Goal: Task Accomplishment & Management: Complete application form

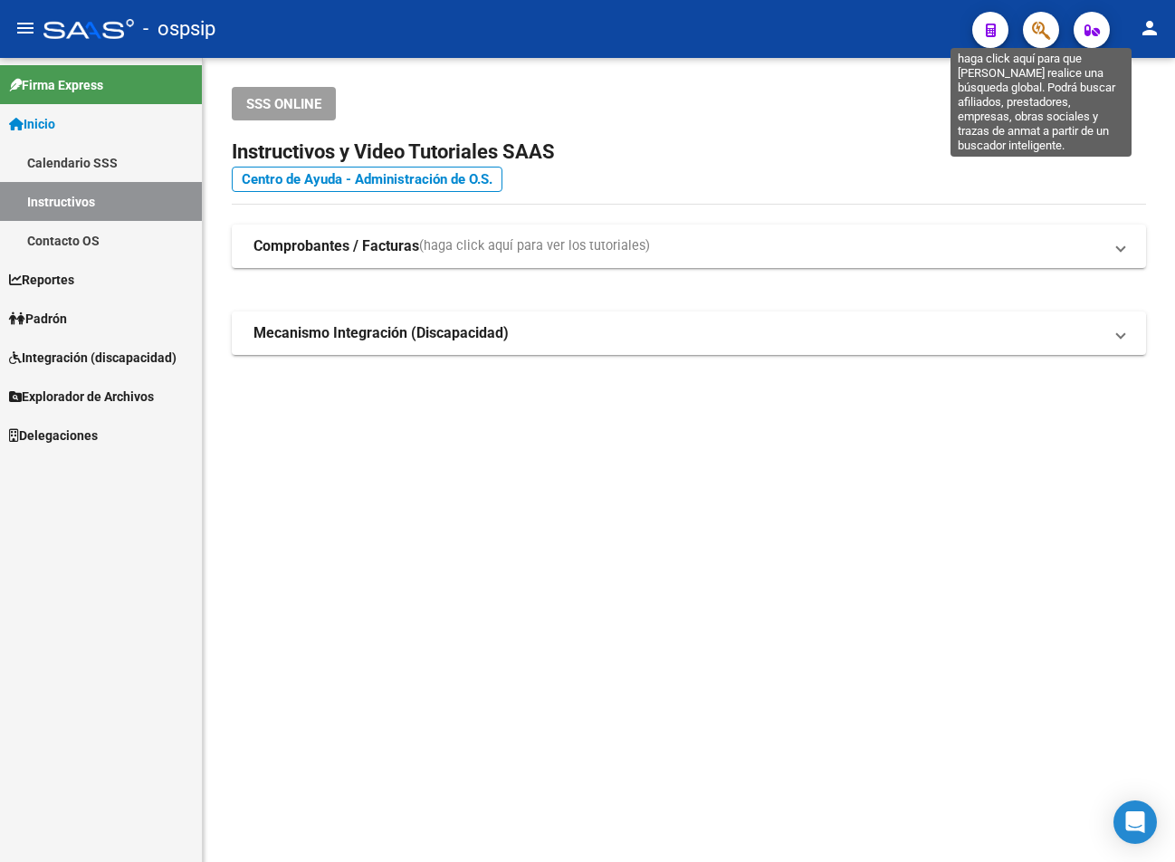
click at [684, 35] on icon "button" at bounding box center [1041, 30] width 18 height 21
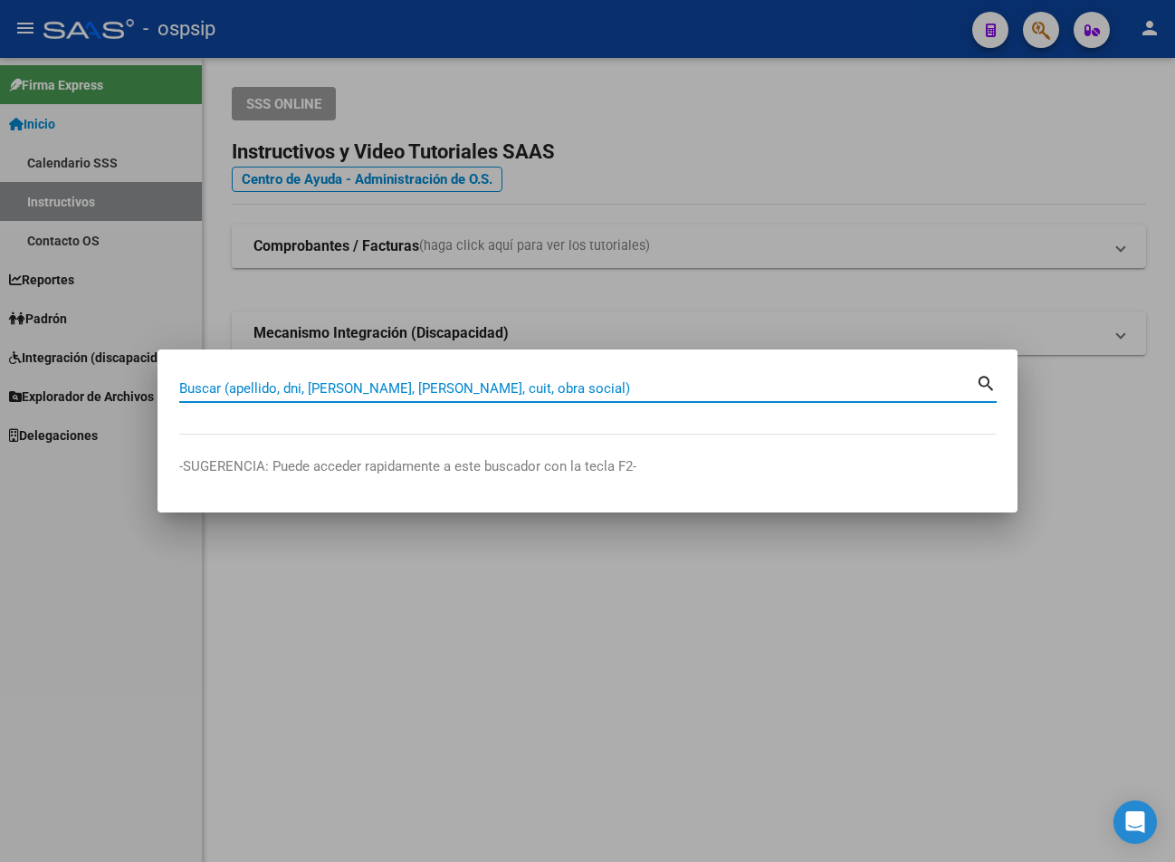
paste input "38757994"
type input "38757994"
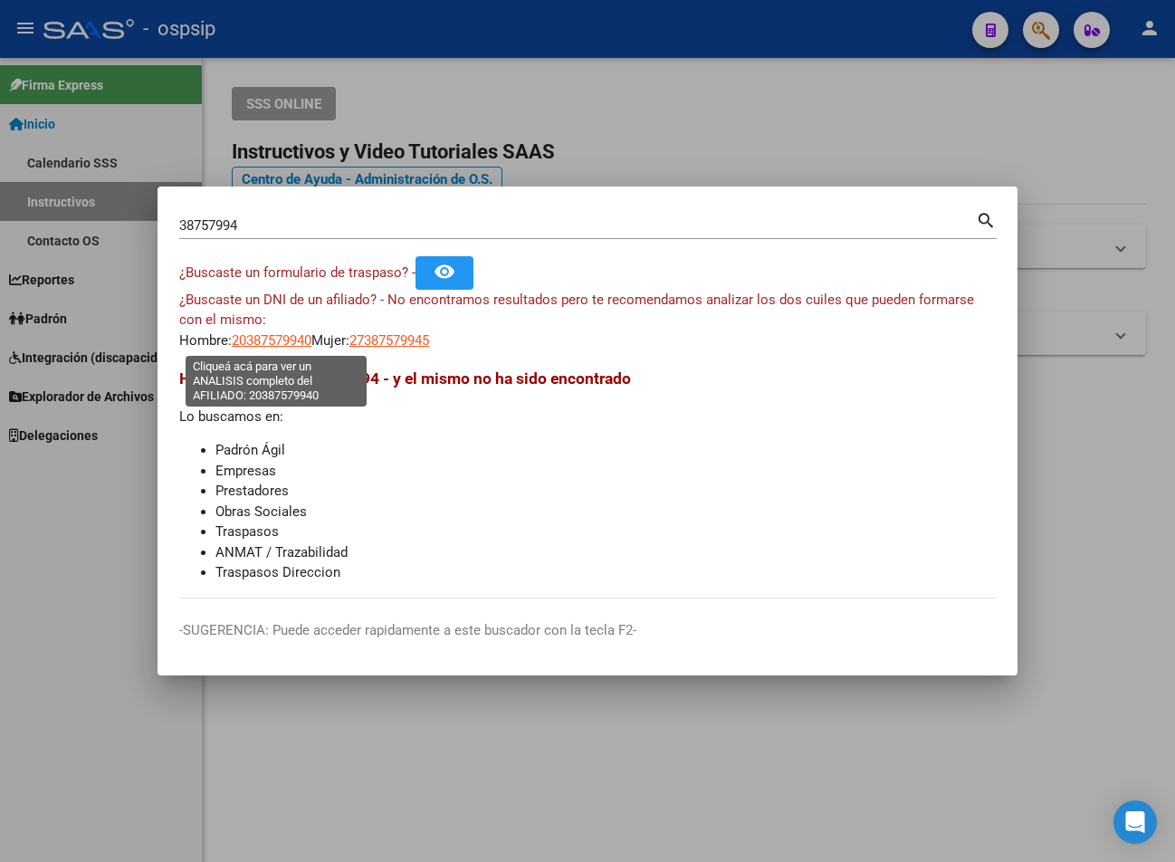
click at [281, 343] on span "20387579940" at bounding box center [272, 340] width 80 height 16
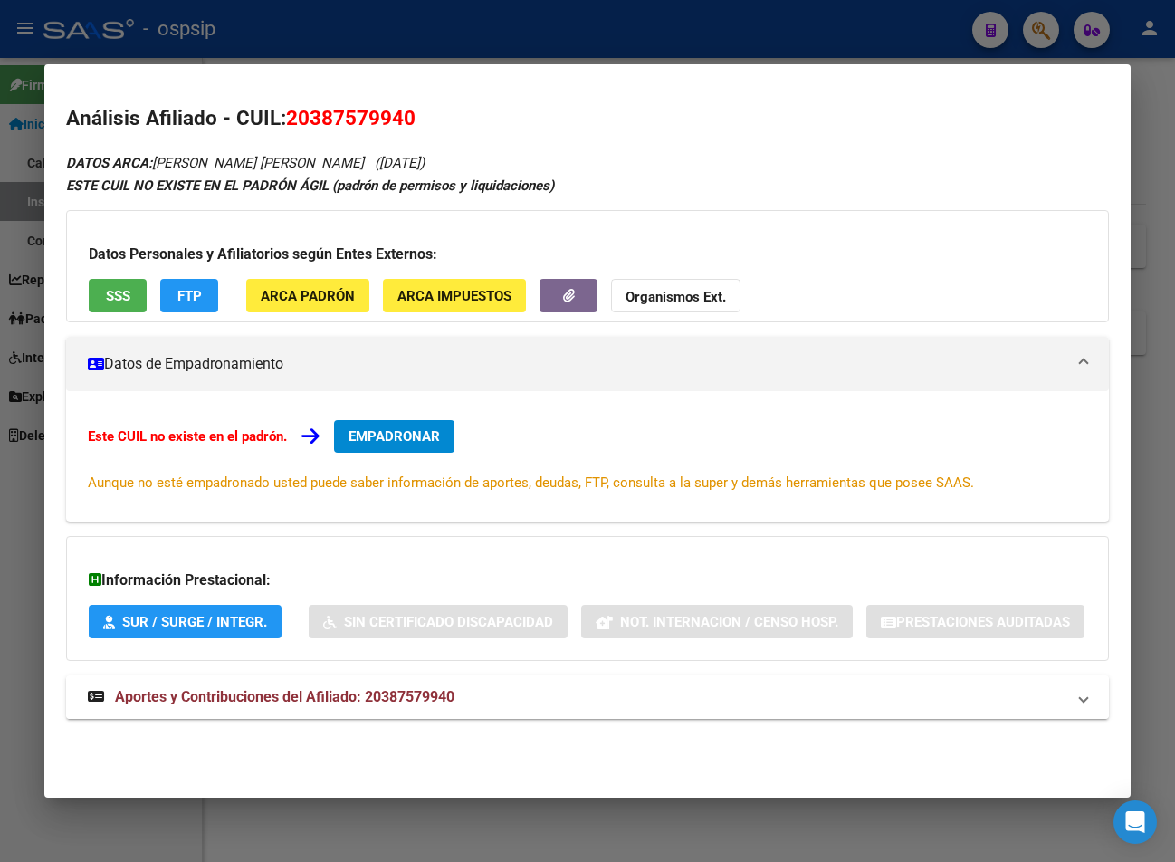
click at [321, 696] on span "Aportes y Contribuciones del Afiliado: 20387579940" at bounding box center [284, 696] width 339 height 17
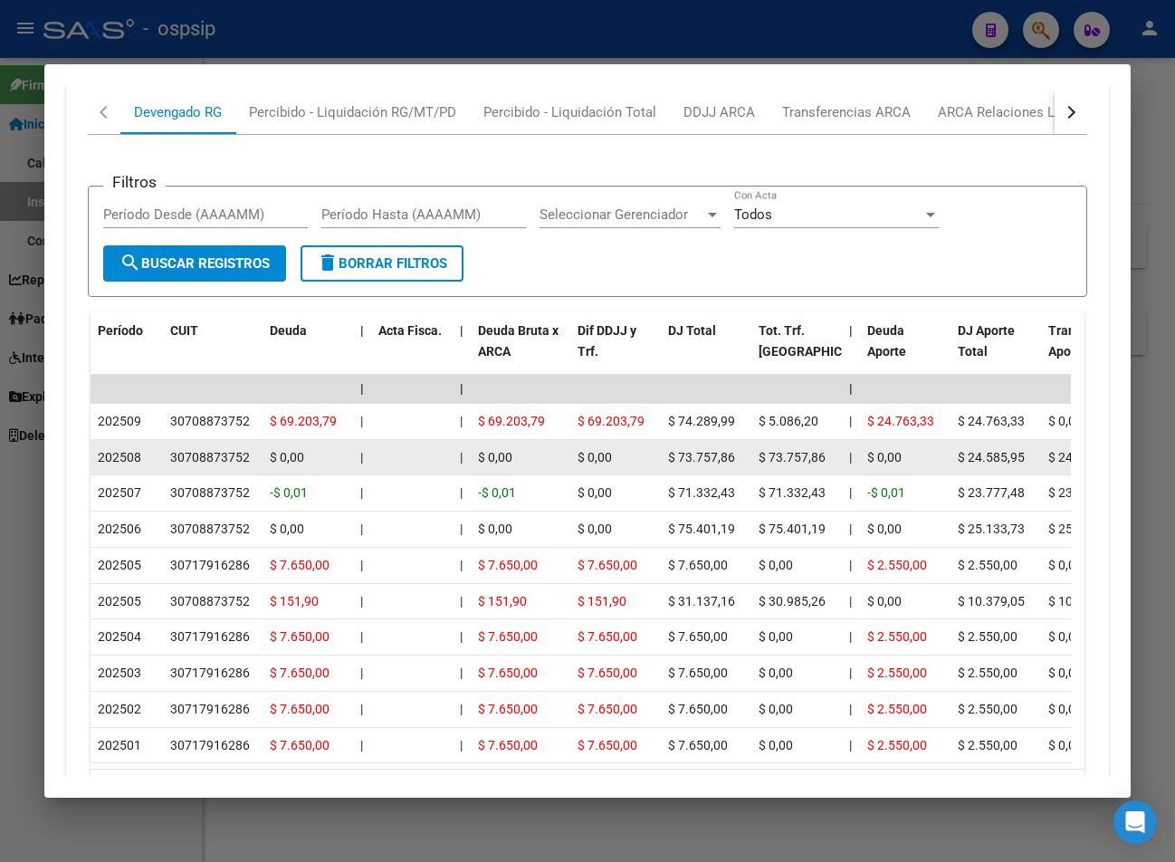
scroll to position [745, 0]
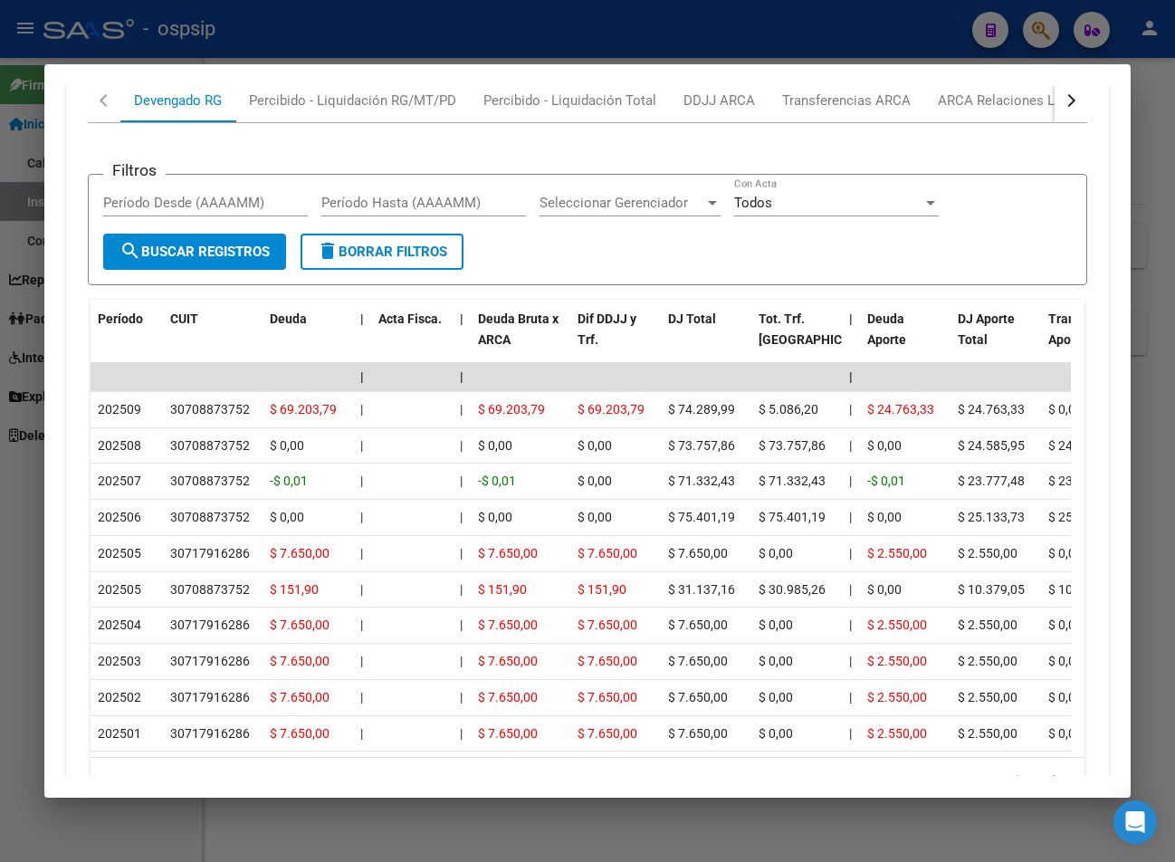
click at [684, 122] on button "button" at bounding box center [1070, 100] width 33 height 43
click at [684, 110] on div "ARCA Relaciones Laborales" at bounding box center [947, 100] width 169 height 20
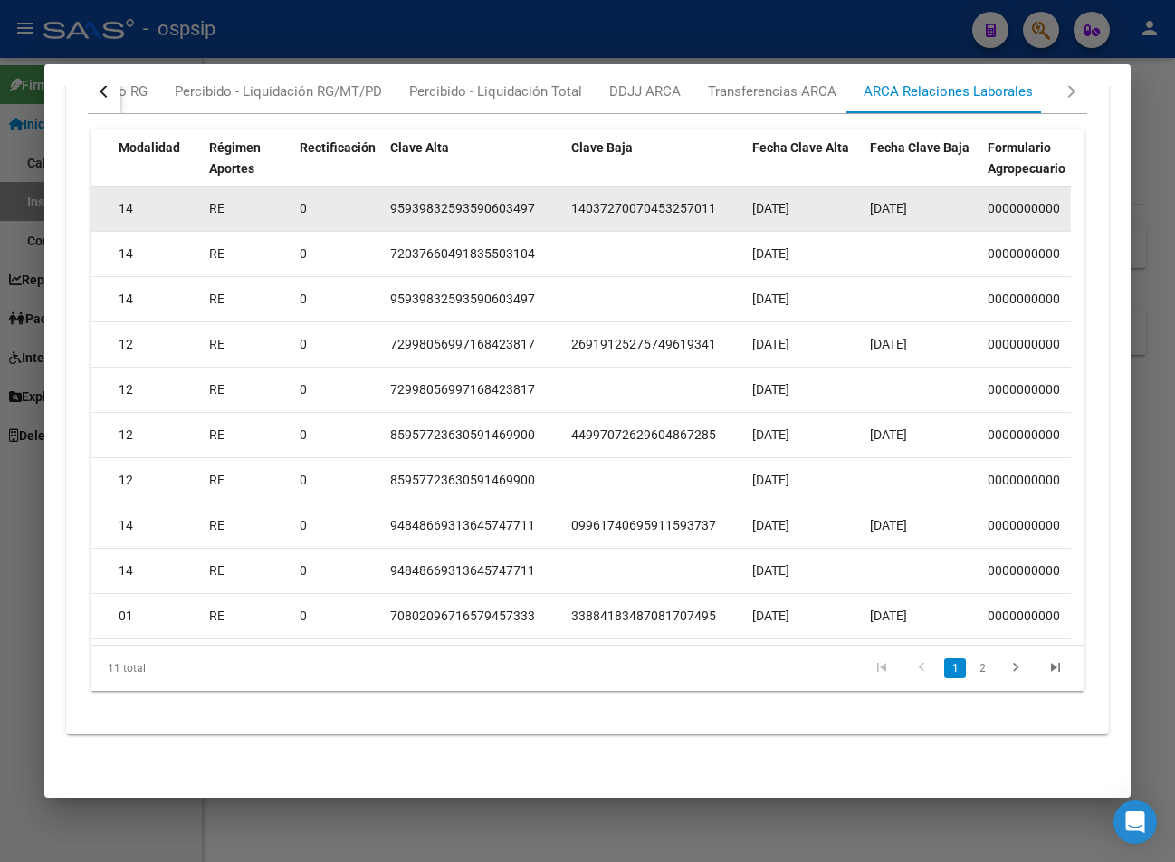
scroll to position [673, 0]
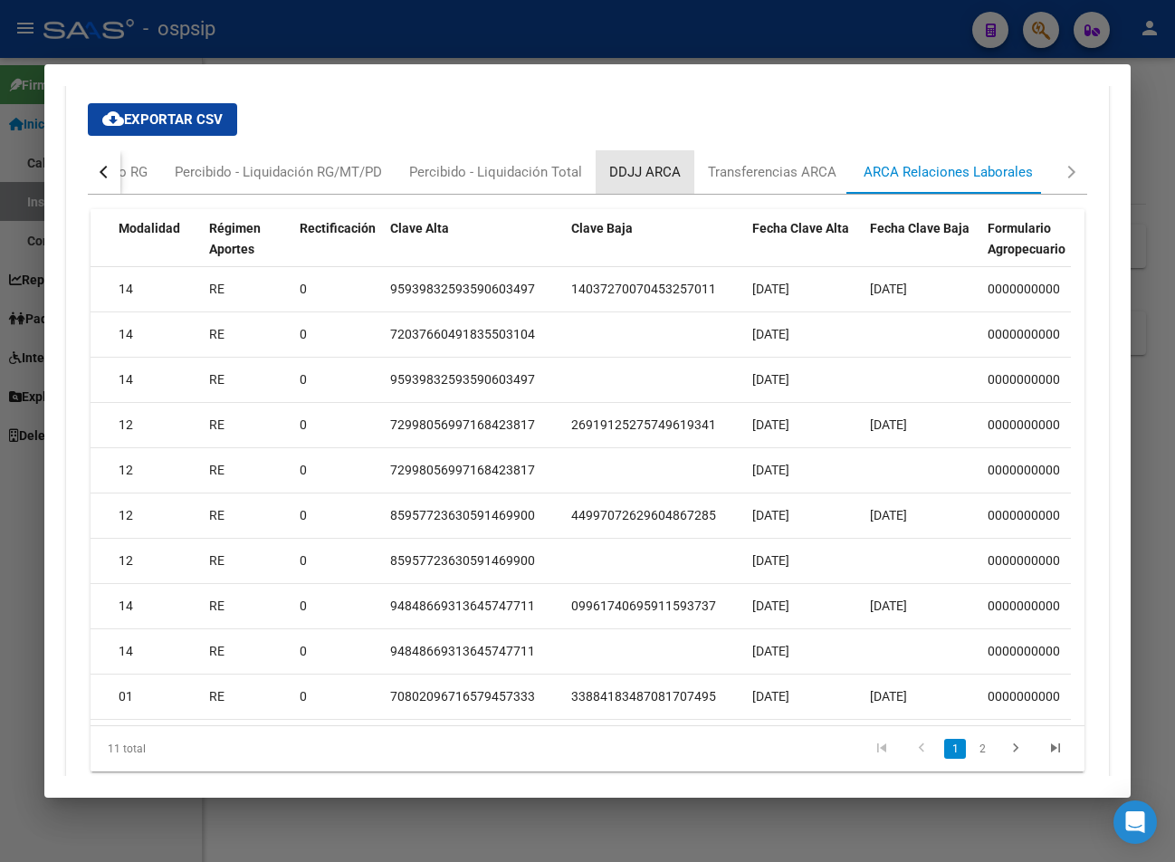
click at [622, 182] on div "DDJJ ARCA" at bounding box center [644, 172] width 71 height 20
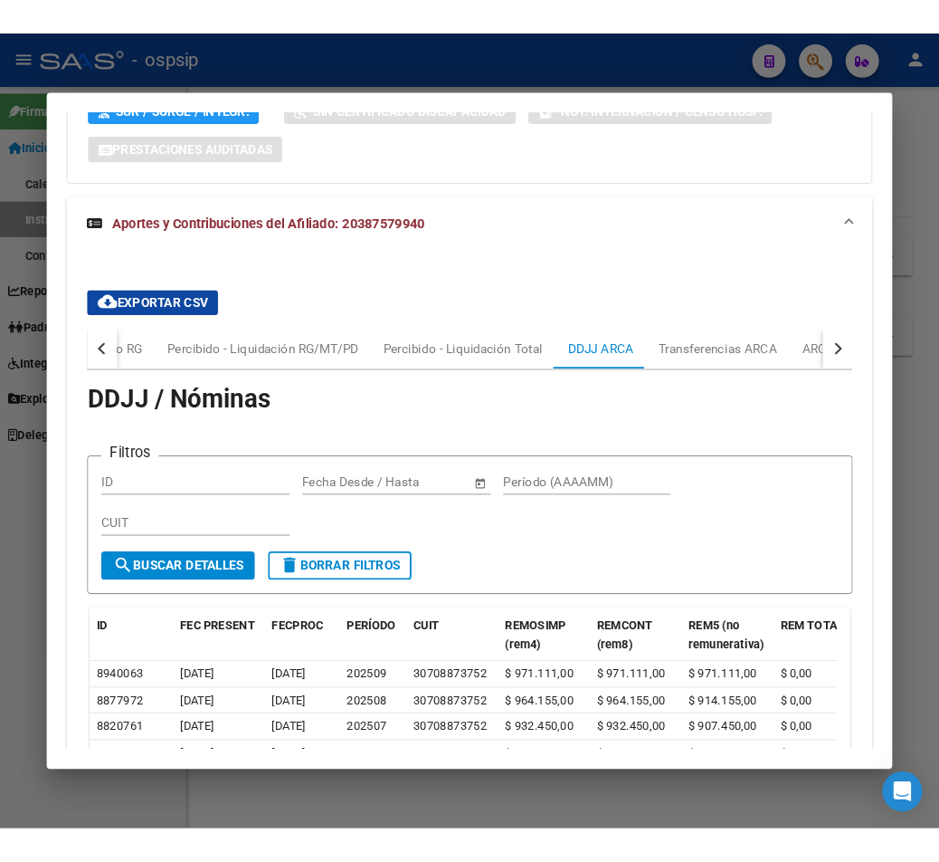
scroll to position [563, 0]
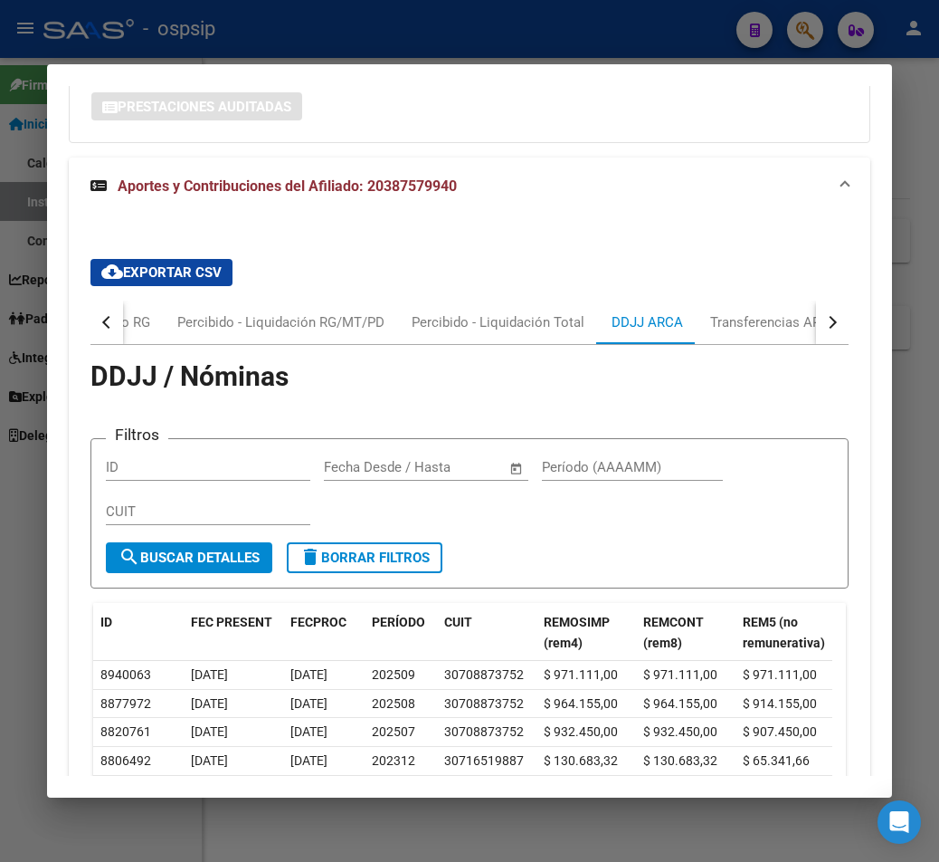
click at [613, 28] on div at bounding box center [469, 431] width 939 height 862
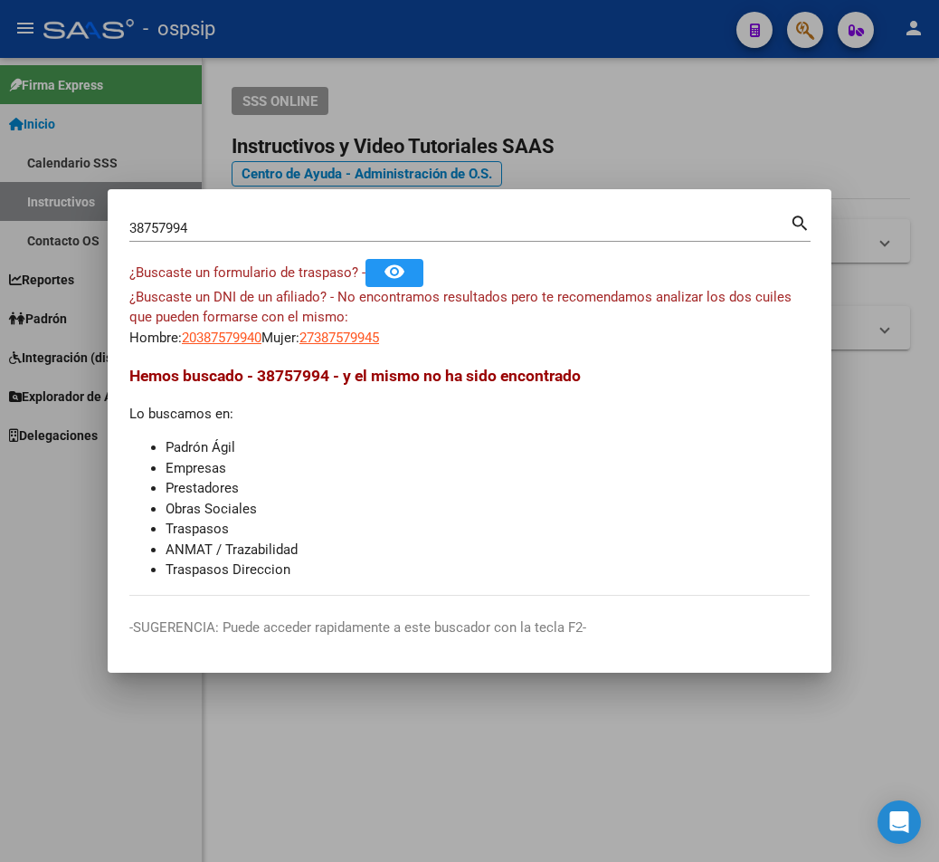
click at [672, 58] on div at bounding box center [469, 431] width 939 height 862
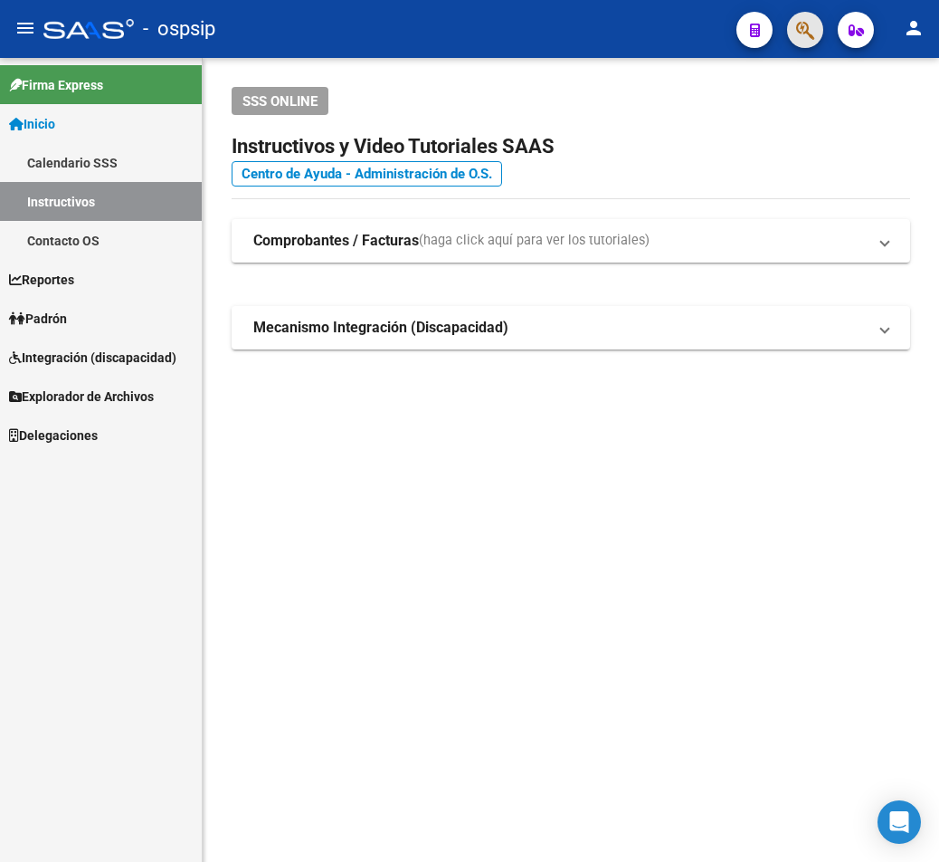
click at [684, 48] on span "button" at bounding box center [805, 30] width 18 height 37
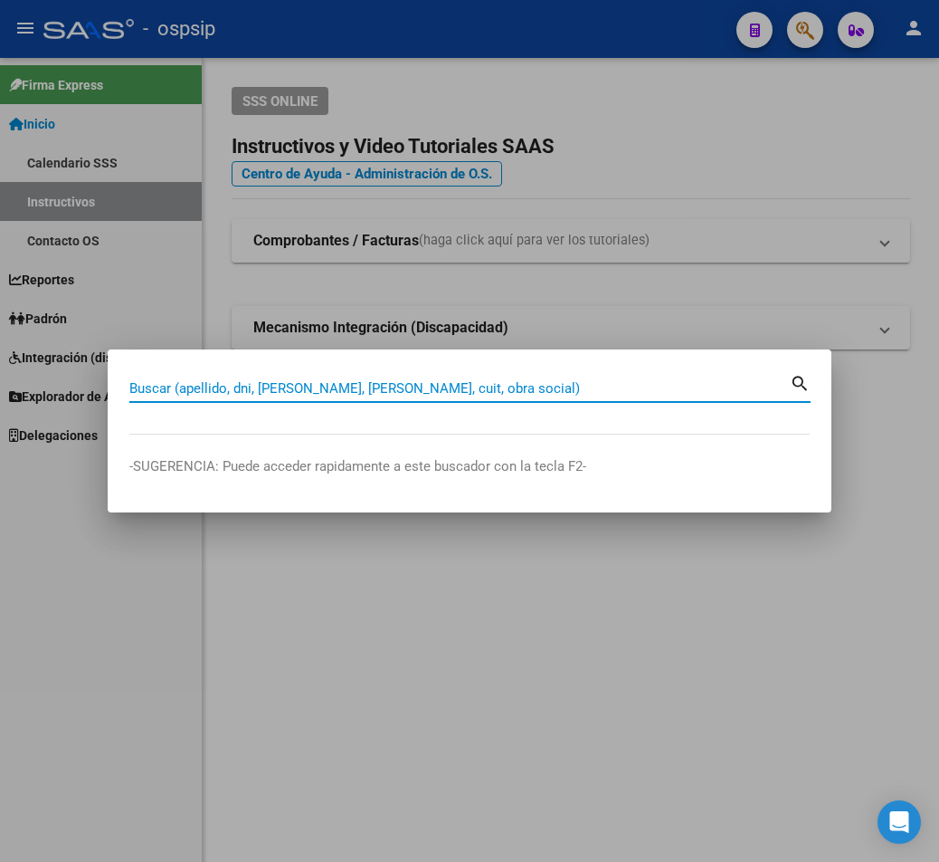
paste input "30477230"
type input "30477230"
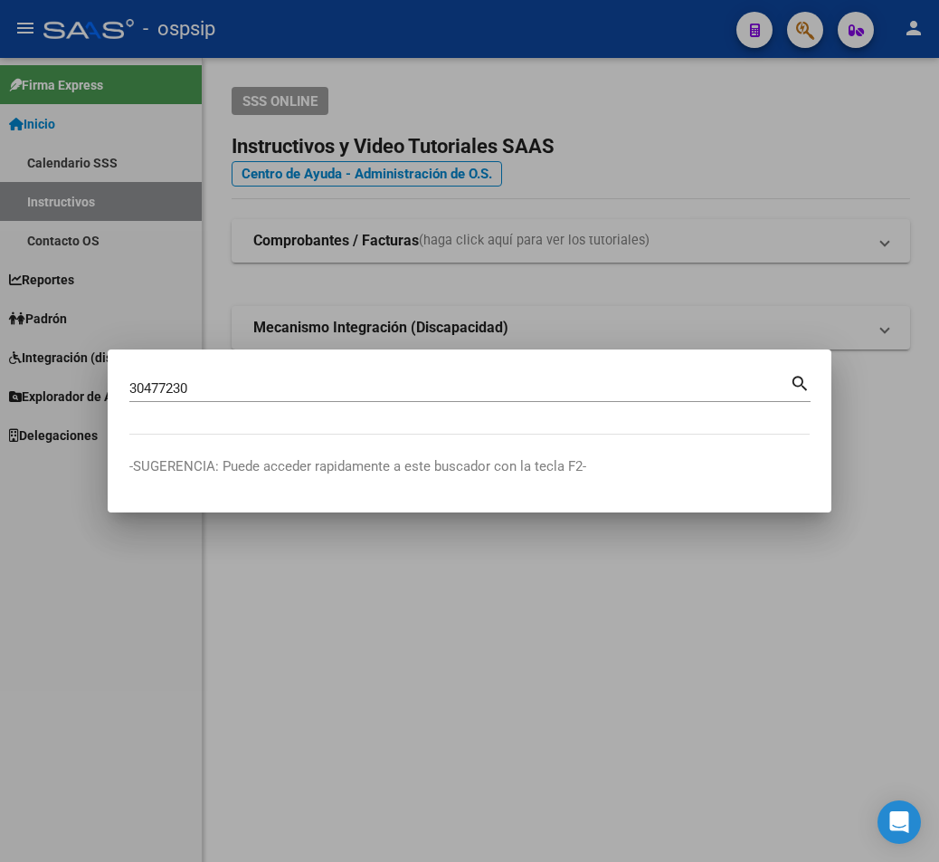
click at [684, 383] on mat-icon "search" at bounding box center [800, 382] width 21 height 22
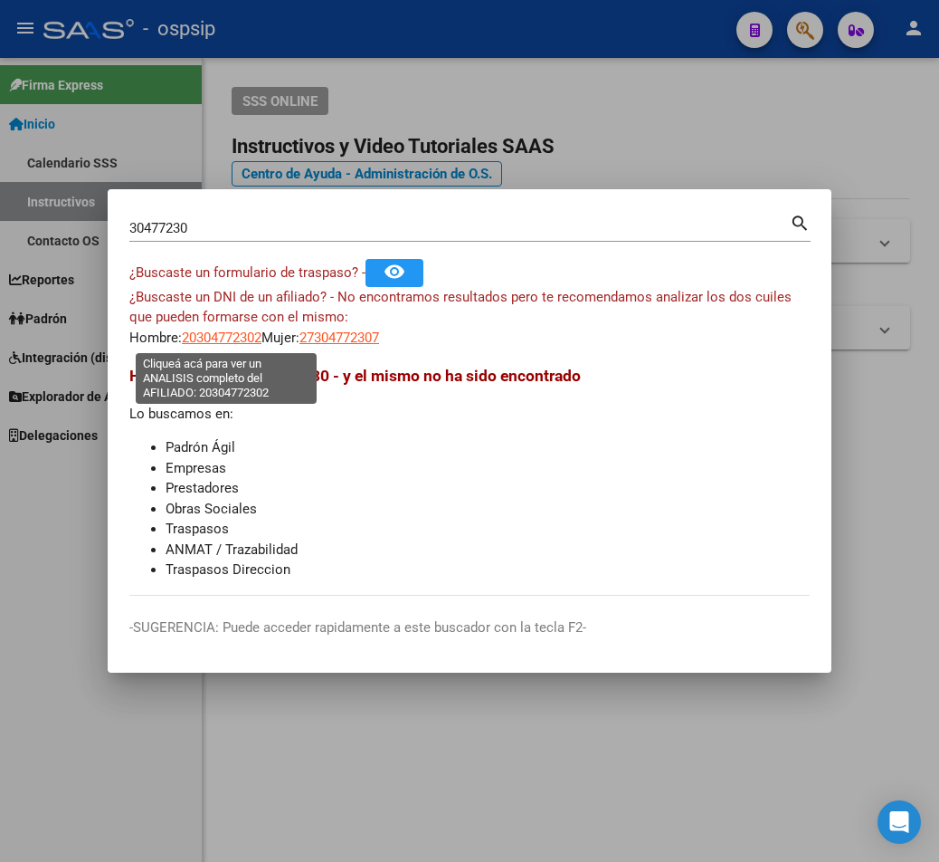
click at [214, 342] on span "20304772302" at bounding box center [222, 337] width 80 height 16
type textarea "20304772302"
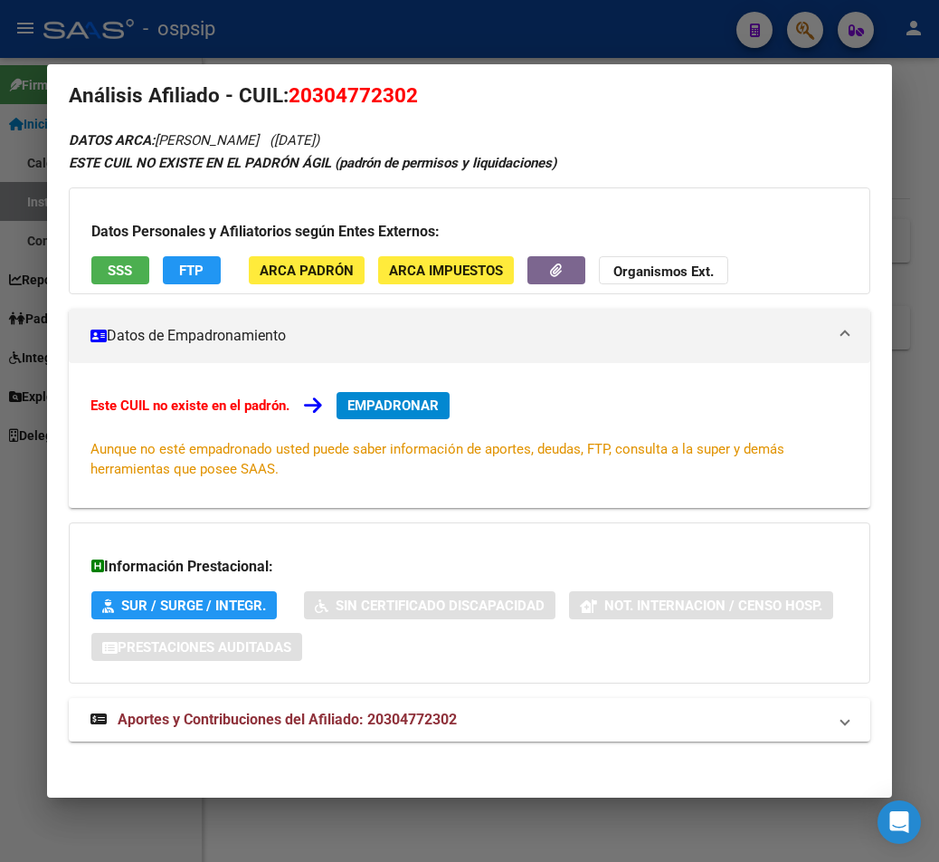
scroll to position [29, 0]
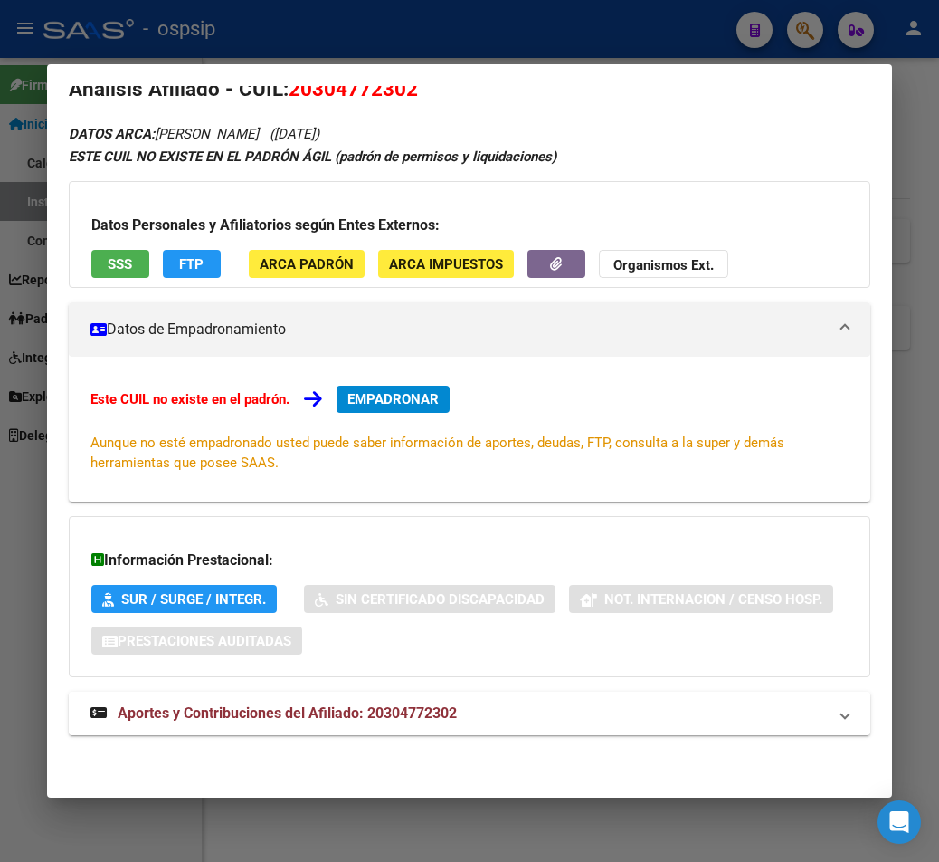
click at [353, 710] on span "Aportes y Contribuciones del Afiliado: 20304772302" at bounding box center [287, 712] width 339 height 17
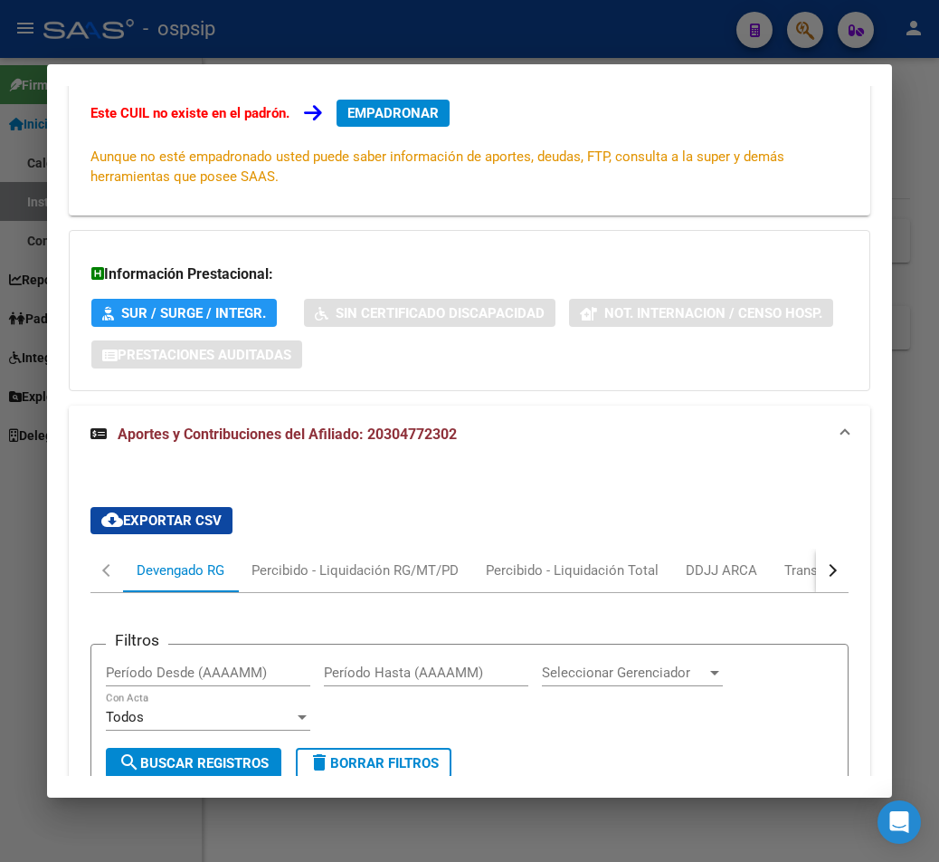
scroll to position [271, 0]
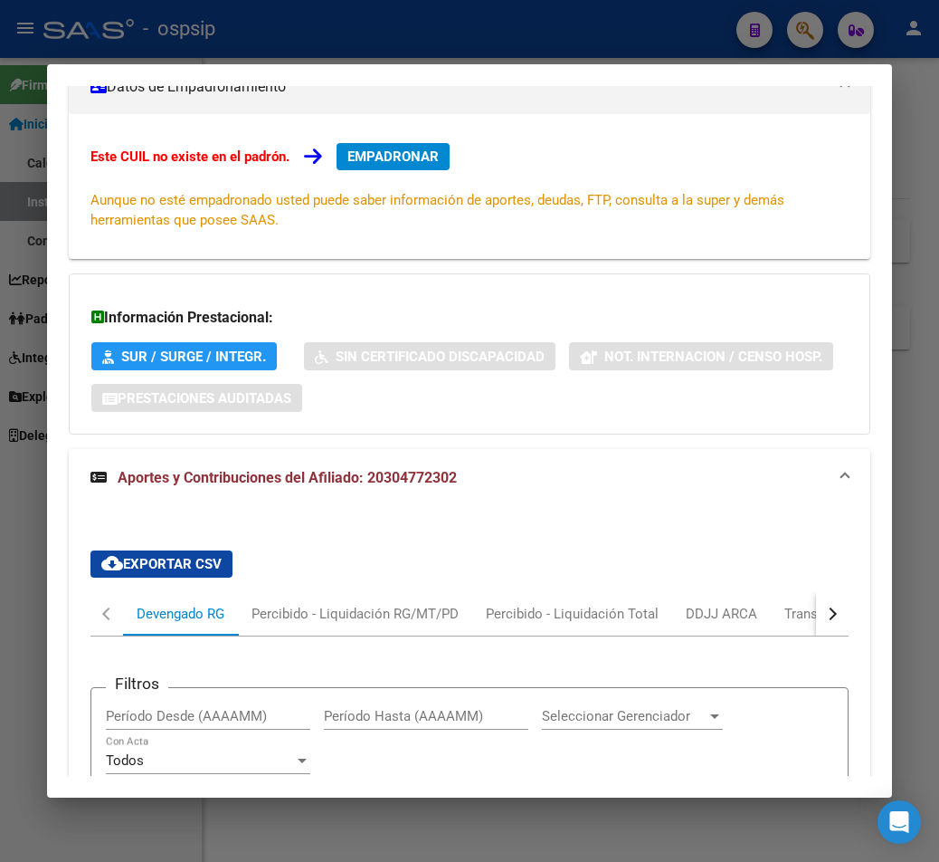
click at [684, 32] on div at bounding box center [469, 431] width 939 height 862
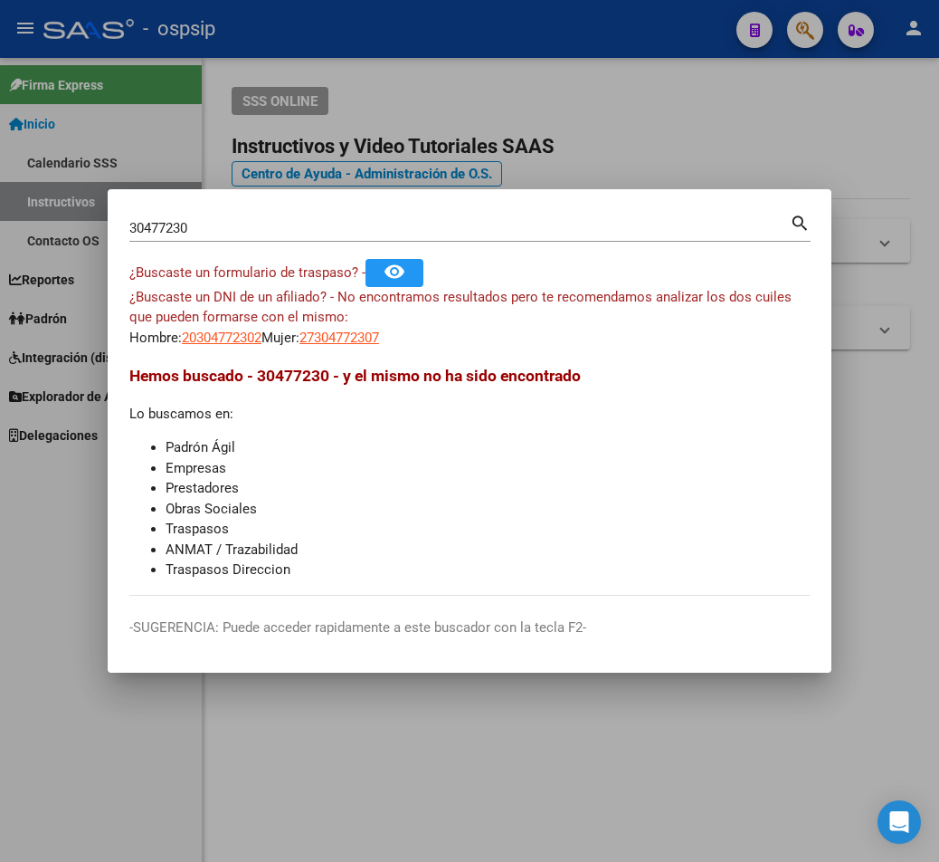
click at [192, 228] on input "30477230" at bounding box center [459, 228] width 661 height 16
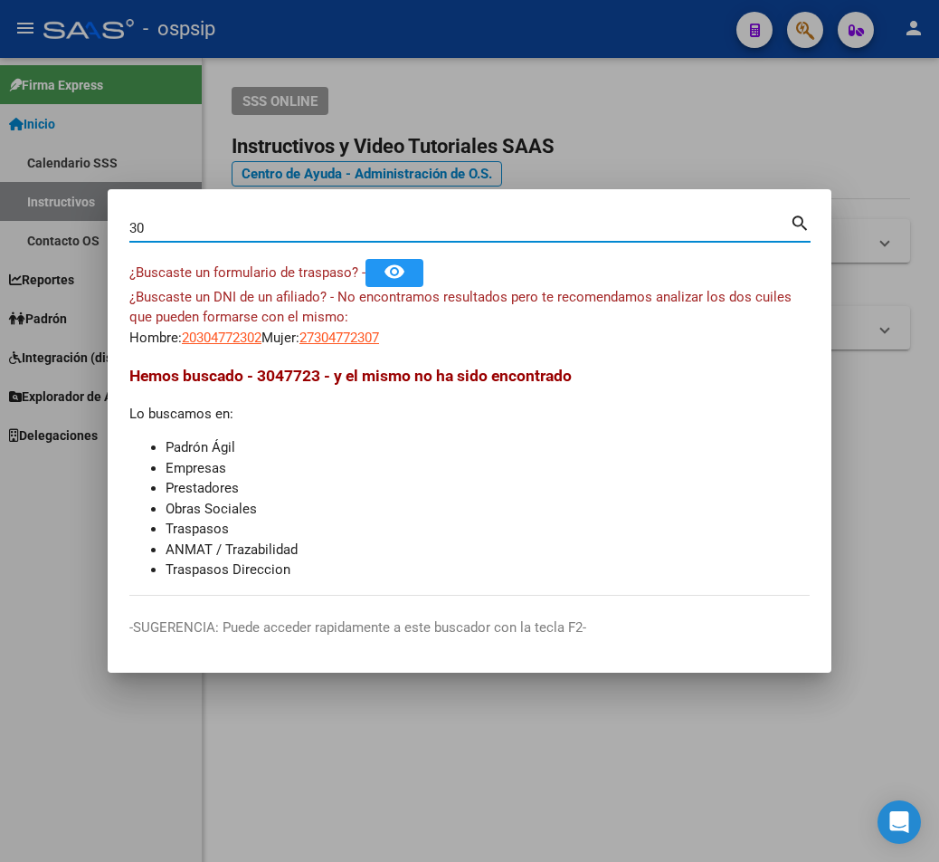
type input "3"
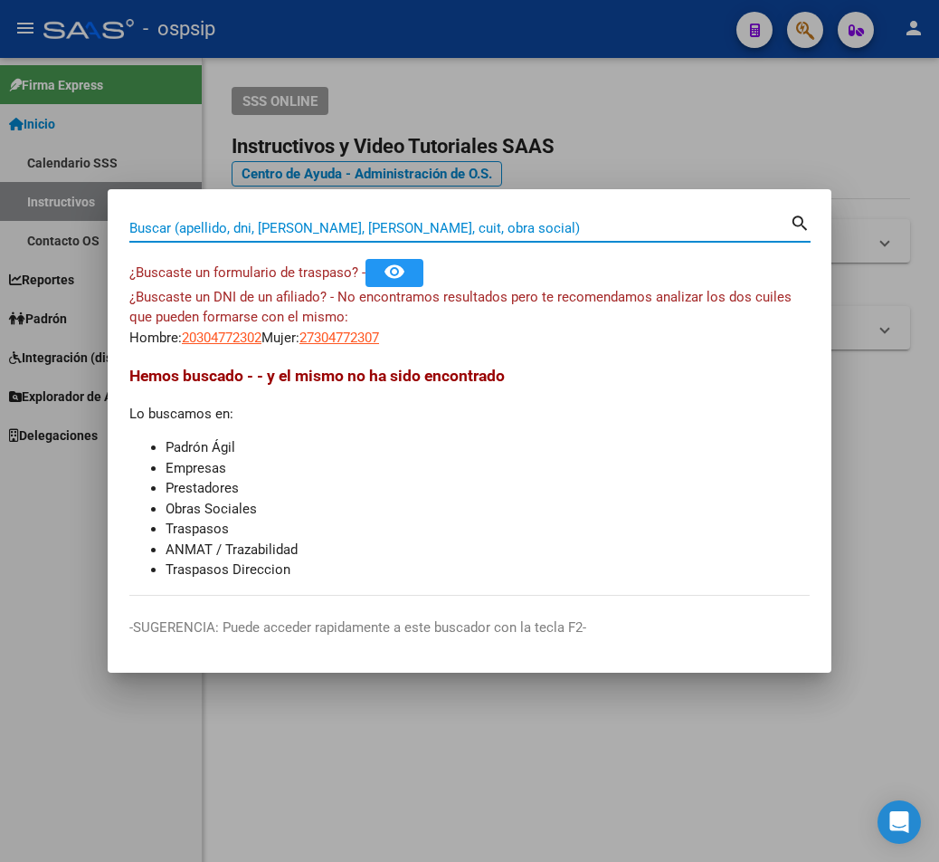
paste input "20710907"
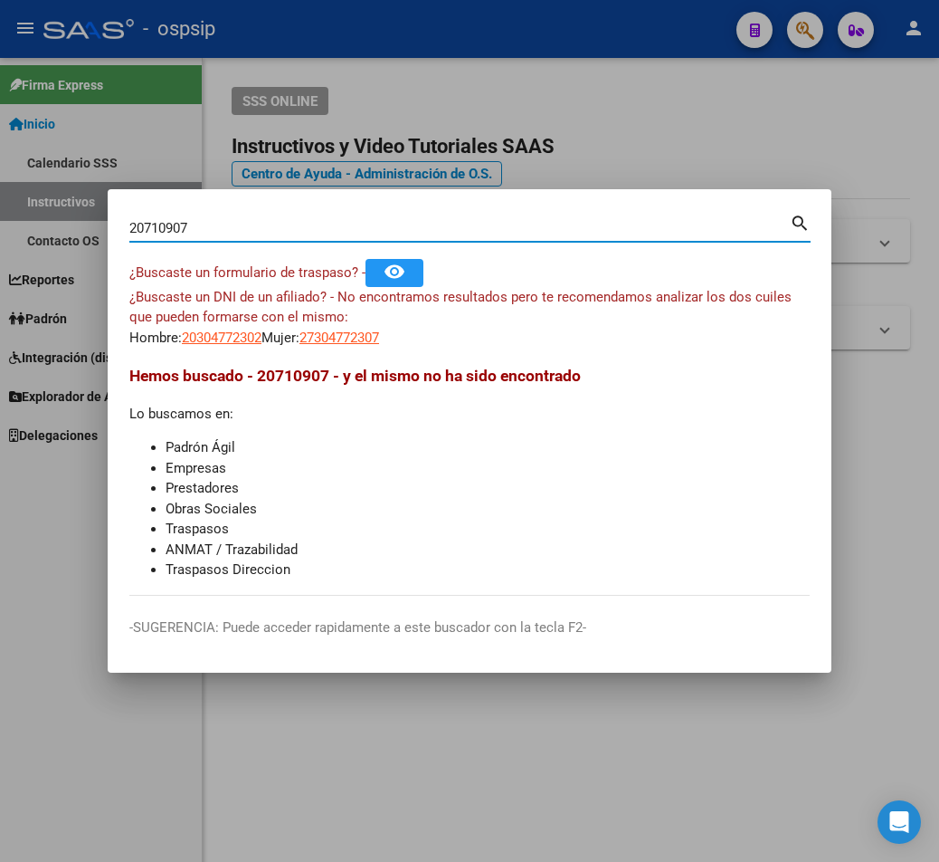
type input "20710907"
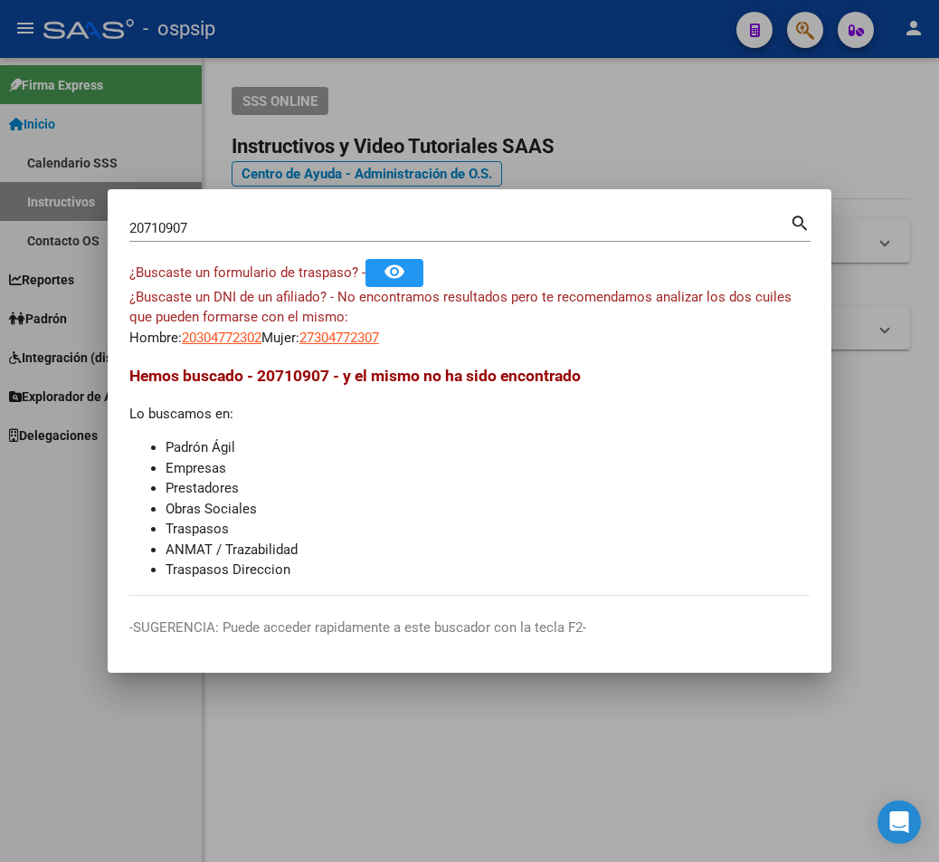
click at [684, 215] on mat-icon "search" at bounding box center [800, 222] width 21 height 22
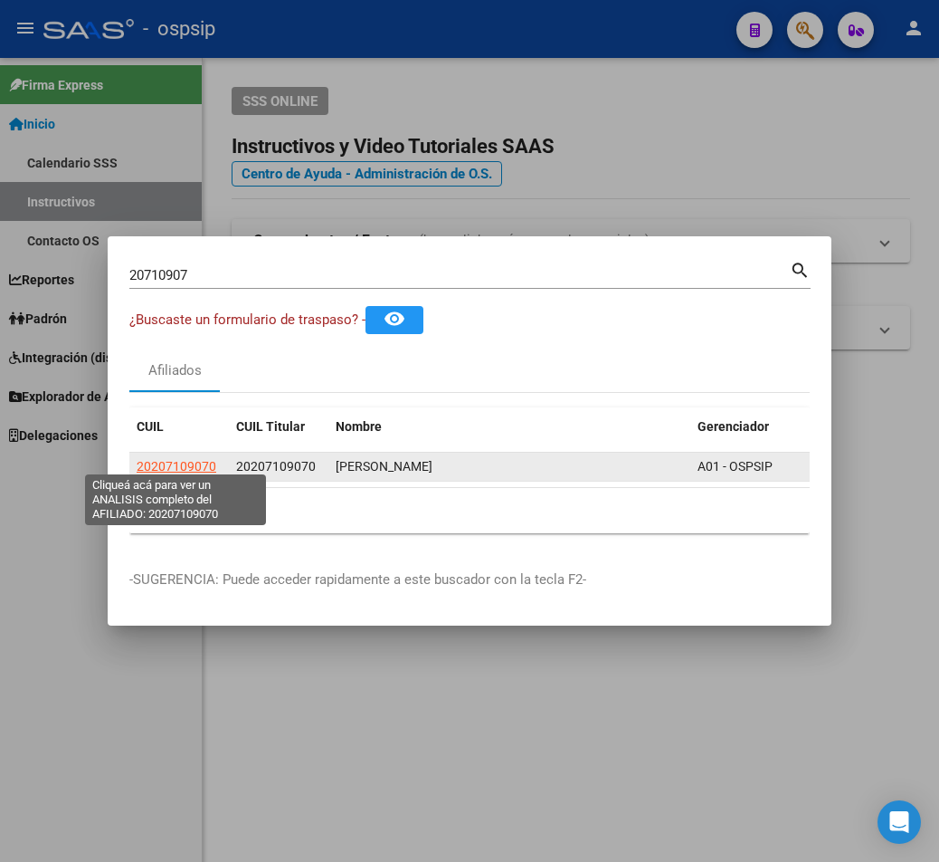
click at [180, 460] on span "20207109070" at bounding box center [177, 466] width 80 height 14
type textarea "20207109070"
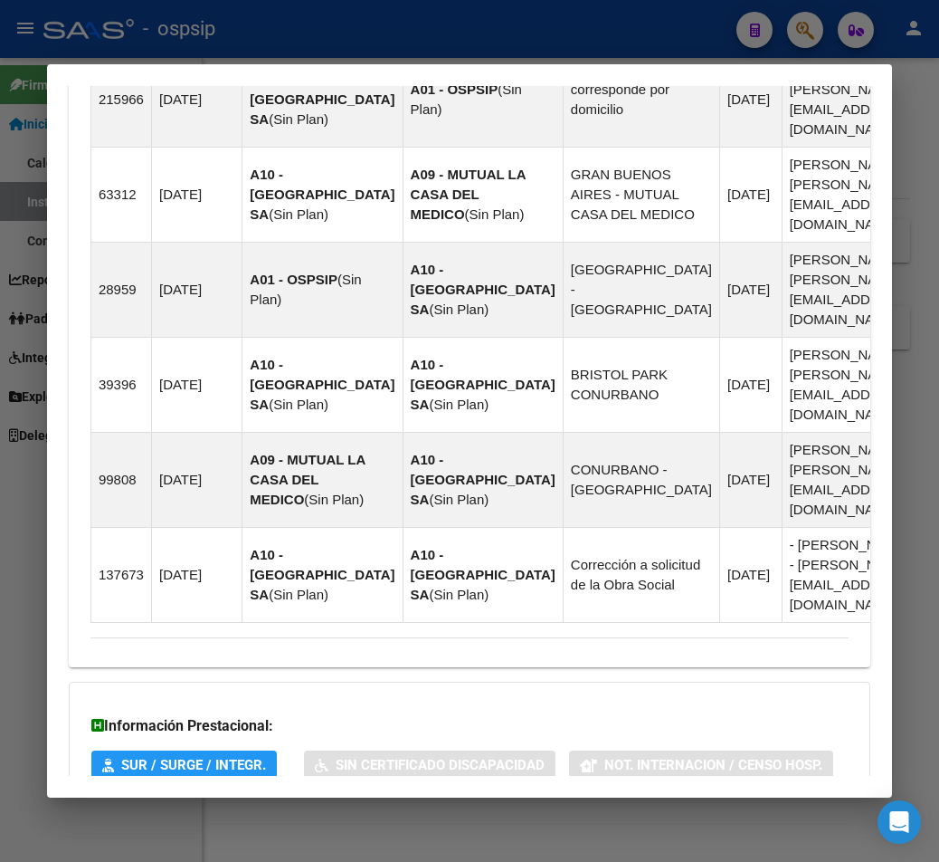
scroll to position [1534, 0]
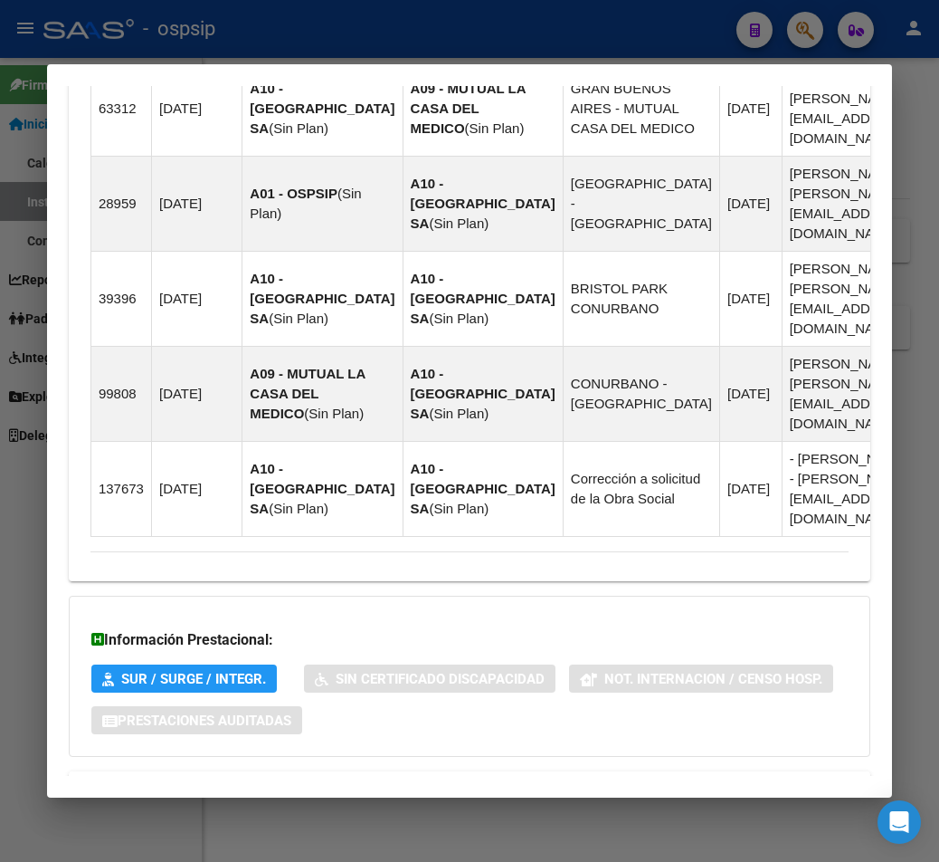
click at [302, 784] on span "Aportes y Contribuciones del Afiliado: 20207109070" at bounding box center [287, 792] width 339 height 17
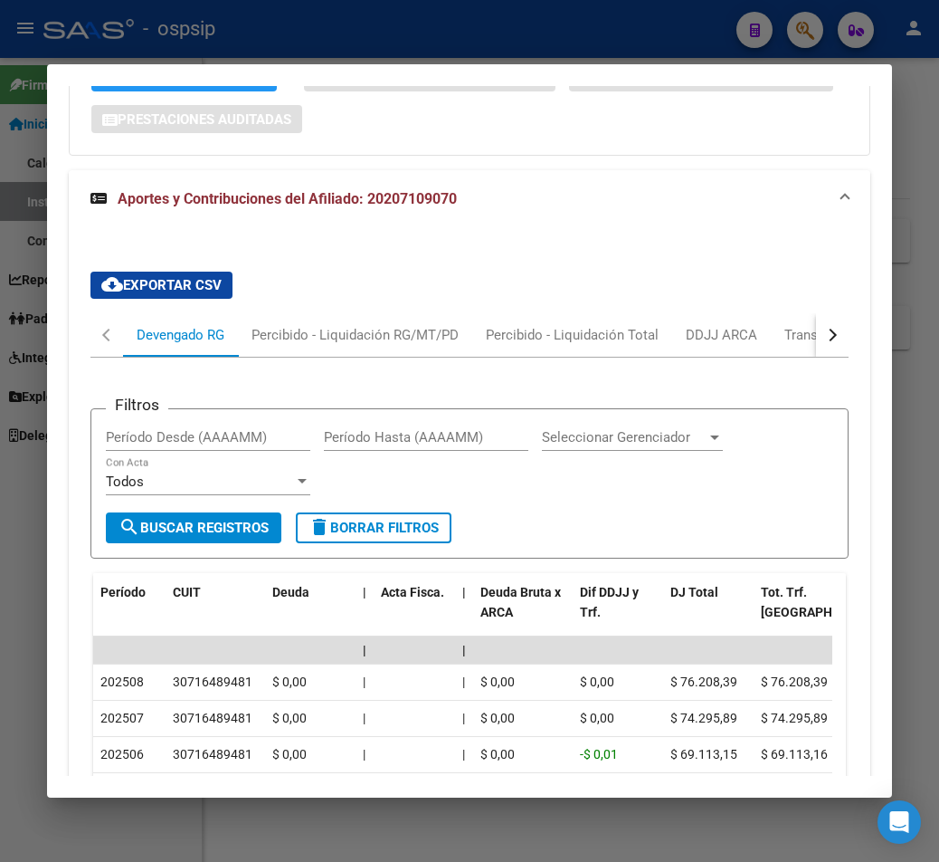
scroll to position [2092, 0]
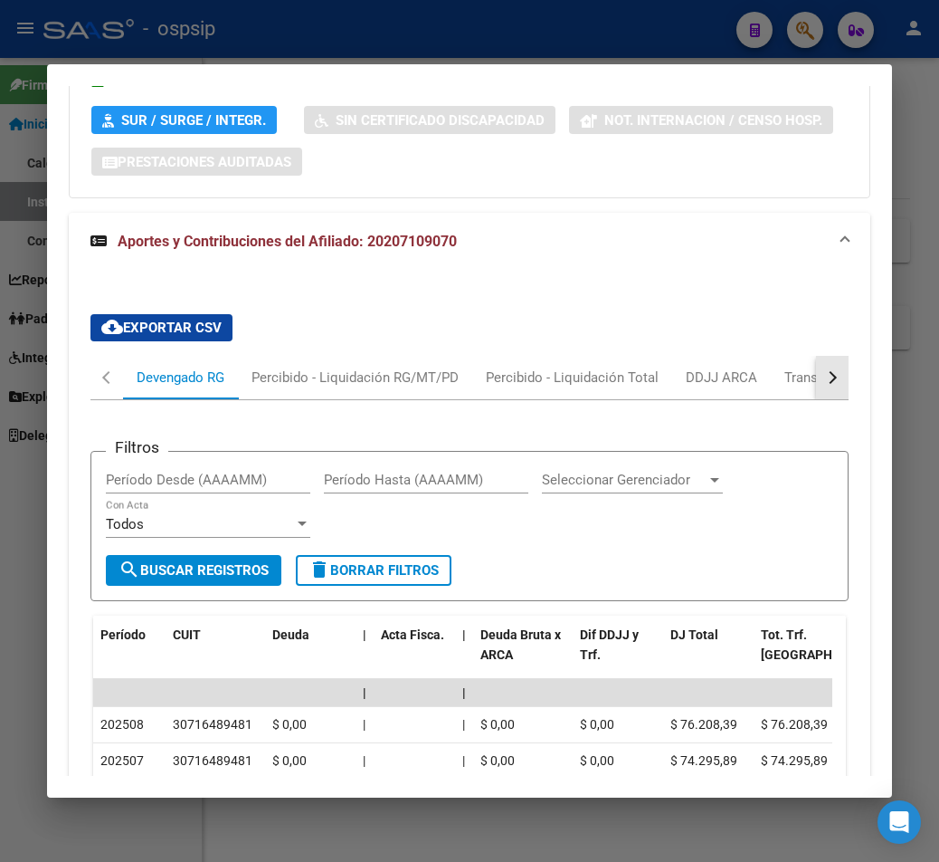
click at [684, 356] on button "button" at bounding box center [832, 377] width 33 height 43
click at [684, 367] on div "ARCA Relaciones Laborales" at bounding box center [710, 377] width 169 height 20
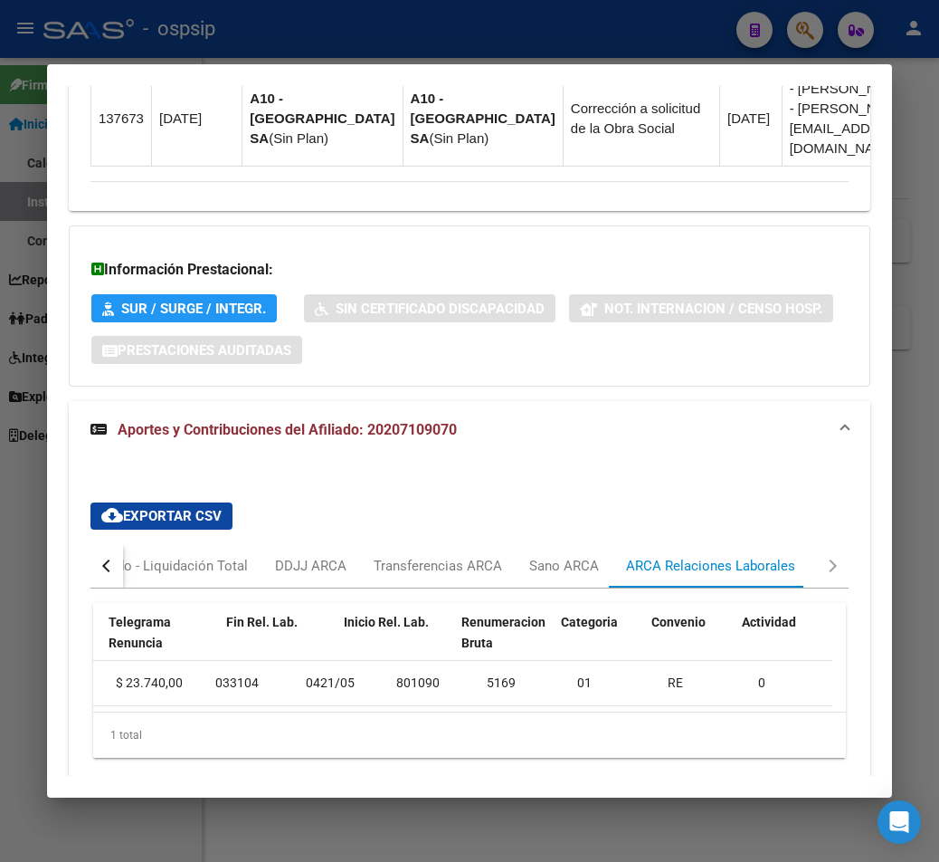
scroll to position [0, 0]
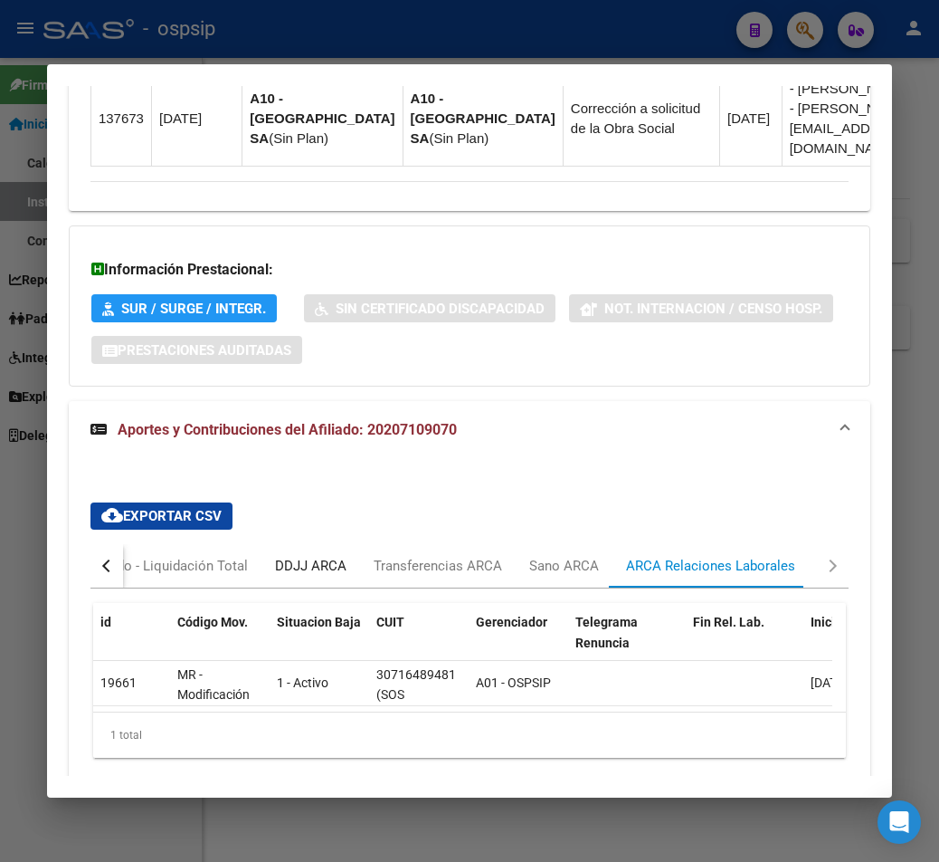
click at [319, 556] on div "DDJJ ARCA" at bounding box center [310, 566] width 71 height 20
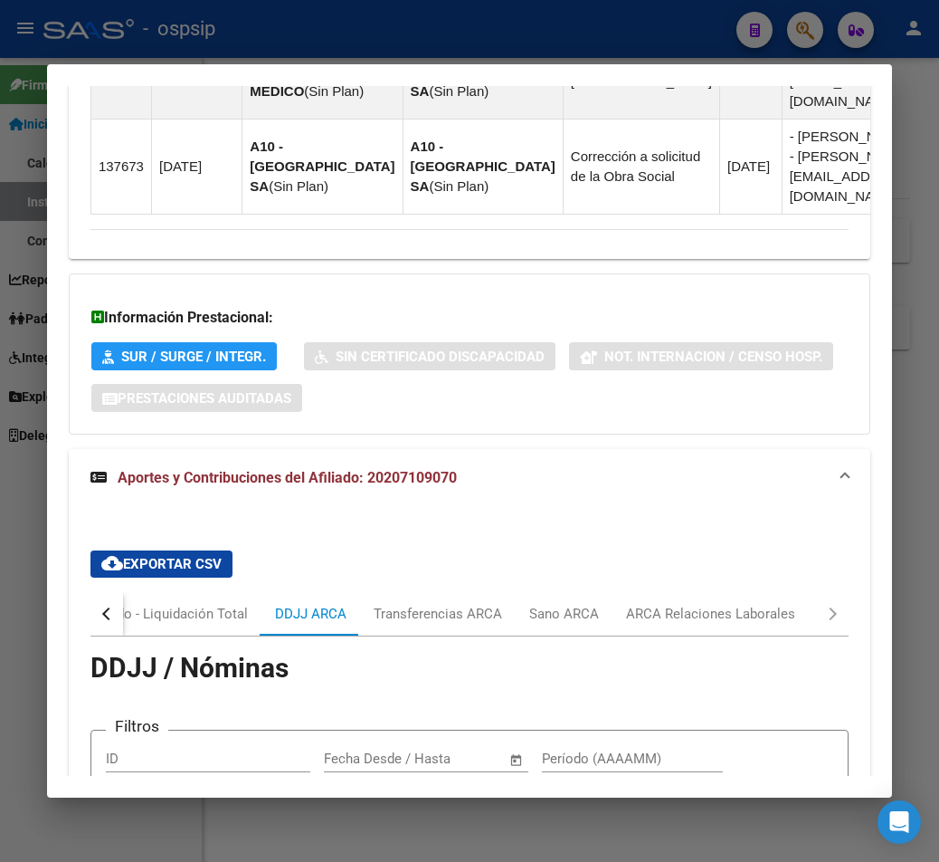
scroll to position [1846, 0]
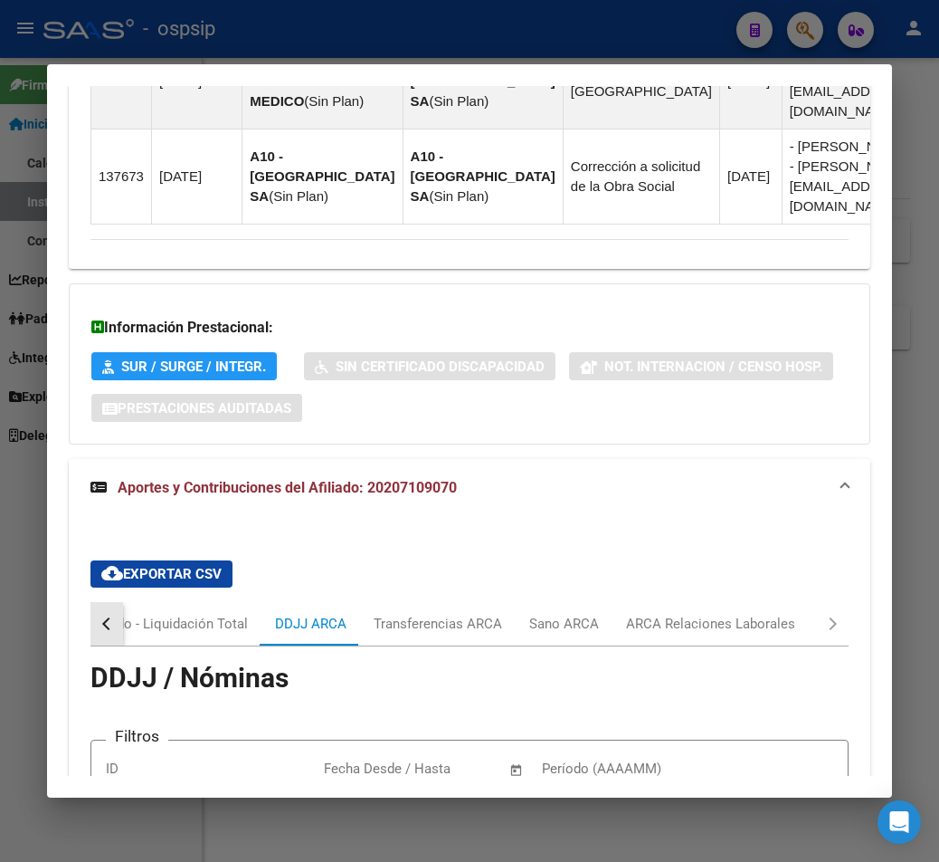
click at [100, 602] on button "button" at bounding box center [106, 623] width 33 height 43
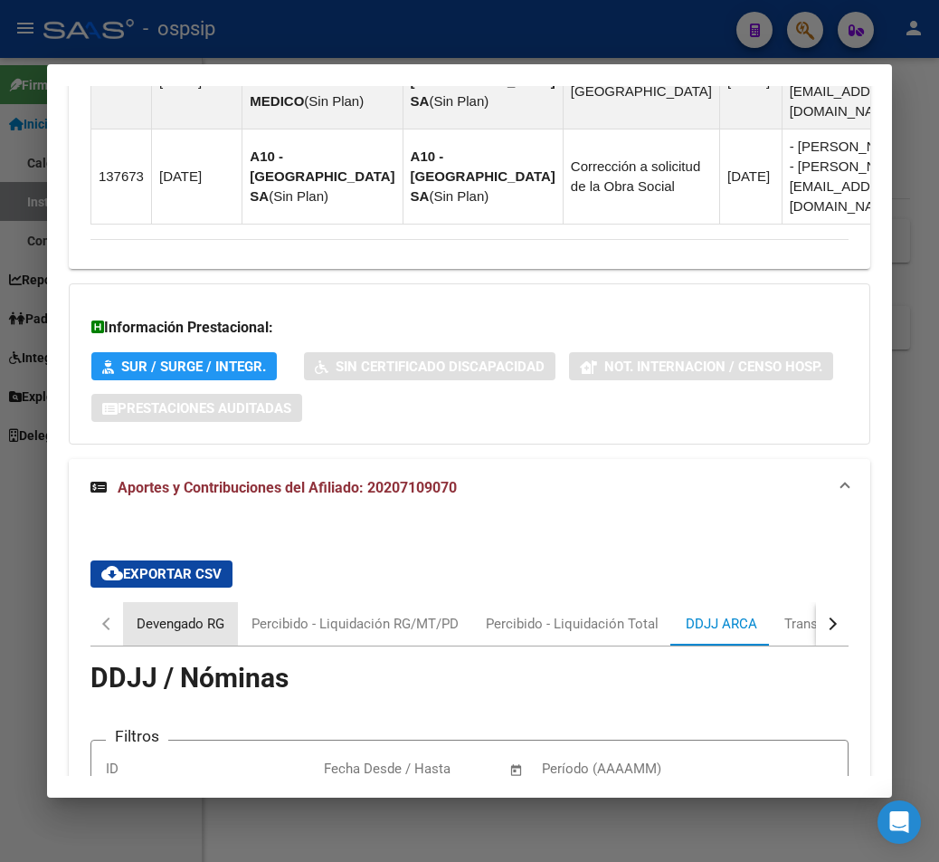
click at [200, 614] on div "Devengado RG" at bounding box center [181, 624] width 88 height 20
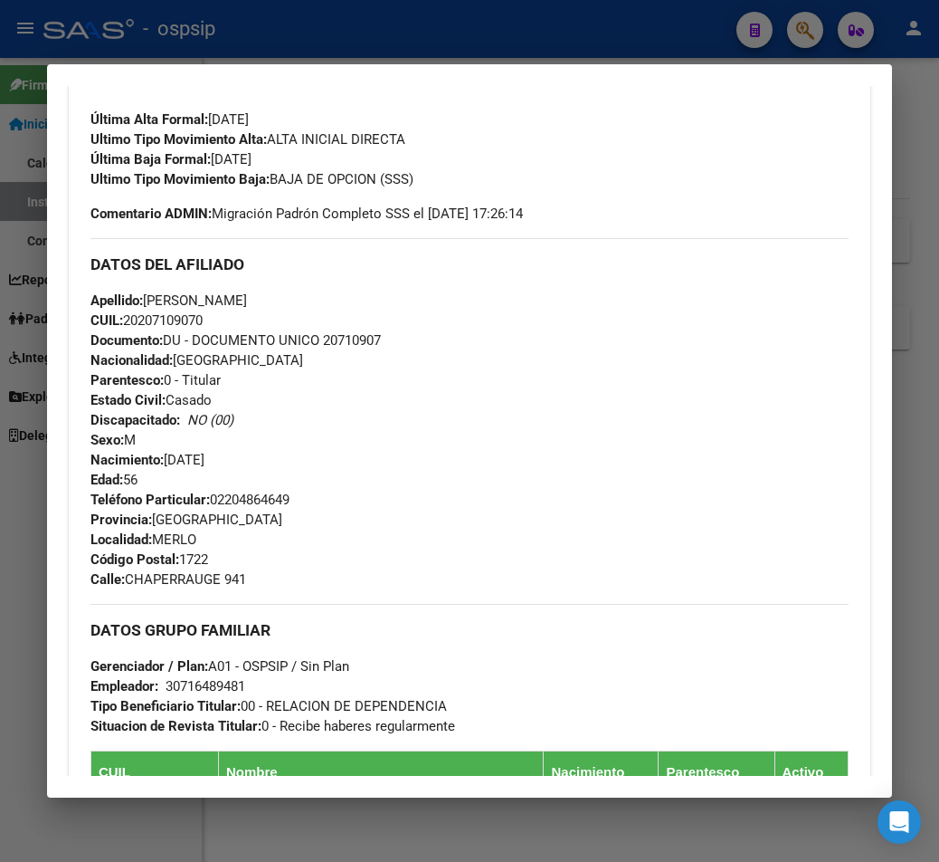
scroll to position [489, 0]
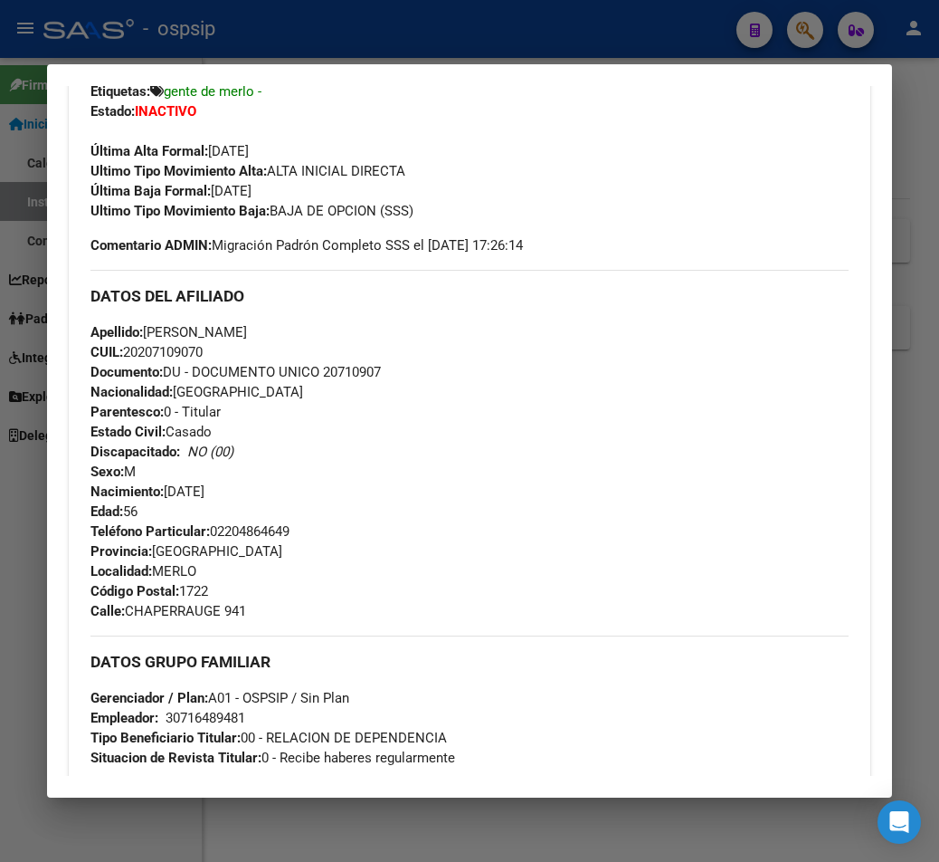
click at [393, 29] on div at bounding box center [469, 431] width 939 height 862
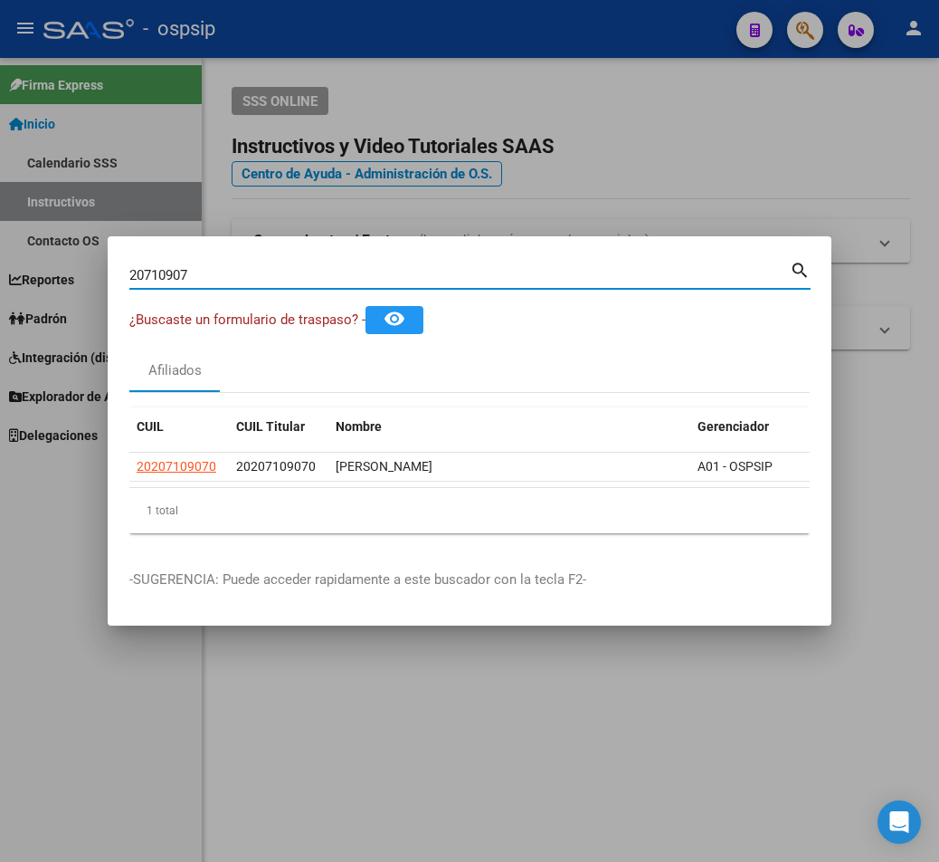
click at [200, 267] on input "20710907" at bounding box center [459, 275] width 661 height 16
type input "2"
paste input "96057259"
type input "96057259"
click at [684, 262] on mat-icon "search" at bounding box center [800, 269] width 21 height 22
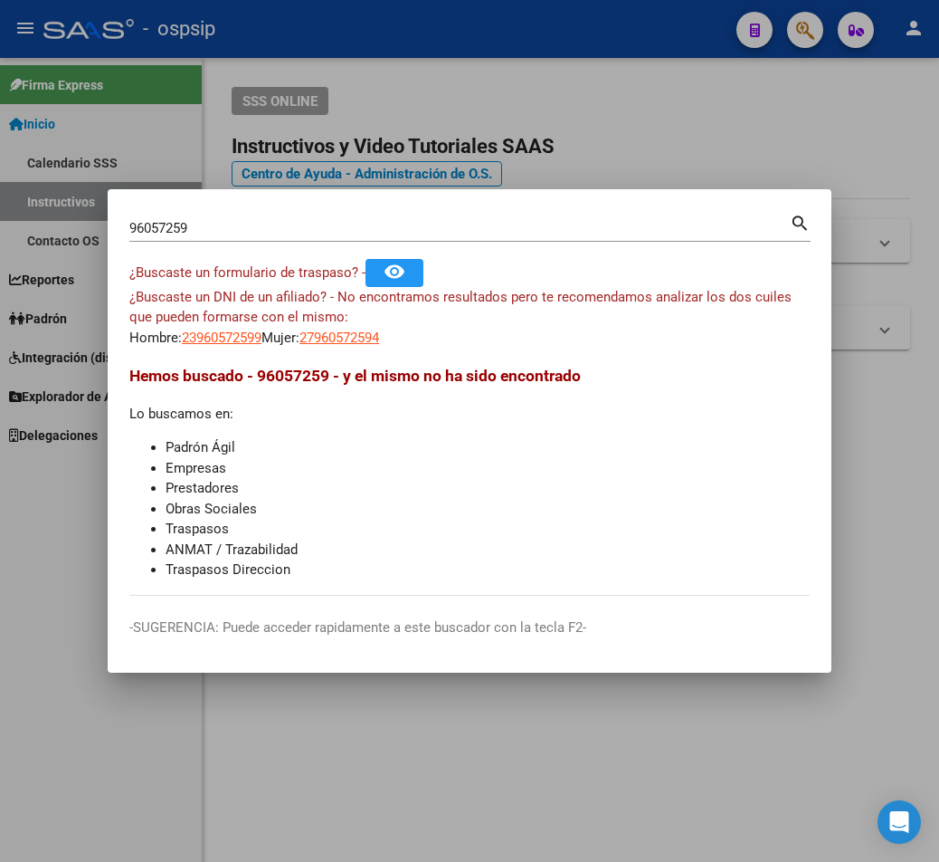
click at [684, 221] on mat-icon "search" at bounding box center [800, 222] width 21 height 22
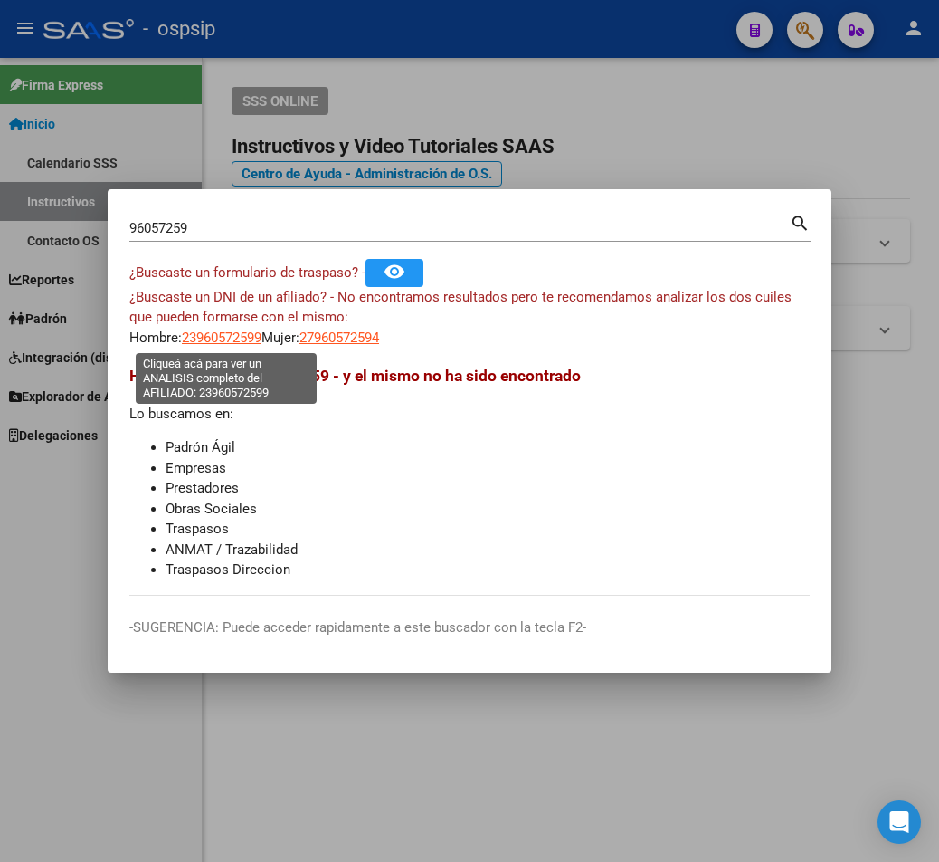
click at [219, 343] on span "23960572599" at bounding box center [222, 337] width 80 height 16
type textarea "23960572599"
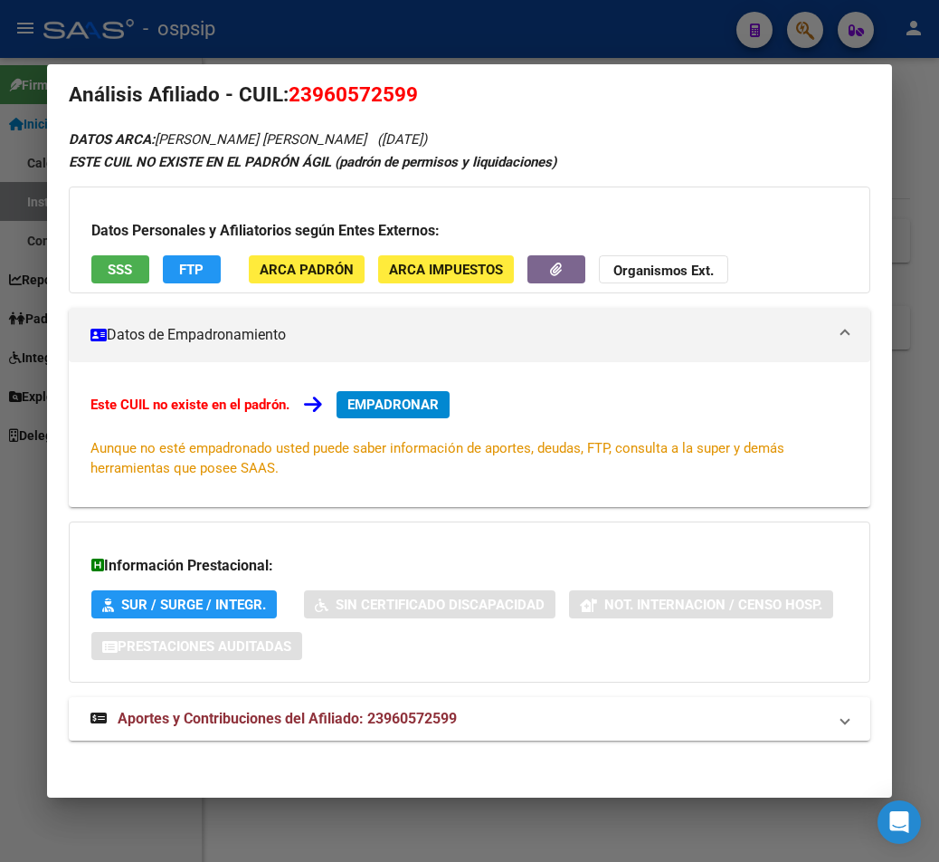
scroll to position [29, 0]
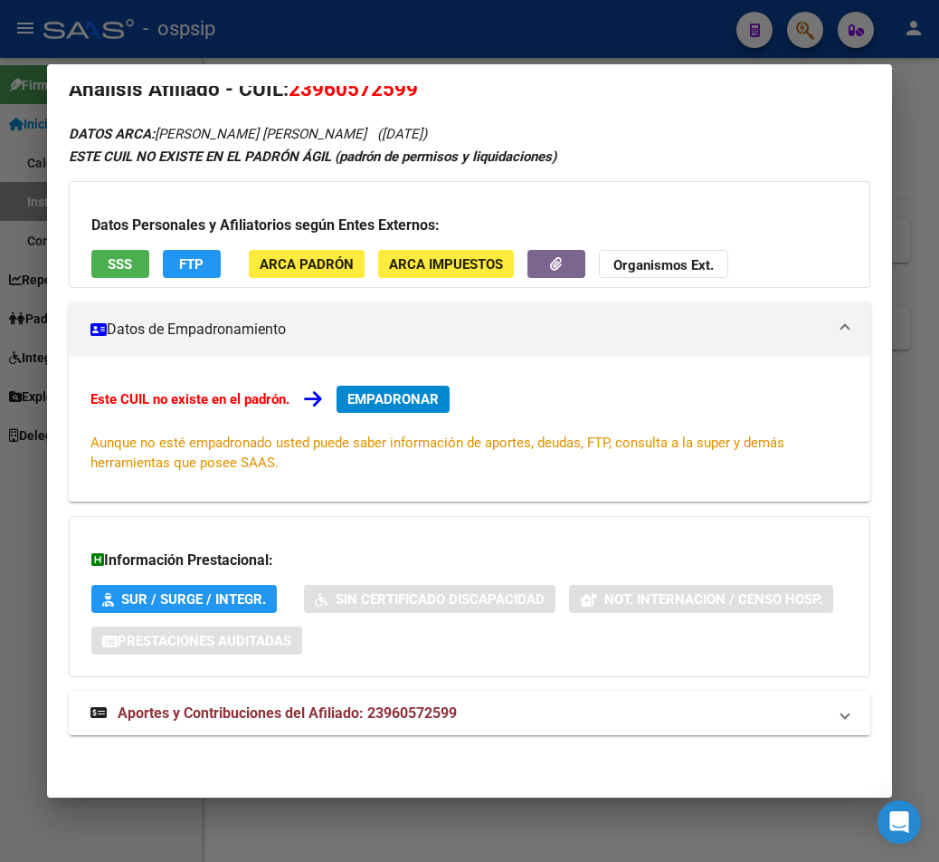
click at [323, 716] on span "Aportes y Contribuciones del Afiliado: 23960572599" at bounding box center [287, 712] width 339 height 17
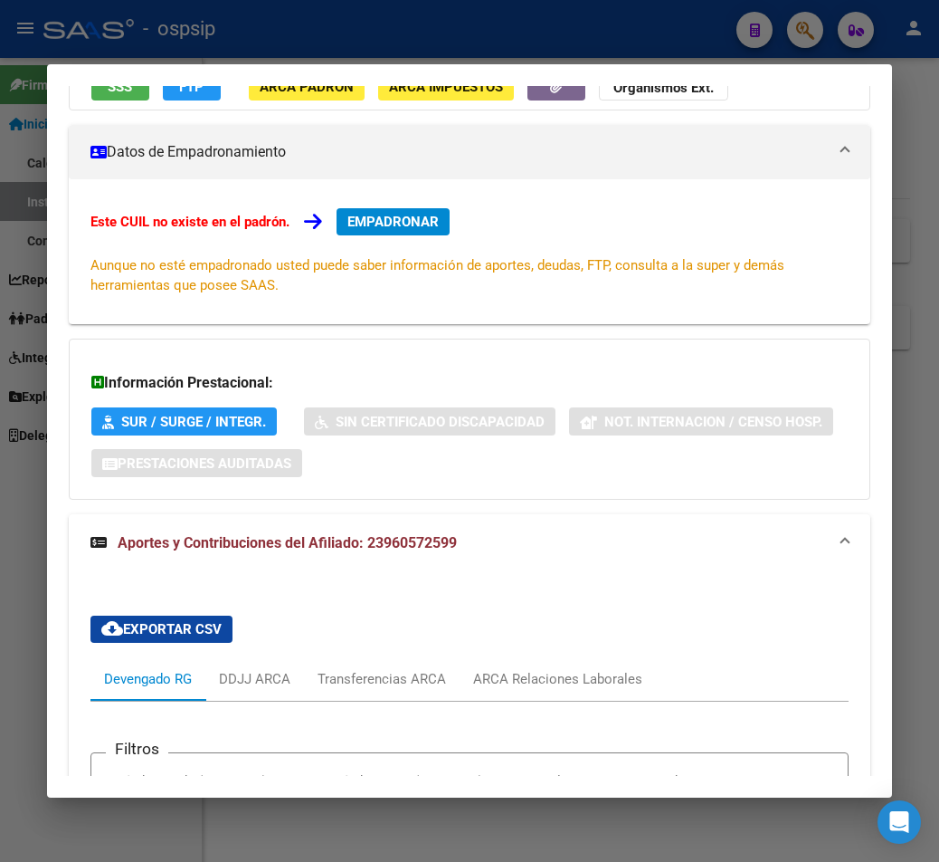
scroll to position [119, 0]
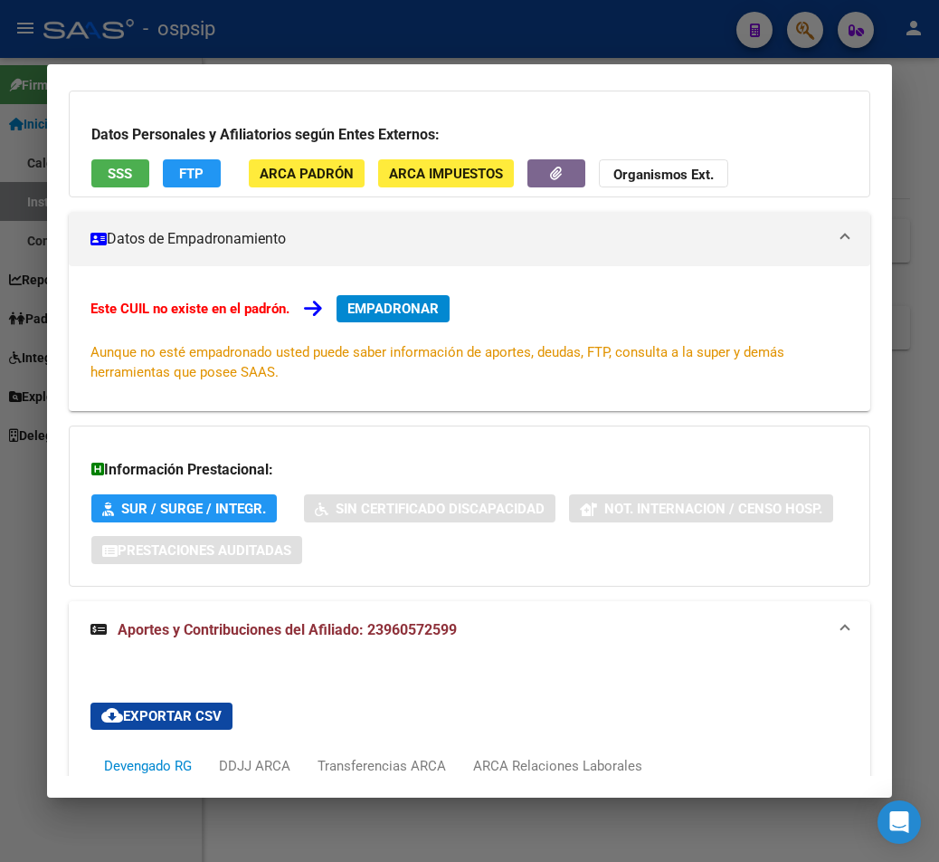
click at [602, 29] on div at bounding box center [469, 431] width 939 height 862
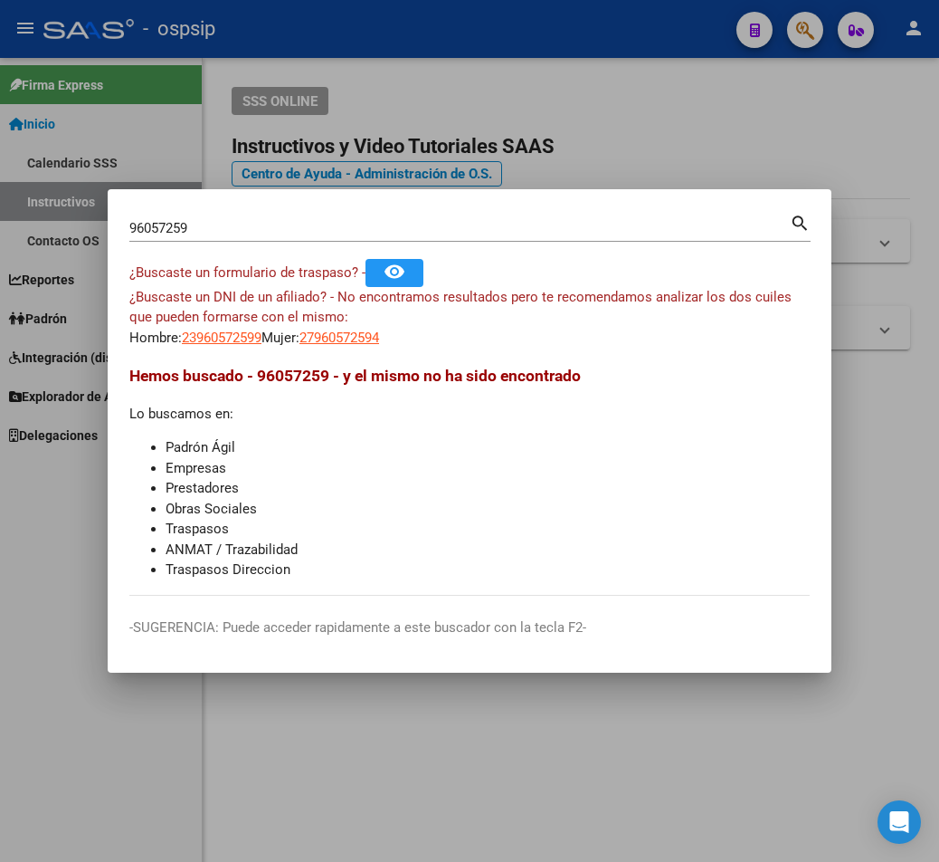
click at [602, 29] on div at bounding box center [469, 431] width 939 height 862
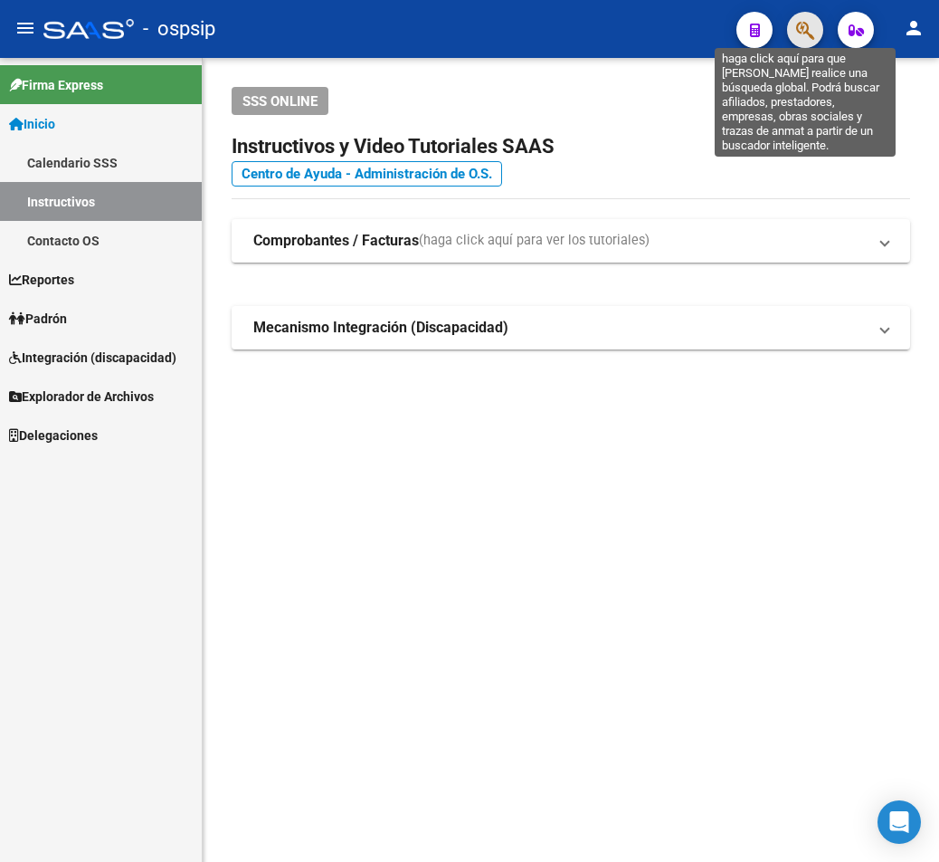
click at [684, 38] on icon "button" at bounding box center [805, 30] width 18 height 21
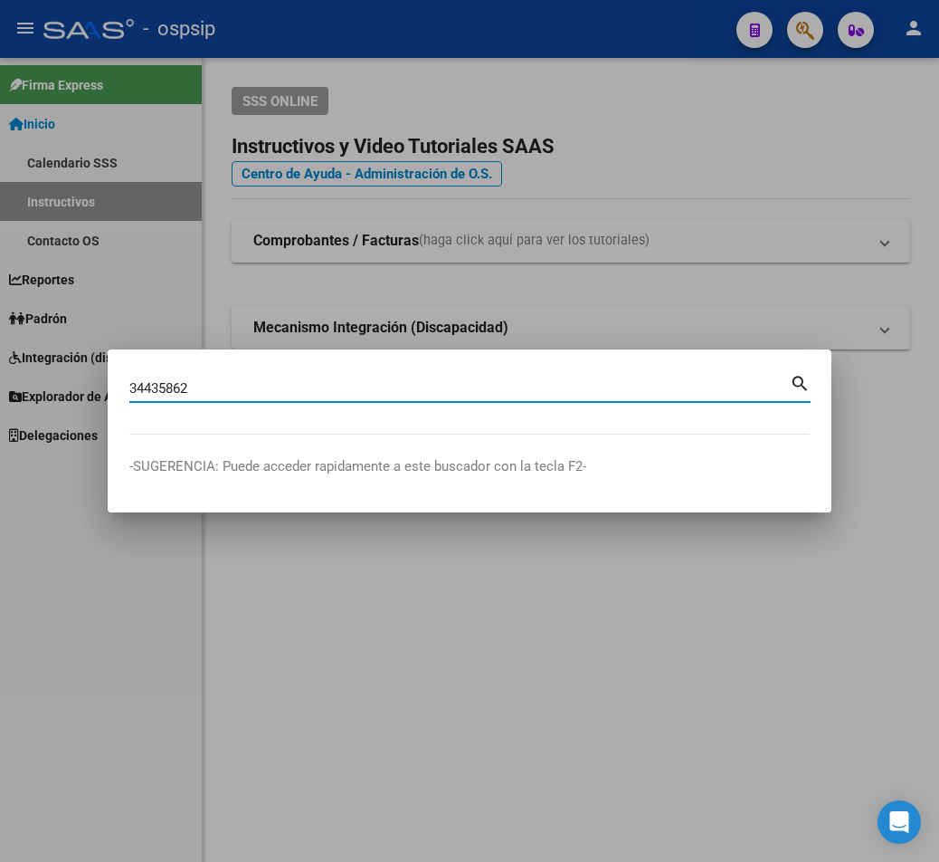
type input "34435862"
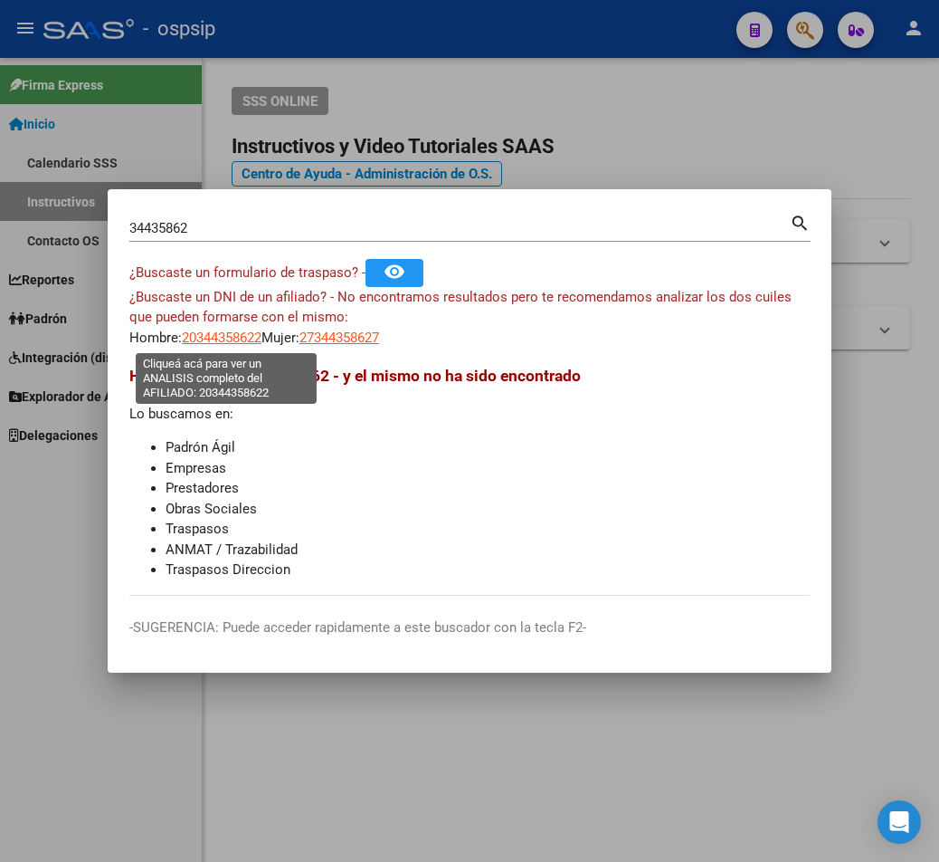
click at [229, 338] on span "20344358622" at bounding box center [222, 337] width 80 height 16
type textarea "20344358622"
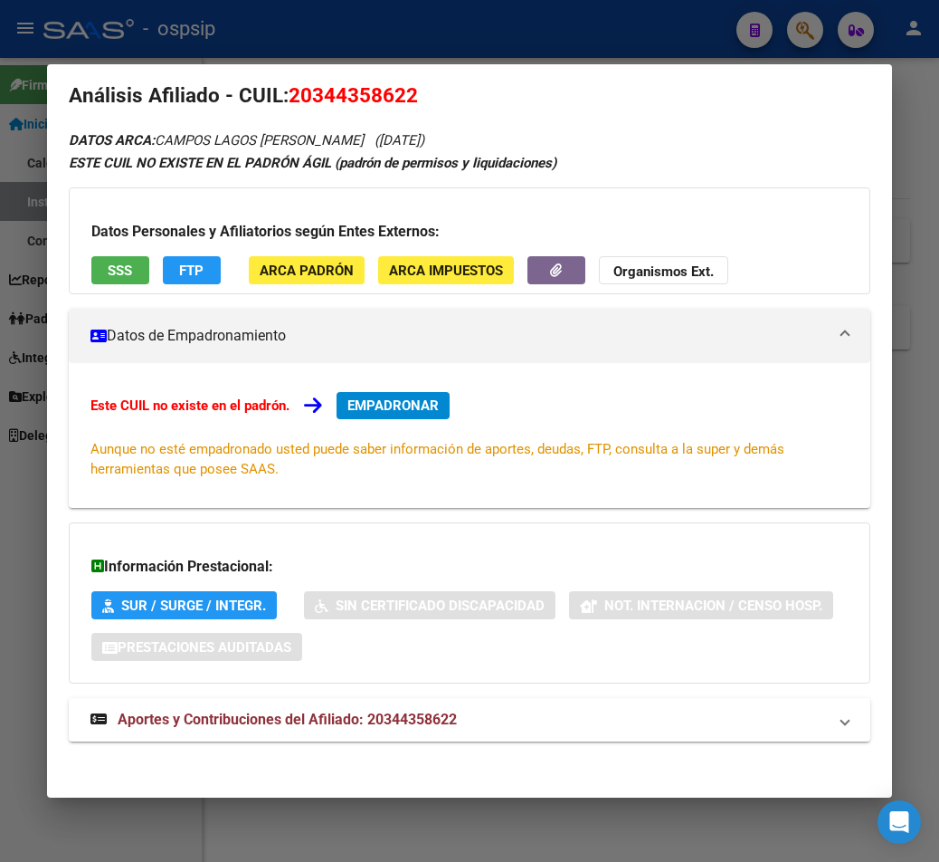
scroll to position [29, 0]
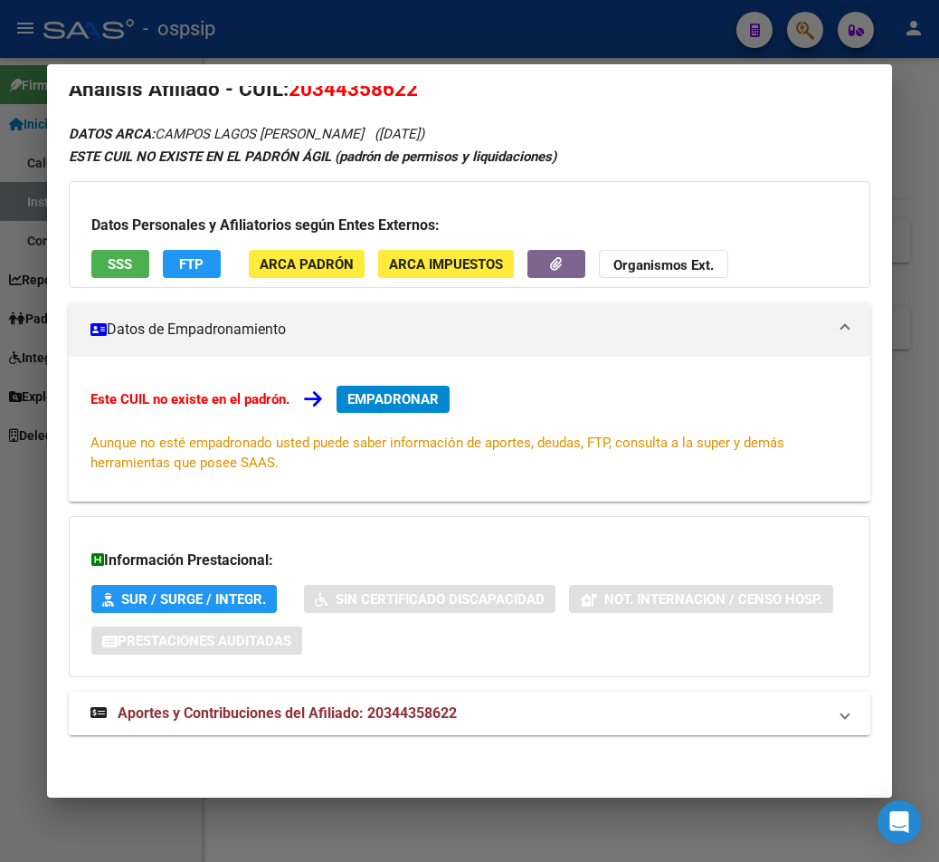
click at [321, 717] on span "Aportes y Contribuciones del Afiliado: 20344358622" at bounding box center [287, 712] width 339 height 17
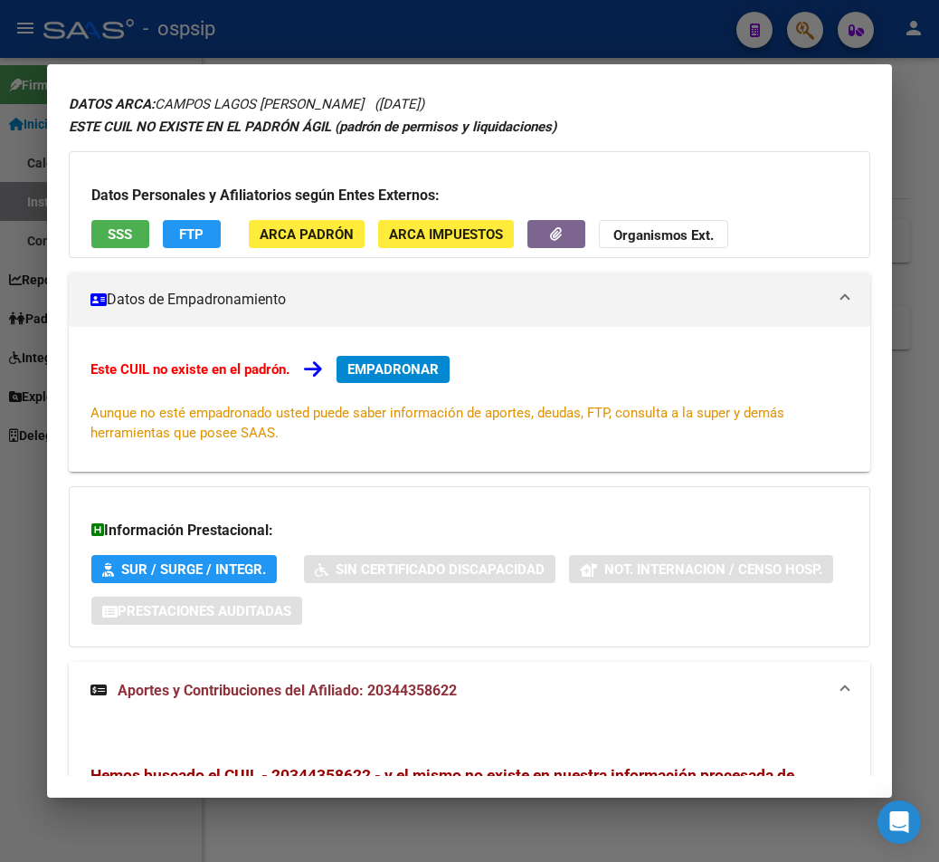
scroll to position [0, 0]
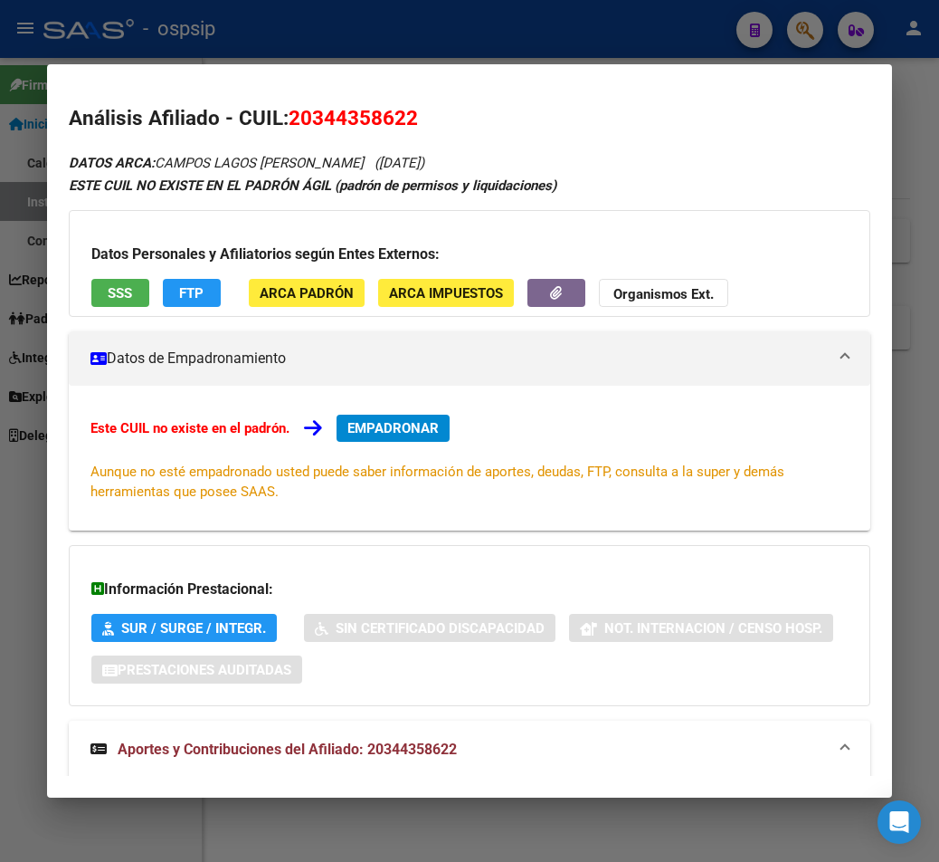
click at [603, 36] on div at bounding box center [469, 431] width 939 height 862
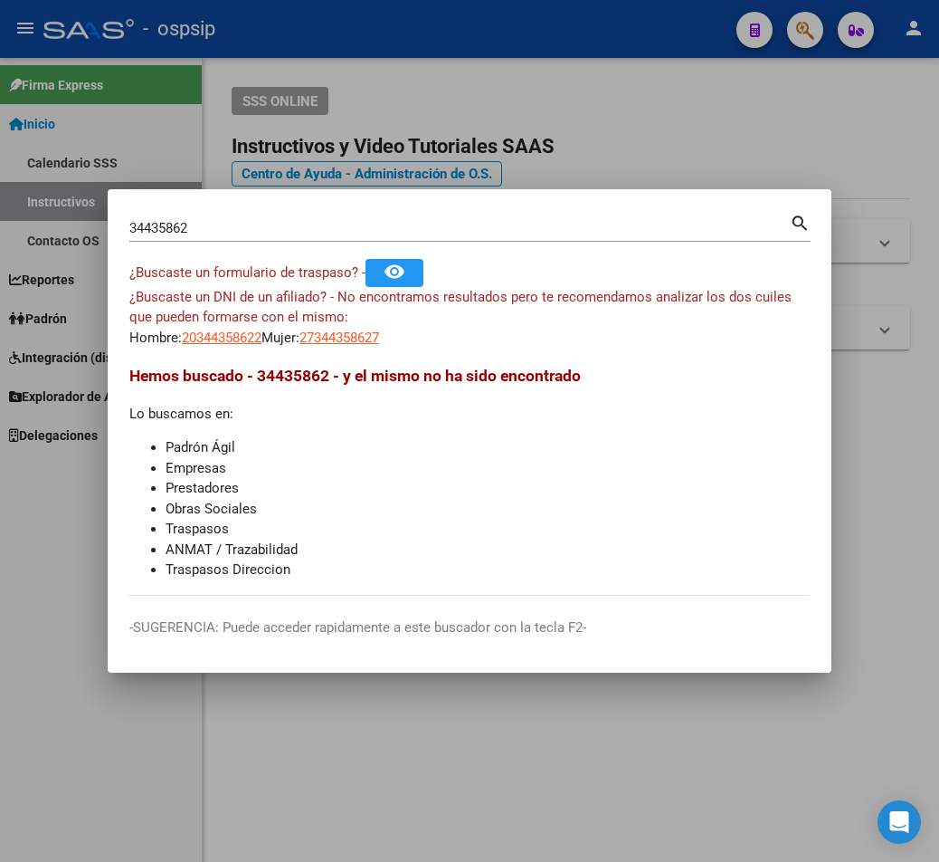
click at [684, 44] on div at bounding box center [469, 431] width 939 height 862
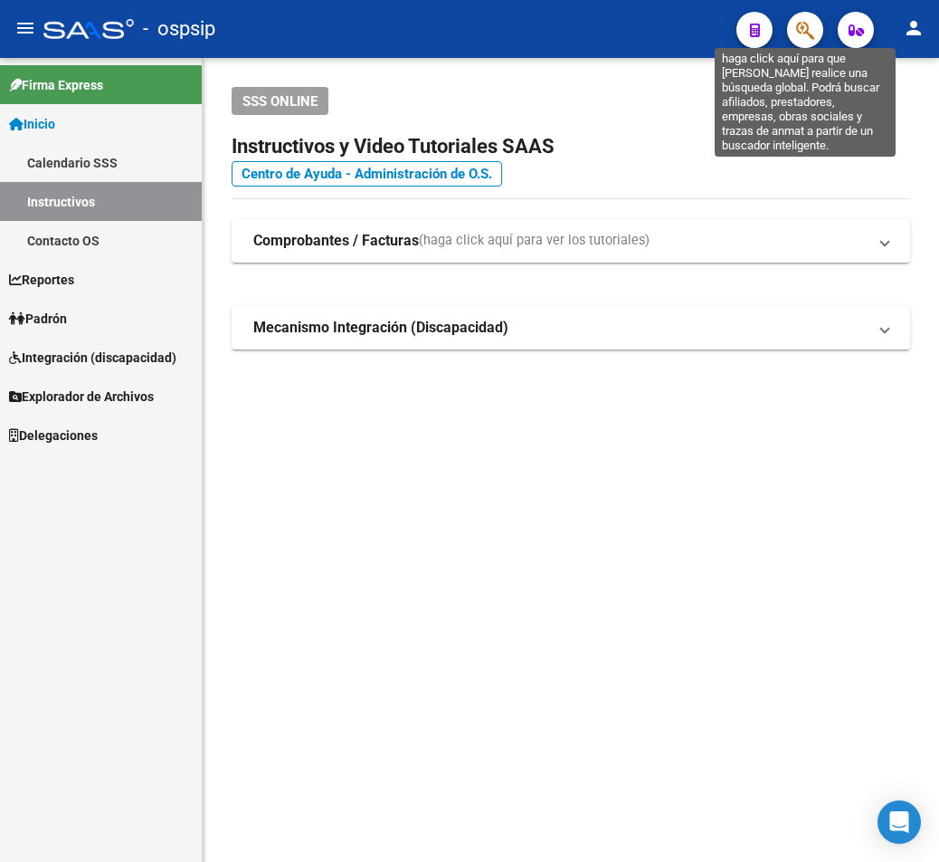
click at [684, 33] on icon "button" at bounding box center [805, 30] width 18 height 21
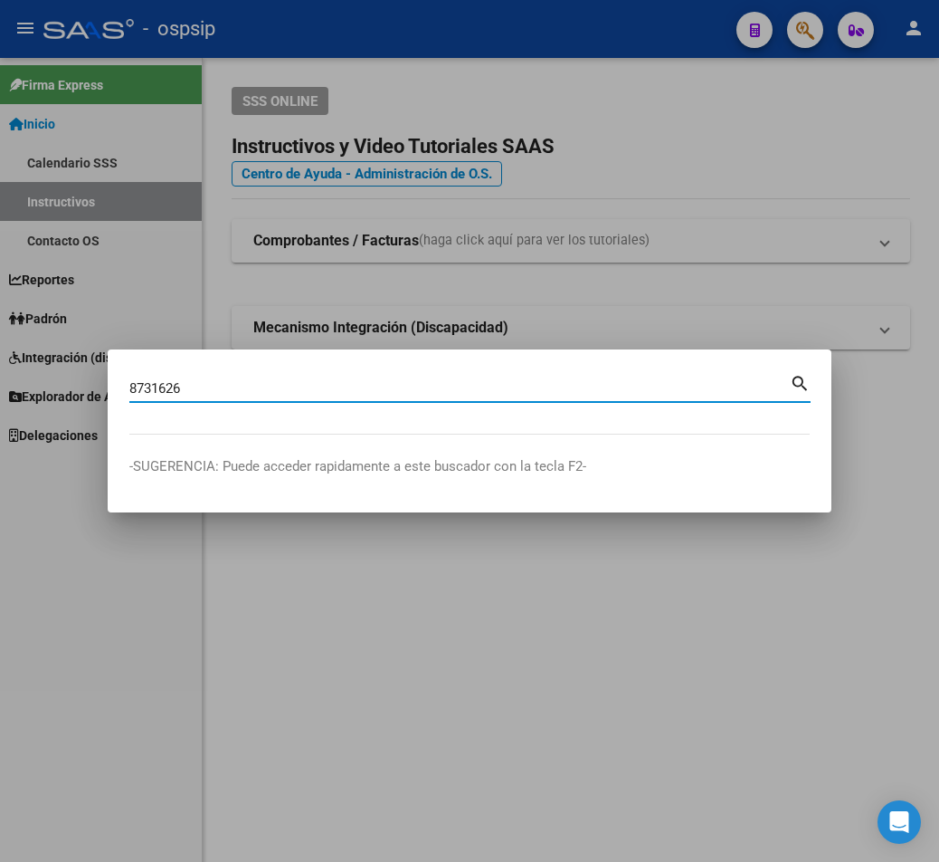
click at [122, 384] on mat-dialog-content "8731626 Buscar (apellido, dni, cuil, [PERSON_NAME], cuit, obra social) search" at bounding box center [470, 402] width 724 height 63
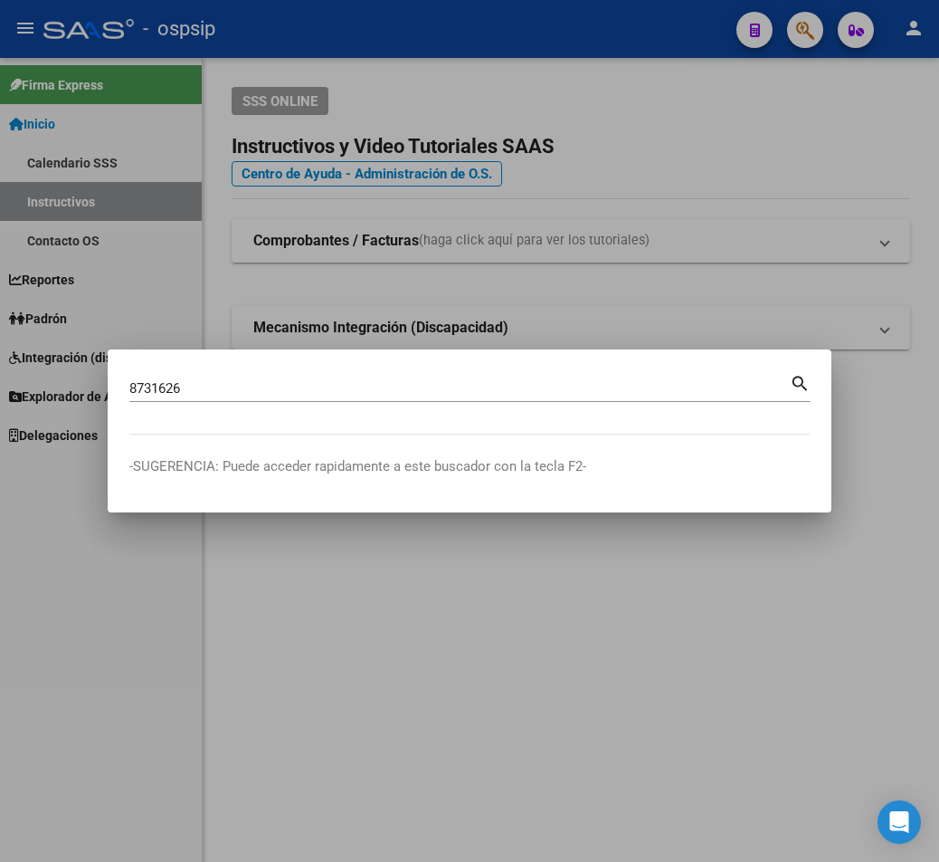
click at [125, 385] on mat-dialog-content "8731626 Buscar (apellido, dni, cuil, [PERSON_NAME], cuit, obra social) search" at bounding box center [470, 402] width 724 height 63
click at [128, 382] on mat-dialog-content "8731626 Buscar (apellido, dni, cuil, [PERSON_NAME], cuit, obra social) search" at bounding box center [470, 402] width 724 height 63
click at [158, 373] on div "8731626 Buscar (apellido, dni, cuil, [PERSON_NAME], cuit, obra social) search" at bounding box center [469, 386] width 681 height 31
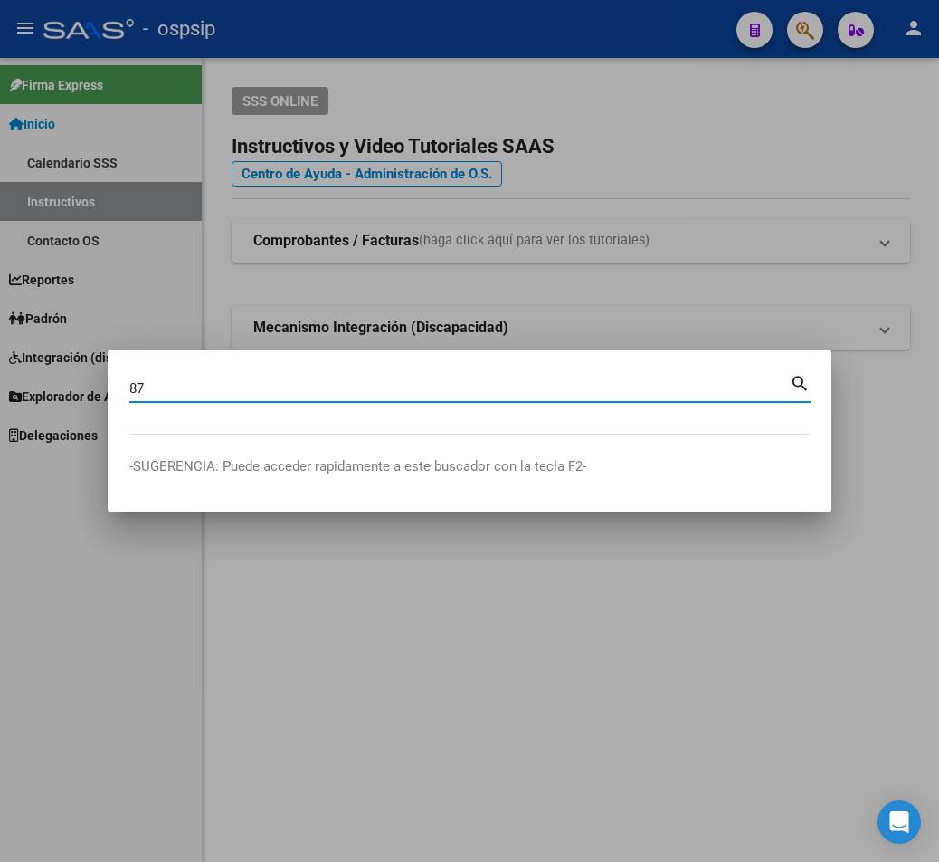
type input "8"
type input "28731626"
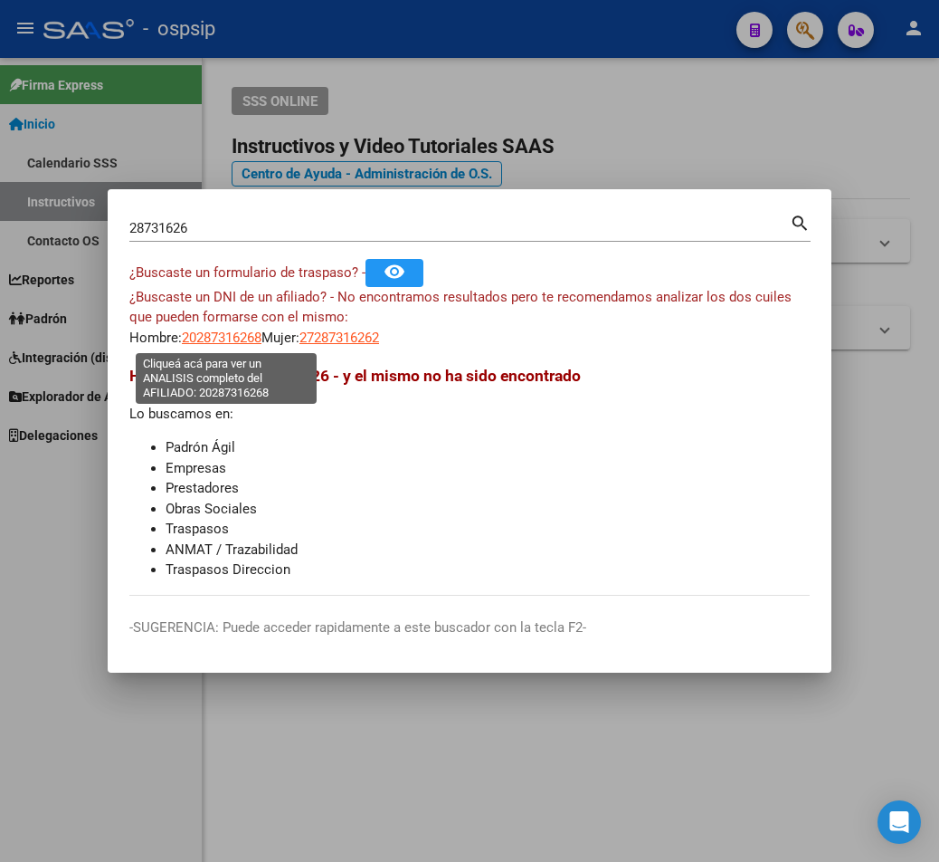
click at [221, 342] on span "20287316268" at bounding box center [222, 337] width 80 height 16
type textarea "20287316268"
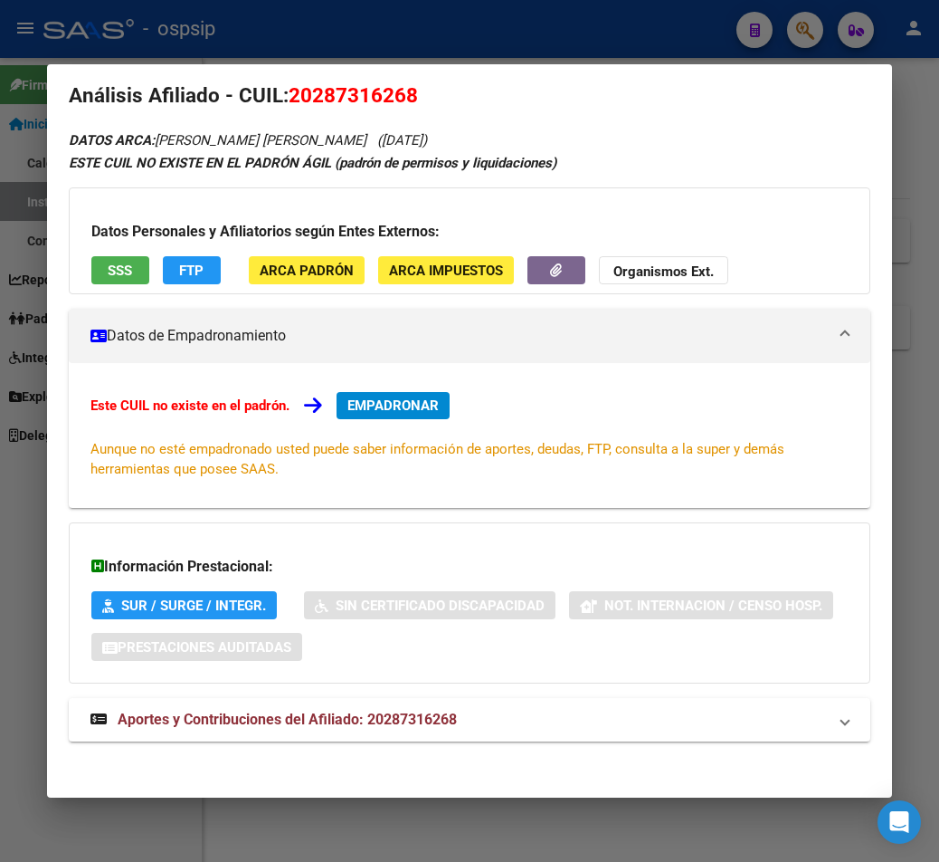
scroll to position [29, 0]
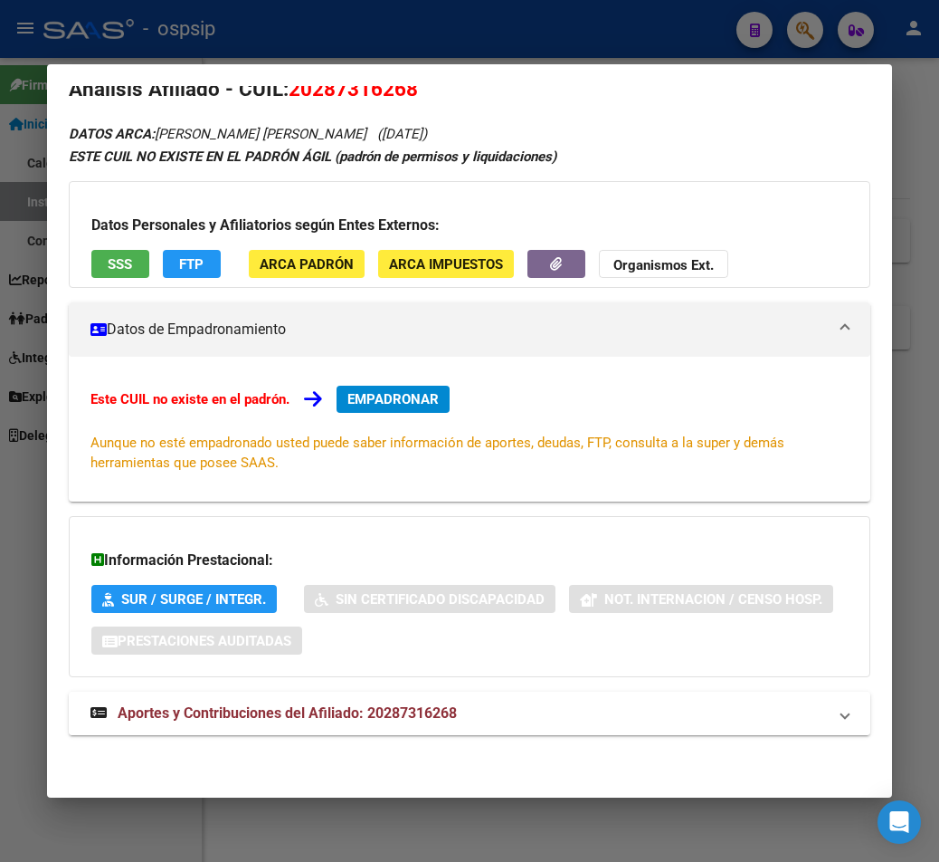
click at [359, 716] on span "Aportes y Contribuciones del Afiliado: 20287316268" at bounding box center [287, 712] width 339 height 17
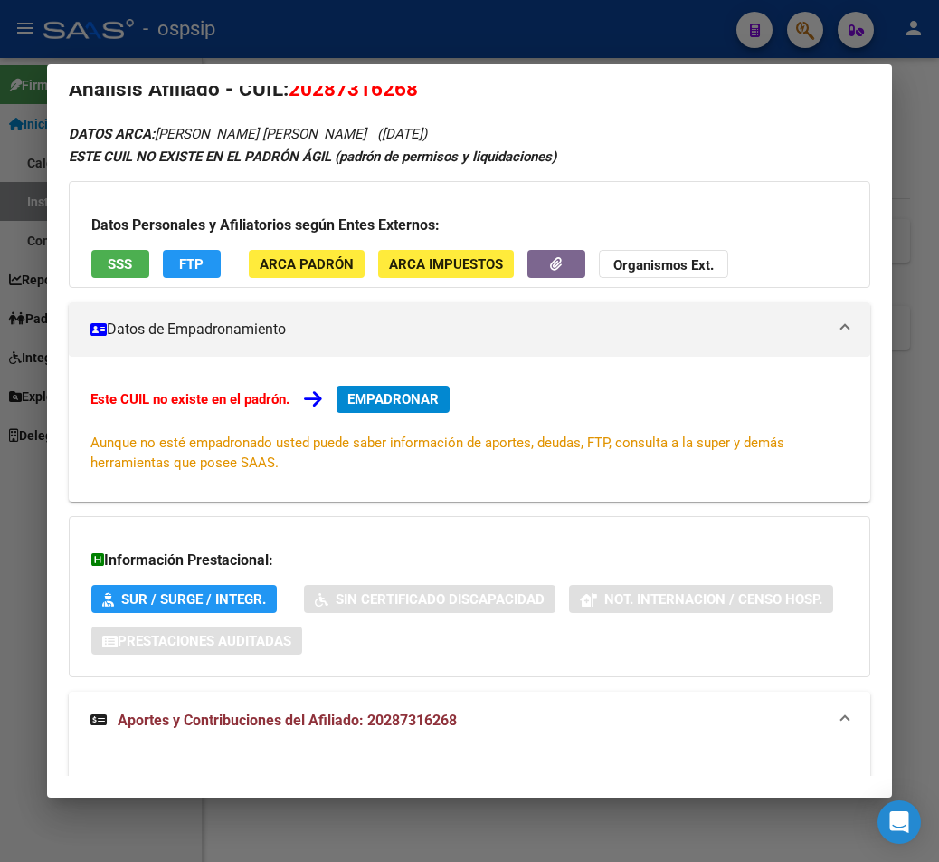
click at [286, 29] on div at bounding box center [469, 431] width 939 height 862
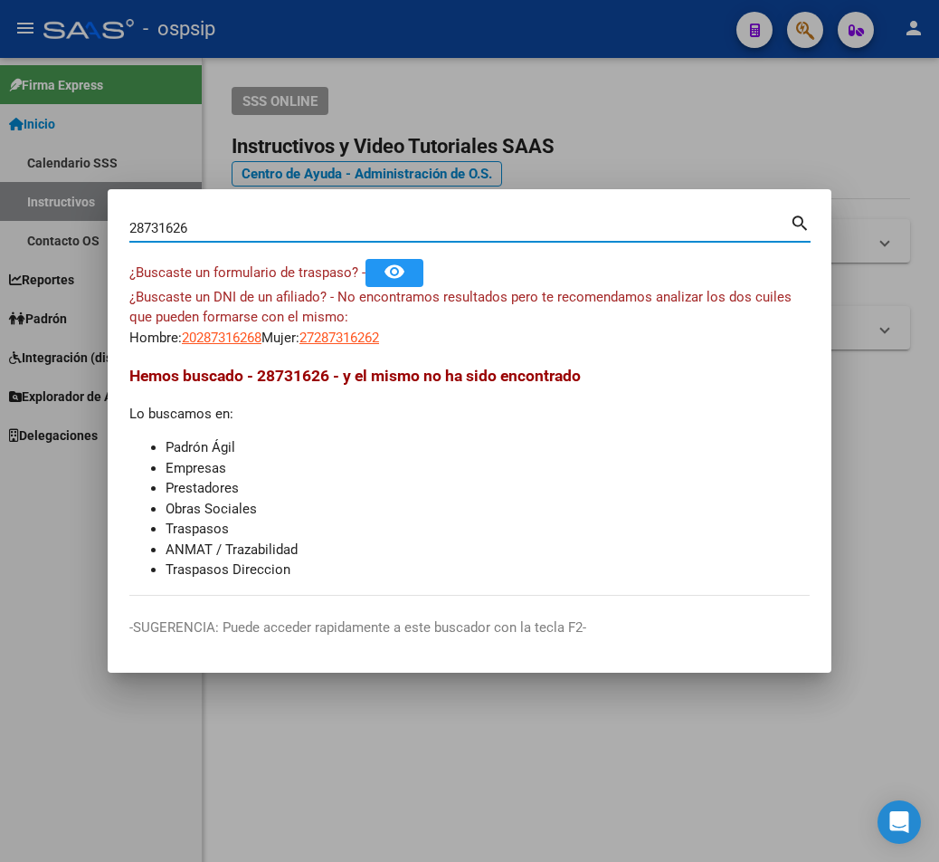
click at [202, 222] on input "28731626" at bounding box center [459, 228] width 661 height 16
type input "2"
type input "23560093"
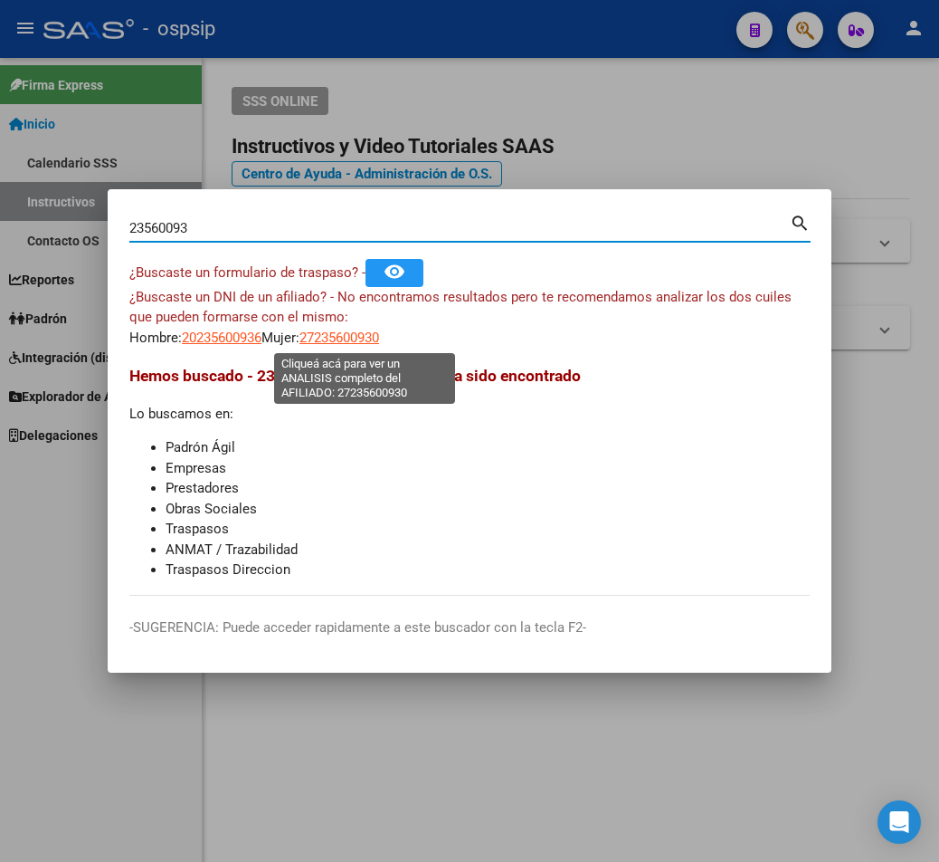
click at [338, 340] on span "27235600930" at bounding box center [340, 337] width 80 height 16
type textarea "27235600930"
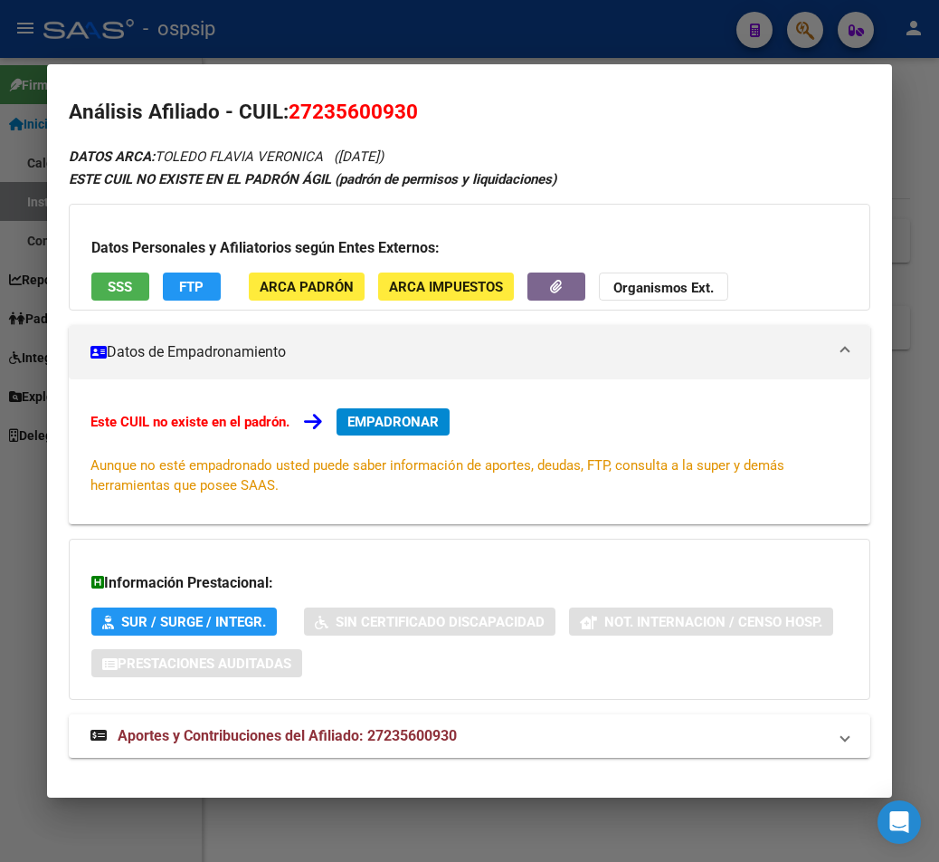
scroll to position [0, 0]
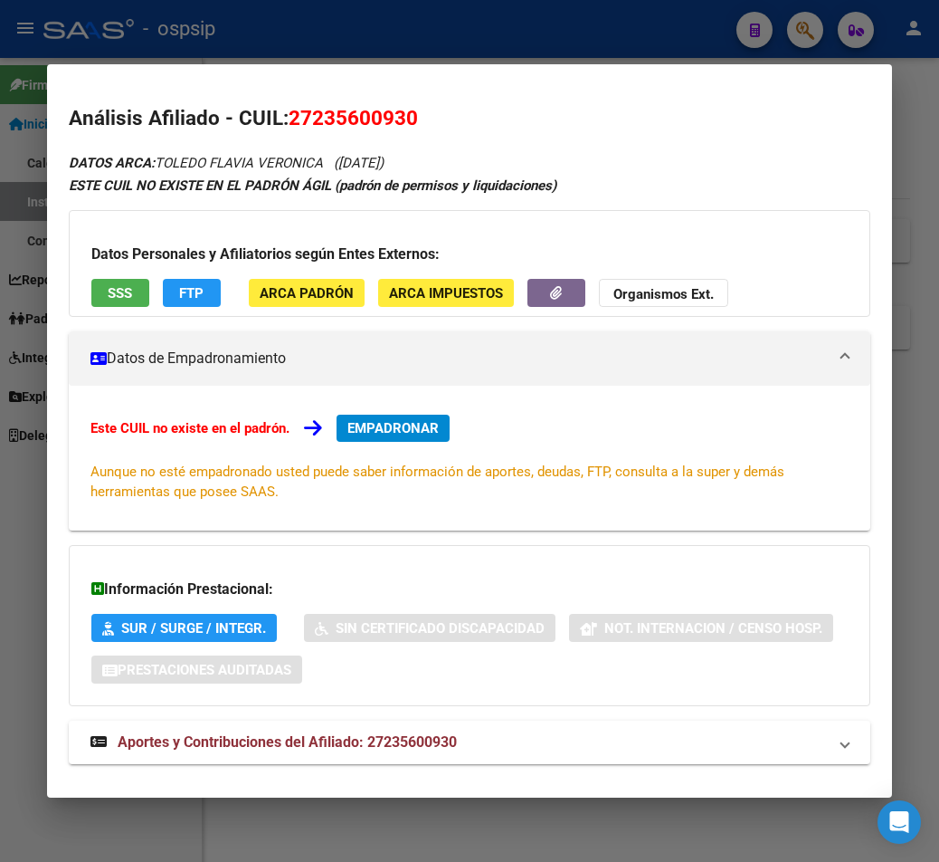
click at [552, 28] on div at bounding box center [469, 431] width 939 height 862
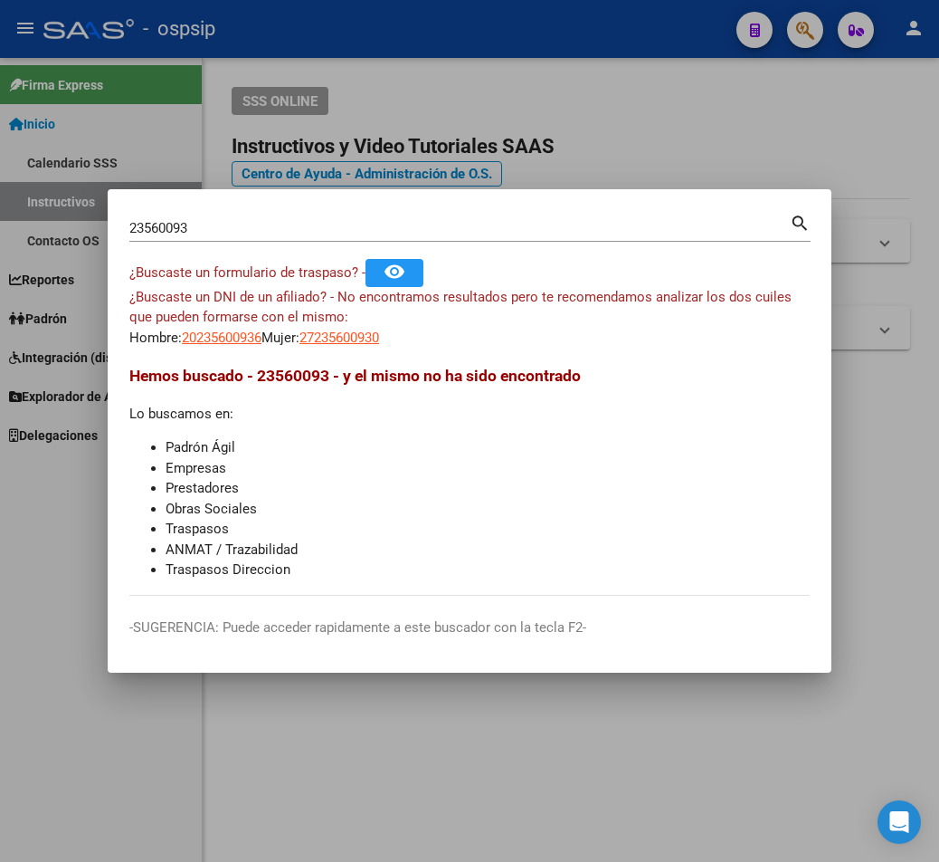
click at [205, 220] on input "23560093" at bounding box center [459, 228] width 661 height 16
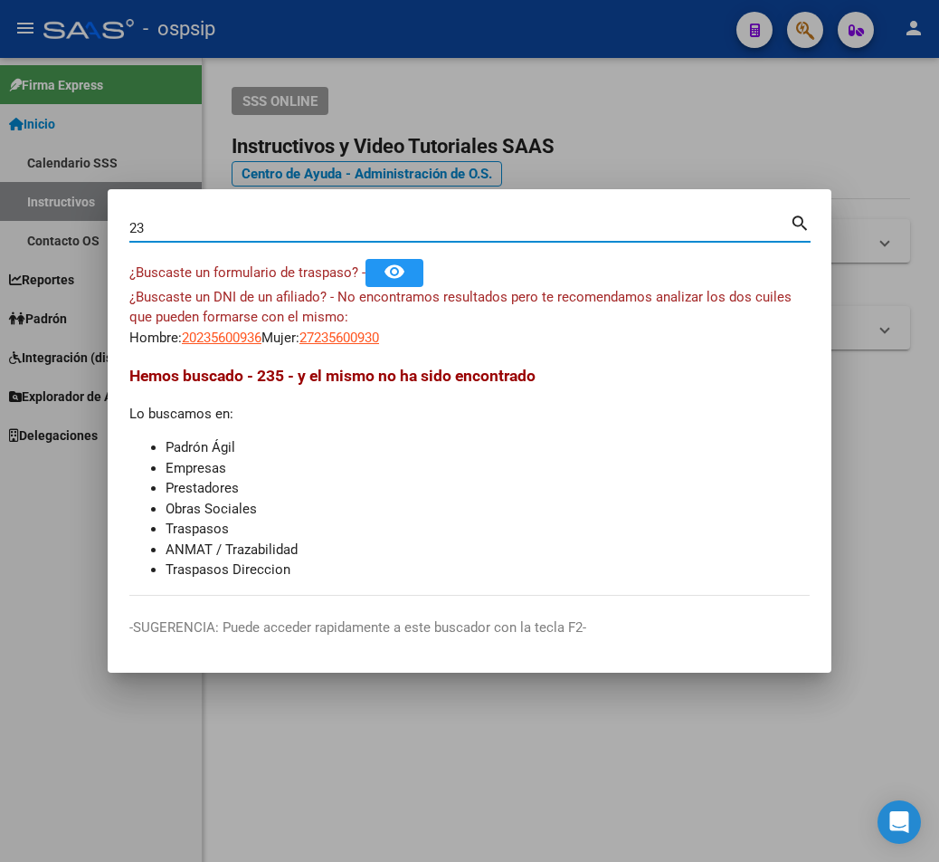
type input "2"
type input "17905814"
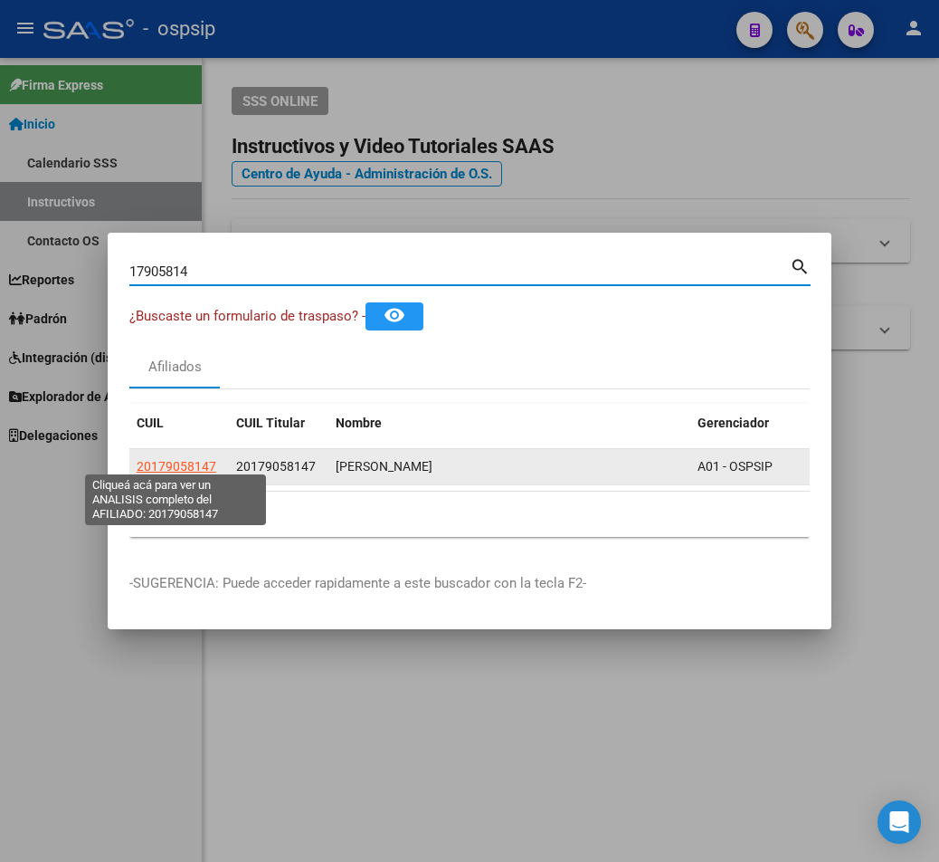
click at [170, 459] on span "20179058147" at bounding box center [177, 466] width 80 height 14
type textarea "20179058147"
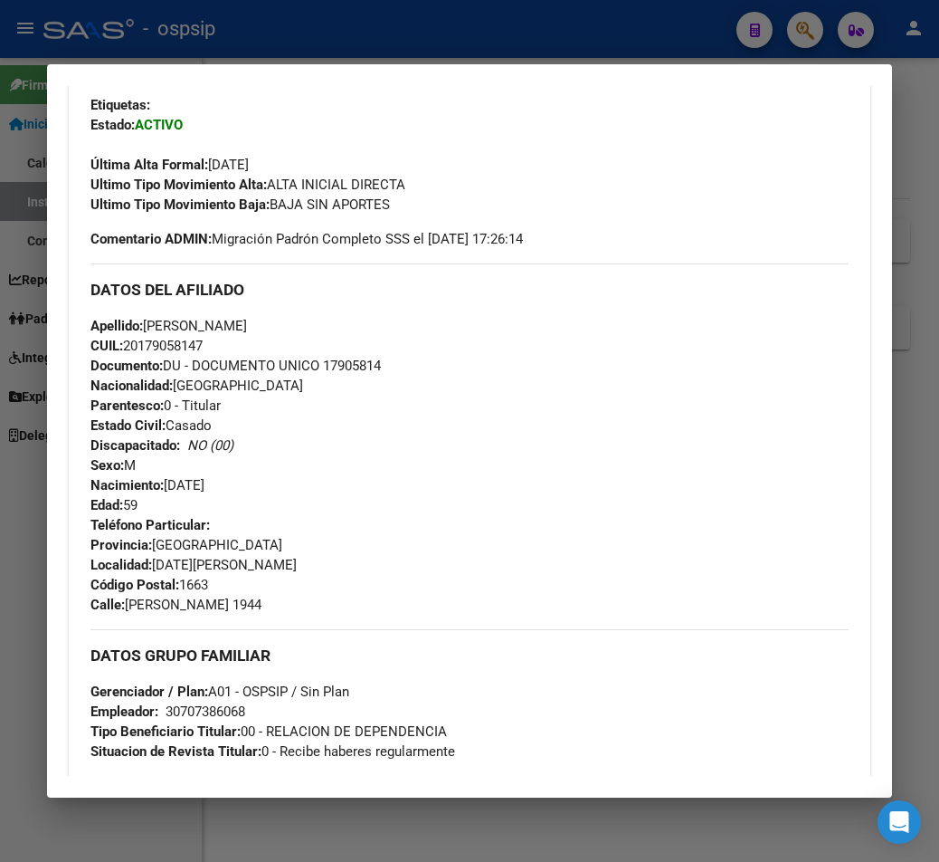
scroll to position [362, 0]
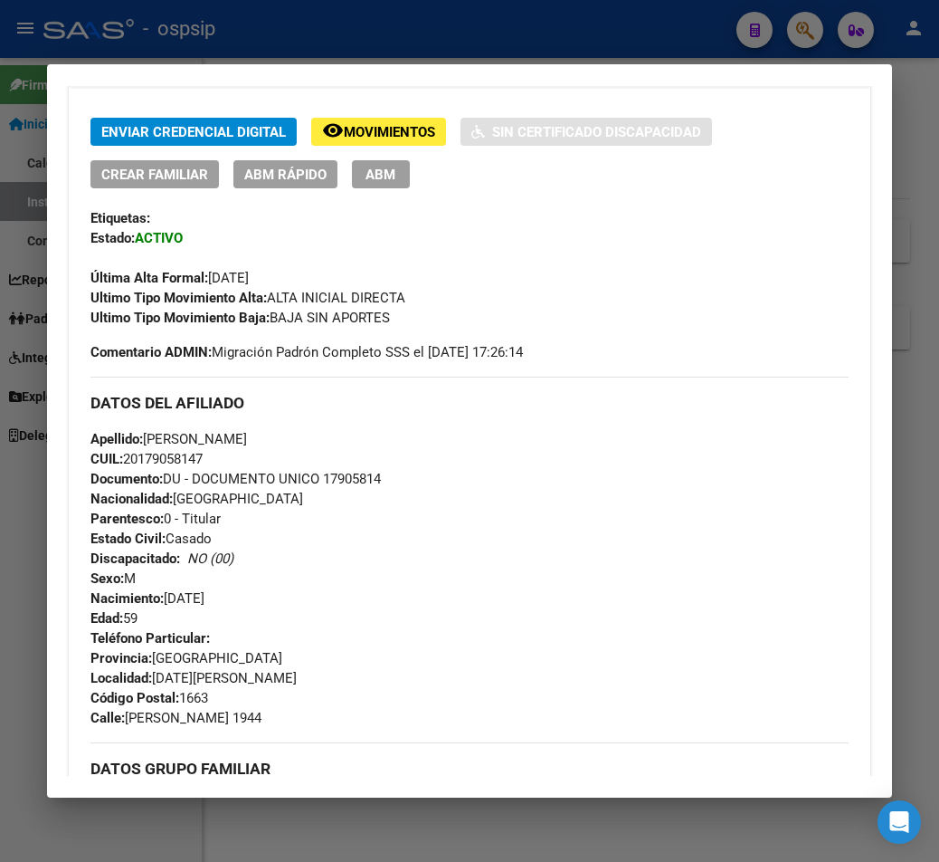
click at [406, 45] on div at bounding box center [469, 431] width 939 height 862
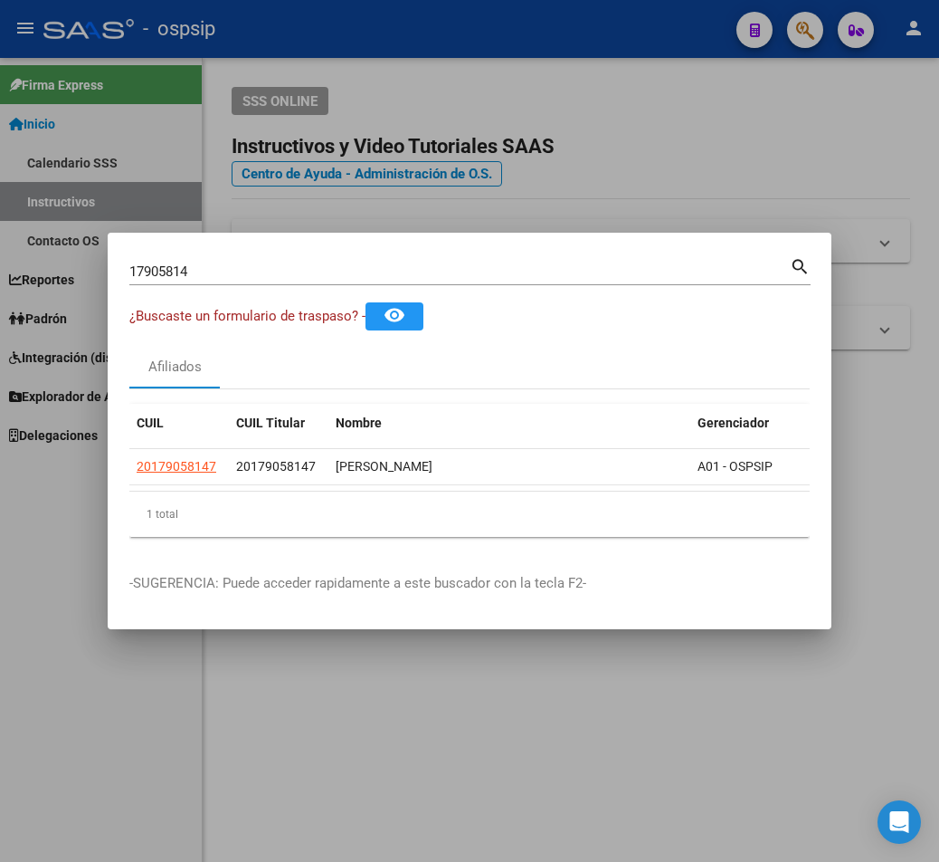
click at [406, 45] on div at bounding box center [469, 431] width 939 height 862
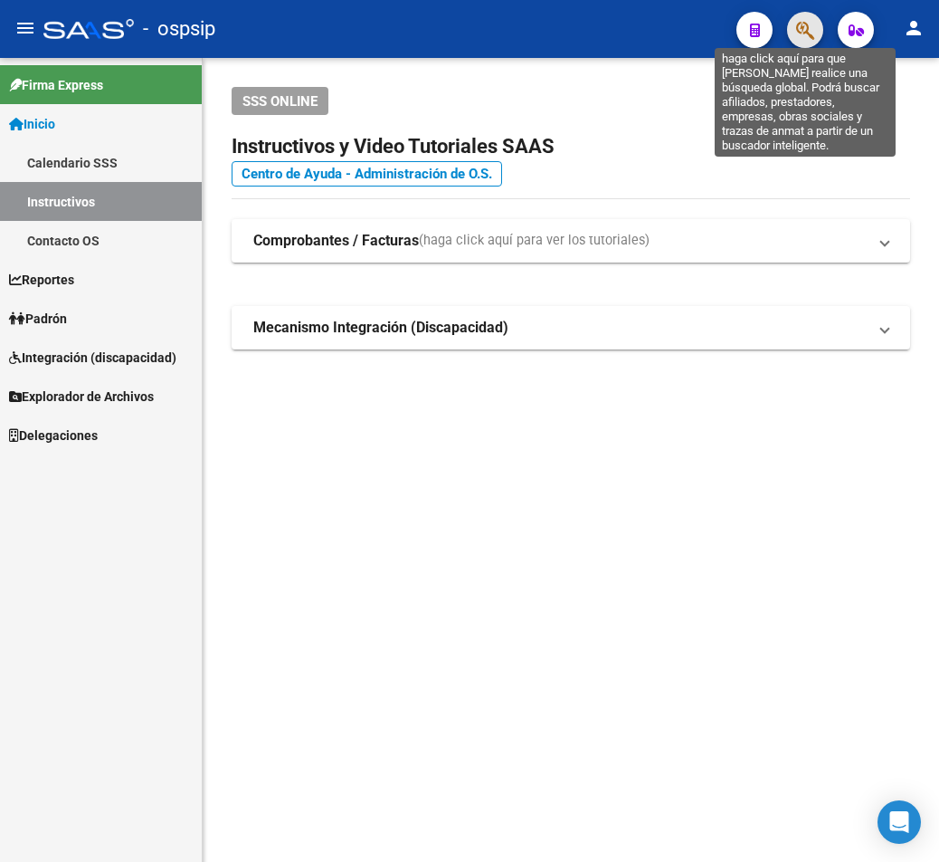
click at [684, 41] on icon "button" at bounding box center [805, 30] width 18 height 21
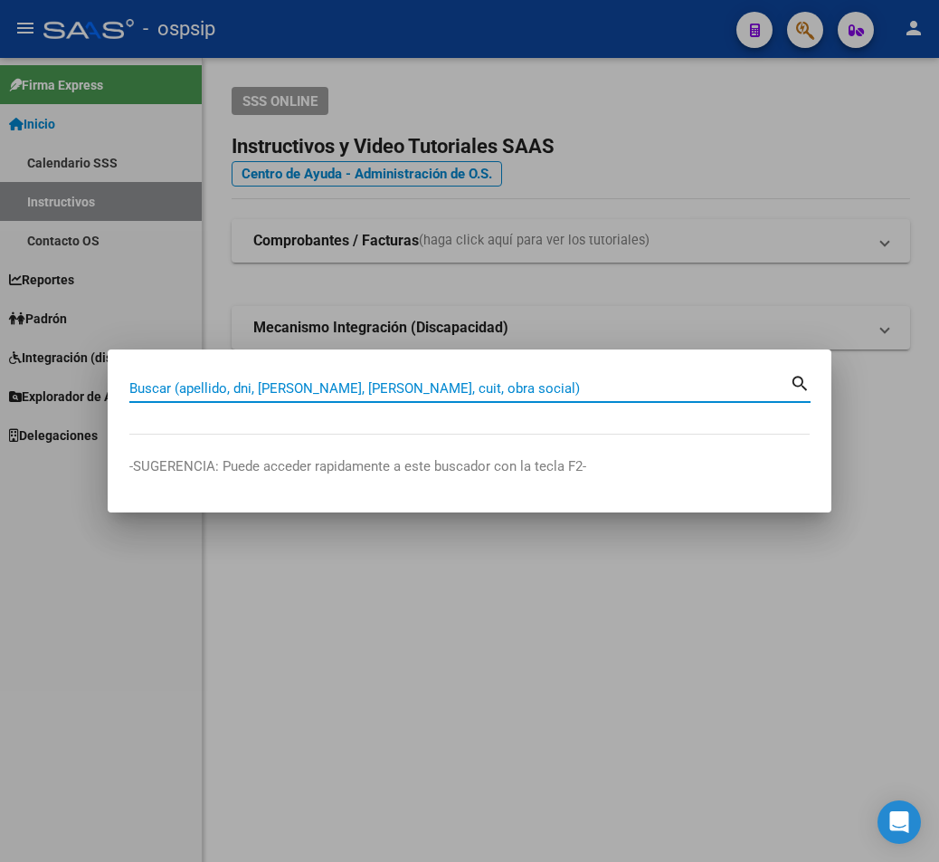
paste input "28731626"
type input "28731626"
click at [684, 384] on mat-icon "search" at bounding box center [800, 382] width 21 height 22
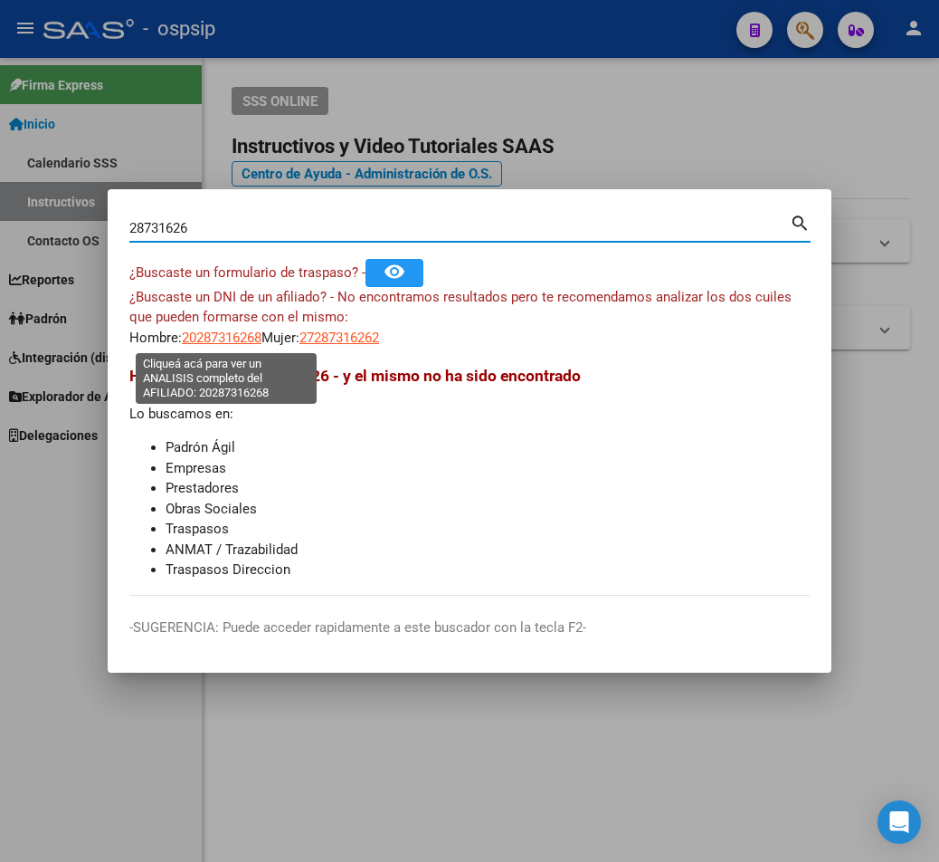
click at [229, 342] on span "20287316268" at bounding box center [222, 337] width 80 height 16
type textarea "20287316268"
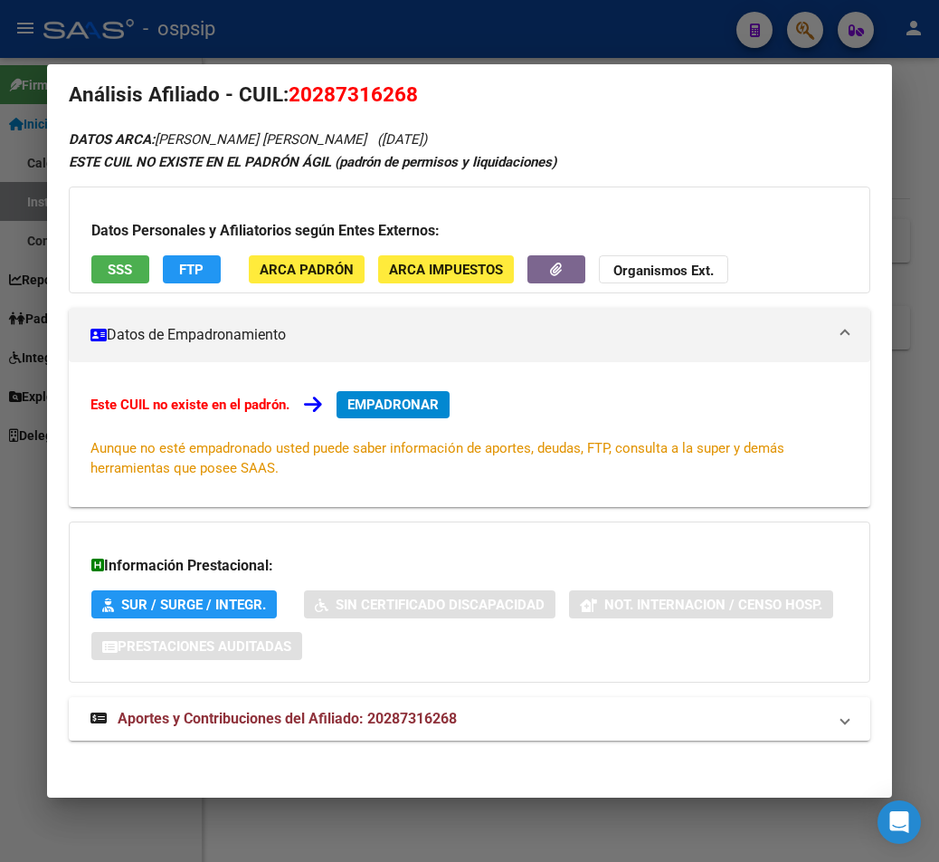
scroll to position [29, 0]
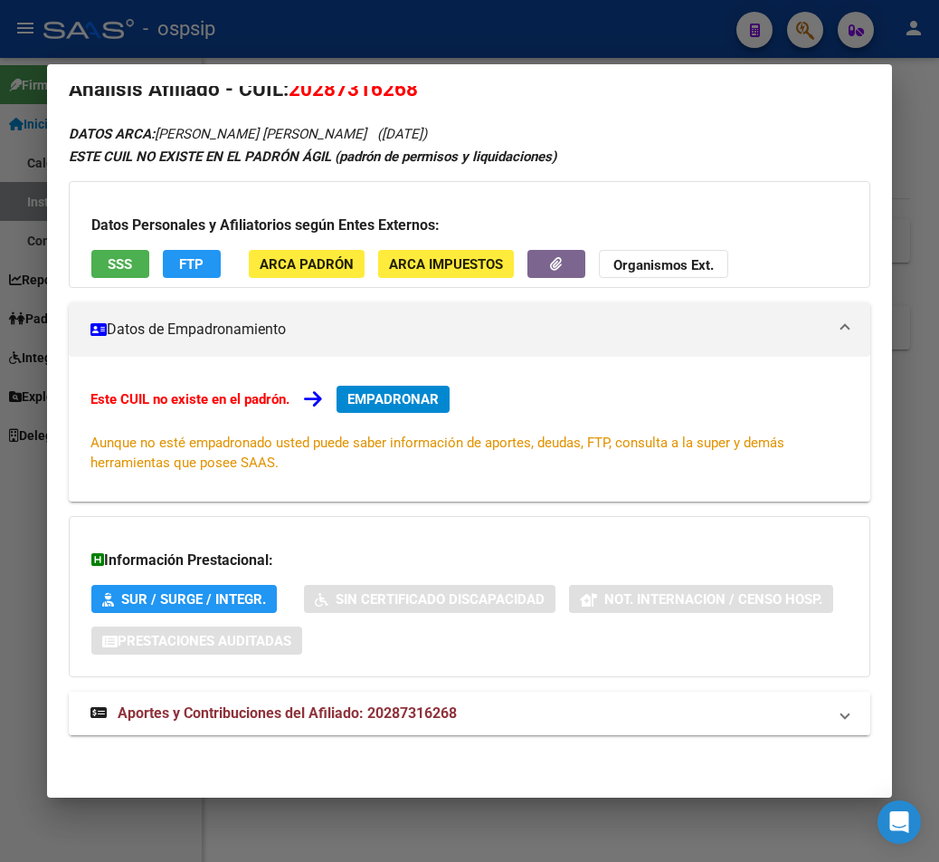
click at [372, 717] on span "Aportes y Contribuciones del Afiliado: 20287316268" at bounding box center [287, 712] width 339 height 17
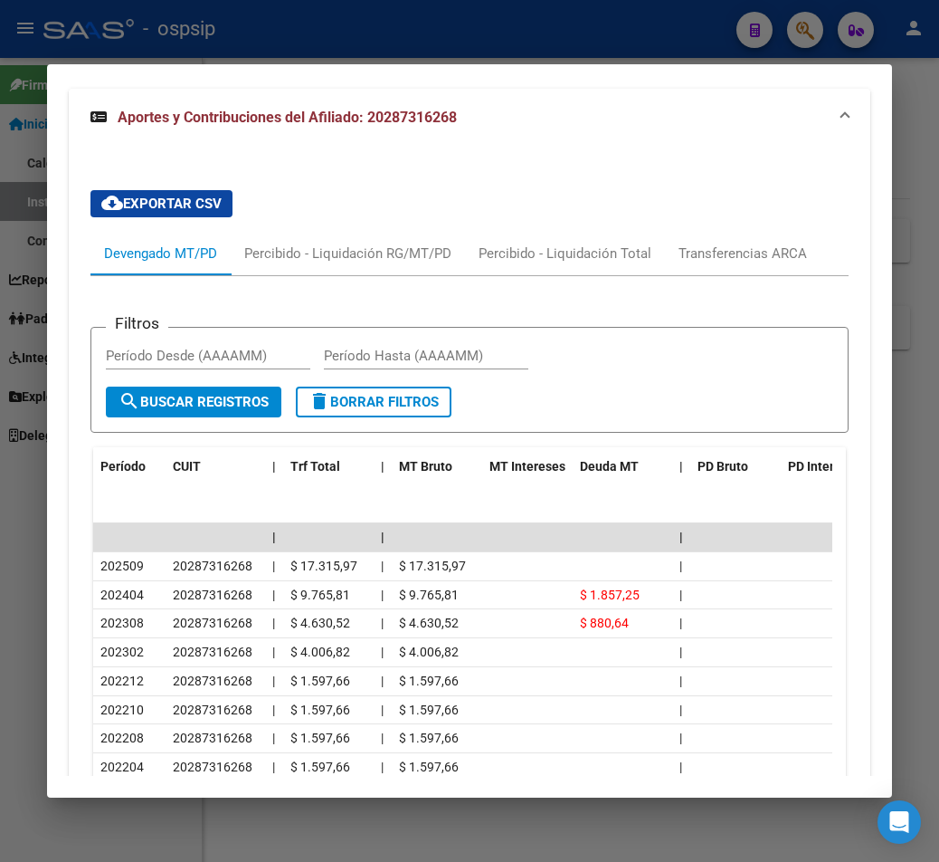
scroll to position [753, 0]
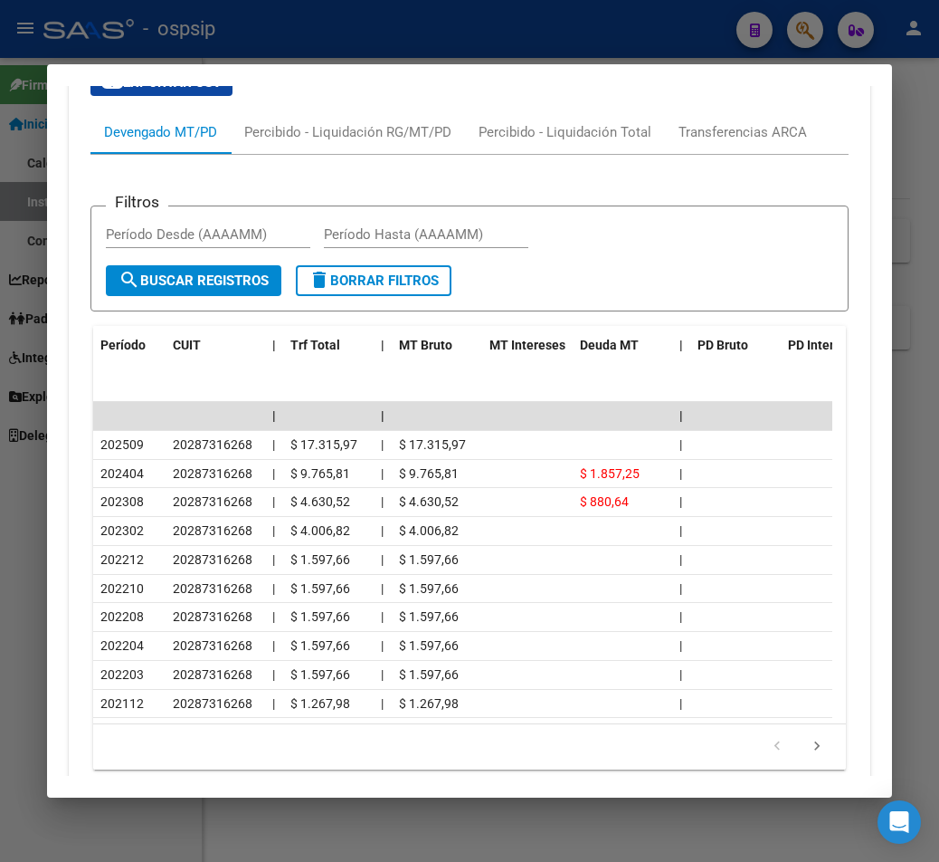
click at [552, 39] on div at bounding box center [469, 431] width 939 height 862
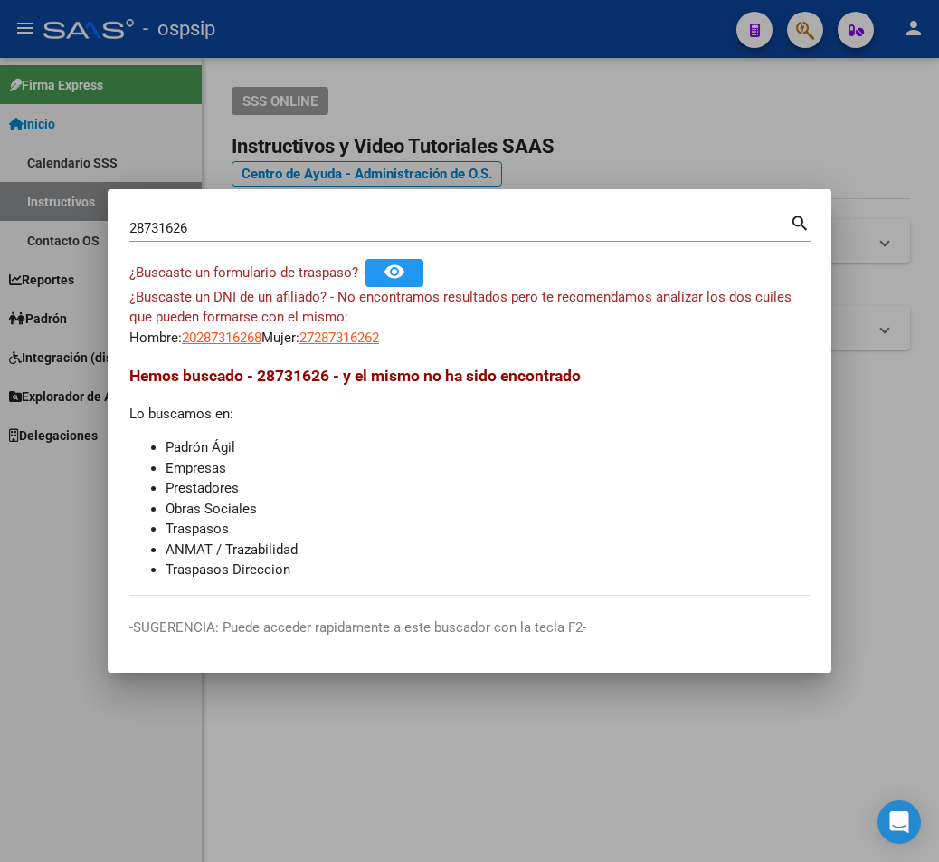
click at [578, 41] on div at bounding box center [469, 431] width 939 height 862
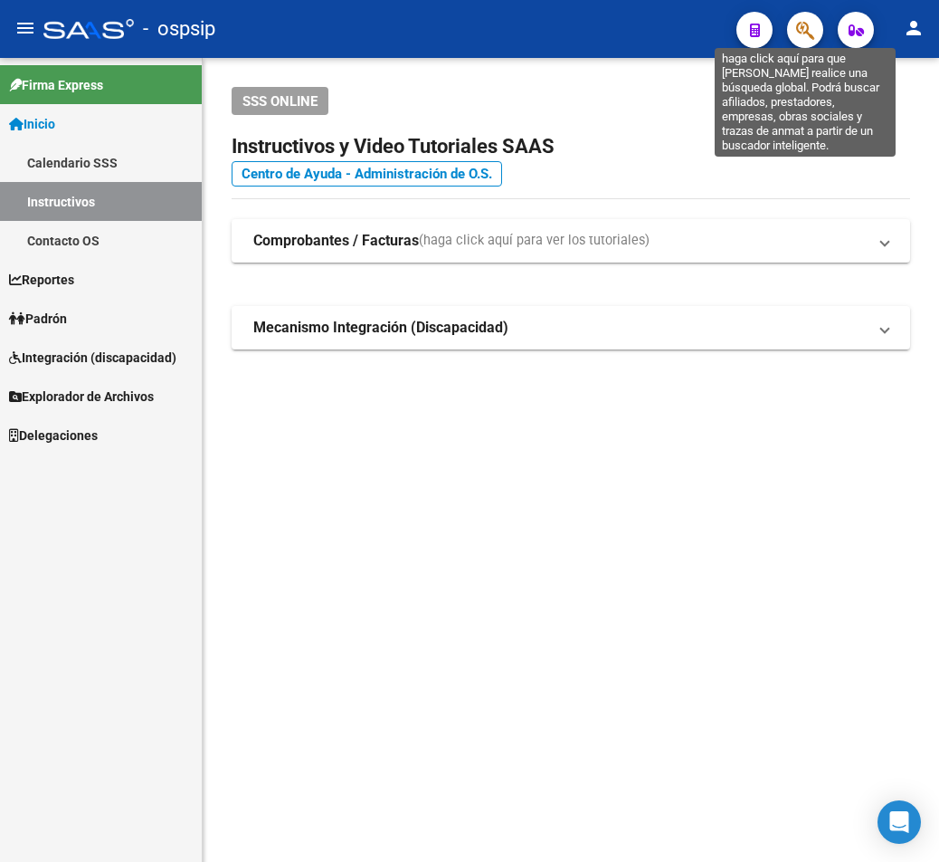
click at [684, 30] on icon "button" at bounding box center [805, 30] width 18 height 21
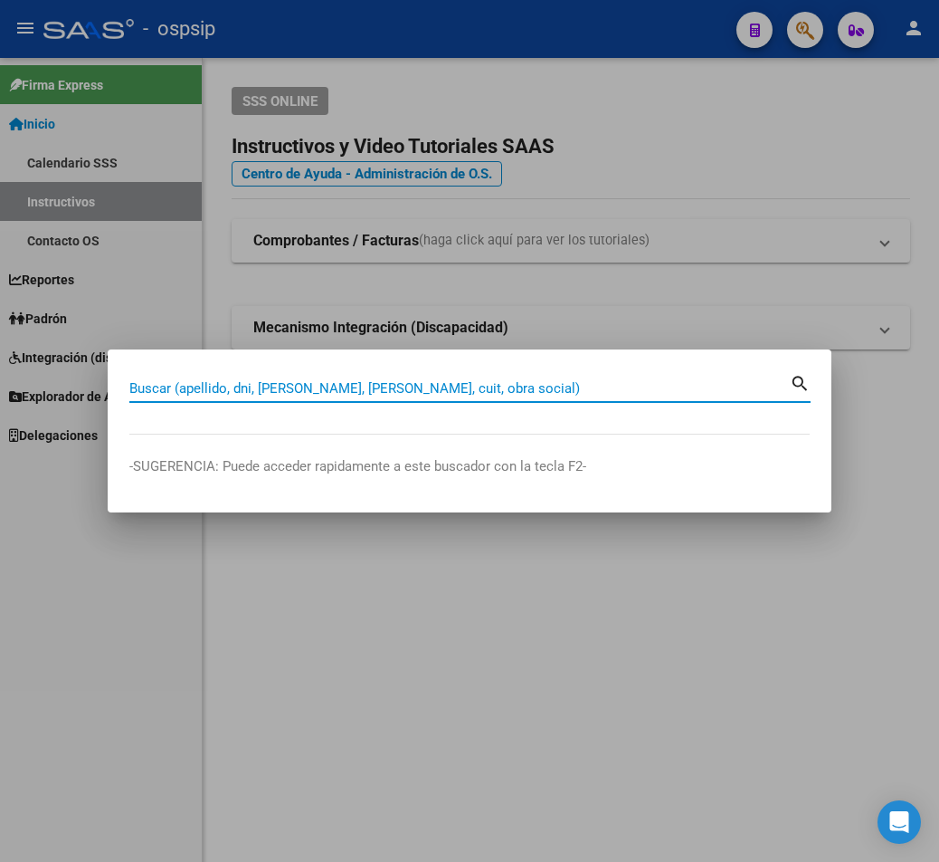
paste input "39906884"
type input "39906884"
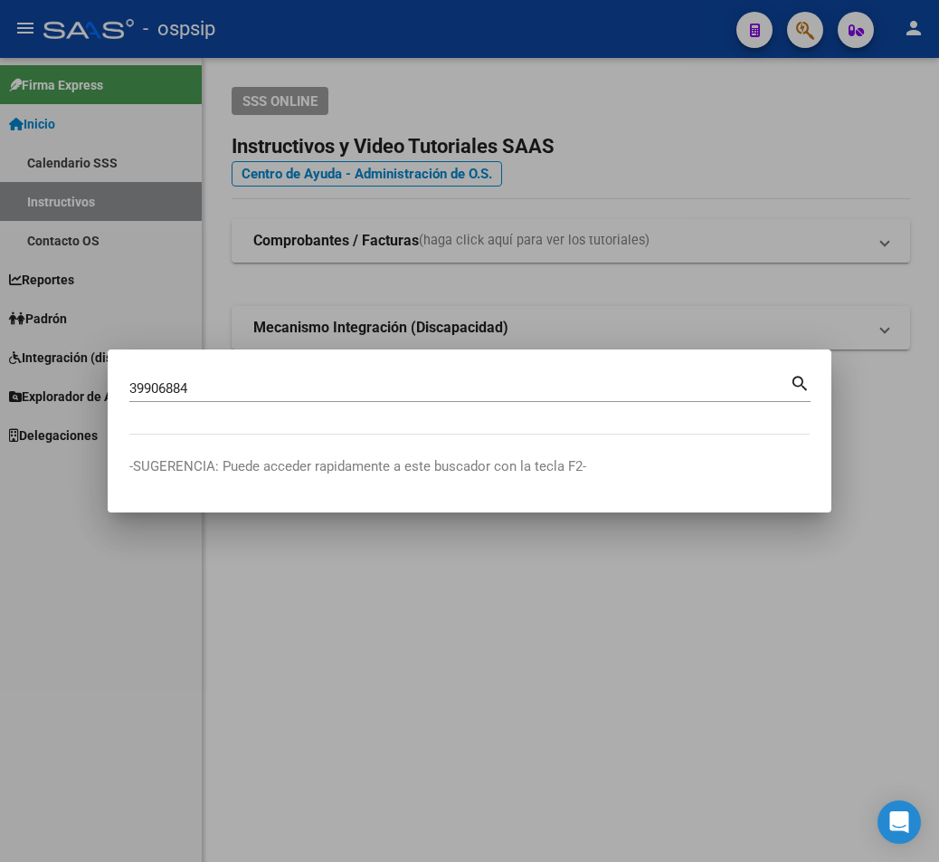
click at [684, 386] on mat-icon "search" at bounding box center [800, 382] width 21 height 22
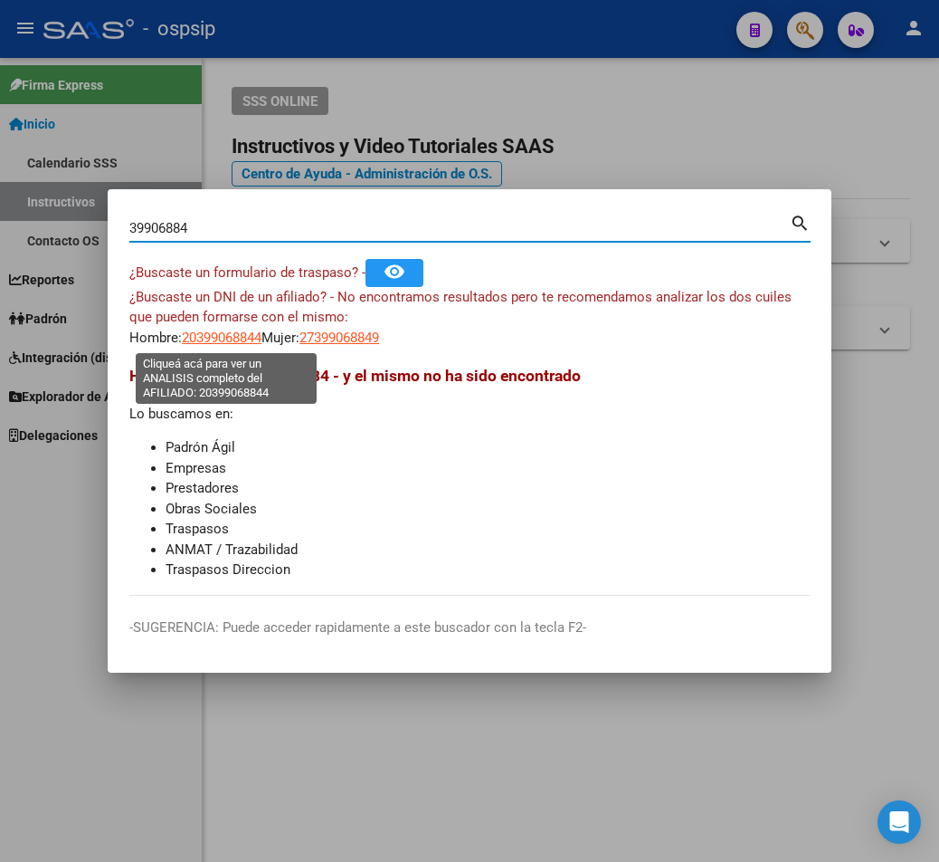
click at [221, 331] on span "20399068844" at bounding box center [222, 337] width 80 height 16
type textarea "20399068844"
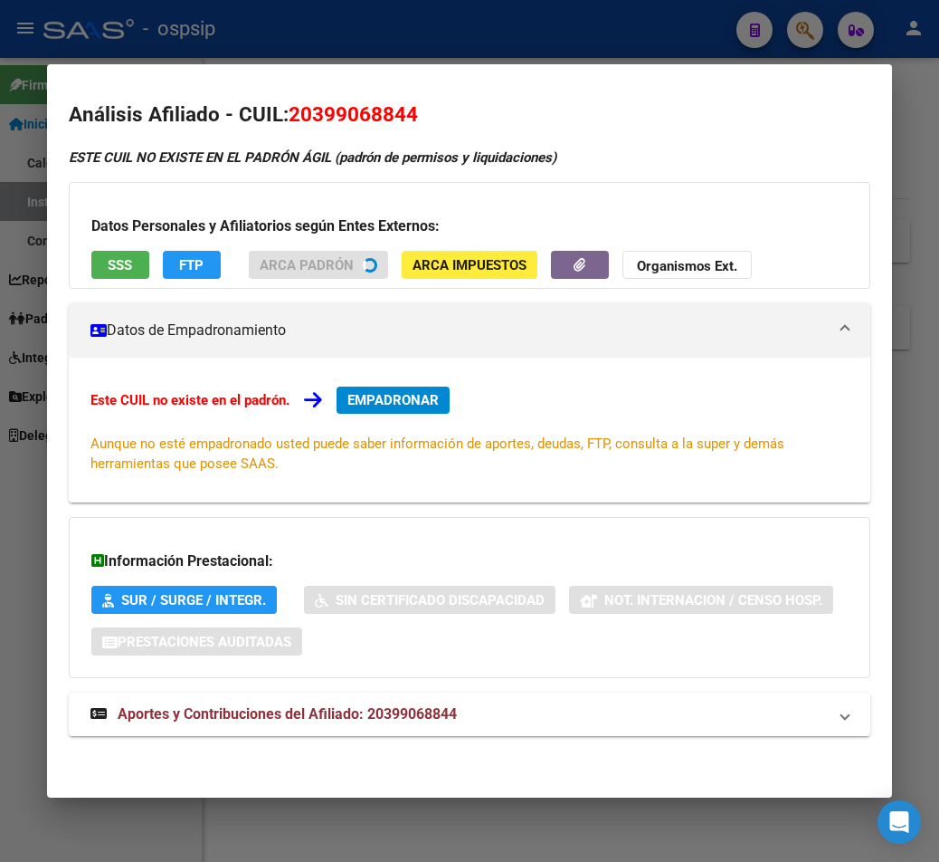
scroll to position [5, 0]
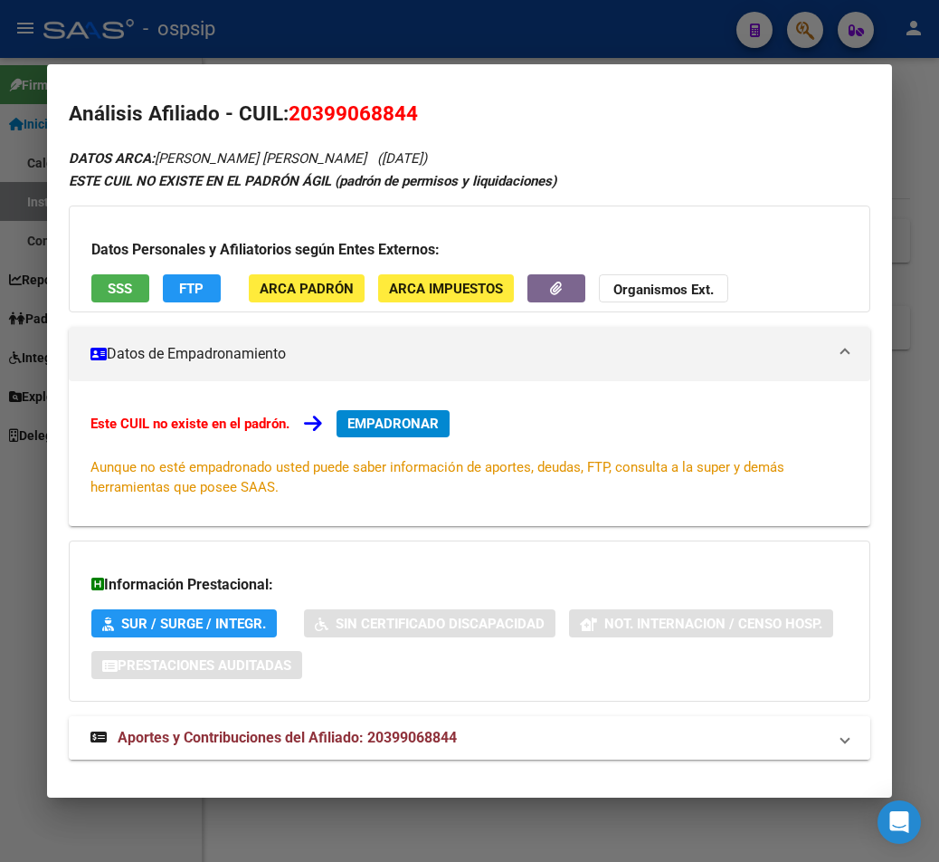
click at [270, 744] on span "Aportes y Contribuciones del Afiliado: 20399068844" at bounding box center [287, 737] width 339 height 17
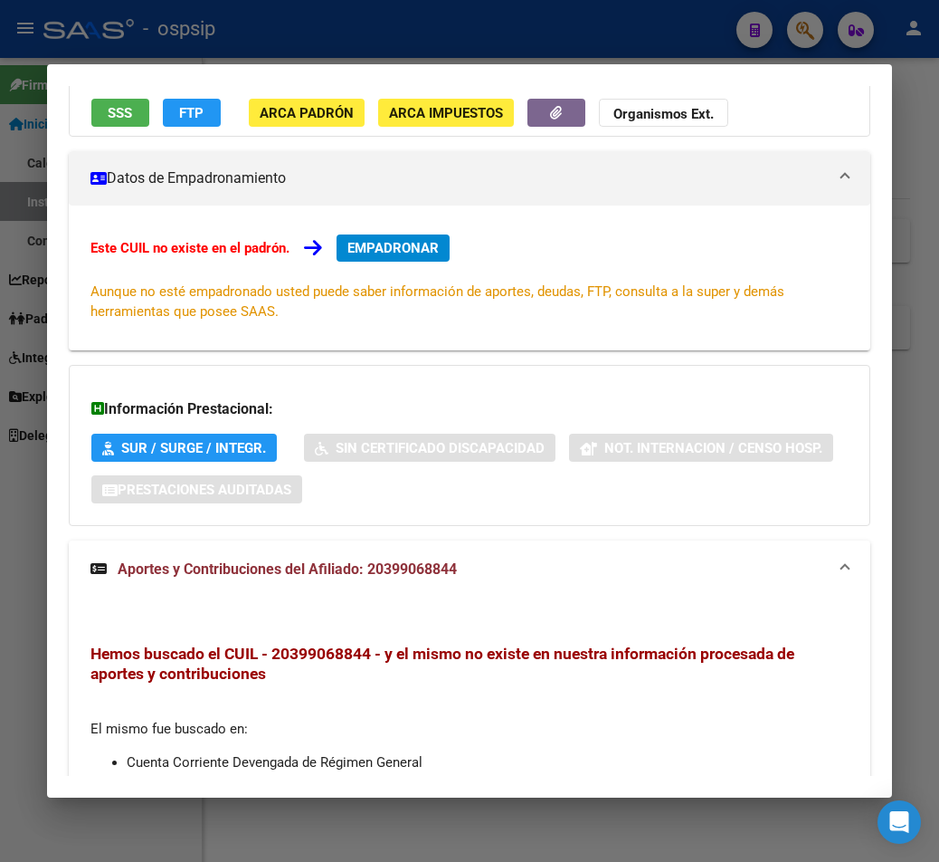
scroll to position [181, 0]
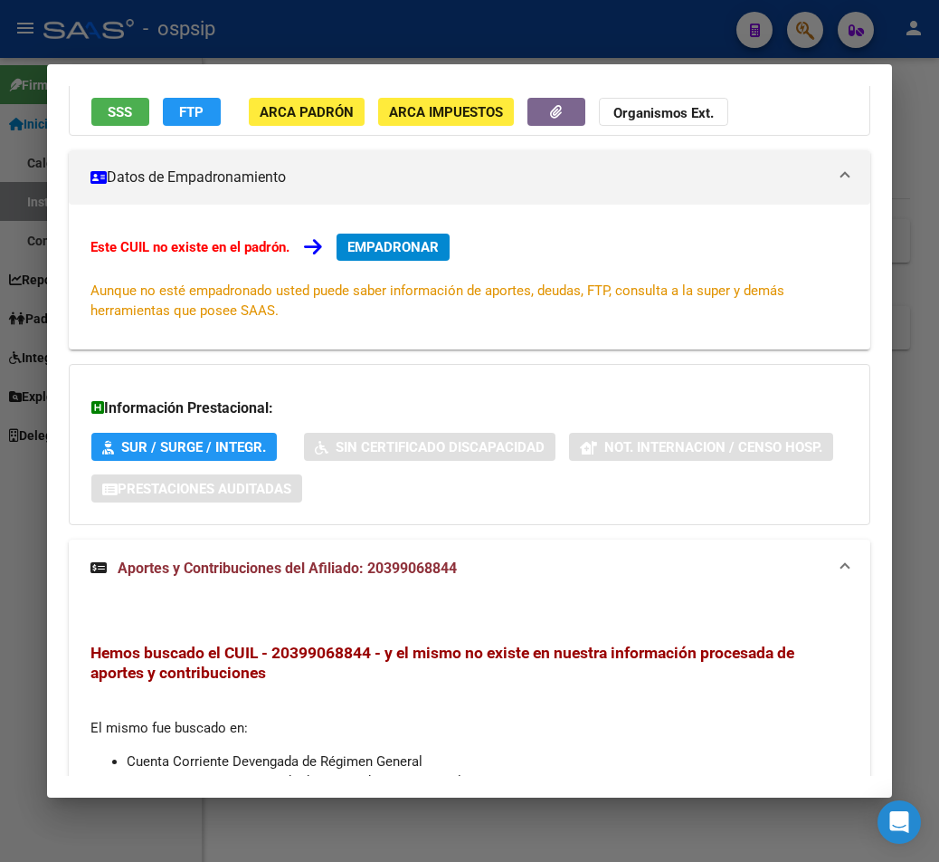
click at [684, 43] on div at bounding box center [469, 431] width 939 height 862
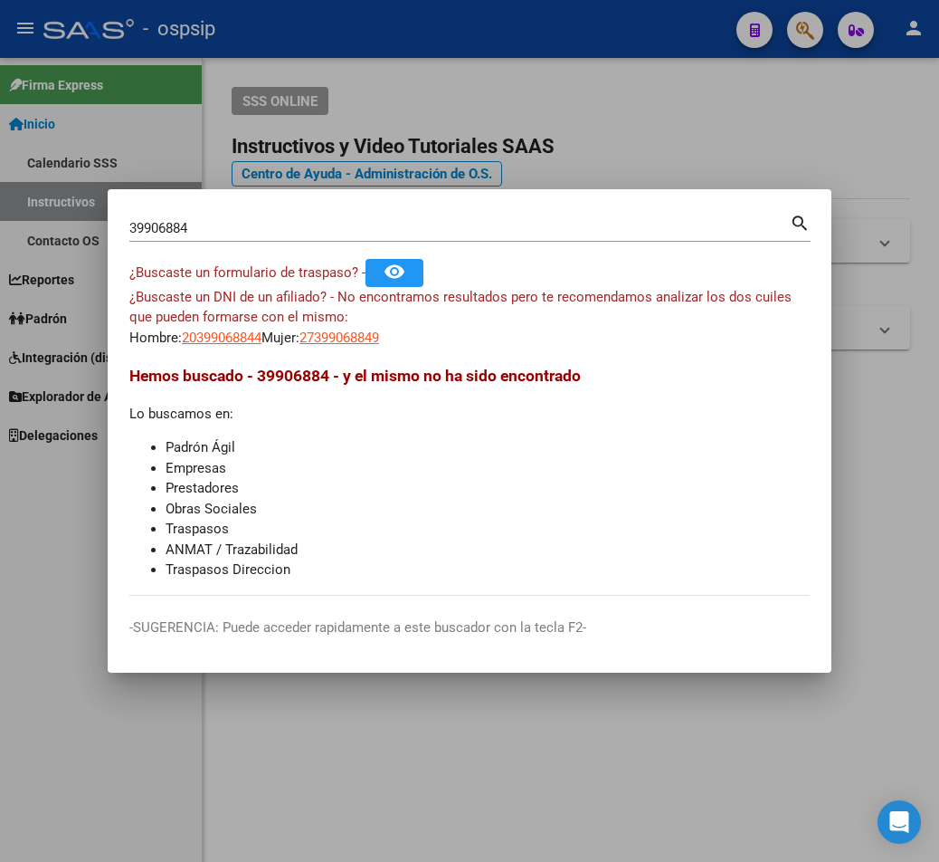
click at [597, 94] on div at bounding box center [469, 431] width 939 height 862
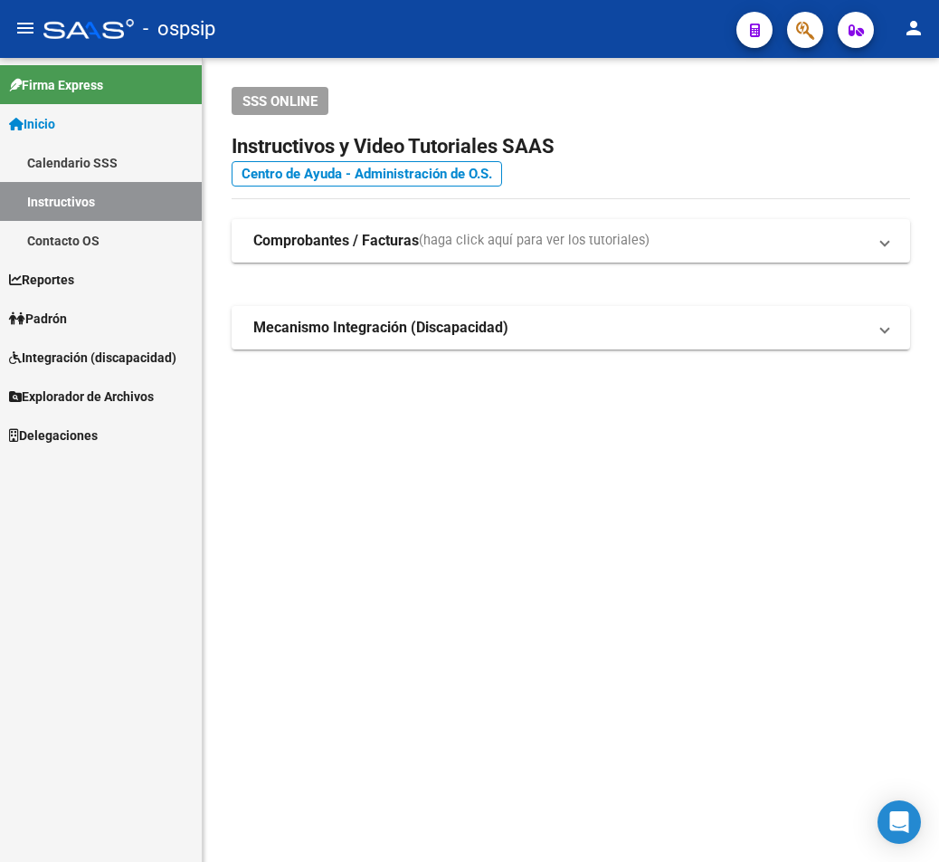
click at [684, 39] on icon "button" at bounding box center [805, 30] width 18 height 21
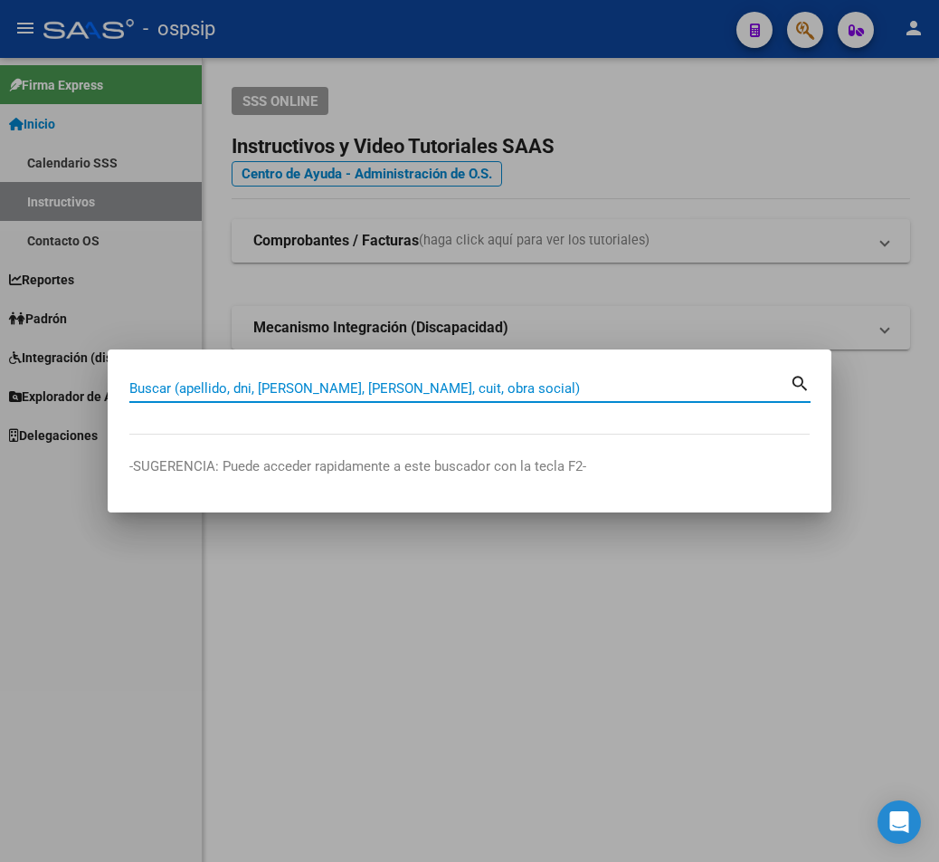
click at [148, 379] on div "Buscar (apellido, dni, [PERSON_NAME], [PERSON_NAME], cuit, obra social)" at bounding box center [459, 388] width 661 height 27
type input "4"
type input "4257176"
click at [684, 386] on mat-icon "search" at bounding box center [800, 382] width 21 height 22
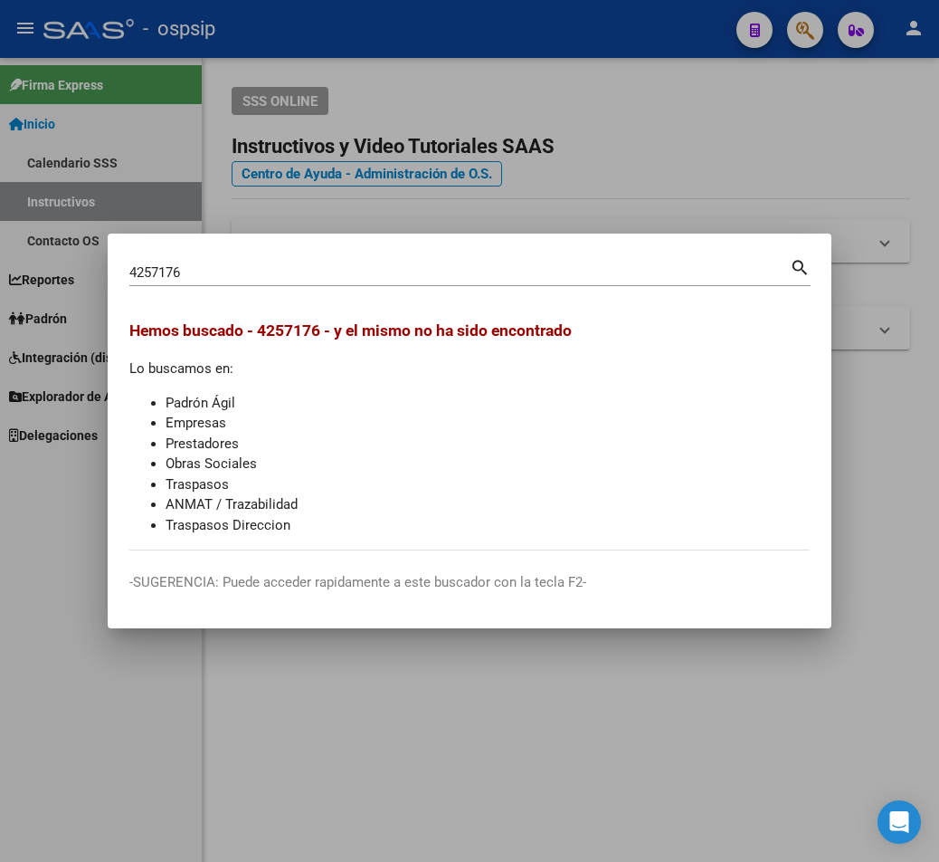
click at [684, 209] on div at bounding box center [469, 431] width 939 height 862
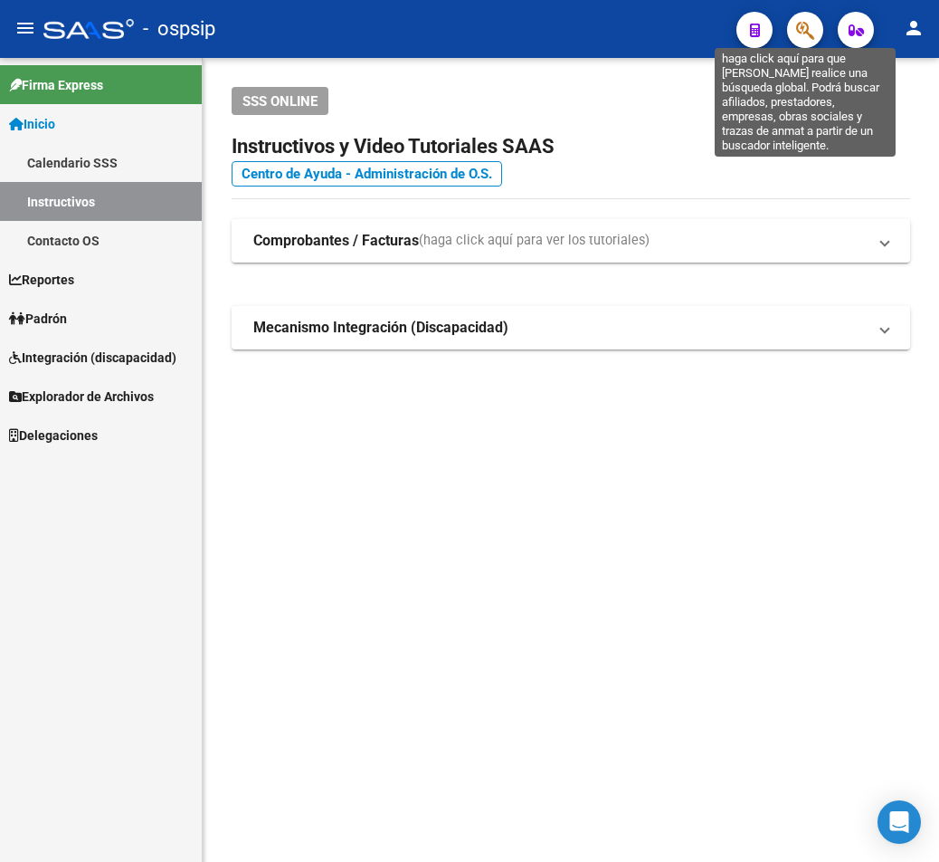
click at [684, 30] on icon "button" at bounding box center [805, 30] width 18 height 21
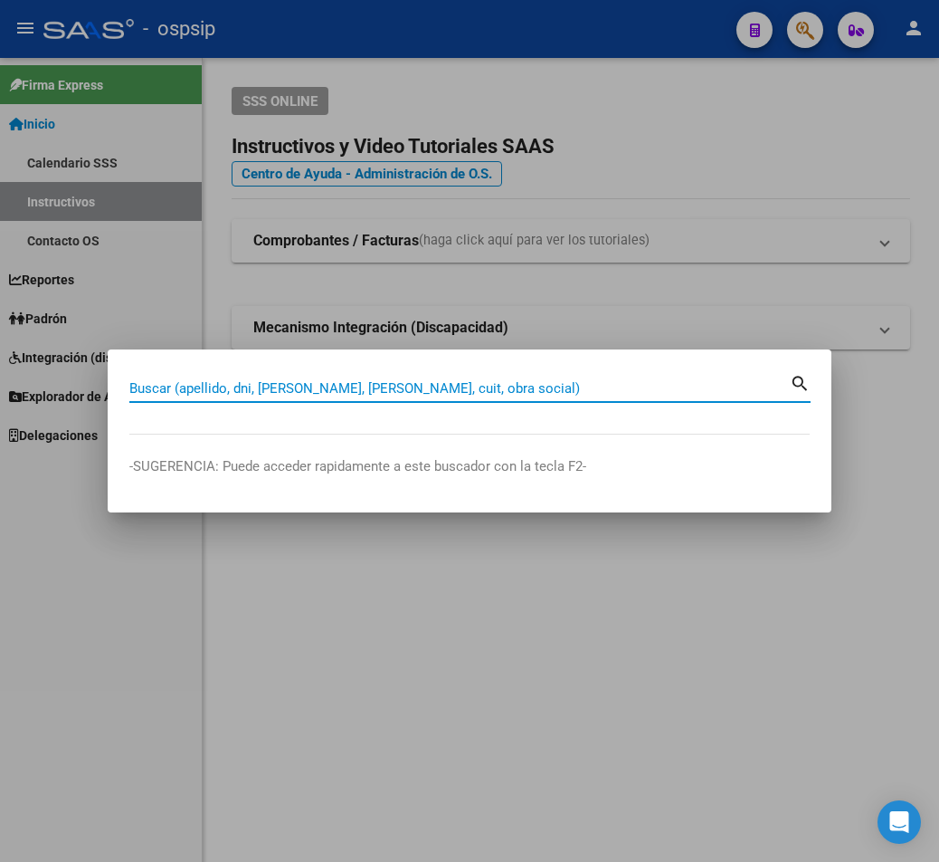
click at [147, 385] on input "Buscar (apellido, dni, [PERSON_NAME], [PERSON_NAME], cuit, obra social)" at bounding box center [459, 388] width 661 height 16
type input "42457176"
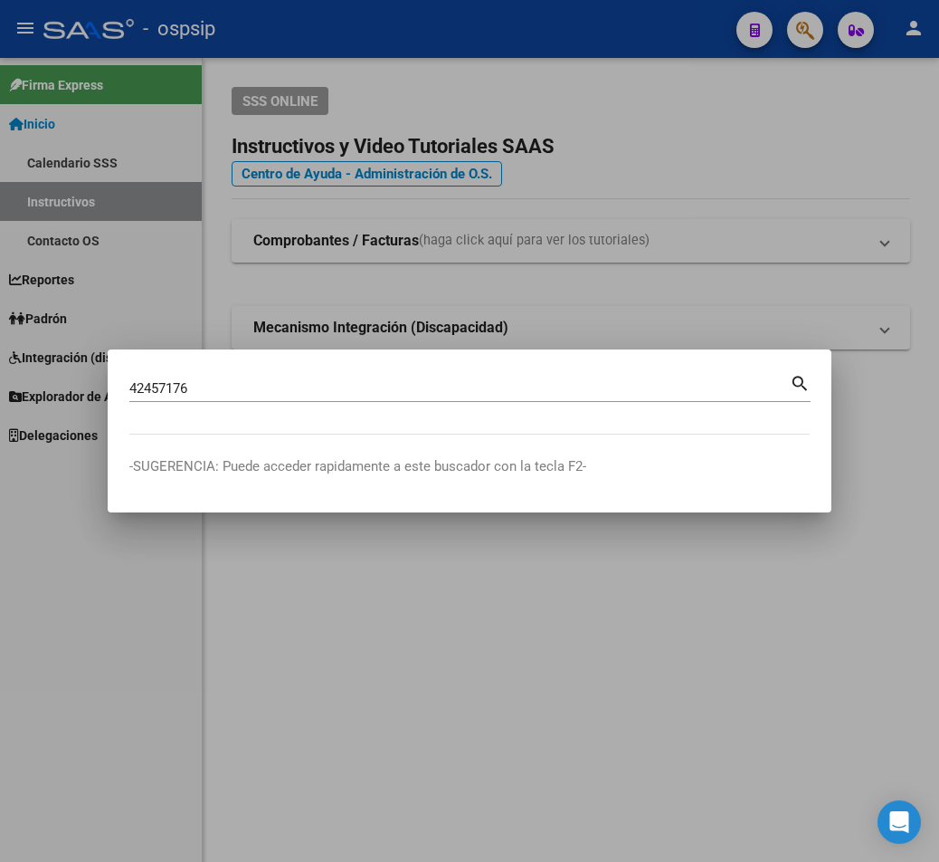
click at [684, 382] on mat-icon "search" at bounding box center [800, 382] width 21 height 22
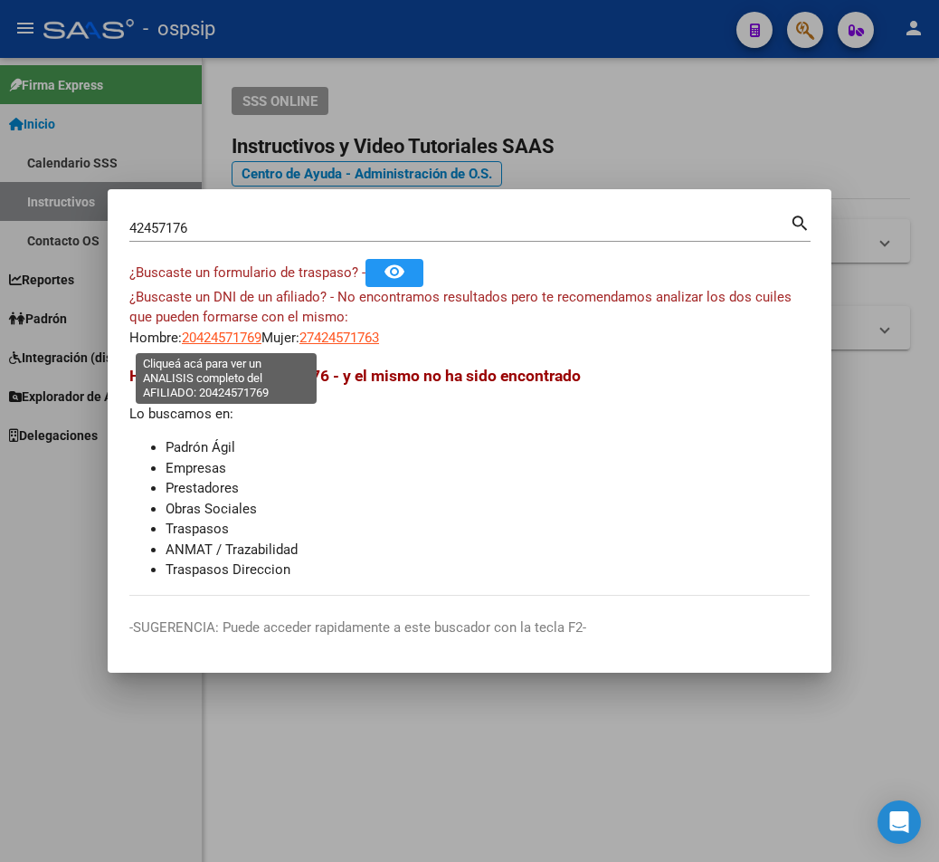
click at [198, 334] on span "20424571769" at bounding box center [222, 337] width 80 height 16
type textarea "20424571769"
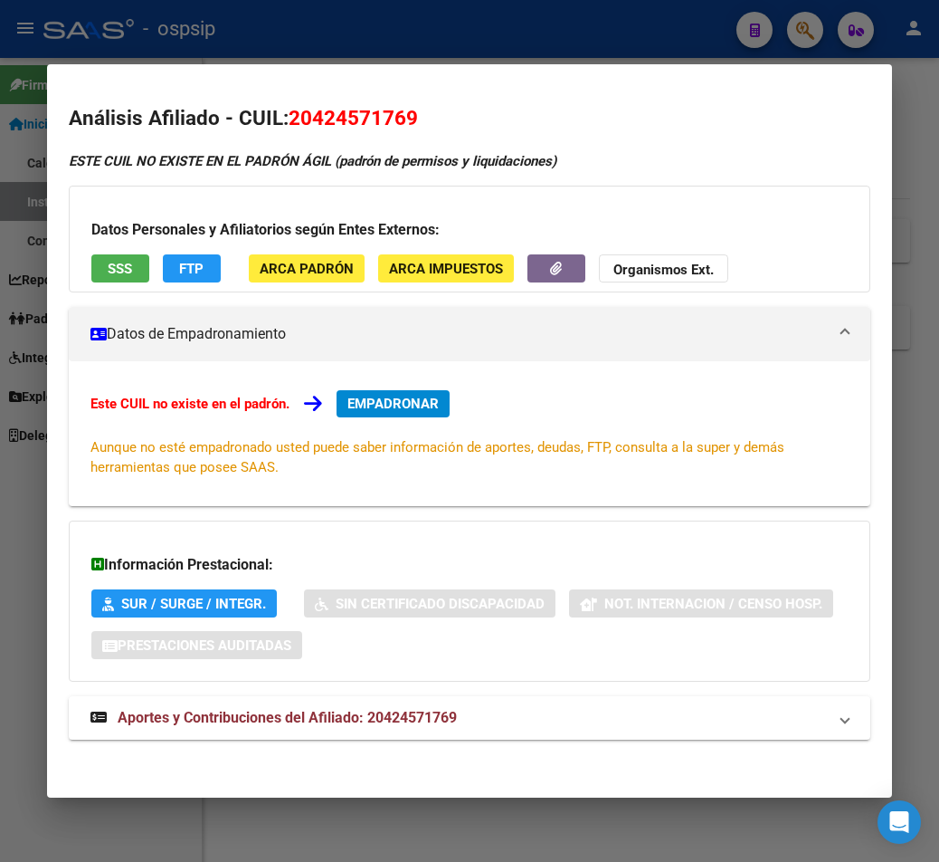
scroll to position [5, 0]
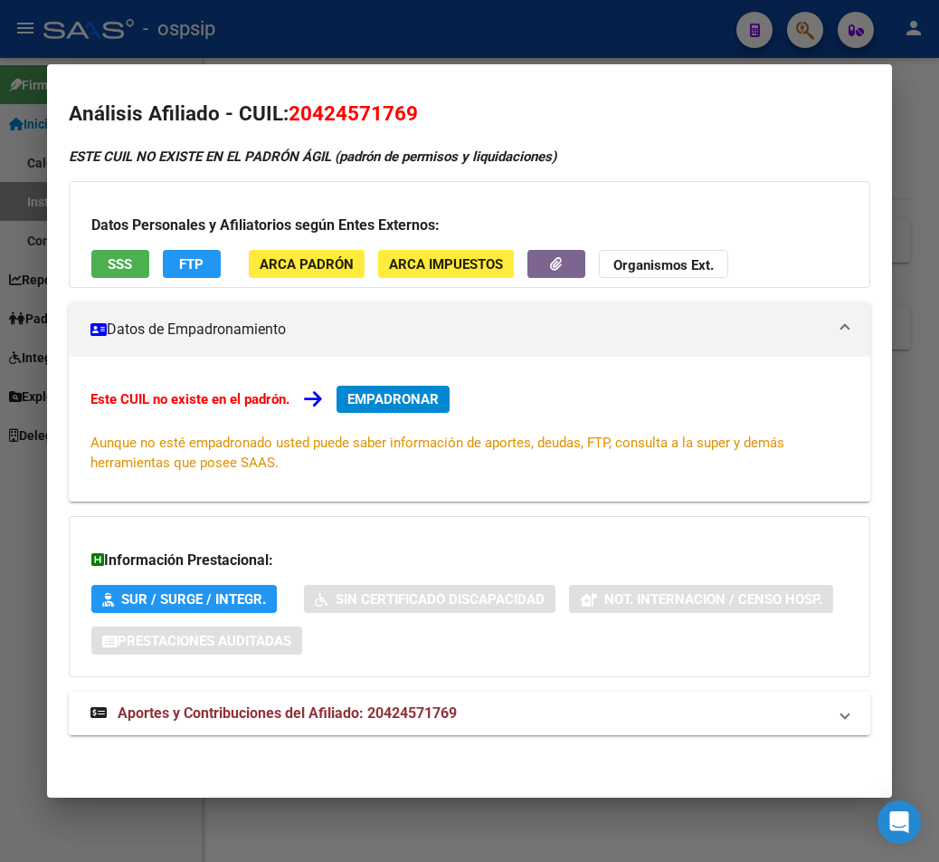
click at [273, 714] on span "Aportes y Contribuciones del Afiliado: 20424571769" at bounding box center [287, 712] width 339 height 17
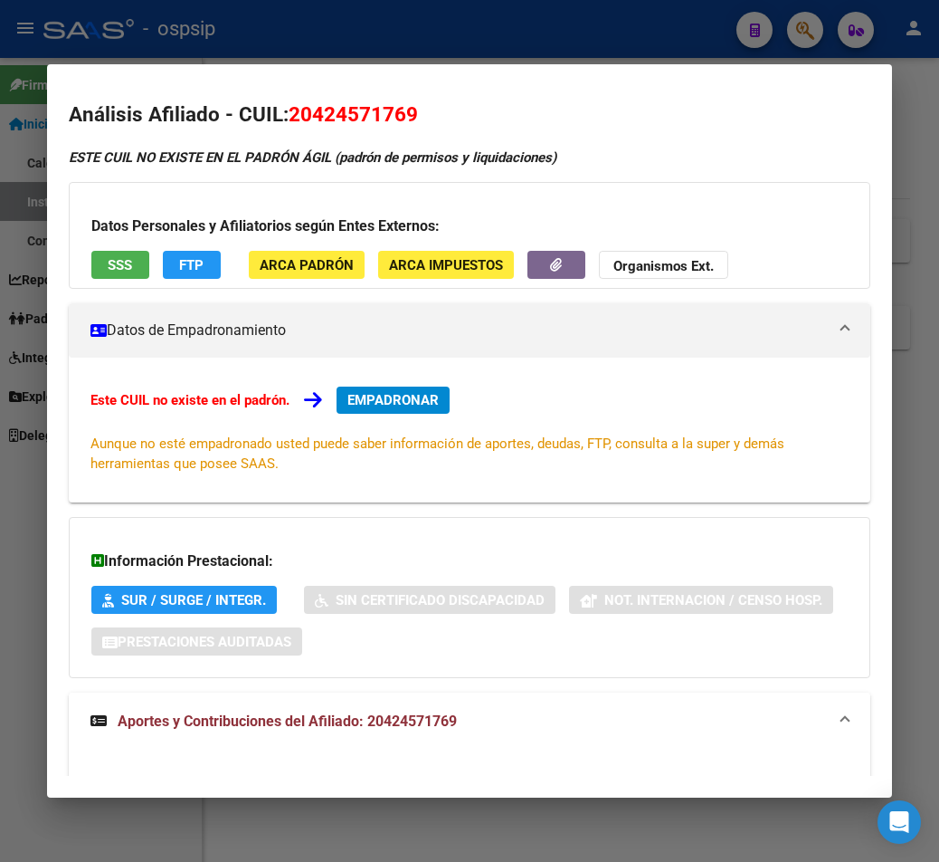
scroll to position [0, 0]
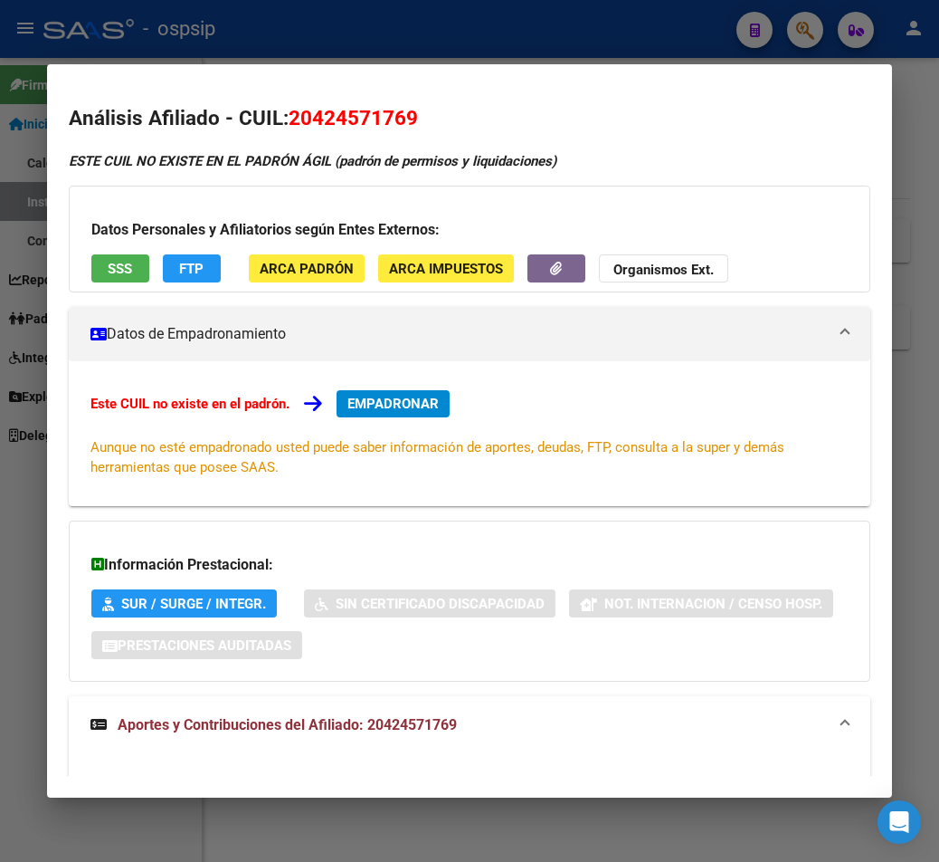
click at [357, 40] on div at bounding box center [469, 431] width 939 height 862
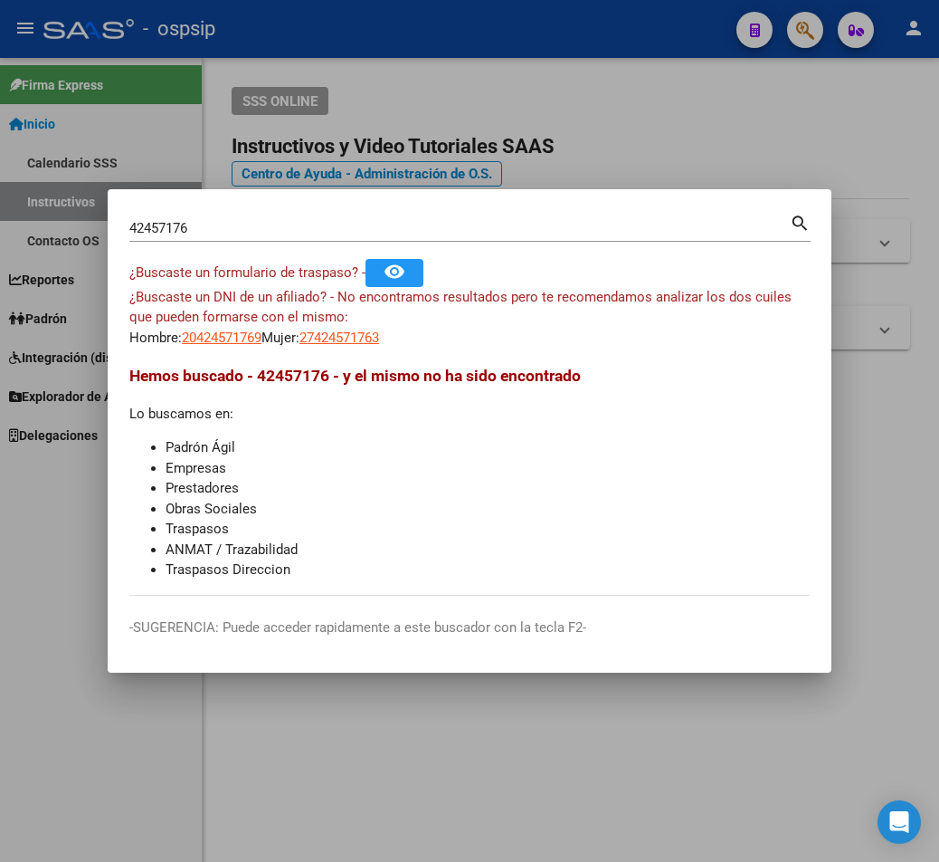
click at [684, 161] on div at bounding box center [469, 431] width 939 height 862
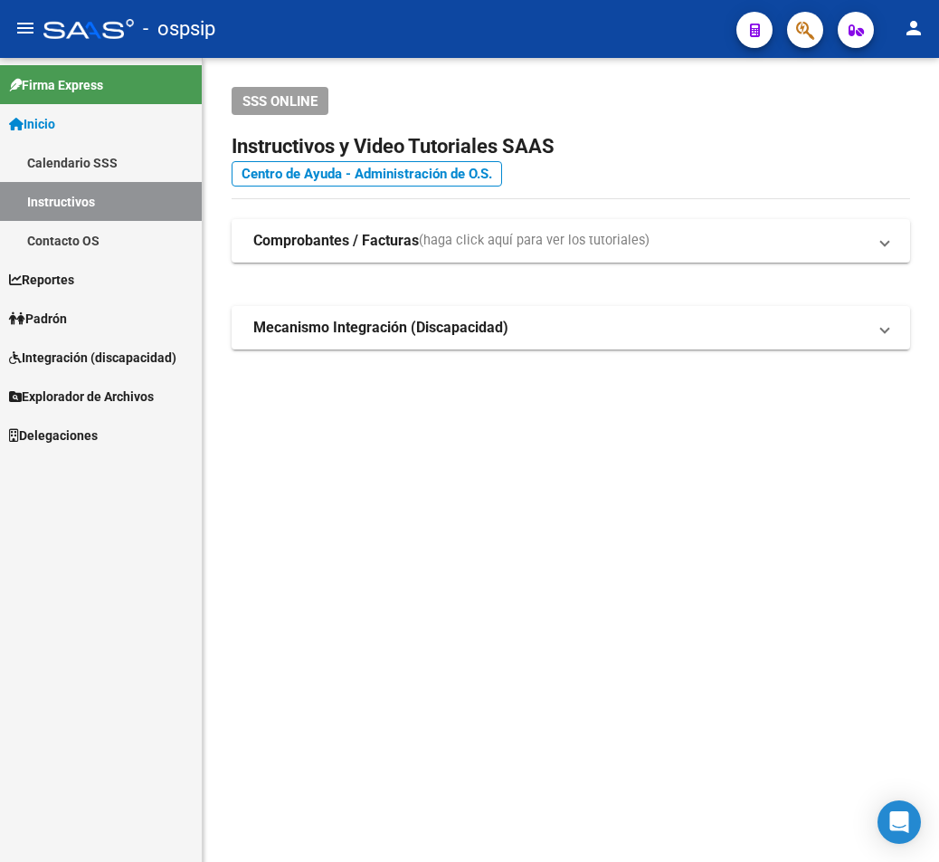
click at [684, 31] on button "button" at bounding box center [805, 30] width 36 height 36
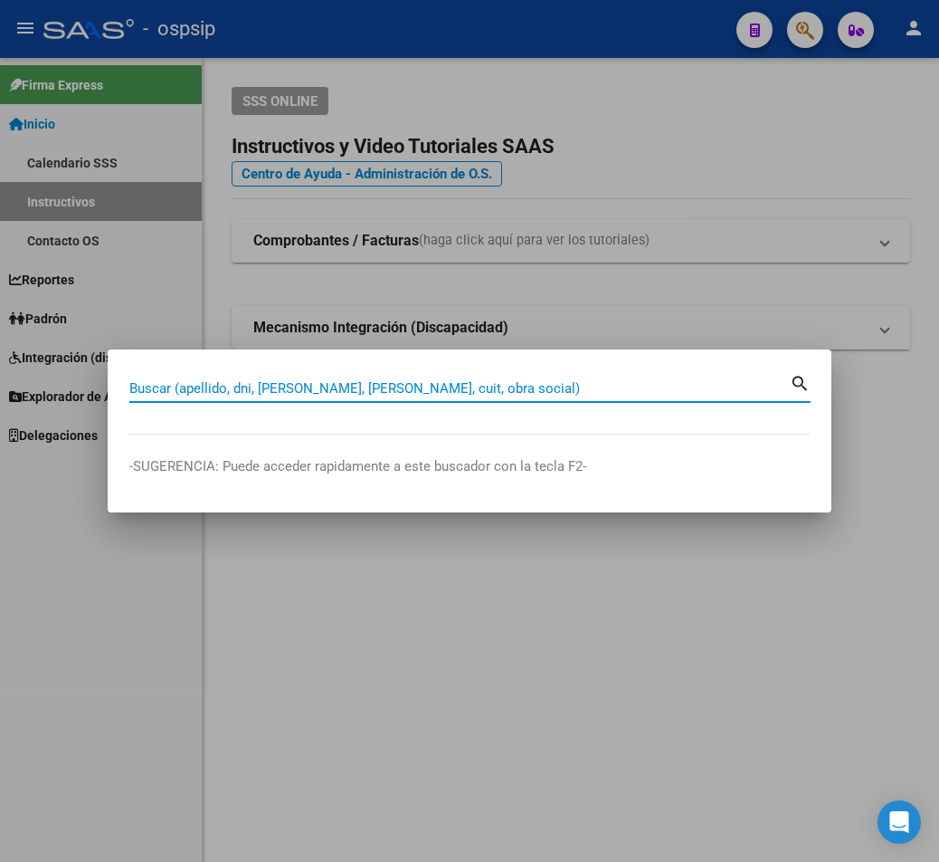
click at [162, 386] on input "Buscar (apellido, dni, [PERSON_NAME], [PERSON_NAME], cuit, obra social)" at bounding box center [459, 388] width 661 height 16
type input "42457176"
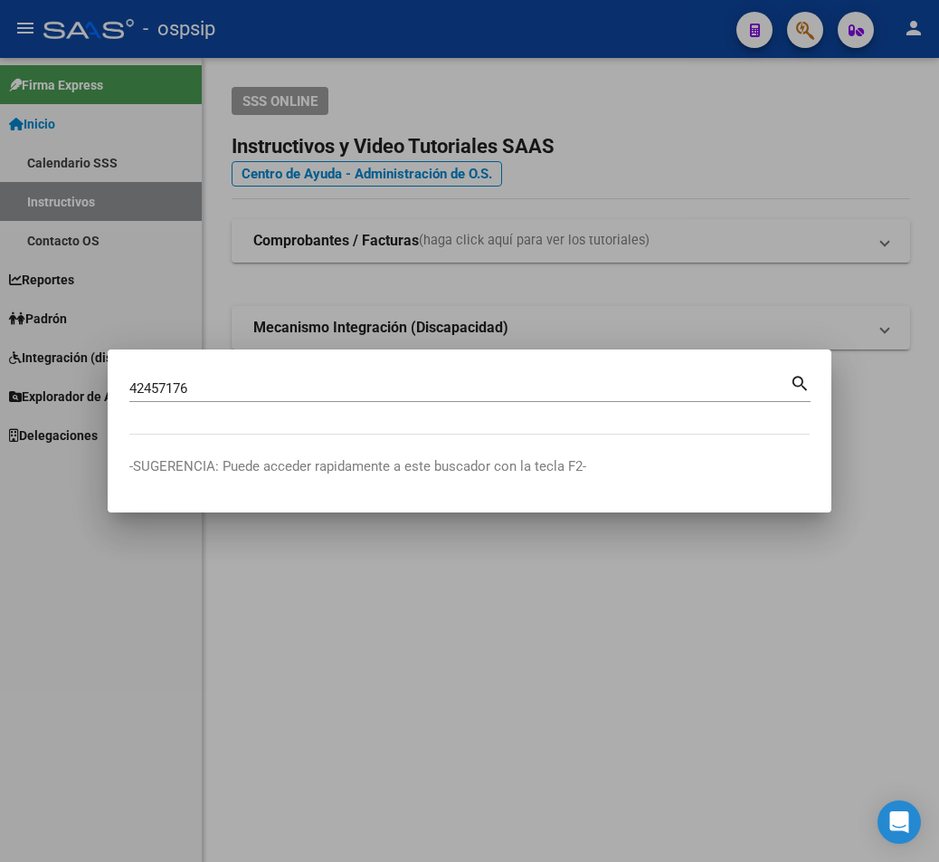
click at [684, 379] on mat-icon "search" at bounding box center [800, 382] width 21 height 22
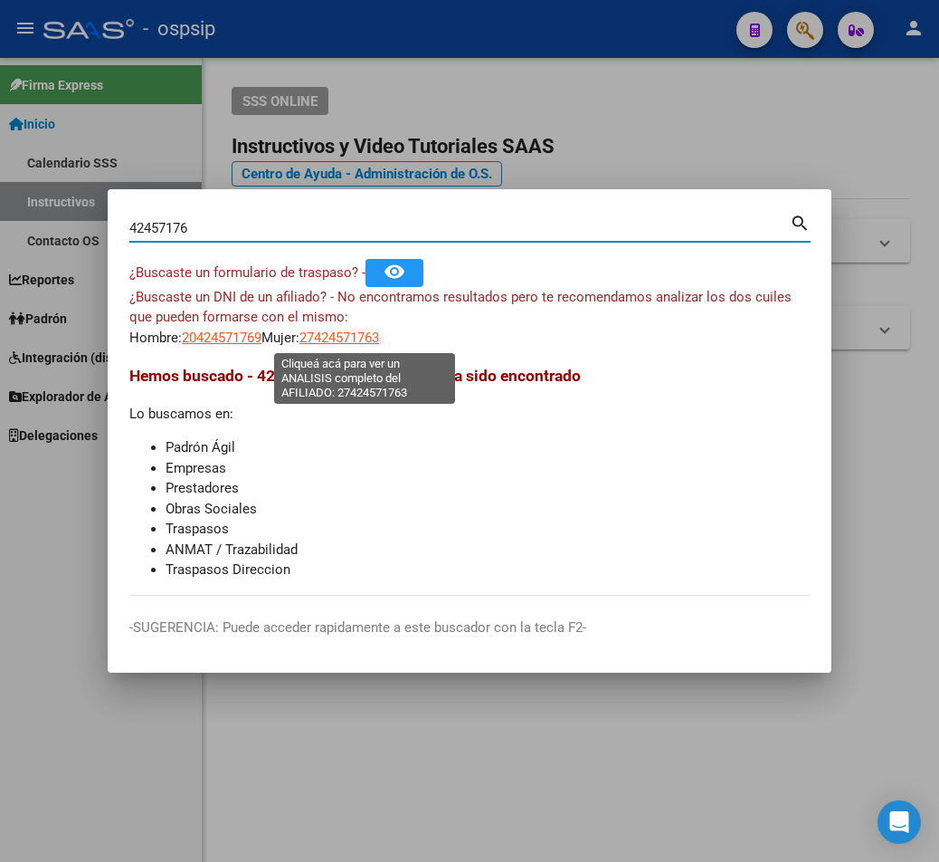
click at [379, 337] on span "27424571763" at bounding box center [340, 337] width 80 height 16
type textarea "27424571763"
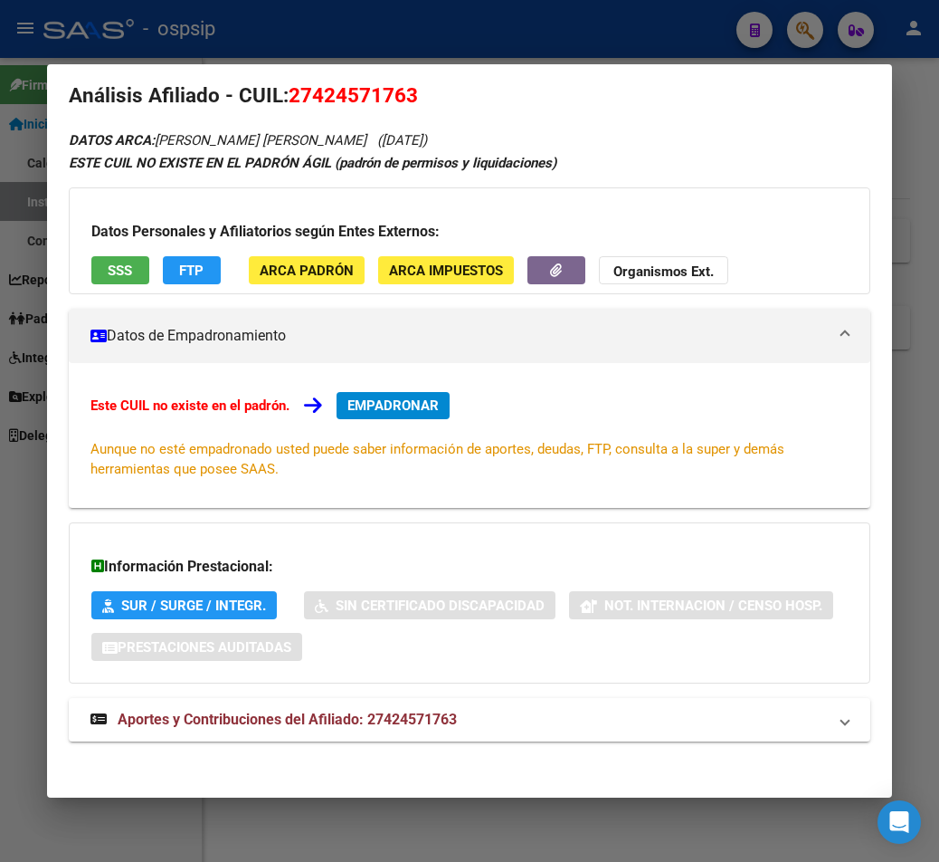
scroll to position [29, 0]
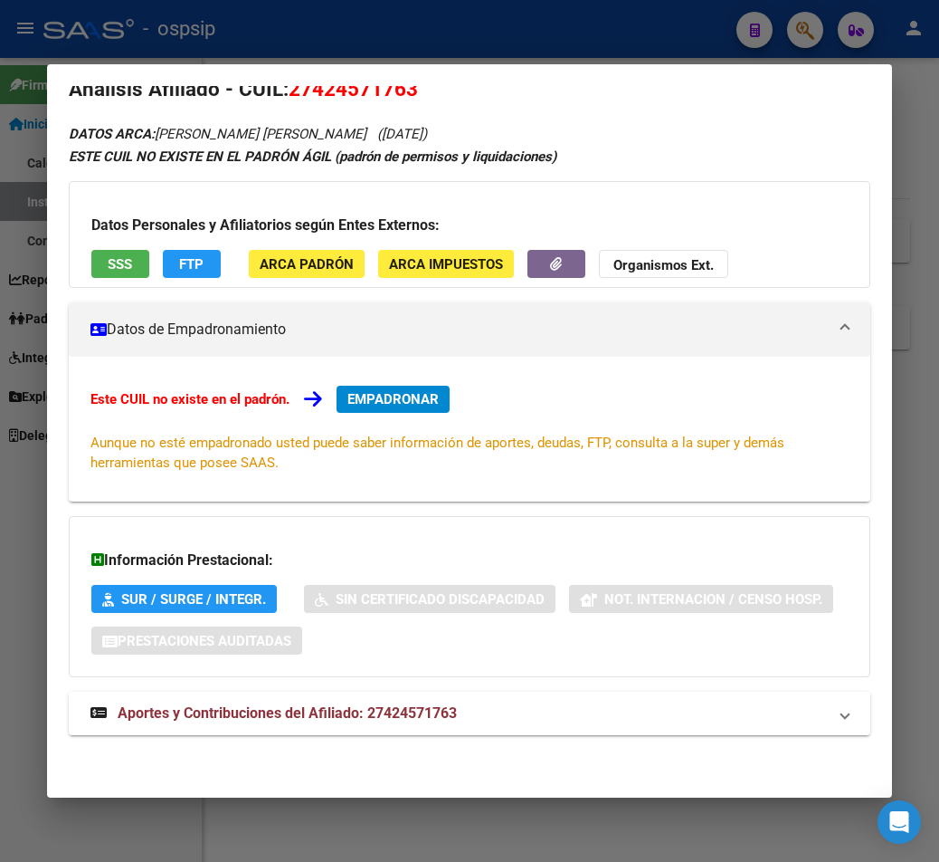
click at [417, 719] on span "Aportes y Contribuciones del Afiliado: 27424571763" at bounding box center [287, 712] width 339 height 17
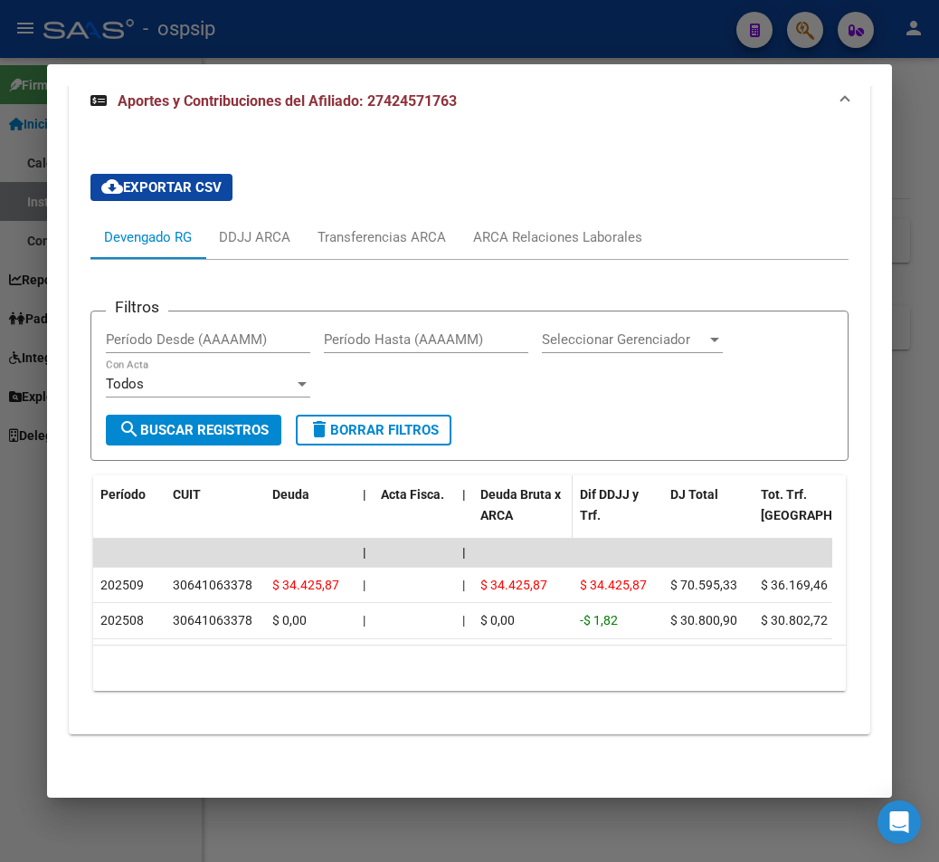
scroll to position [662, 0]
click at [272, 228] on div "DDJJ ARCA" at bounding box center [254, 237] width 71 height 20
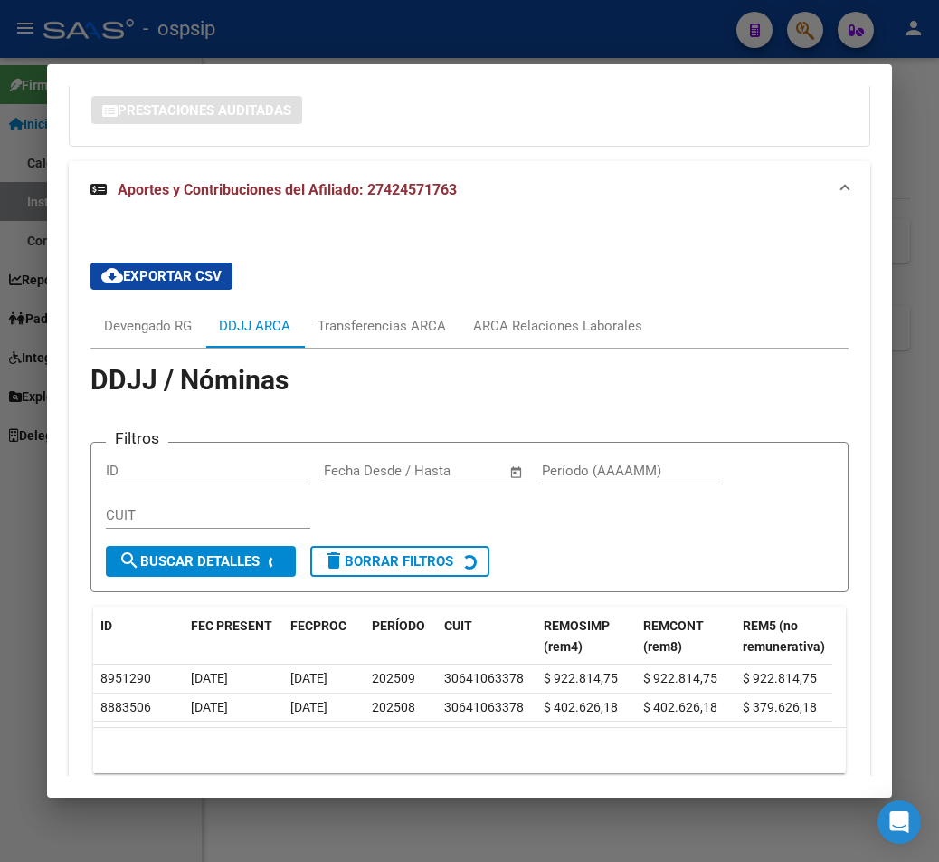
scroll to position [655, 0]
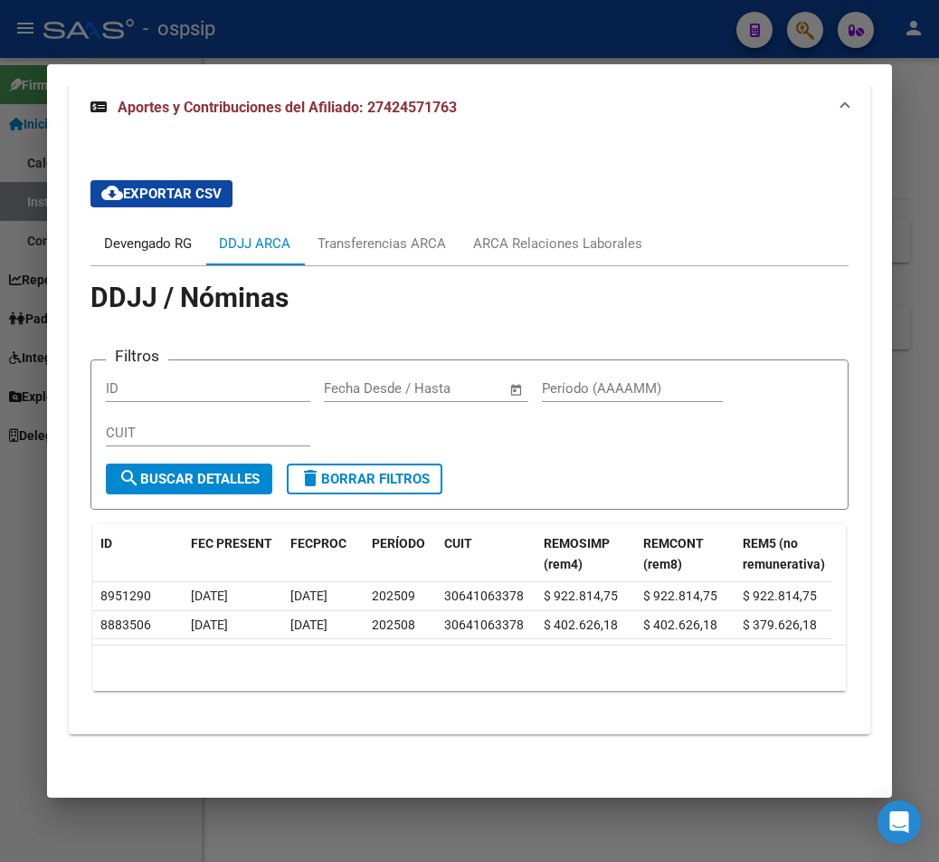
click at [126, 233] on div "Devengado RG" at bounding box center [148, 243] width 88 height 20
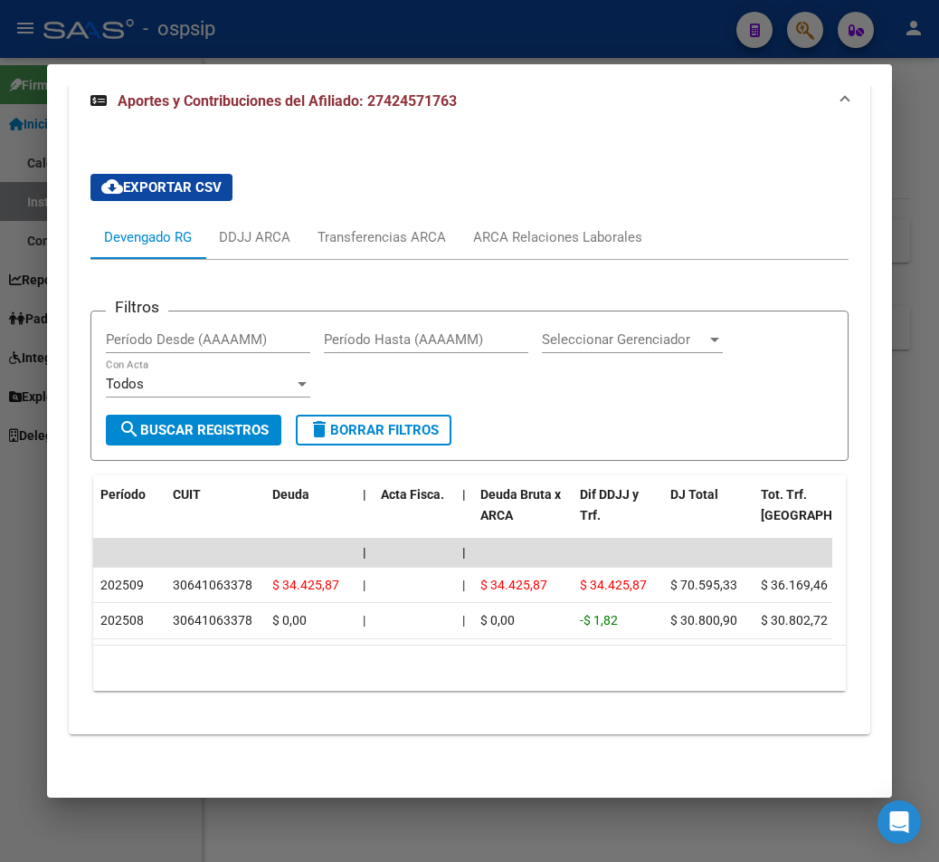
click at [684, 46] on div at bounding box center [469, 431] width 939 height 862
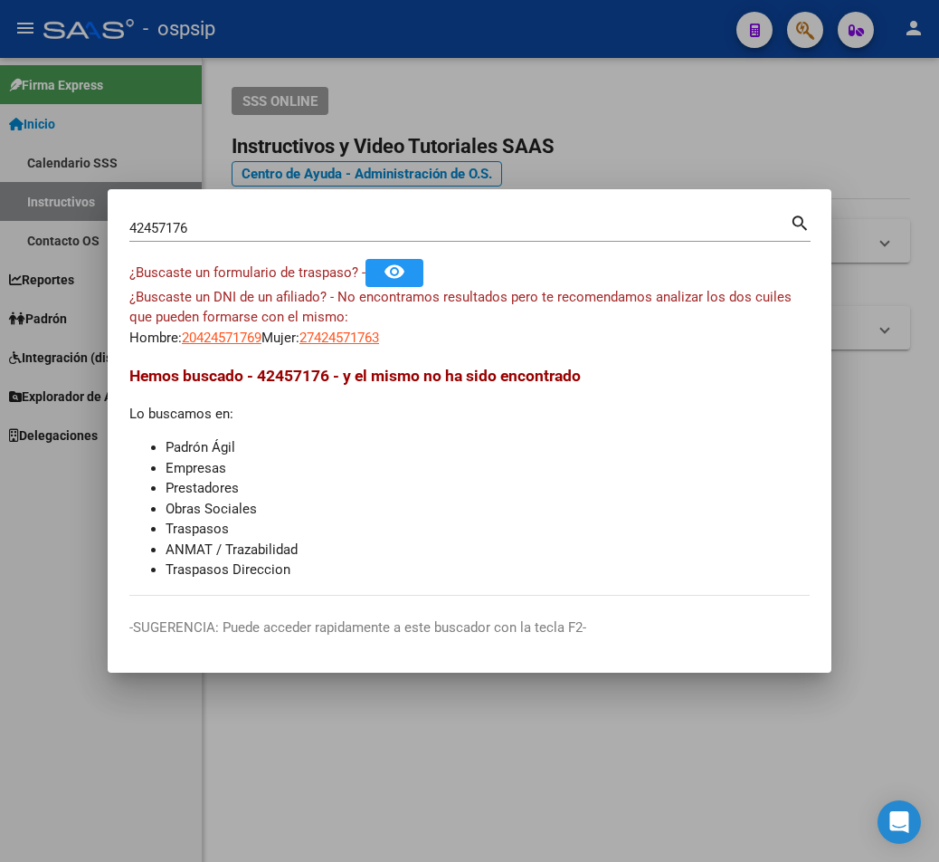
click at [648, 51] on div at bounding box center [469, 431] width 939 height 862
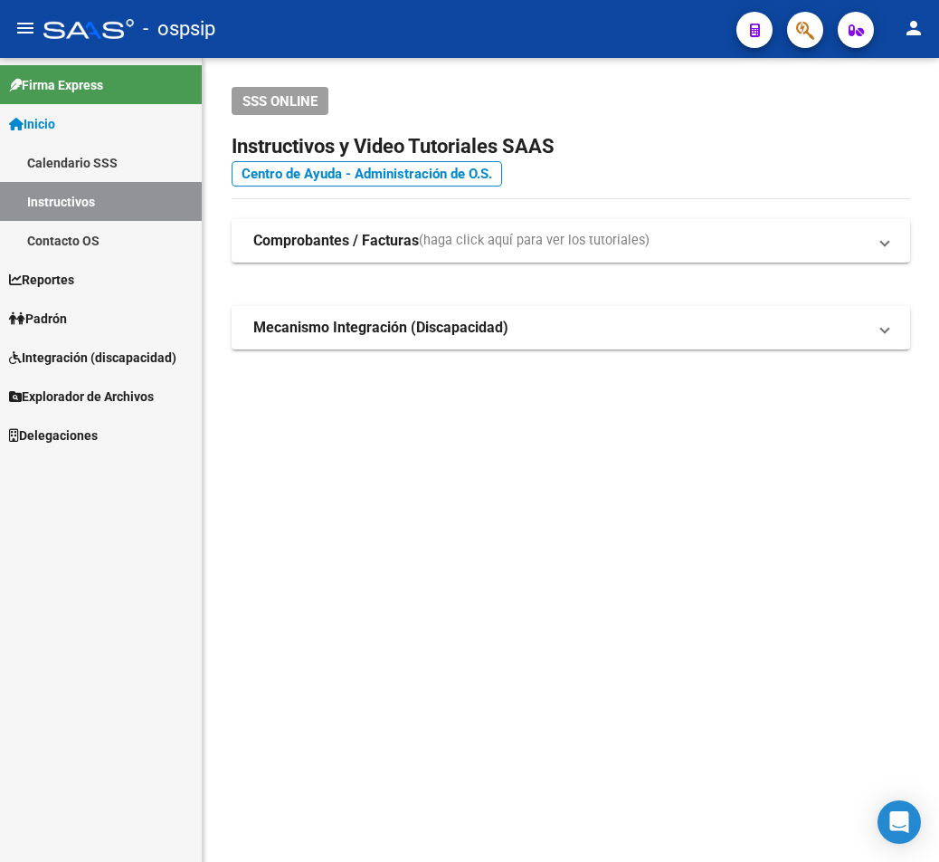
click at [684, 45] on span "button" at bounding box center [805, 30] width 18 height 37
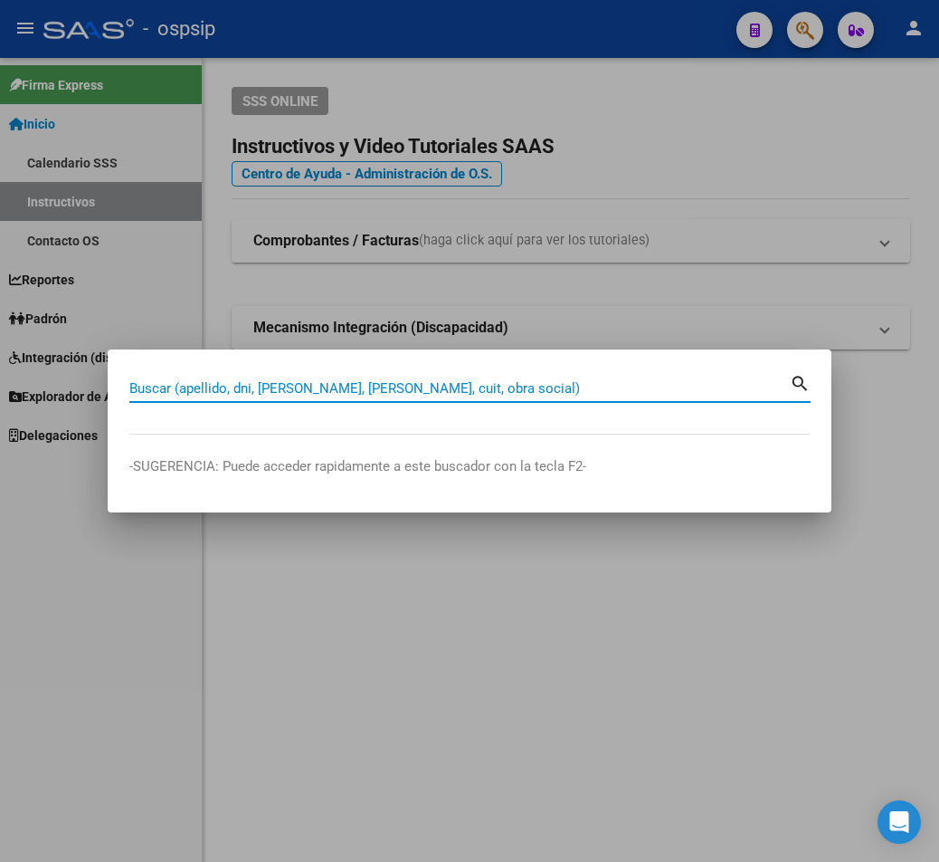
paste input "31592991"
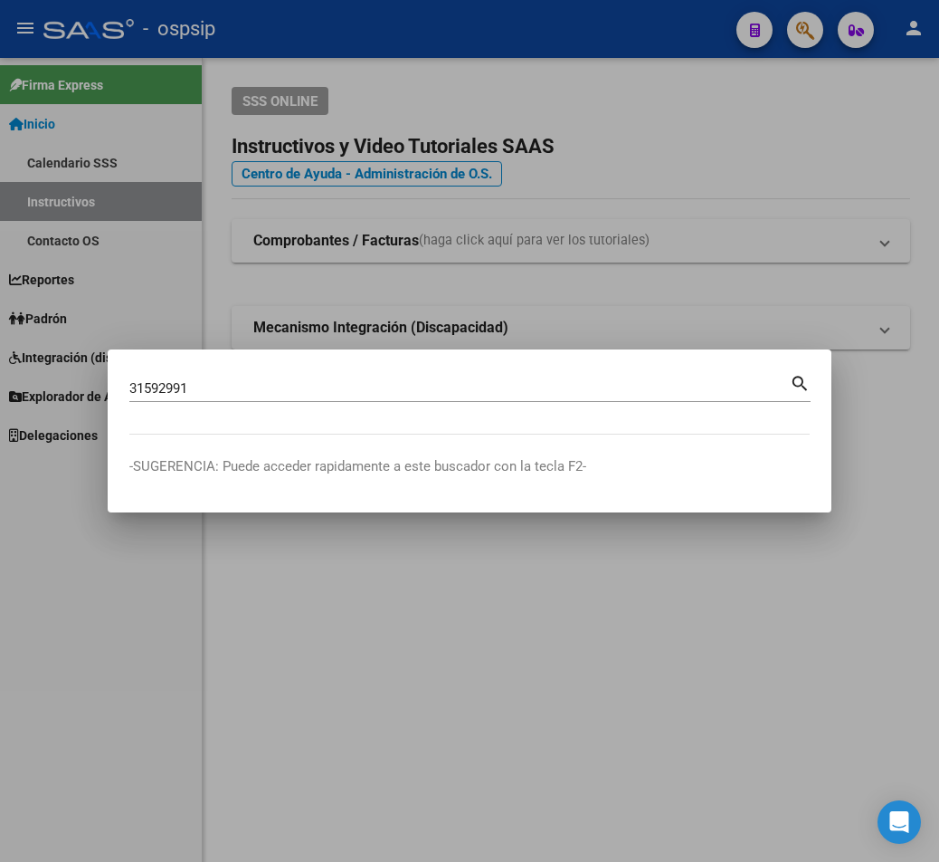
click at [684, 384] on mat-icon "search" at bounding box center [800, 382] width 21 height 22
type input "31592991"
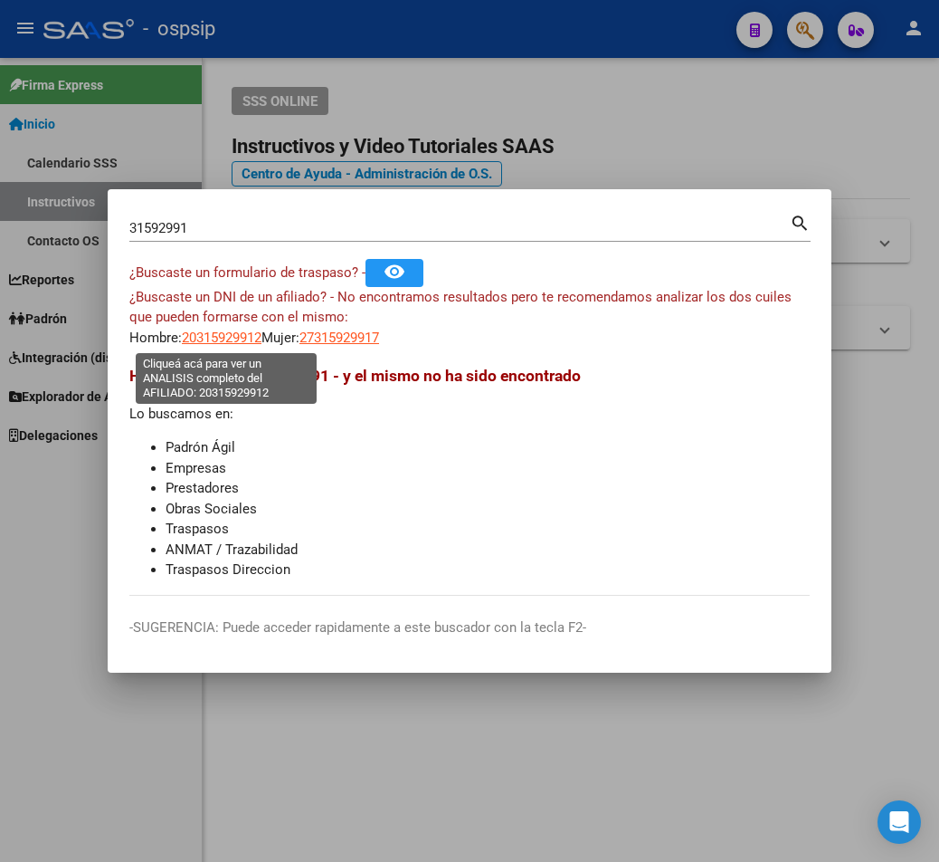
click at [233, 338] on span "20315929912" at bounding box center [222, 337] width 80 height 16
type textarea "20315929912"
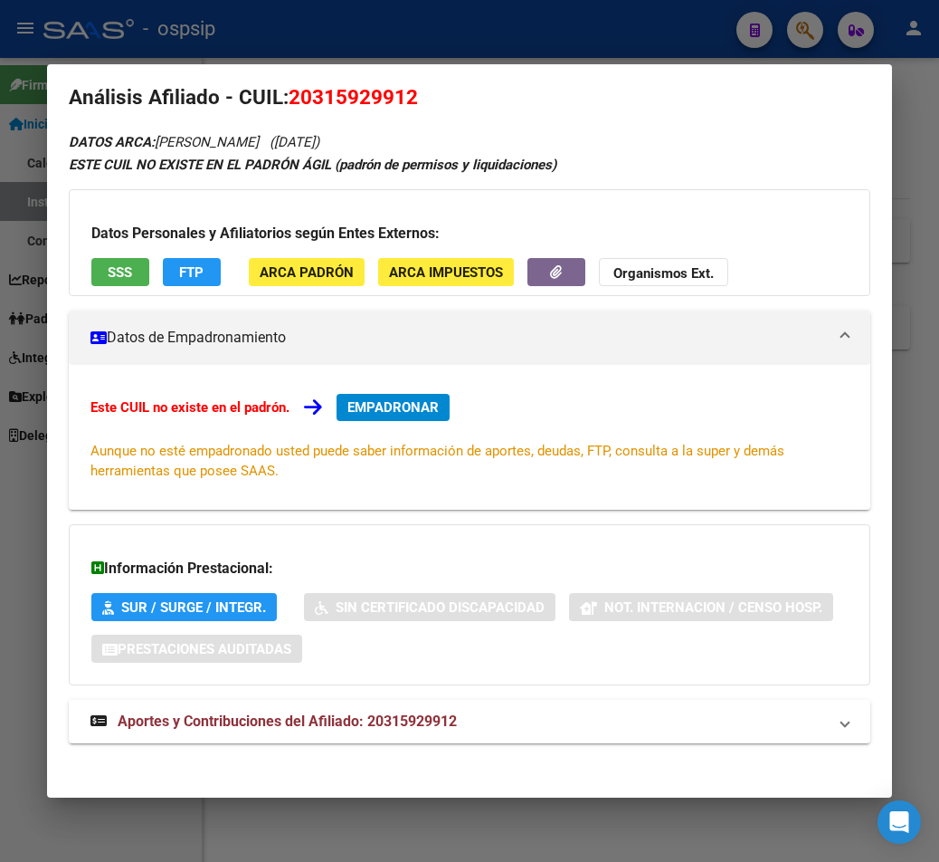
scroll to position [29, 0]
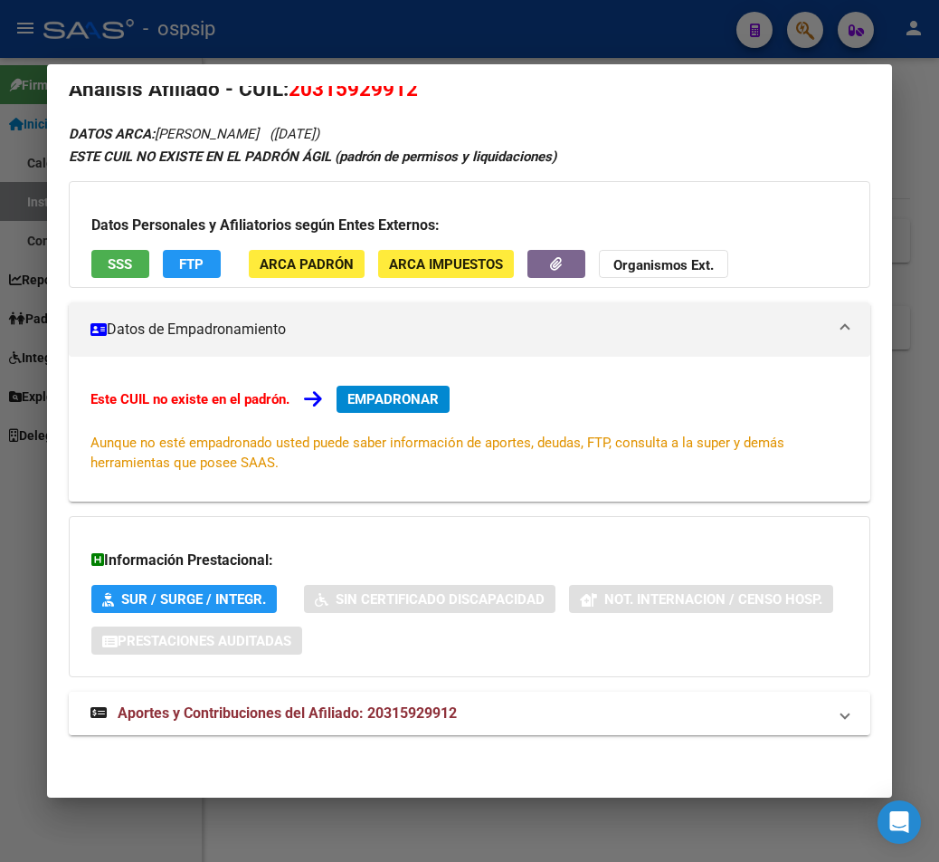
click at [377, 713] on span "Aportes y Contribuciones del Afiliado: 20315929912" at bounding box center [287, 712] width 339 height 17
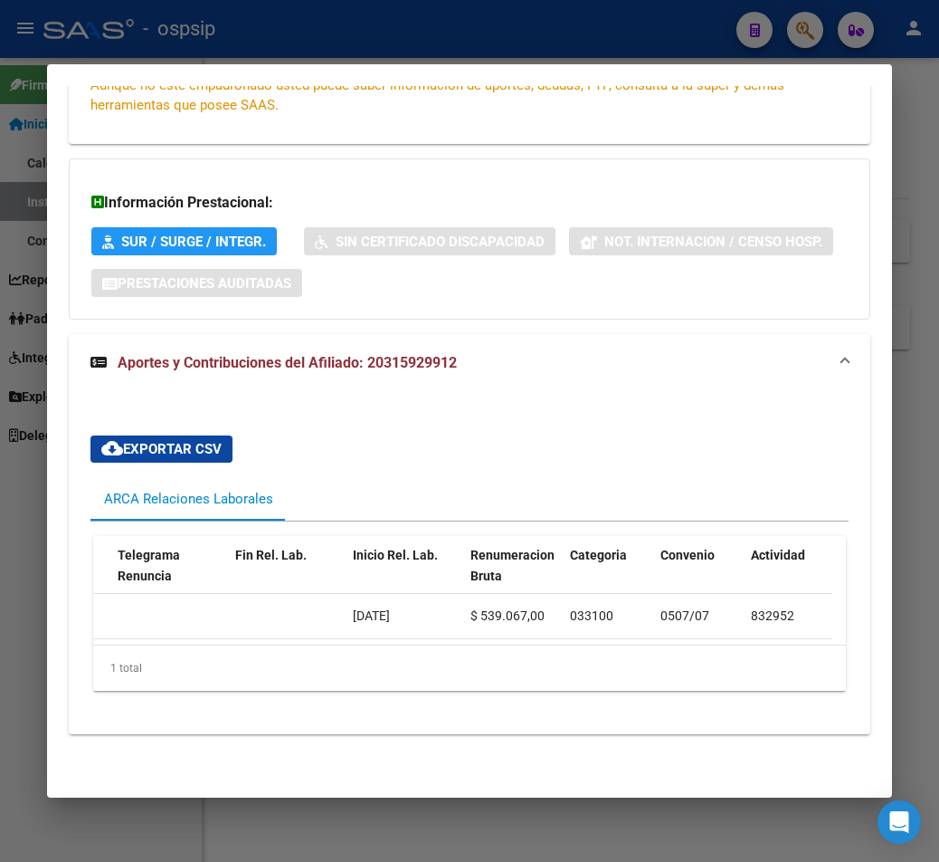
scroll to position [0, 0]
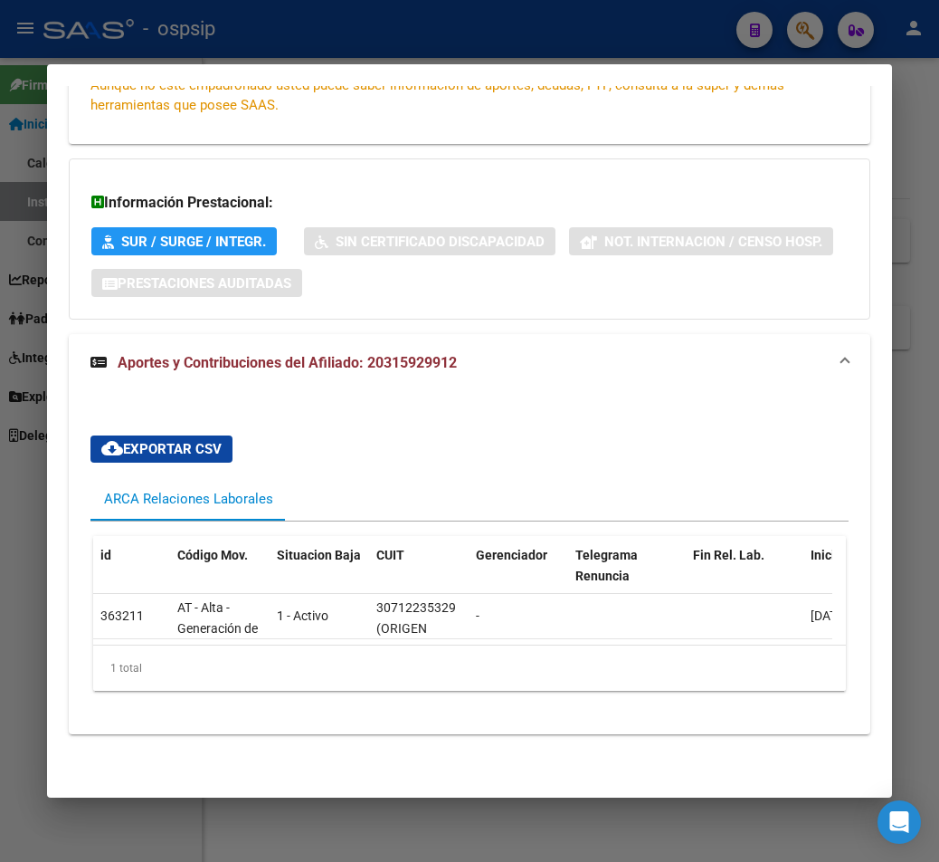
click at [669, 47] on div at bounding box center [469, 431] width 939 height 862
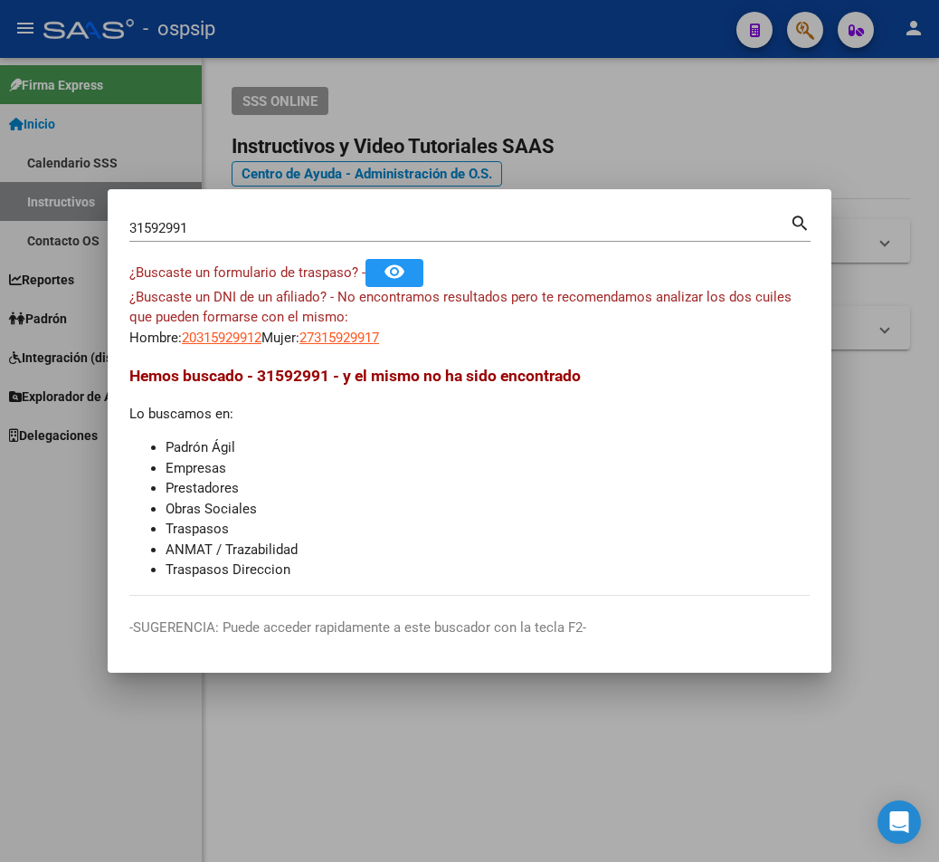
click at [684, 47] on div at bounding box center [469, 431] width 939 height 862
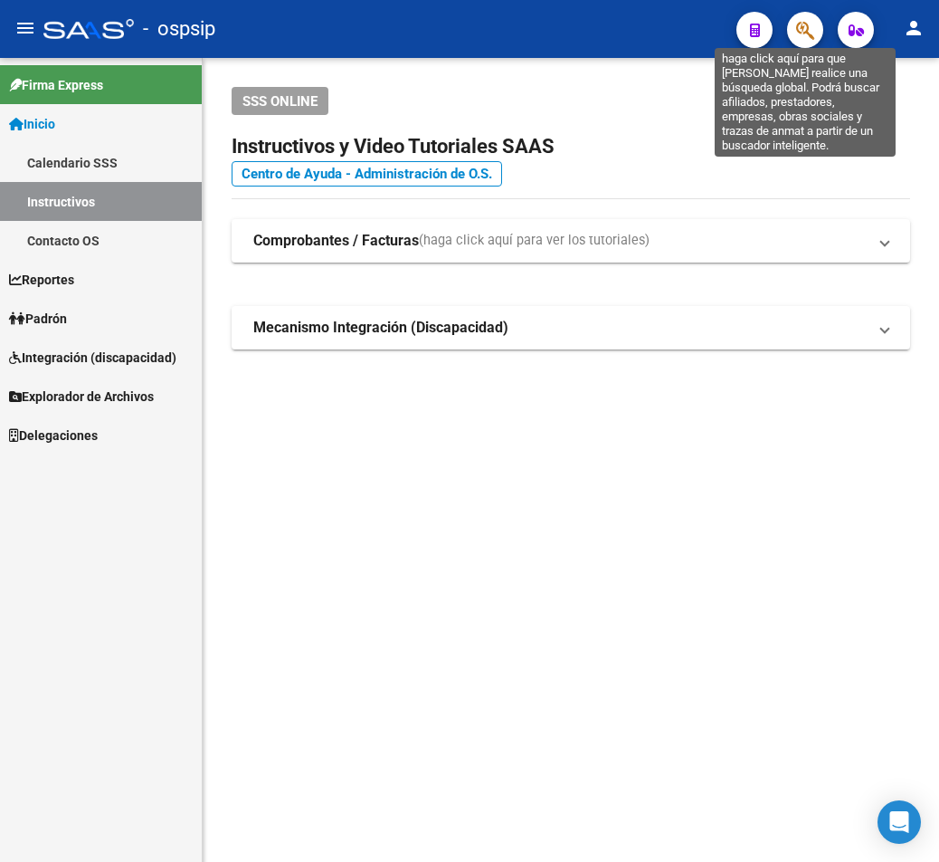
click at [684, 40] on icon "button" at bounding box center [805, 30] width 18 height 21
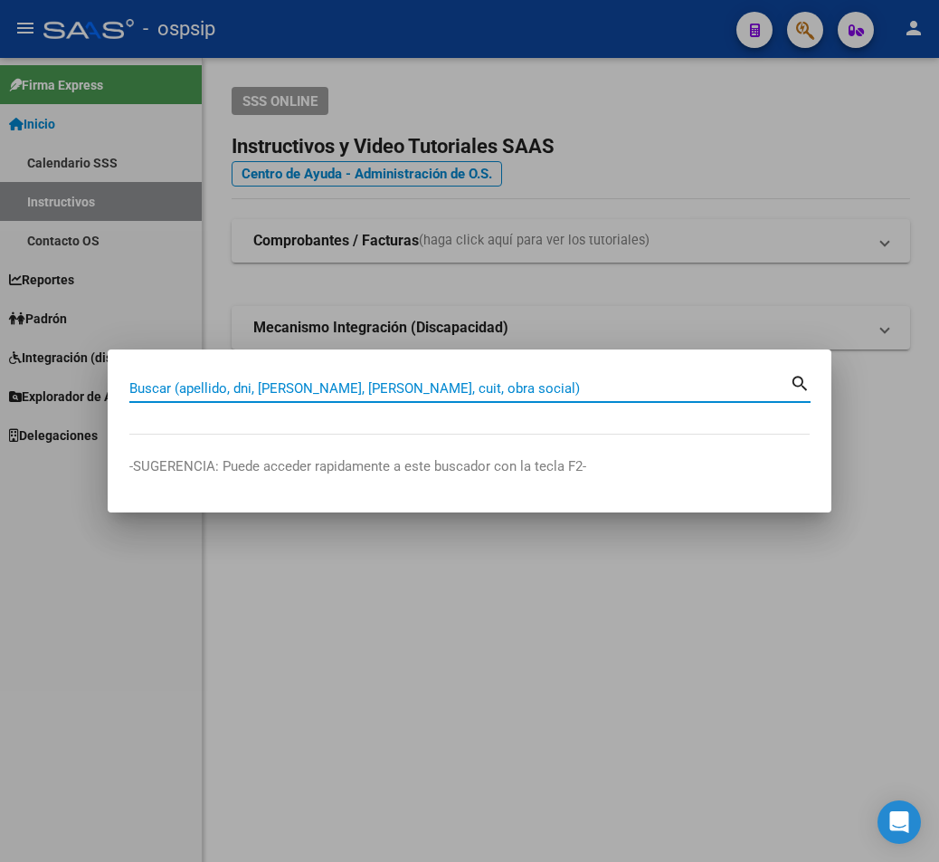
paste input ": 40390842"
click at [684, 386] on mat-icon "search" at bounding box center [800, 382] width 21 height 22
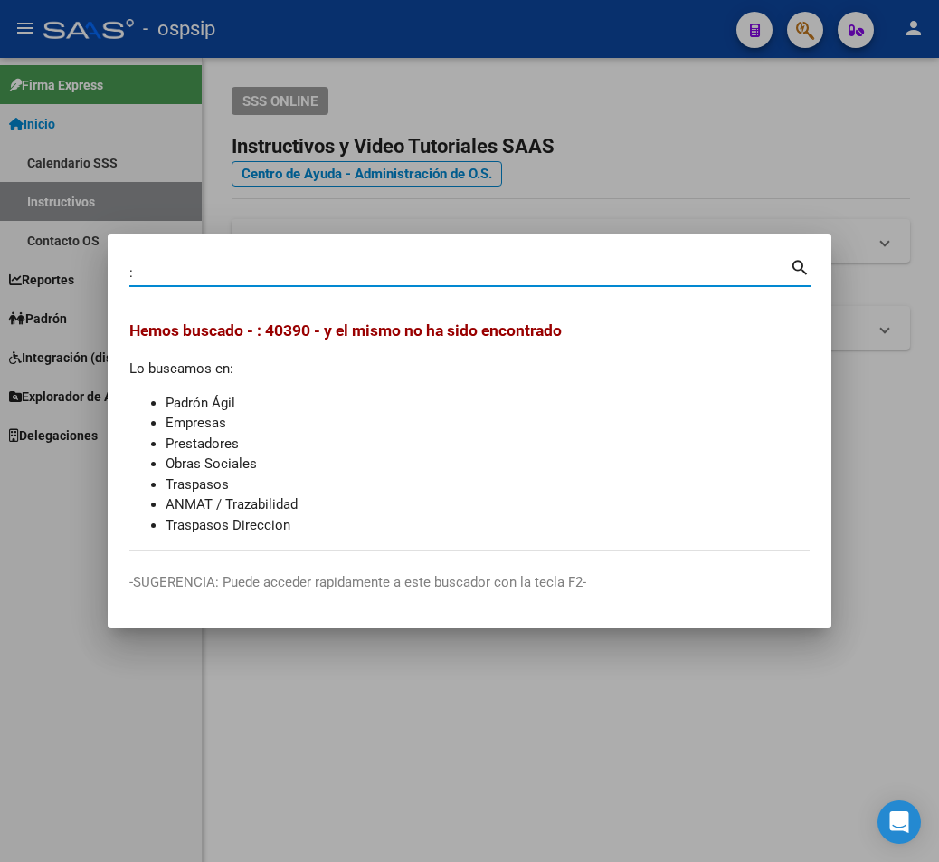
type input ":"
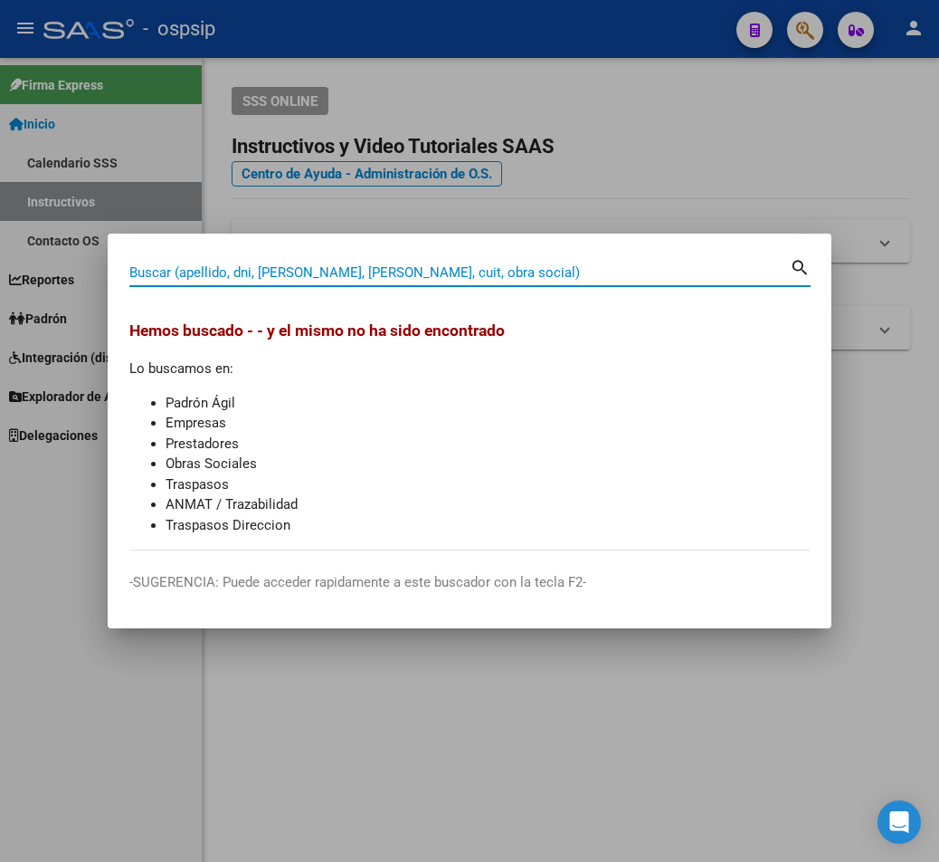
paste input "43069064"
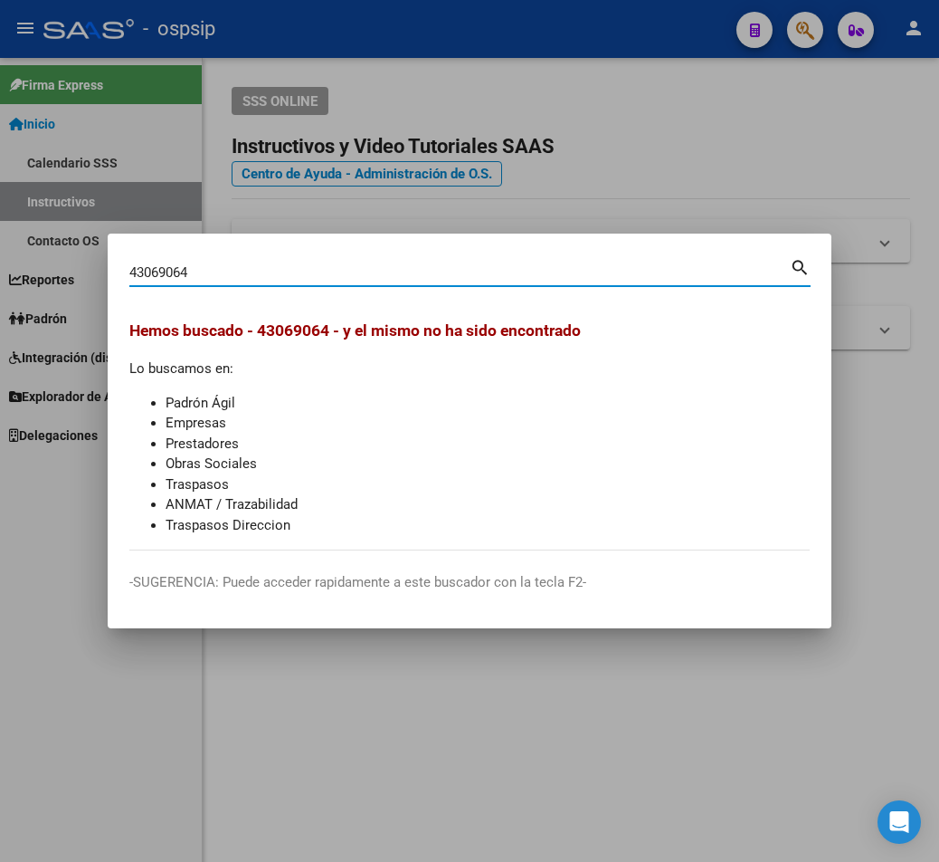
click at [684, 271] on mat-icon "search" at bounding box center [800, 266] width 21 height 22
type input "43069064"
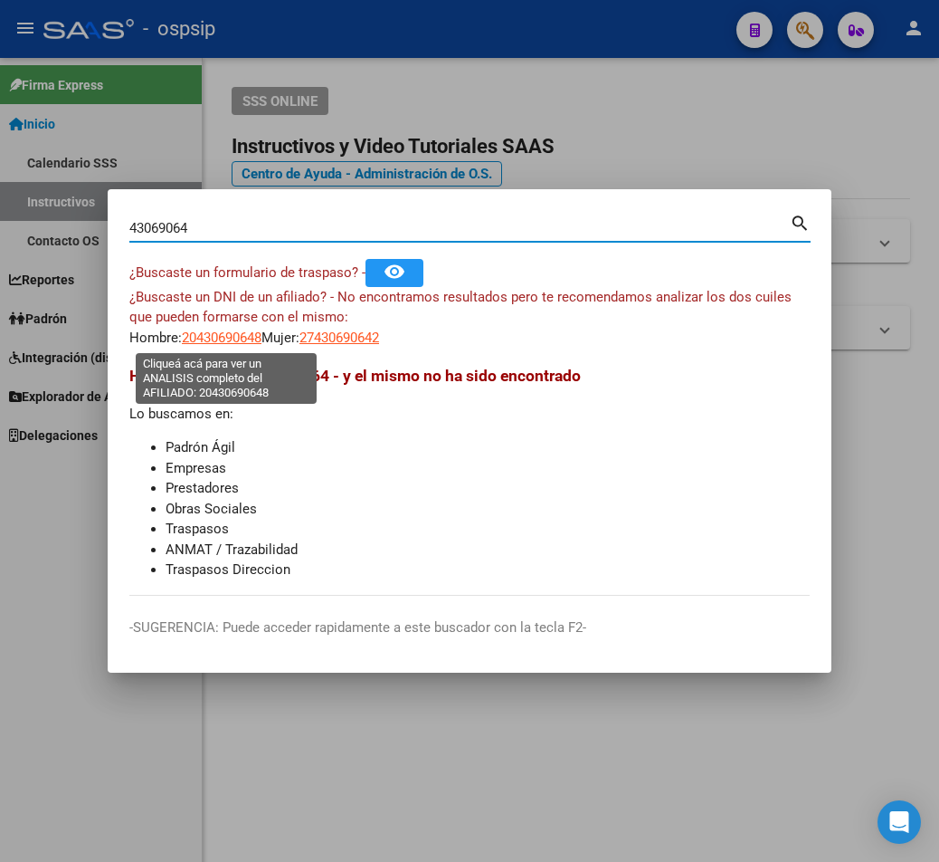
click at [191, 337] on span "20430690648" at bounding box center [222, 337] width 80 height 16
type textarea "20430690648"
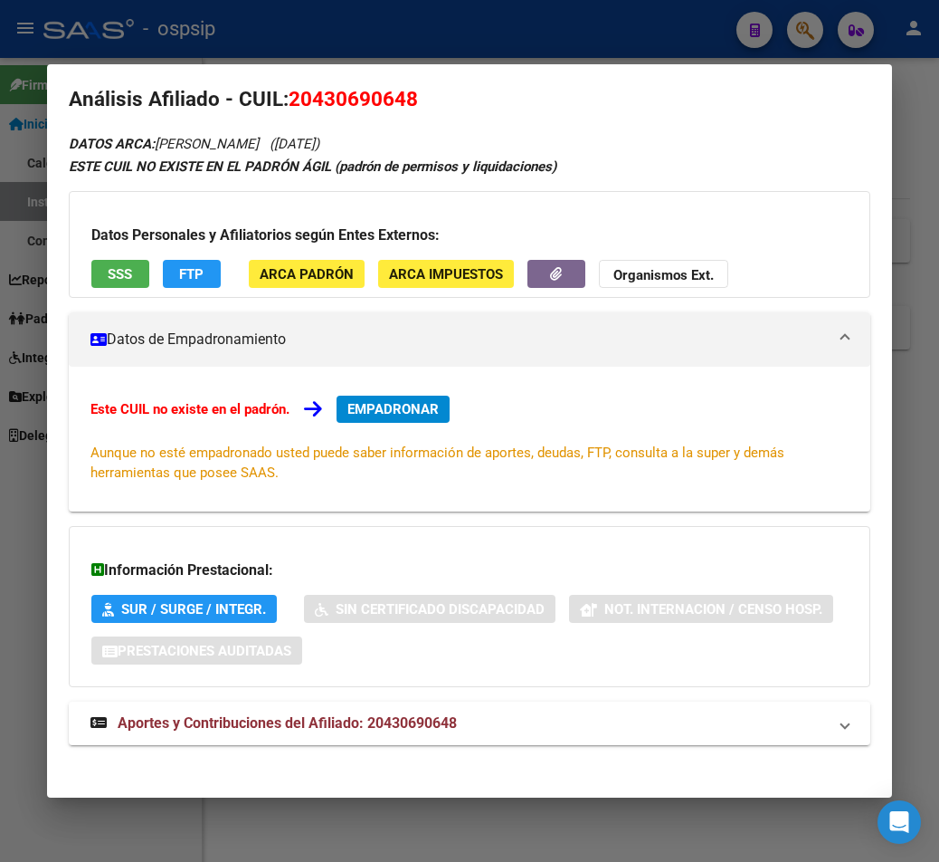
scroll to position [29, 0]
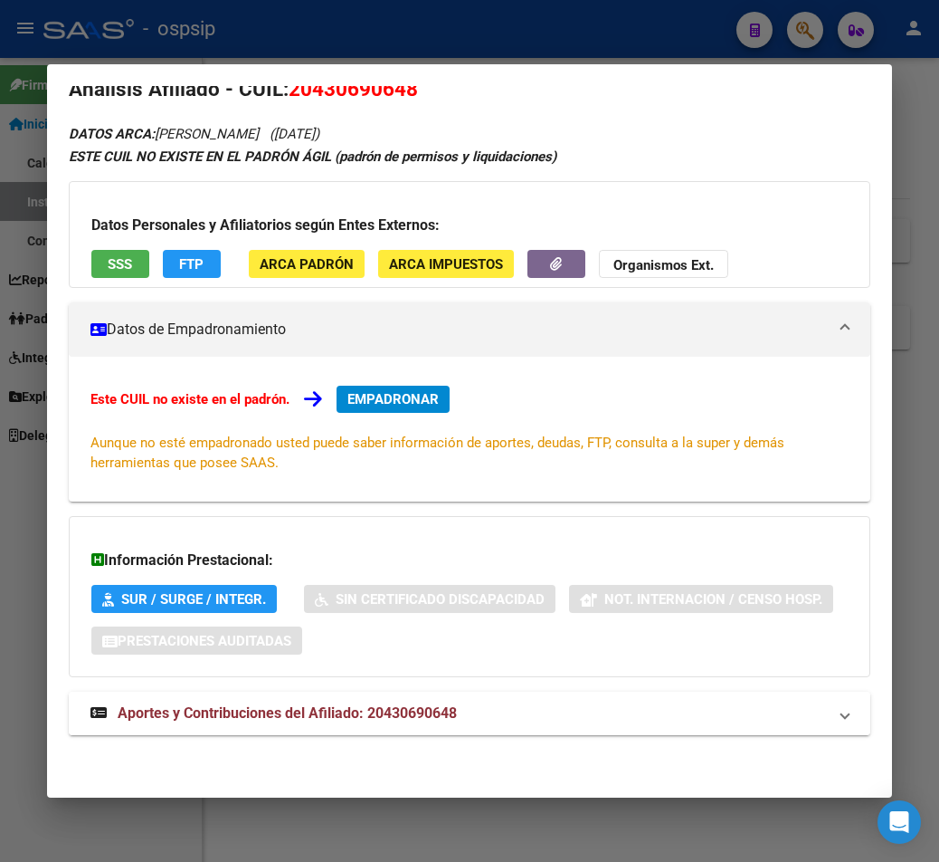
click at [402, 710] on span "Aportes y Contribuciones del Afiliado: 20430690648" at bounding box center [287, 712] width 339 height 17
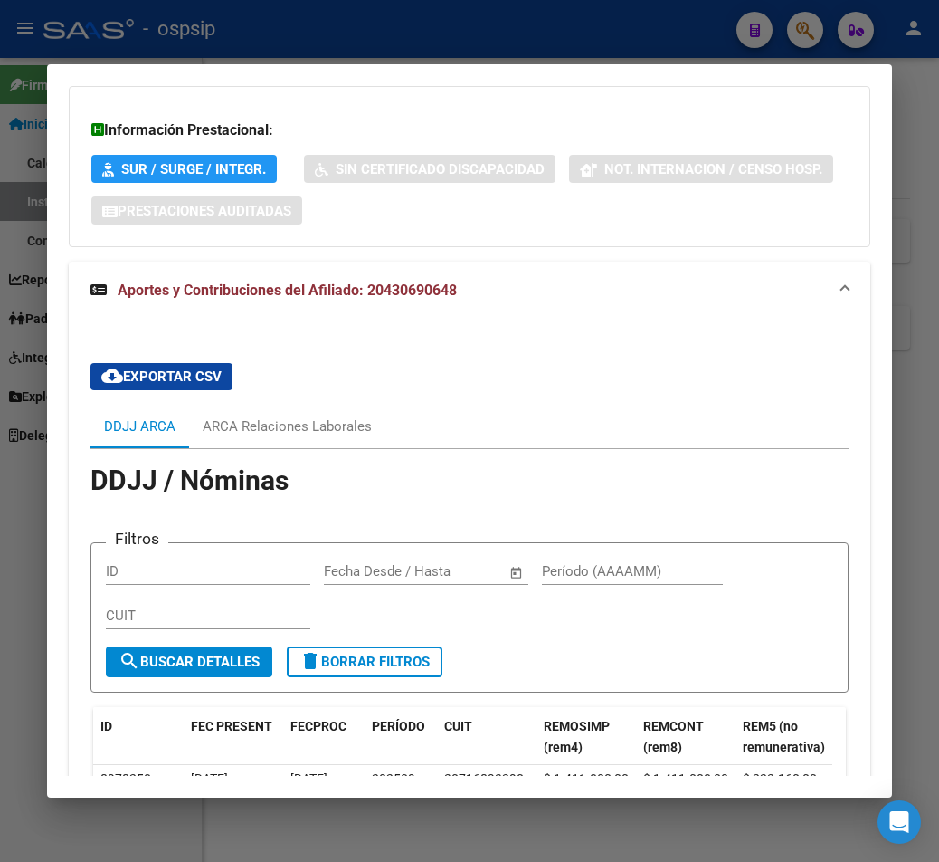
scroll to position [491, 0]
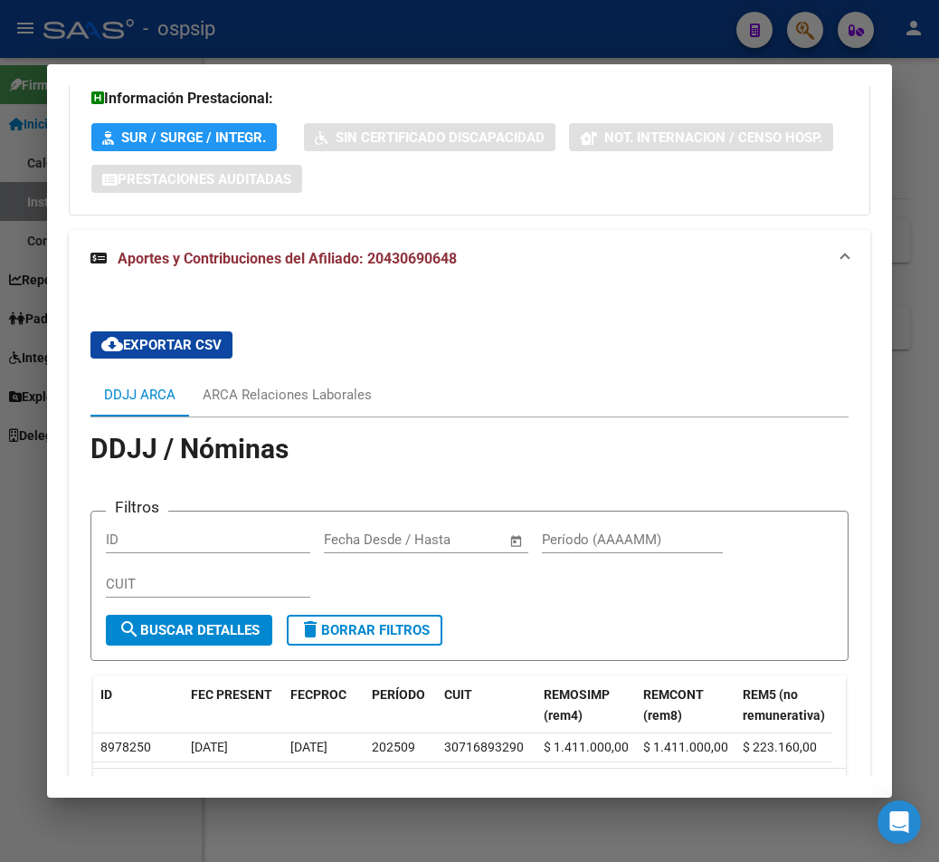
click at [264, 43] on div at bounding box center [469, 431] width 939 height 862
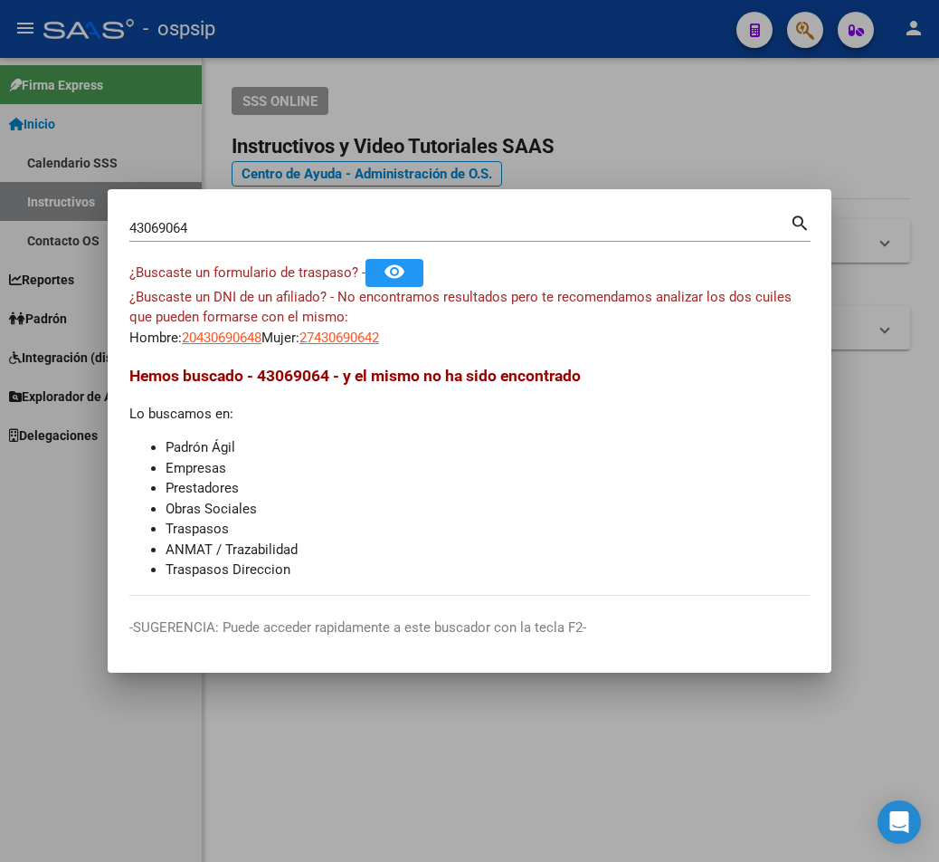
click at [684, 41] on div at bounding box center [469, 431] width 939 height 862
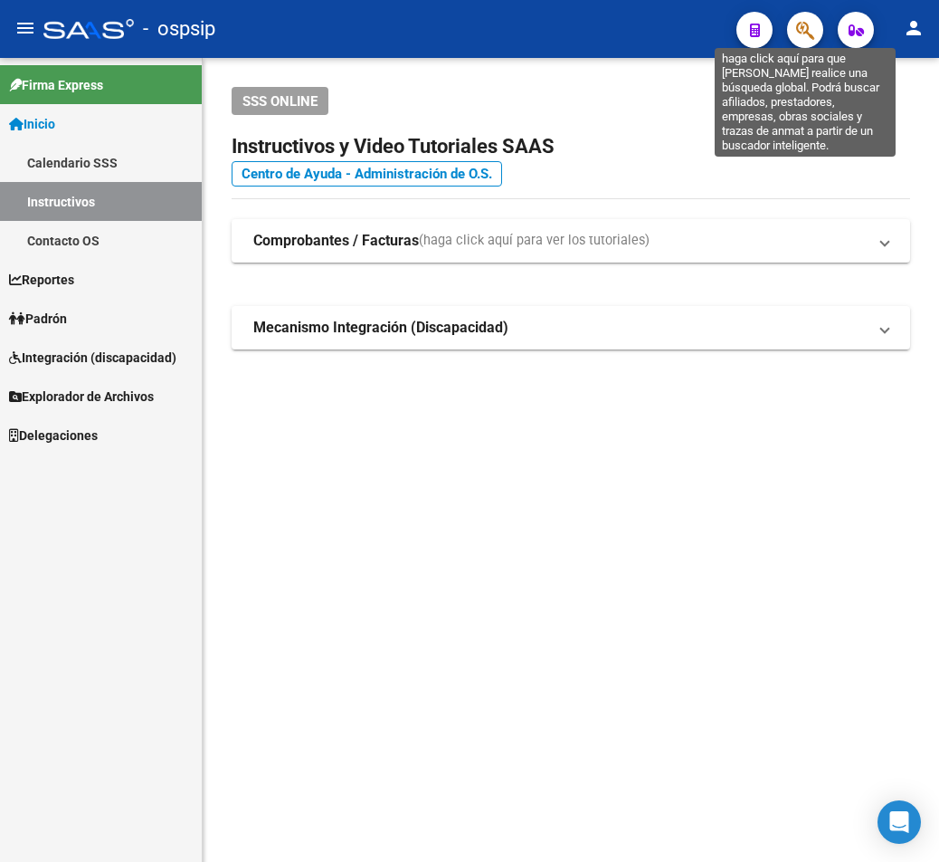
click at [684, 39] on icon "button" at bounding box center [805, 30] width 18 height 21
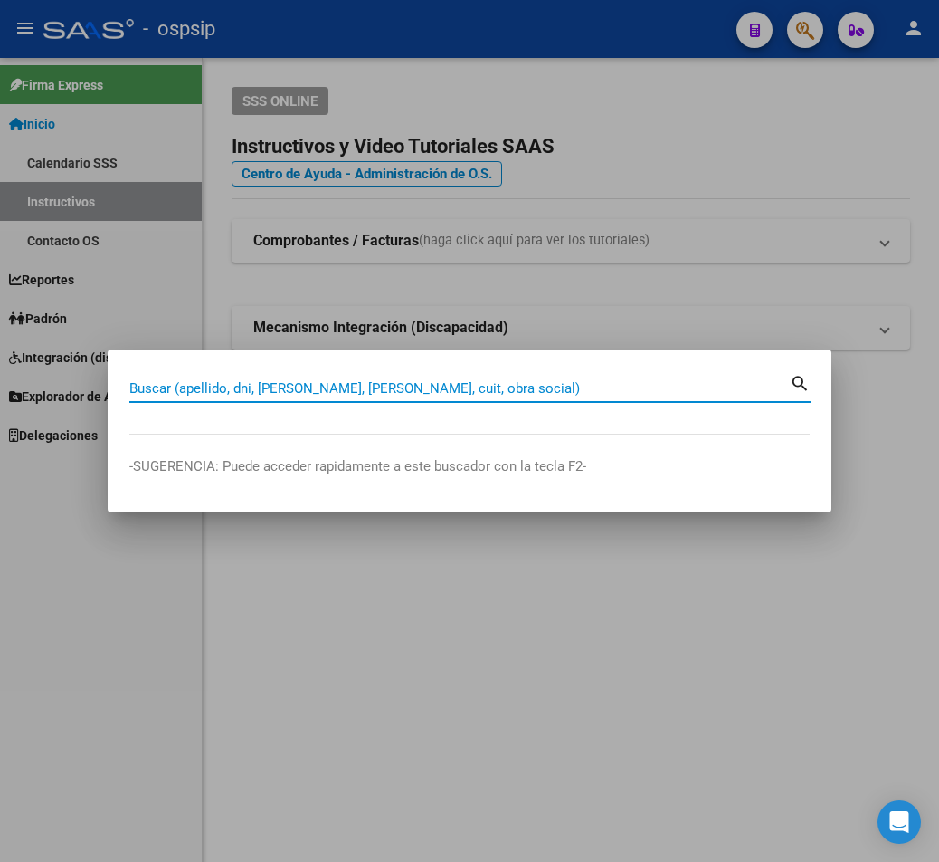
paste input "34476310"
type input "34476310"
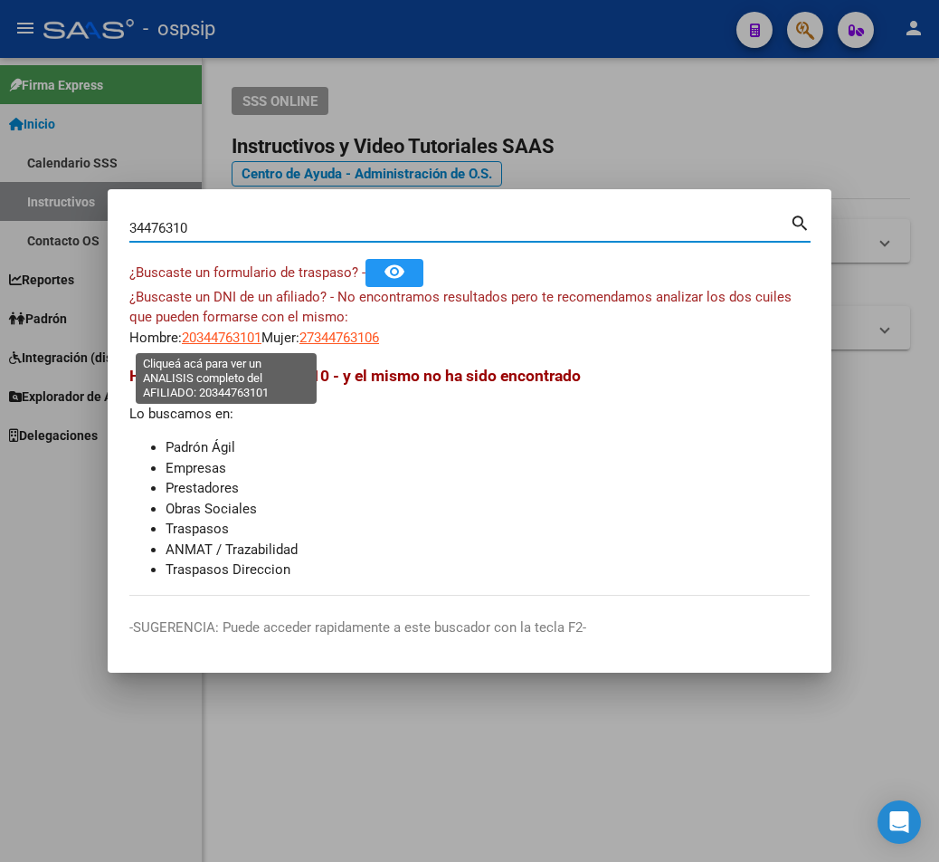
click at [232, 342] on span "20344763101" at bounding box center [222, 337] width 80 height 16
type textarea "20344763101"
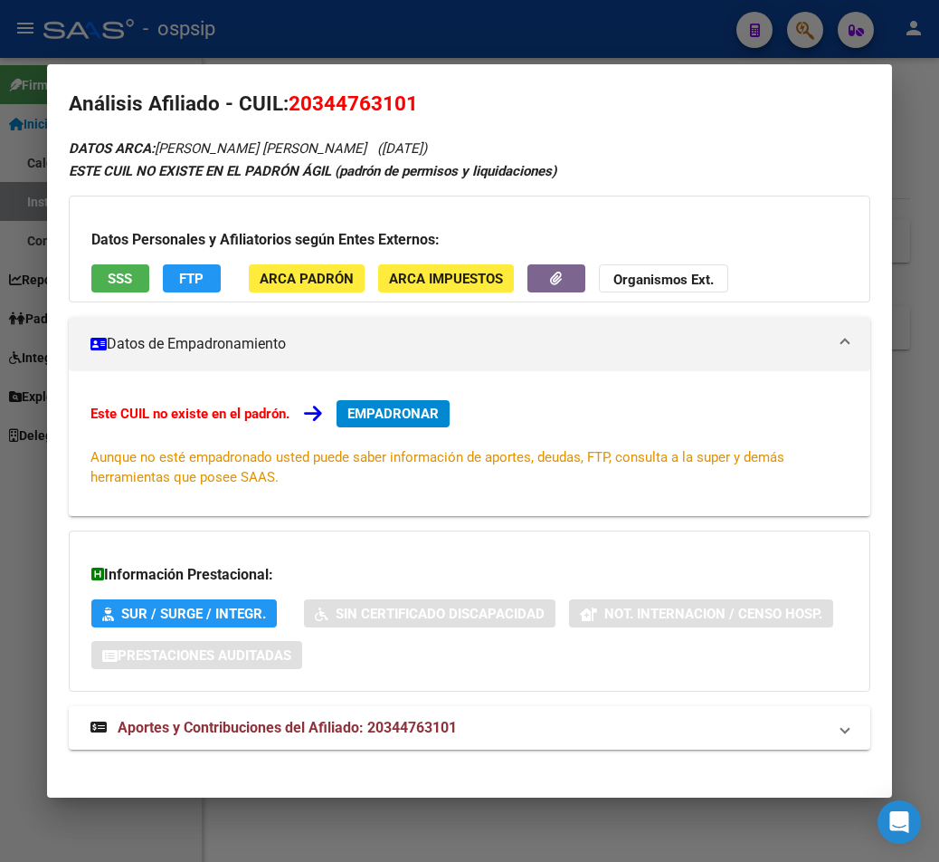
scroll to position [29, 0]
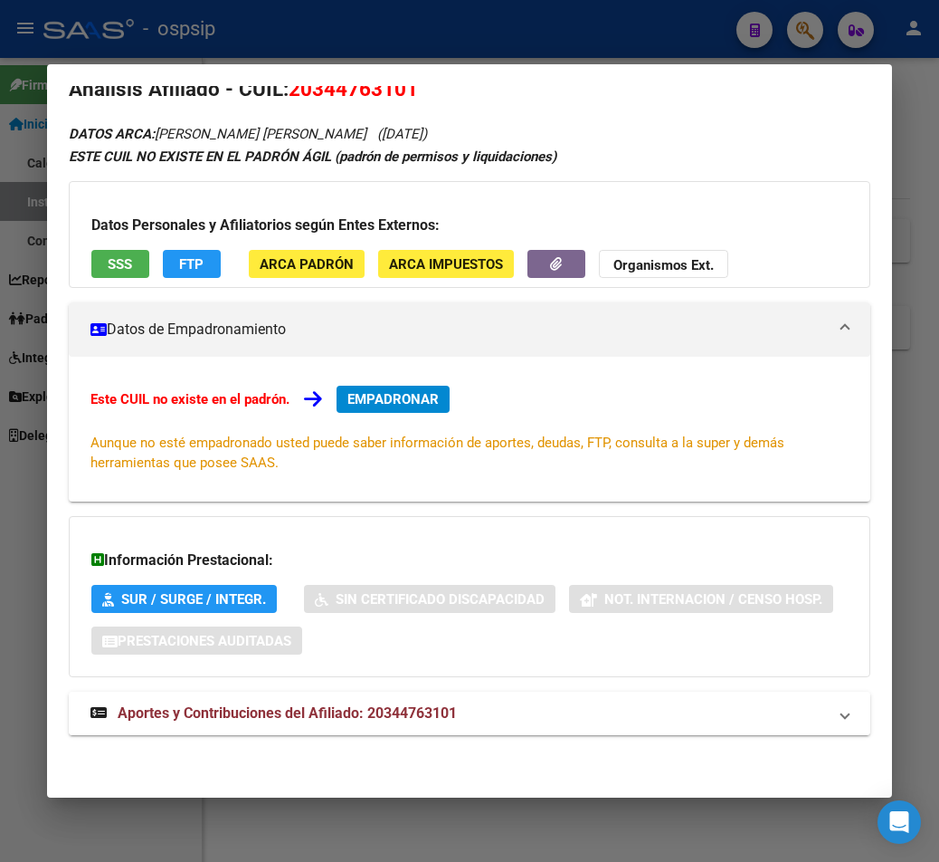
click at [324, 716] on span "Aportes y Contribuciones del Afiliado: 20344763101" at bounding box center [287, 712] width 339 height 17
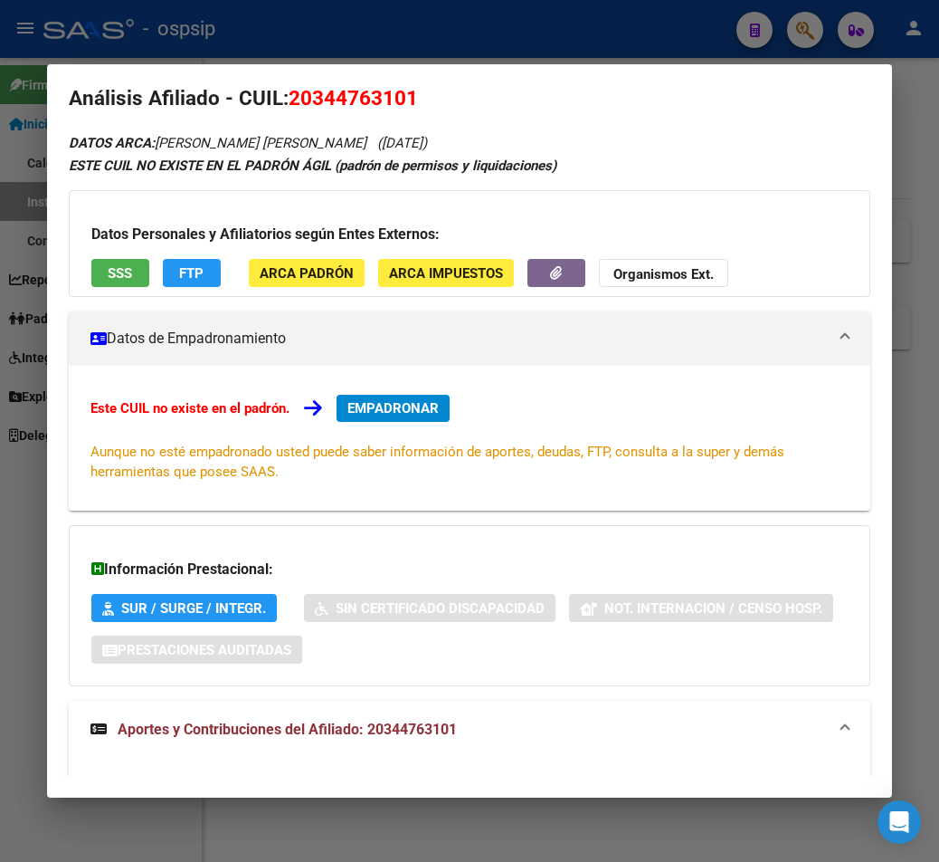
scroll to position [0, 0]
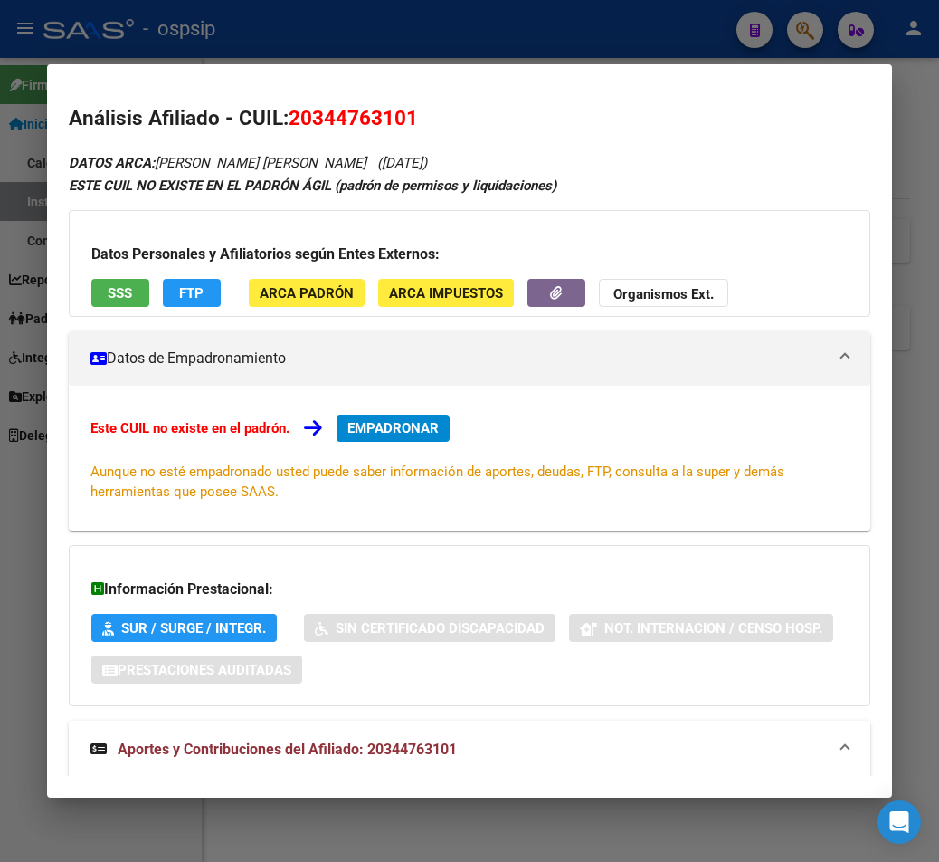
click at [602, 37] on div at bounding box center [469, 431] width 939 height 862
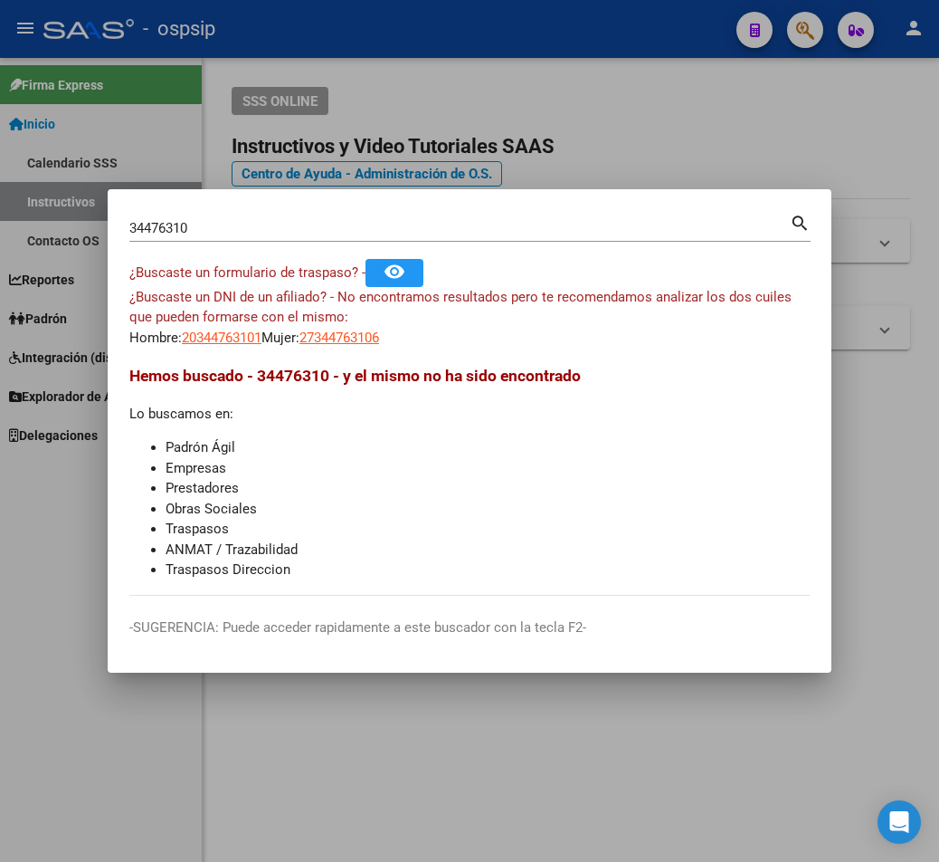
click at [684, 39] on div at bounding box center [469, 431] width 939 height 862
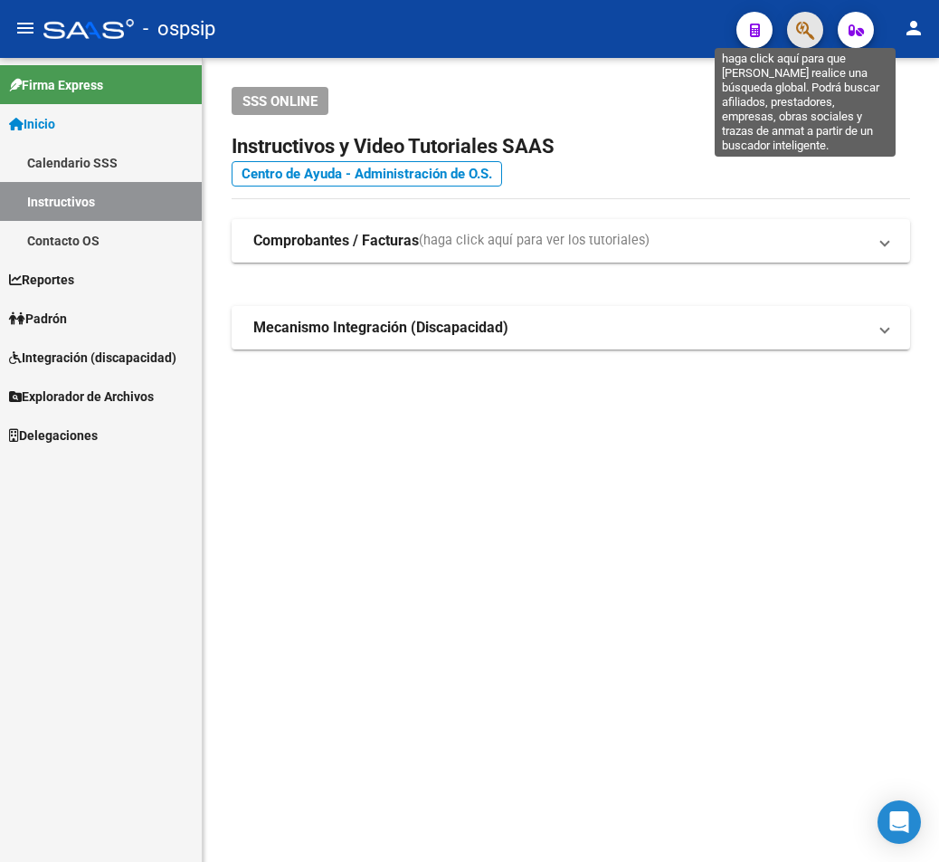
click at [684, 36] on icon "button" at bounding box center [805, 30] width 18 height 21
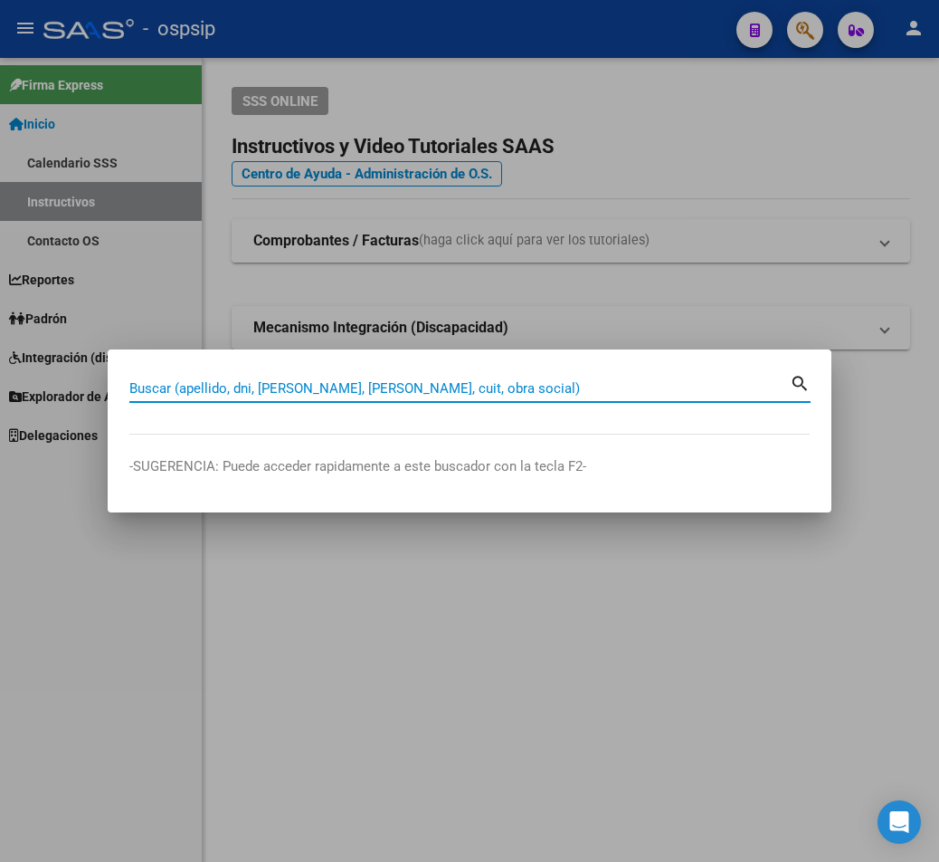
click at [159, 392] on input "Buscar (apellido, dni, [PERSON_NAME], [PERSON_NAME], cuit, obra social)" at bounding box center [459, 388] width 661 height 16
type input "95113406"
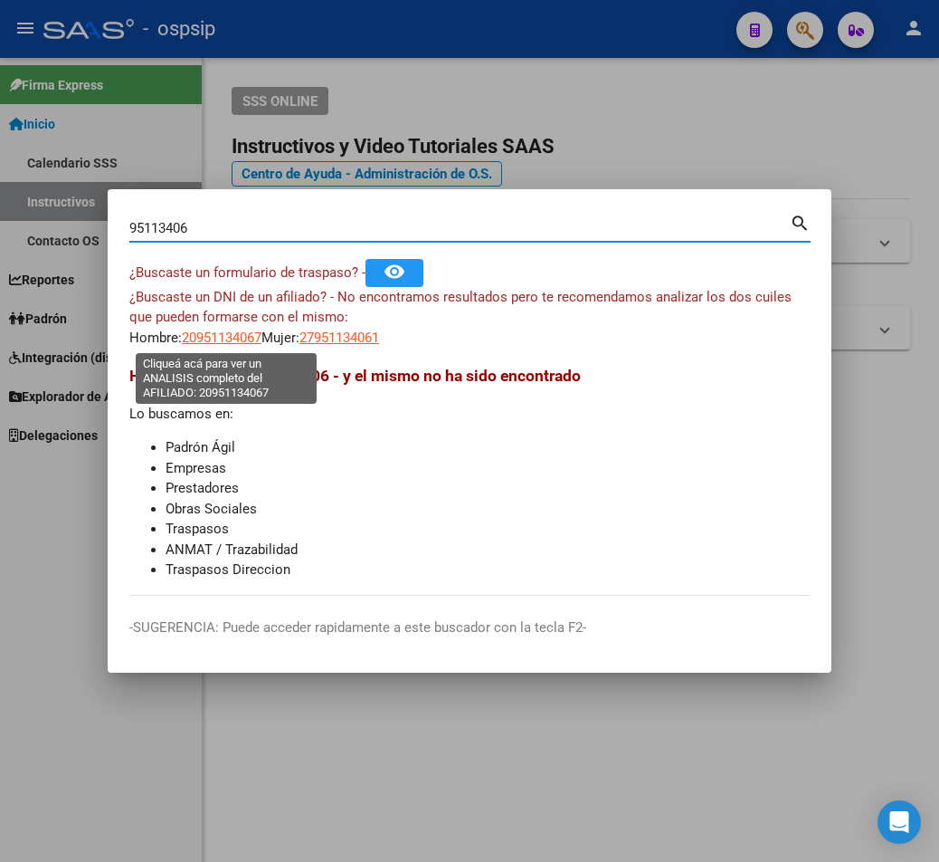
click at [239, 344] on span "20951134067" at bounding box center [222, 337] width 80 height 16
type textarea "20951134067"
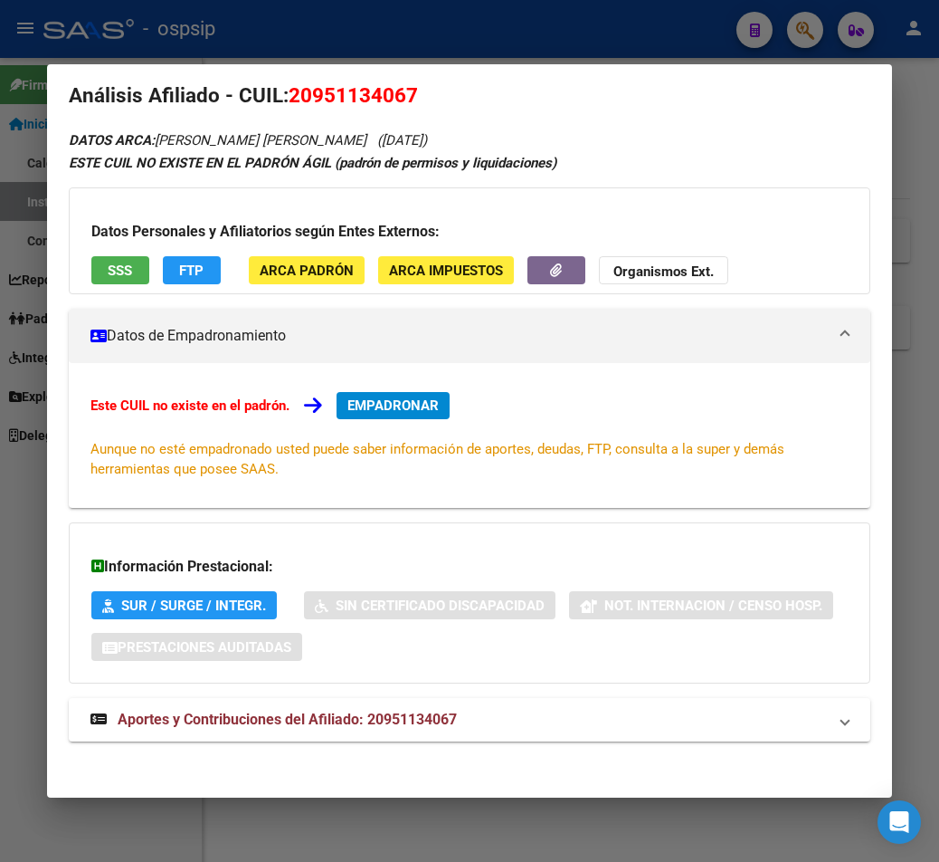
scroll to position [29, 0]
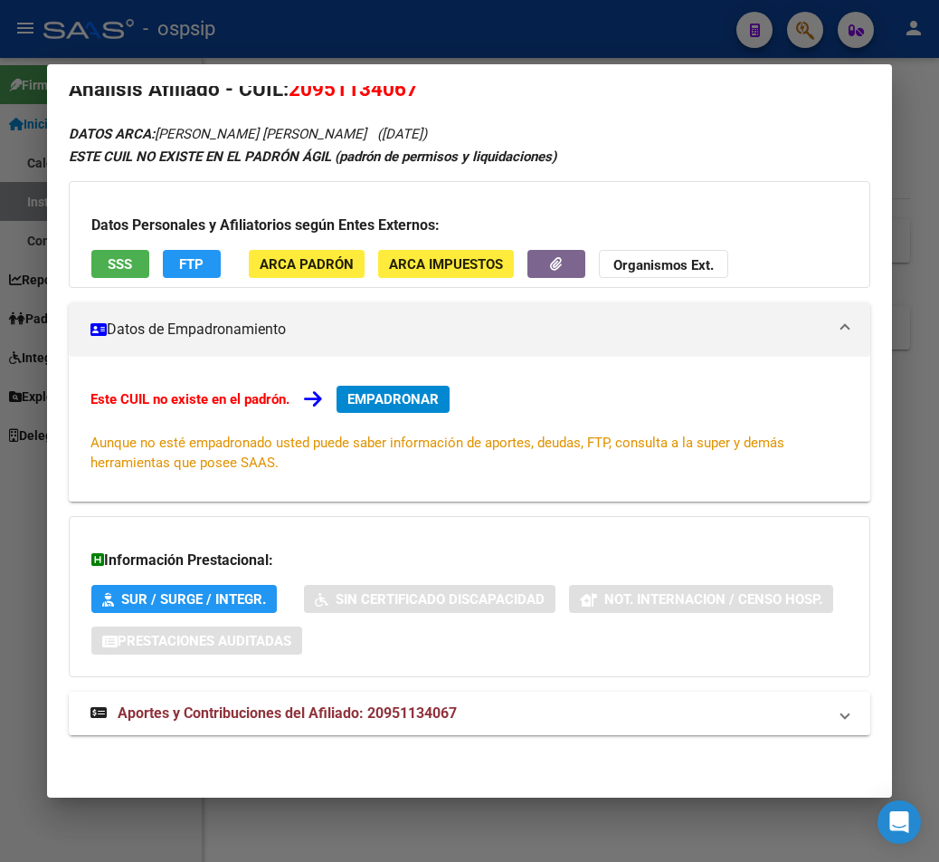
click at [291, 711] on span "Aportes y Contribuciones del Afiliado: 20951134067" at bounding box center [287, 712] width 339 height 17
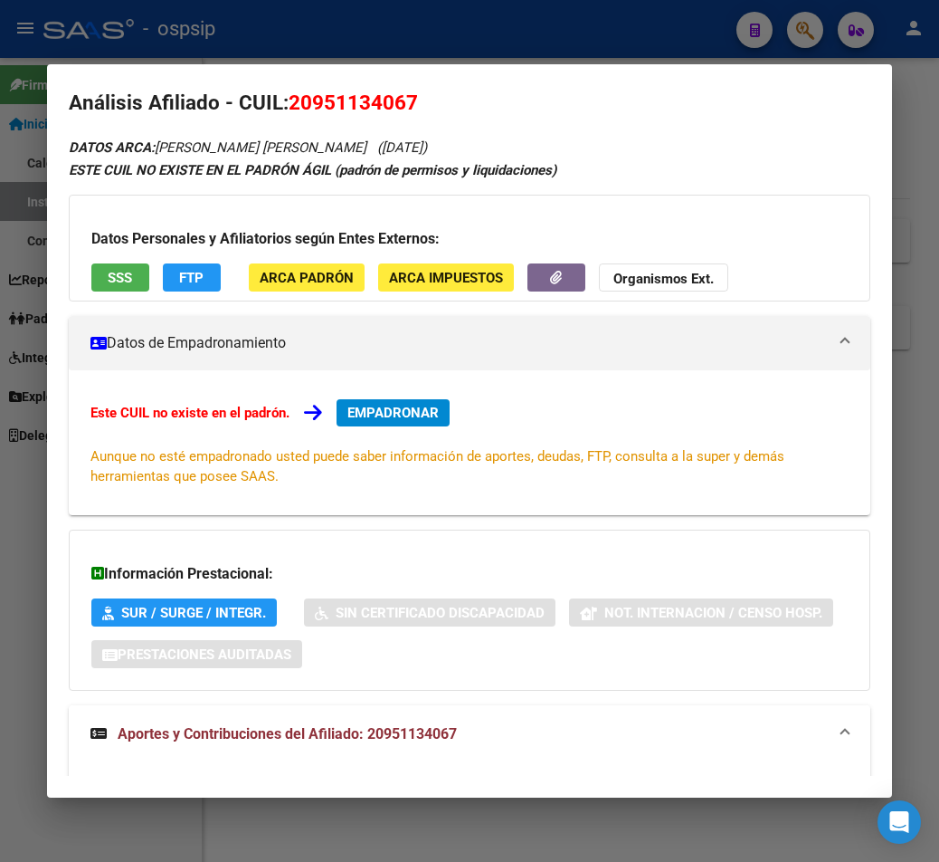
scroll to position [0, 0]
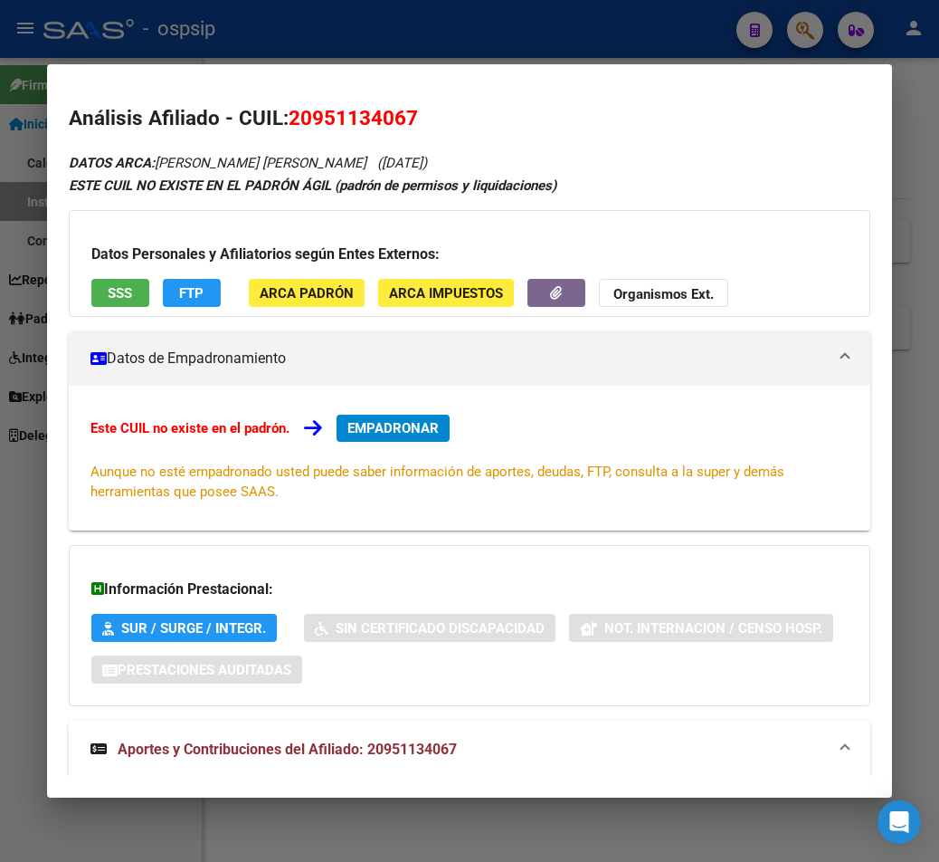
click at [634, 25] on div at bounding box center [469, 431] width 939 height 862
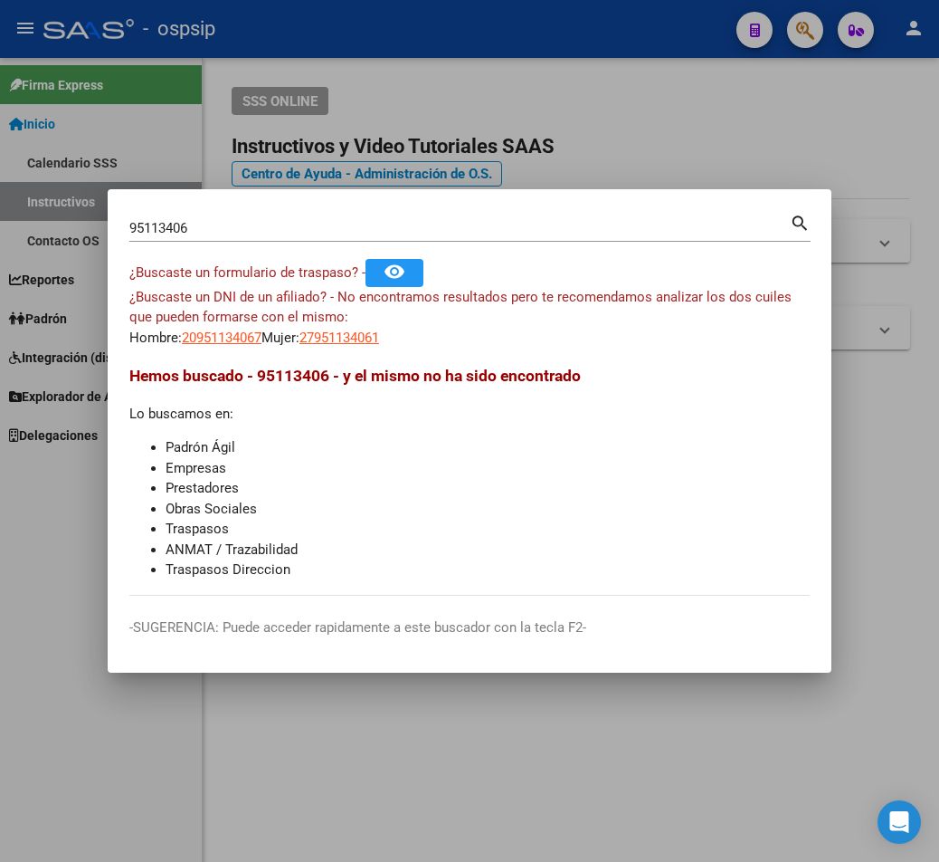
click at [626, 42] on div at bounding box center [469, 431] width 939 height 862
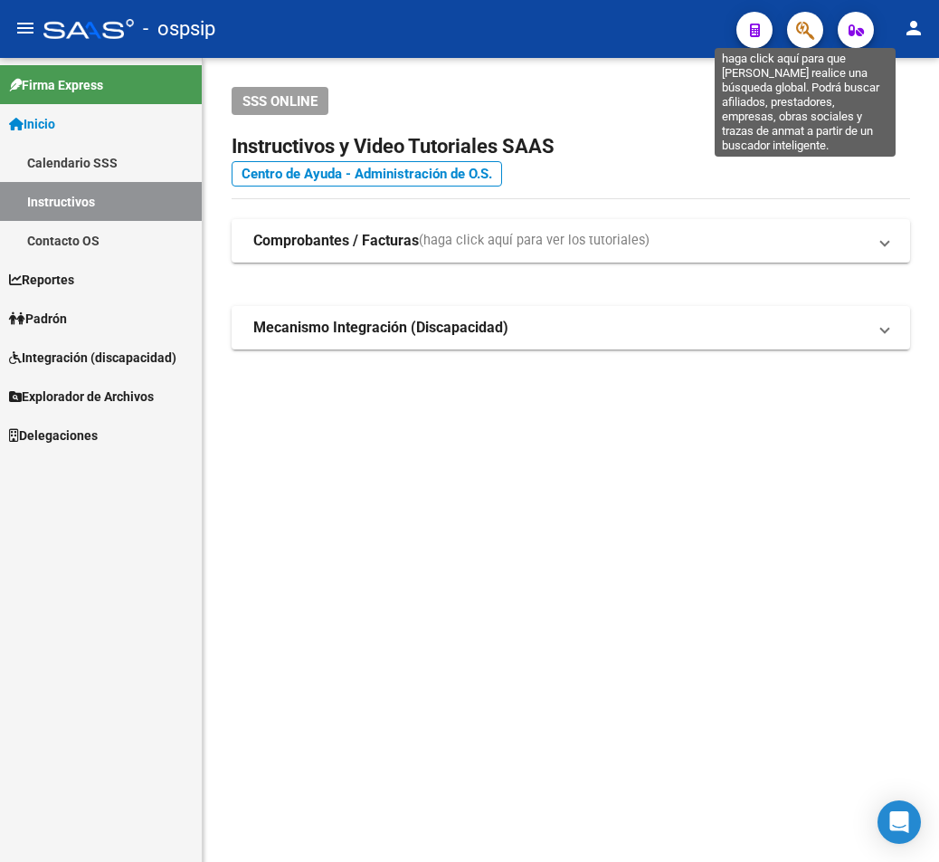
click at [684, 36] on icon "button" at bounding box center [805, 30] width 18 height 21
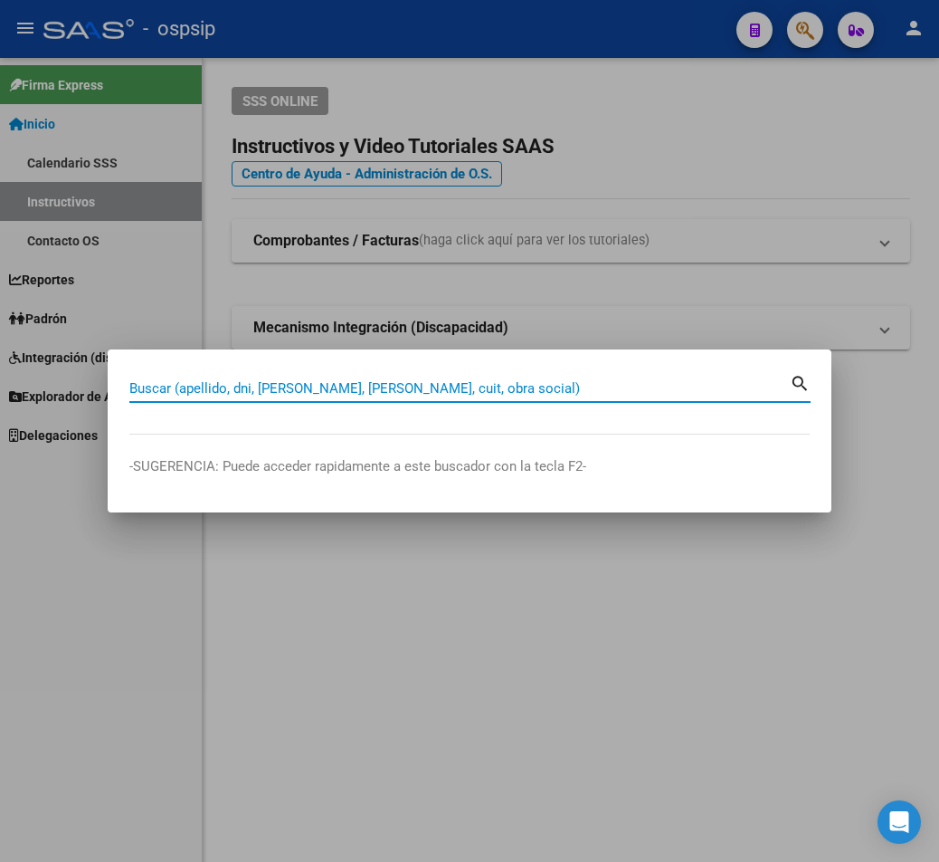
paste input "39347356"
type input "39347356"
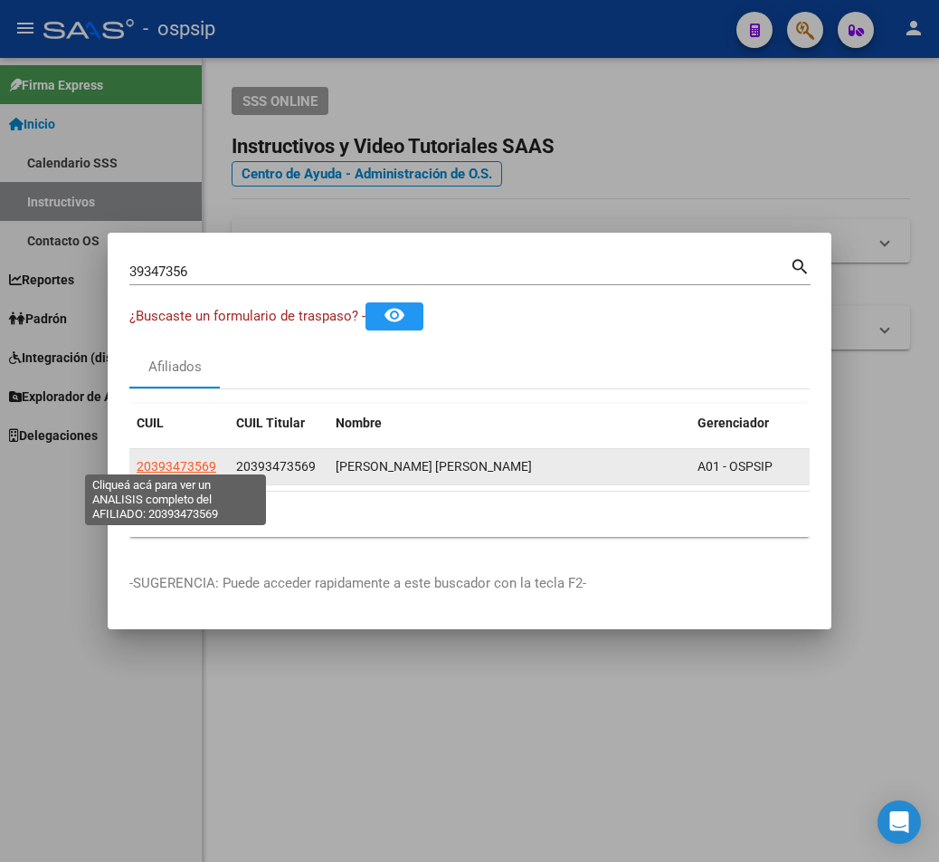
click at [197, 460] on span "20393473569" at bounding box center [177, 466] width 80 height 14
type textarea "20393473569"
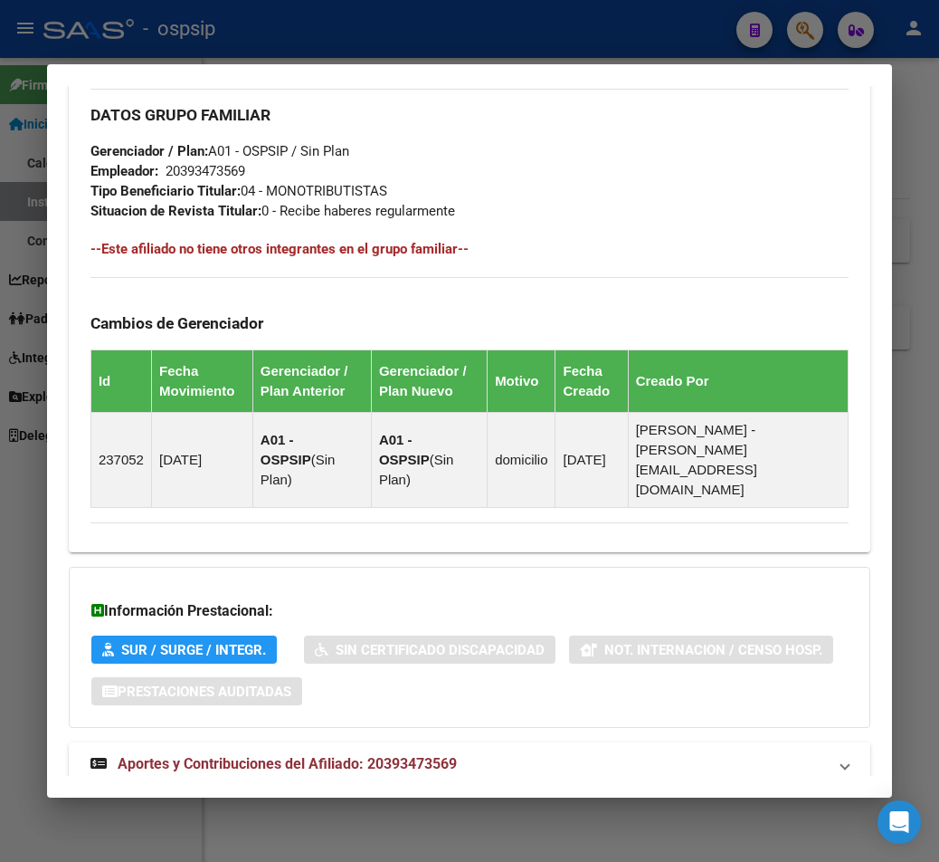
scroll to position [1006, 0]
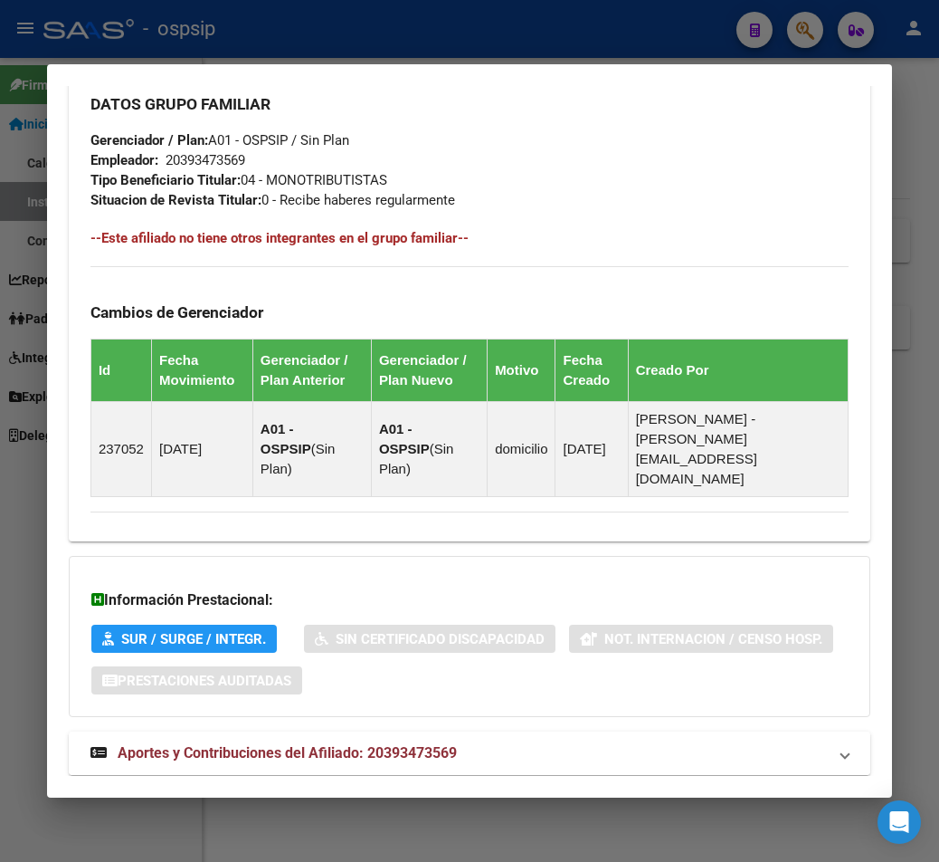
click at [252, 744] on span "Aportes y Contribuciones del Afiliado: 20393473569" at bounding box center [287, 752] width 339 height 17
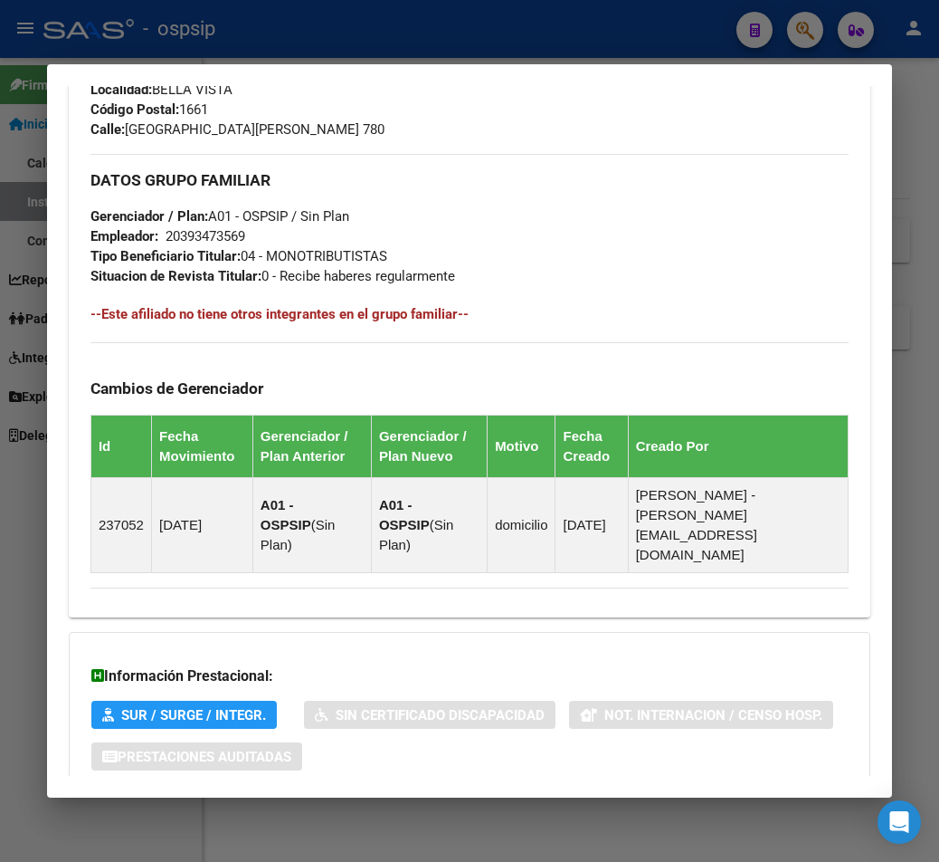
scroll to position [825, 0]
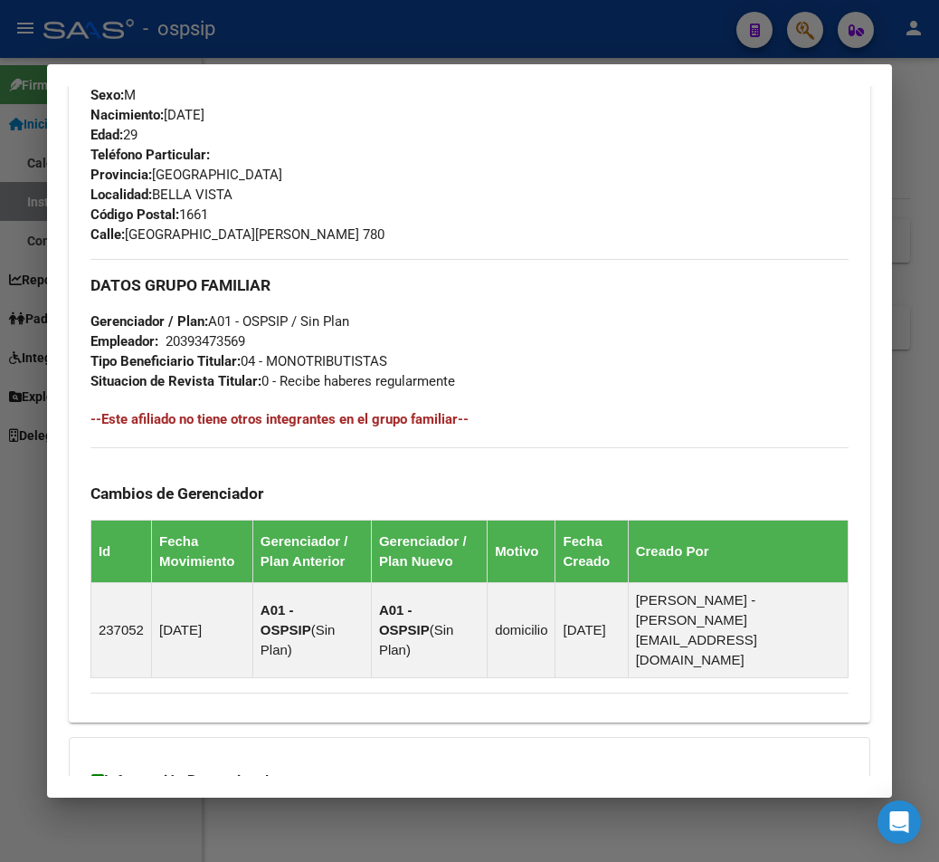
click at [397, 28] on div at bounding box center [469, 431] width 939 height 862
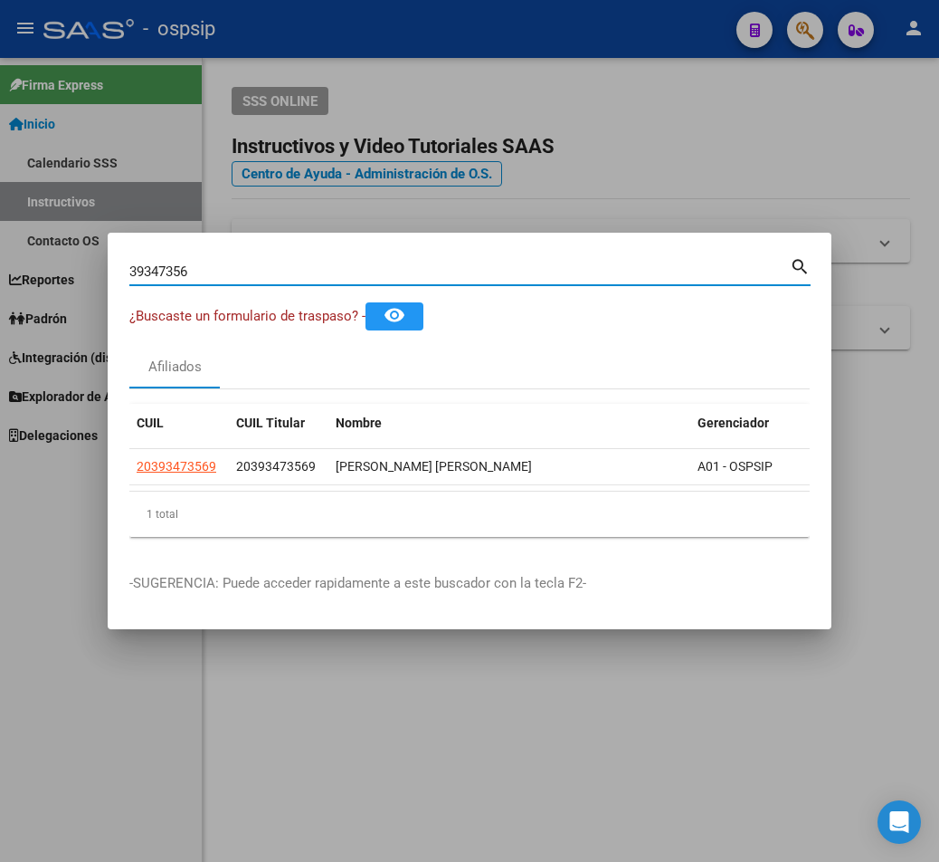
click at [203, 263] on input "39347356" at bounding box center [459, 271] width 661 height 16
type input "3"
paste input "38154017"
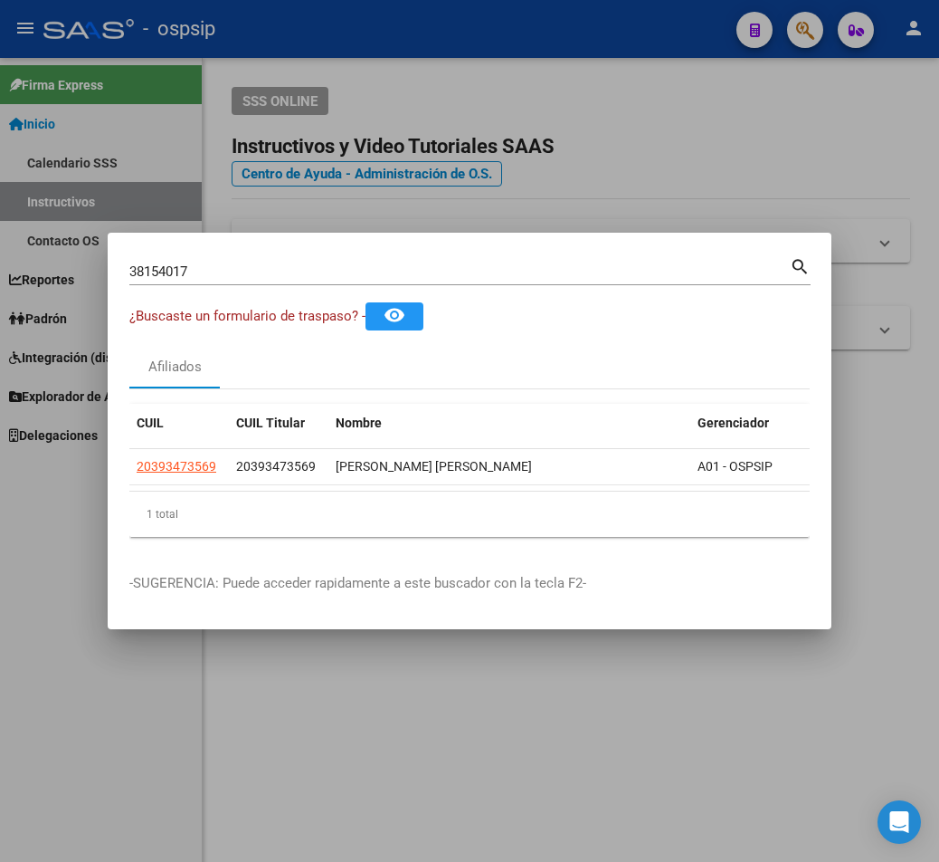
click at [684, 260] on mat-icon "search" at bounding box center [800, 265] width 21 height 22
type input "38154017"
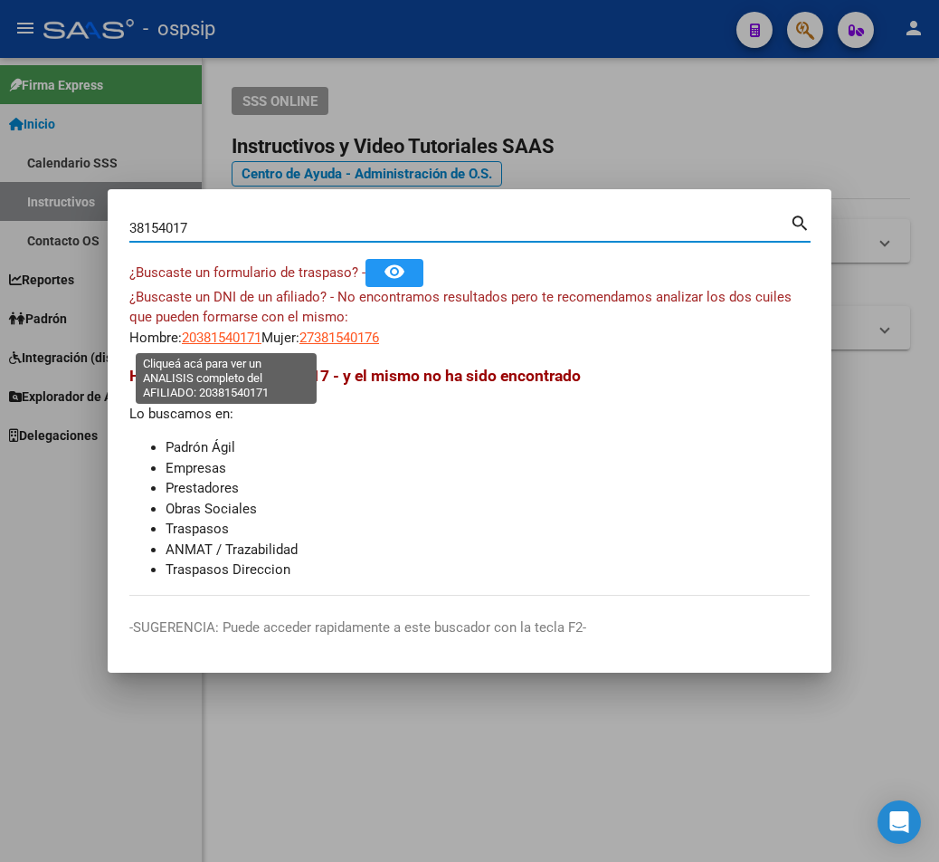
click at [233, 342] on span "20381540171" at bounding box center [222, 337] width 80 height 16
type textarea "20381540171"
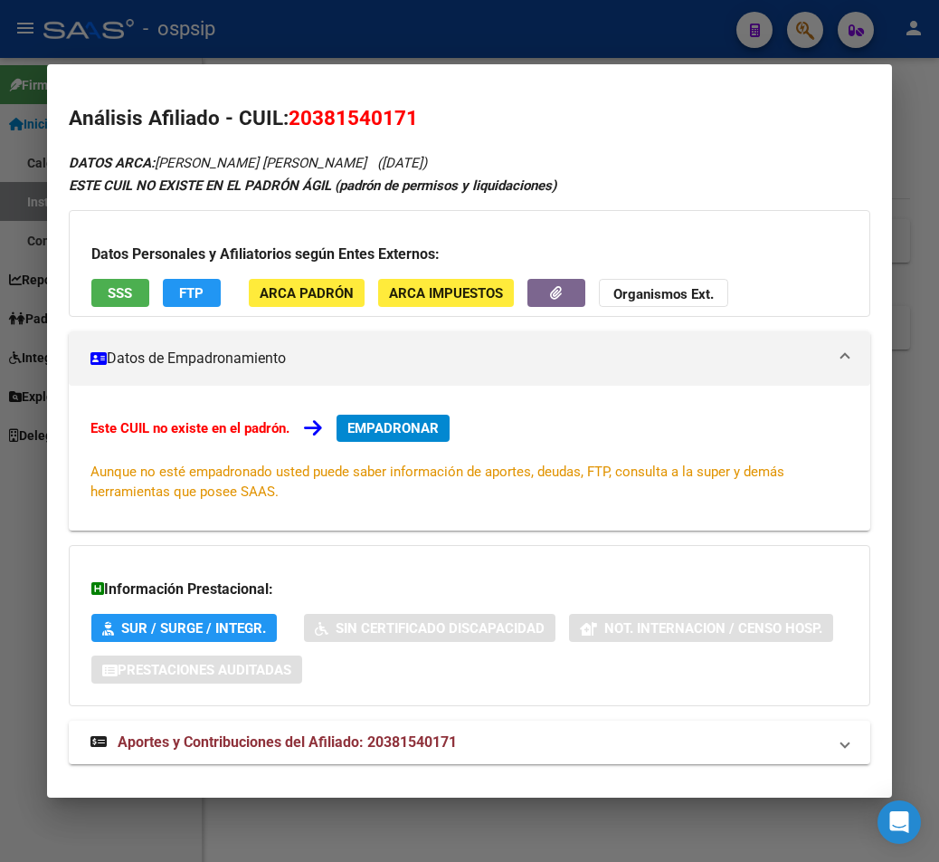
scroll to position [29, 0]
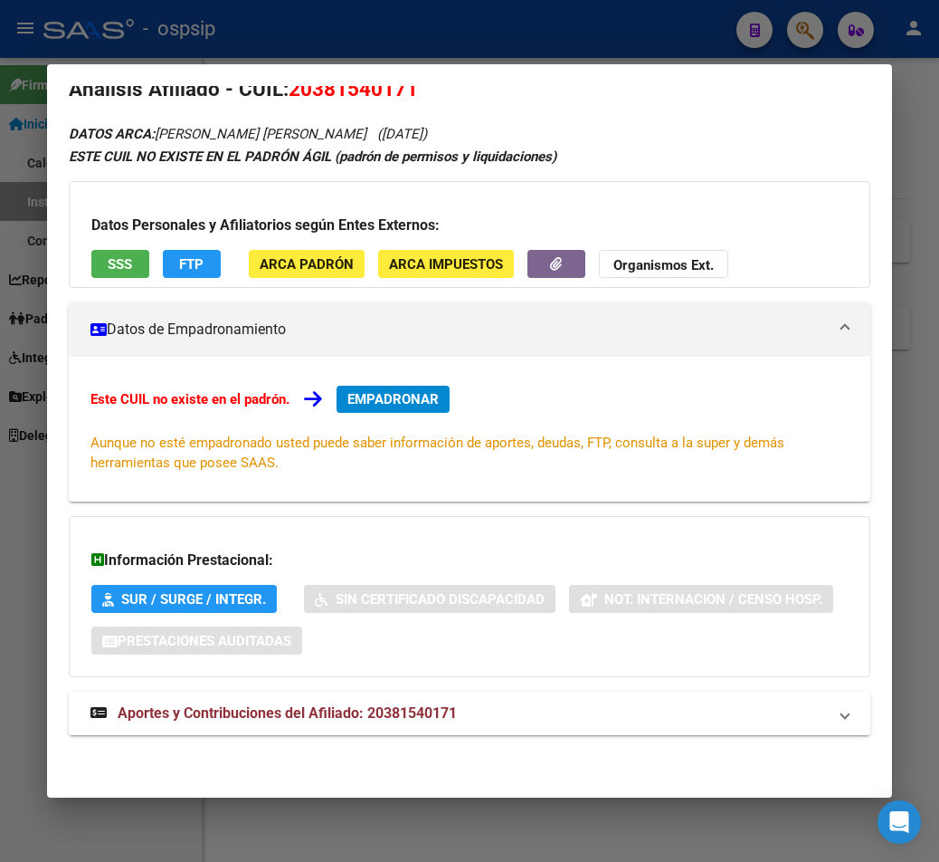
click at [321, 710] on span "Aportes y Contribuciones del Afiliado: 20381540171" at bounding box center [287, 712] width 339 height 17
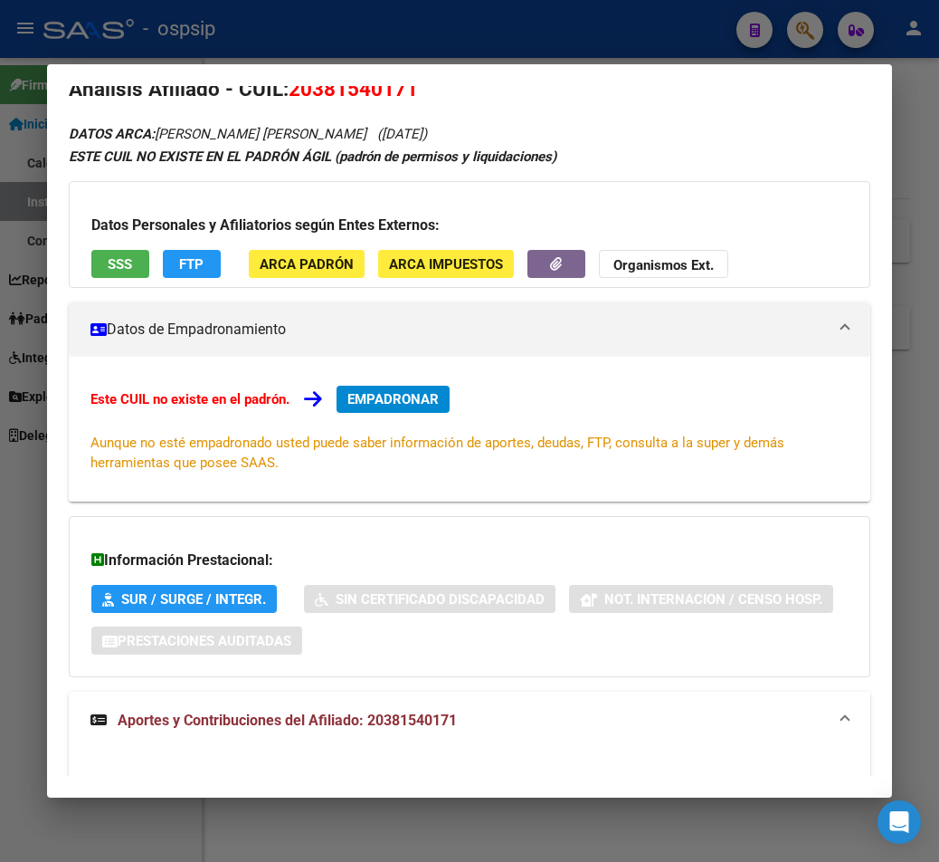
click at [335, 719] on span "Aportes y Contribuciones del Afiliado: 20381540171" at bounding box center [287, 719] width 339 height 17
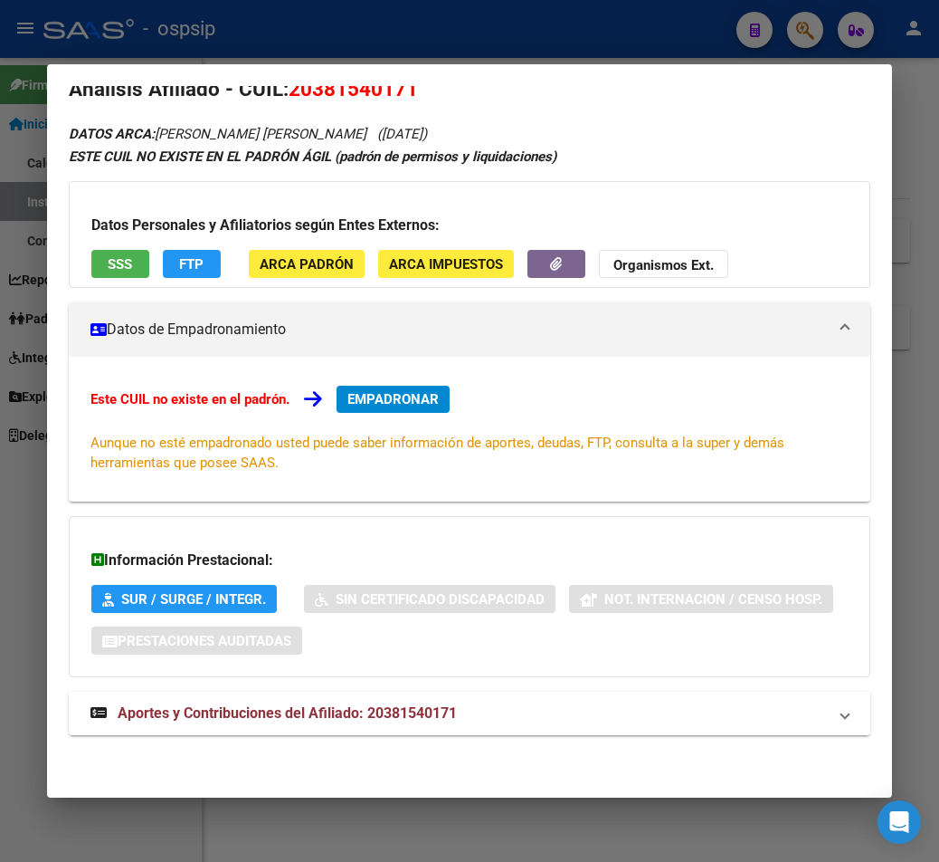
click at [292, 719] on span "Aportes y Contribuciones del Afiliado: 20381540171" at bounding box center [287, 712] width 339 height 17
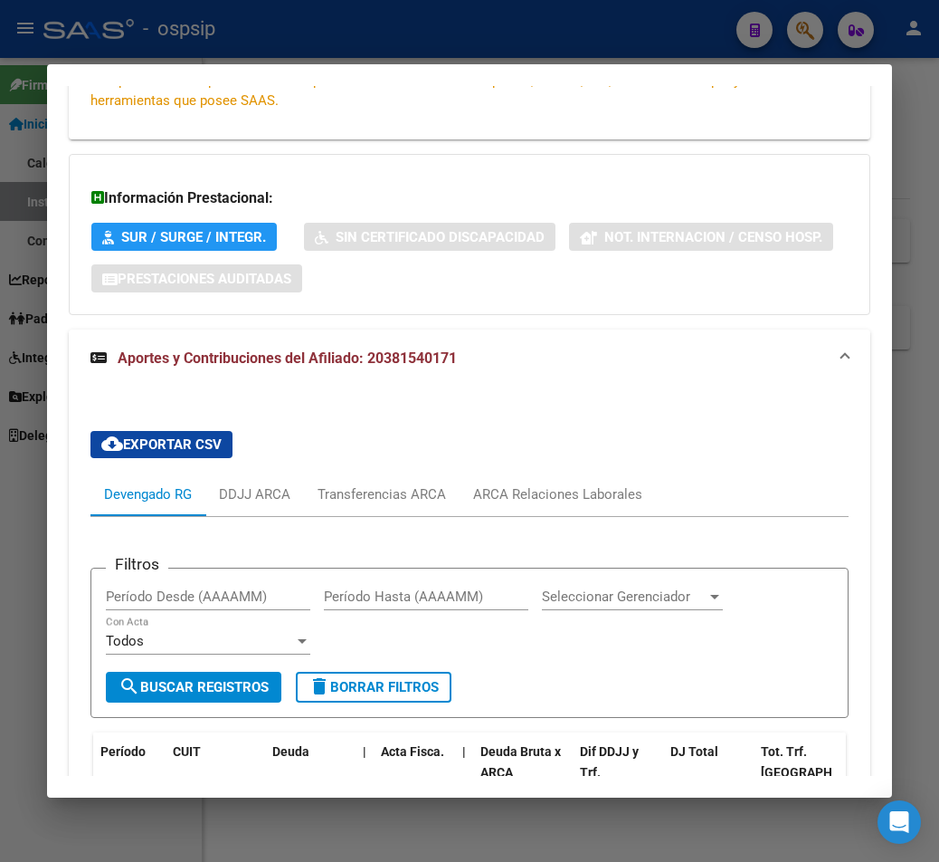
scroll to position [625, 0]
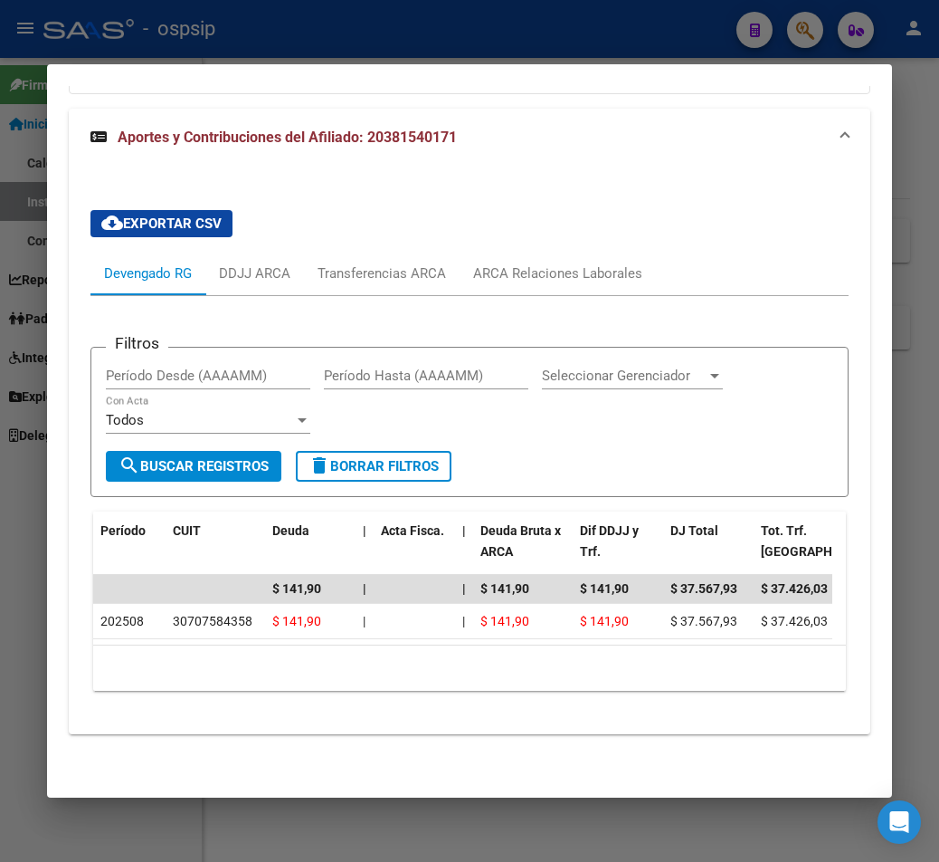
click at [511, 45] on div at bounding box center [469, 431] width 939 height 862
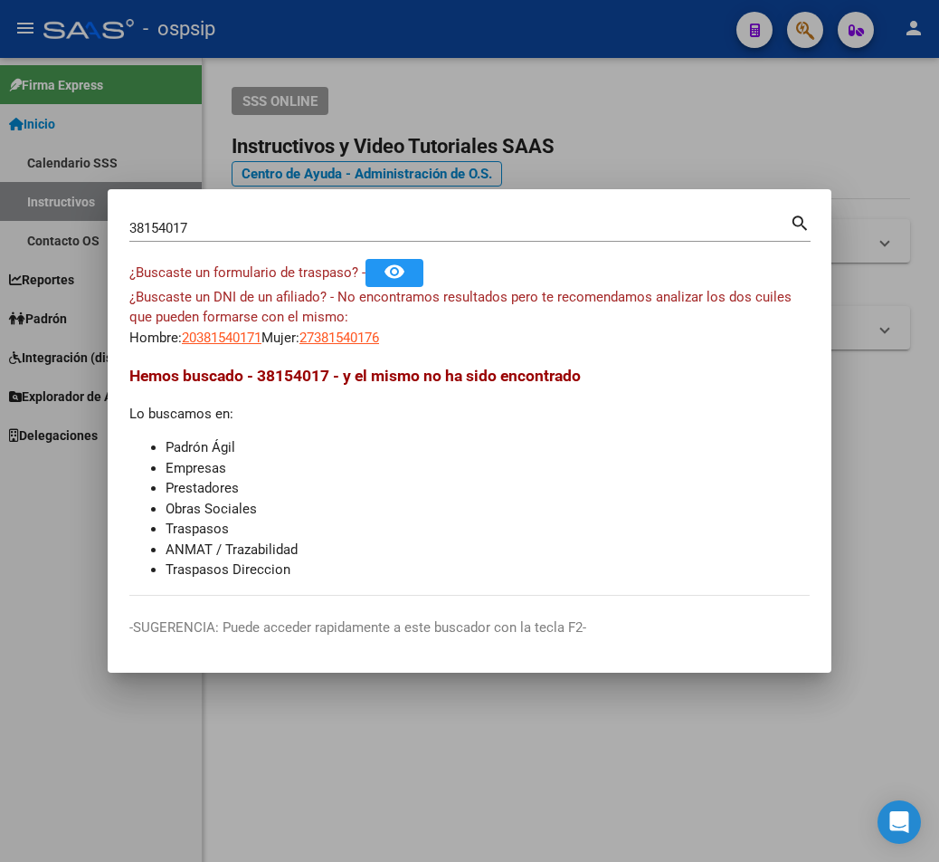
click at [510, 38] on div at bounding box center [469, 431] width 939 height 862
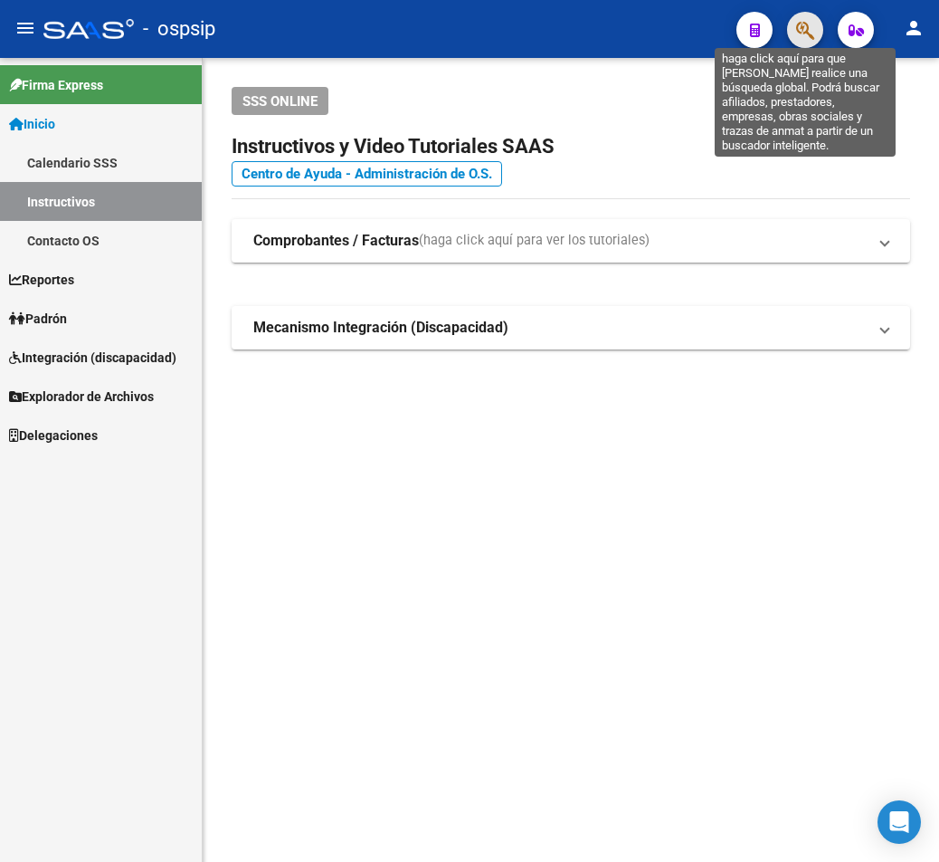
click at [684, 36] on icon "button" at bounding box center [805, 30] width 18 height 21
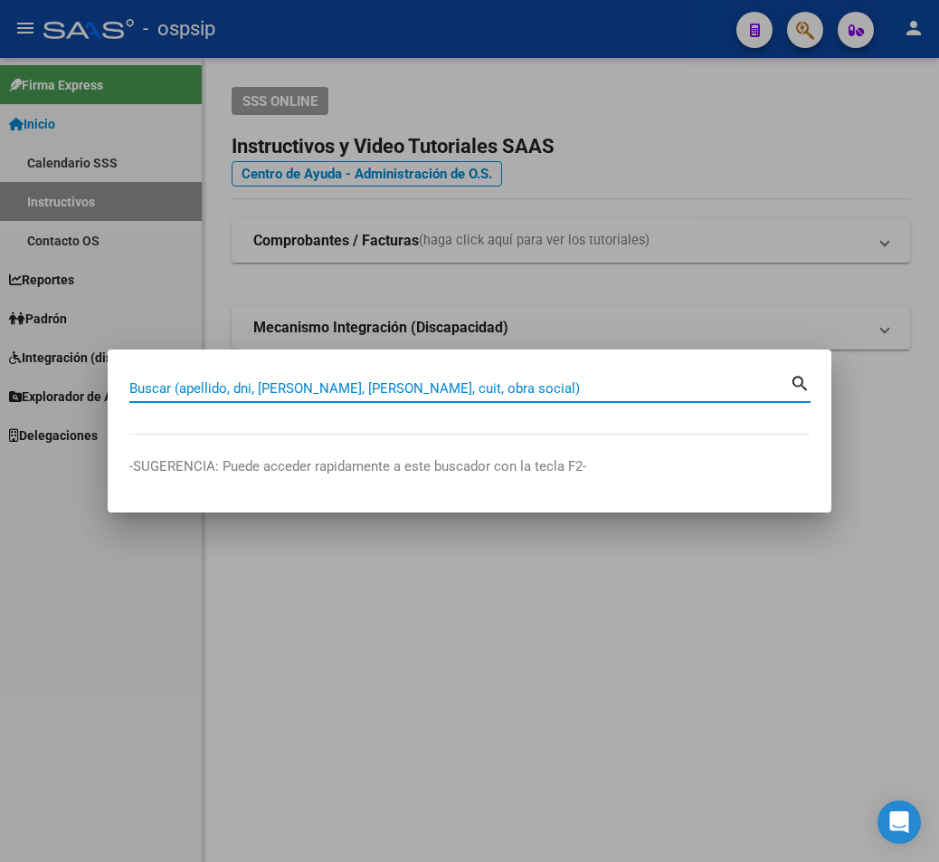
drag, startPoint x: 175, startPoint y: 387, endPoint x: 182, endPoint y: 379, distance: 10.9
click at [182, 380] on input "Buscar (apellido, dni, [PERSON_NAME], [PERSON_NAME], cuit, obra social)" at bounding box center [459, 388] width 661 height 16
type input "42137386"
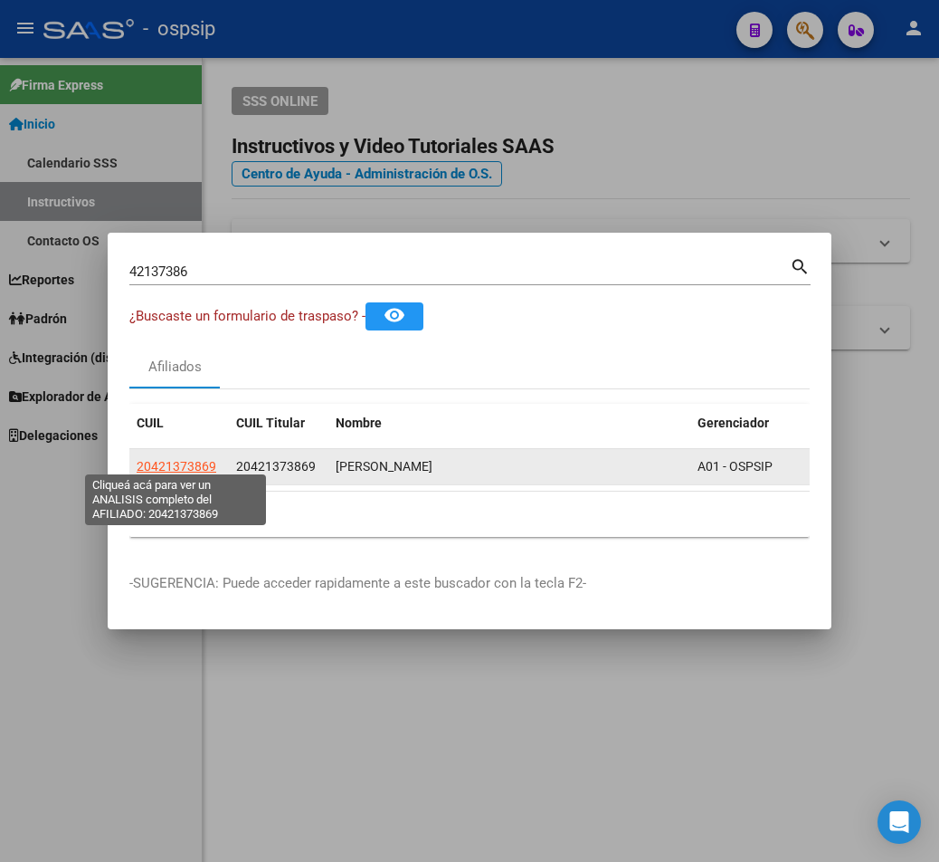
click at [176, 459] on span "20421373869" at bounding box center [177, 466] width 80 height 14
type textarea "20421373869"
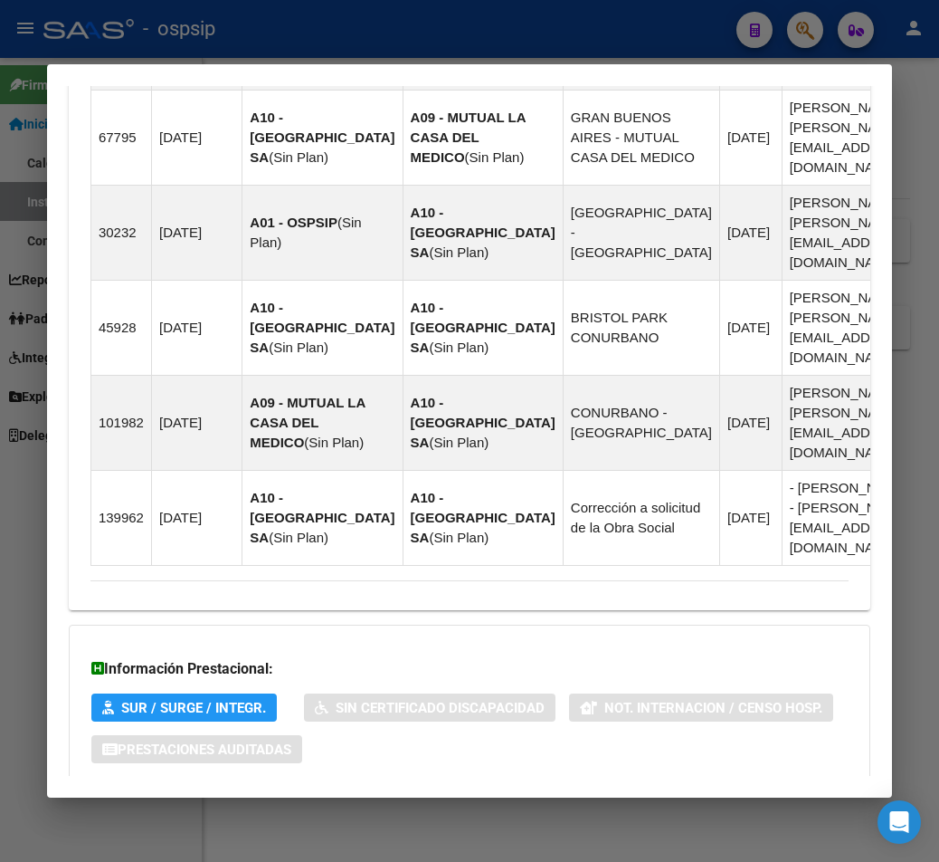
scroll to position [1387, 0]
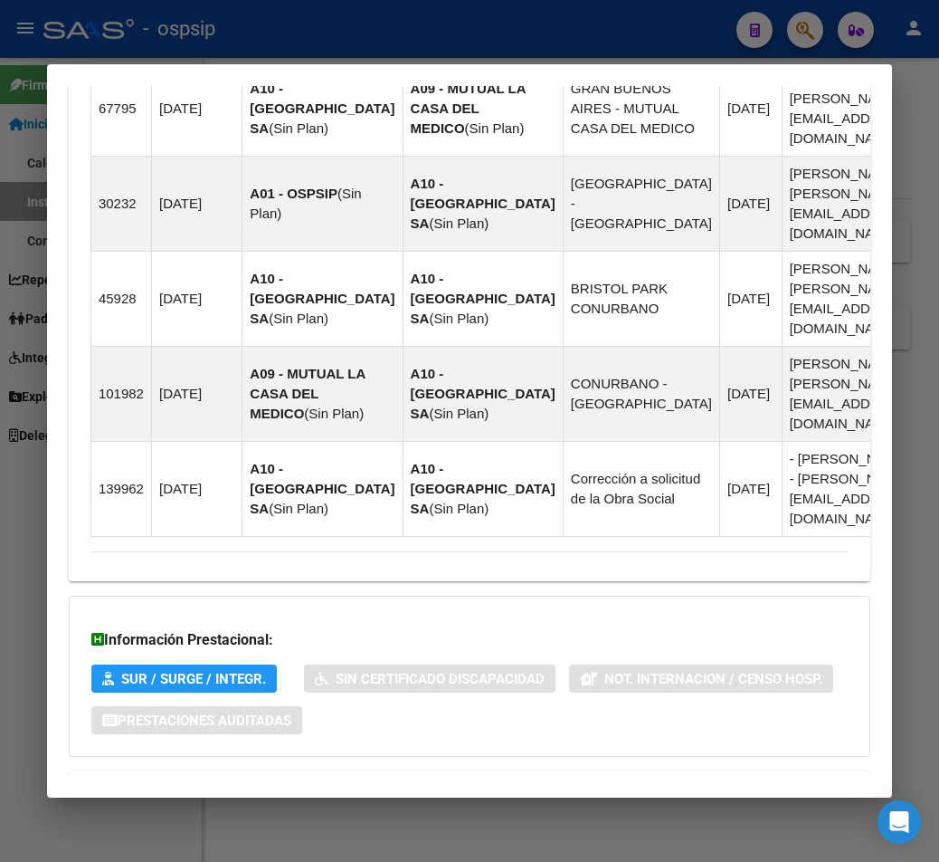
click at [340, 784] on span "Aportes y Contribuciones del Afiliado: 20421373869" at bounding box center [287, 792] width 339 height 17
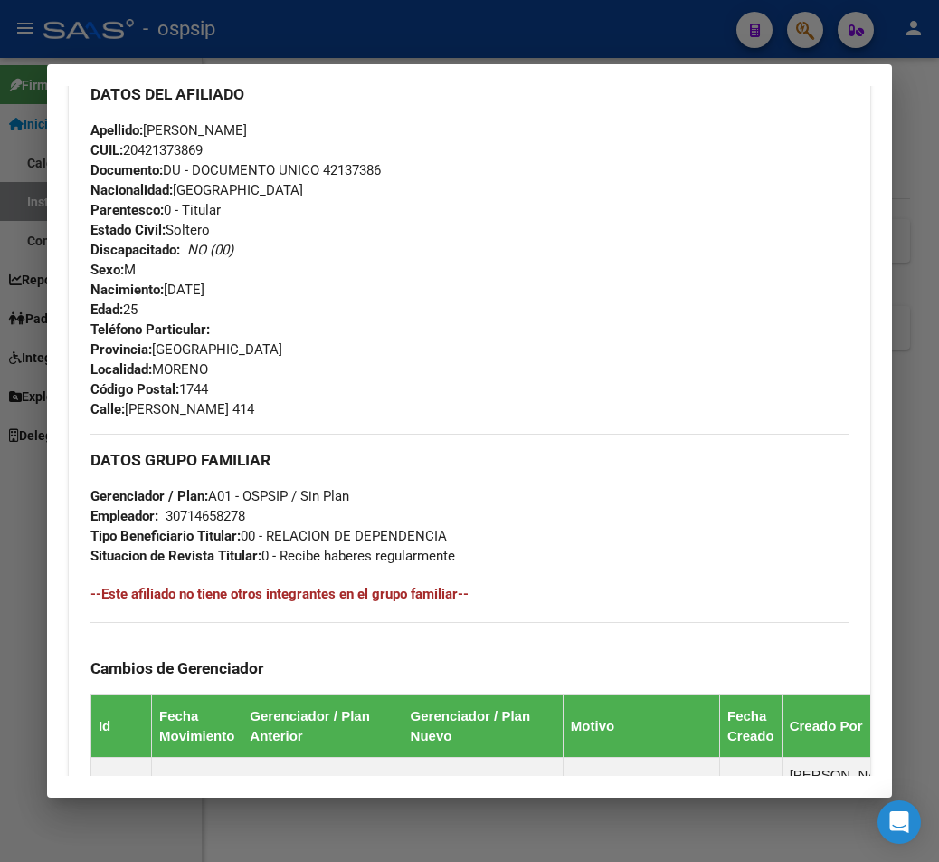
scroll to position [482, 0]
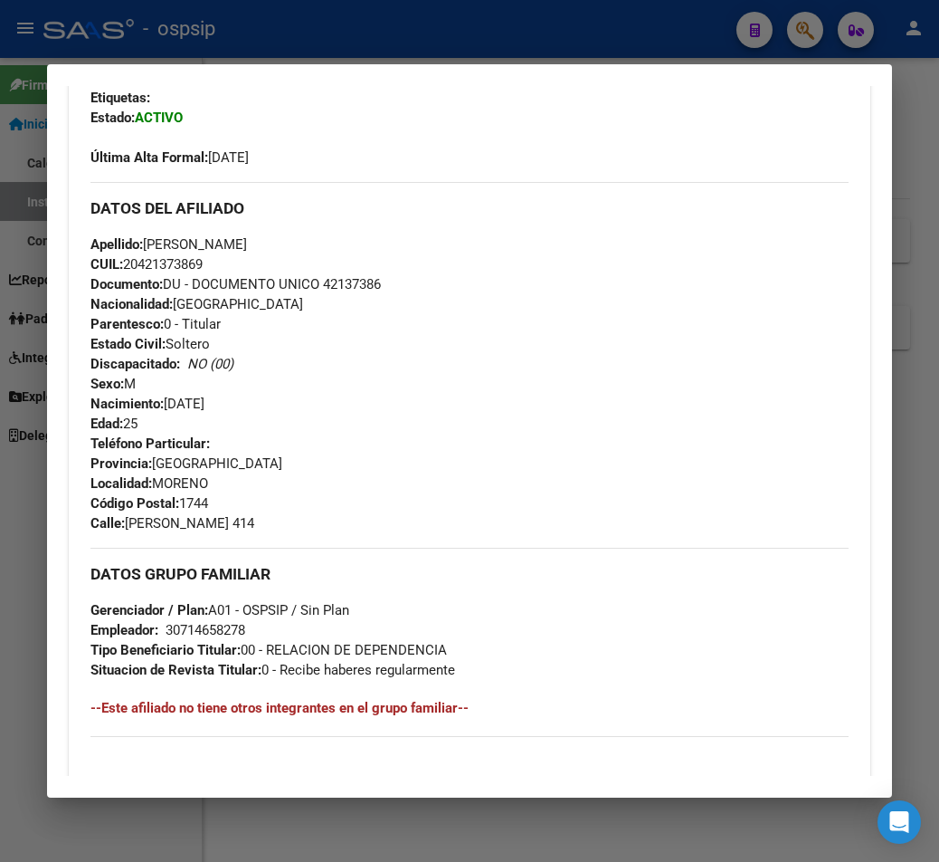
click at [418, 47] on div at bounding box center [469, 431] width 939 height 862
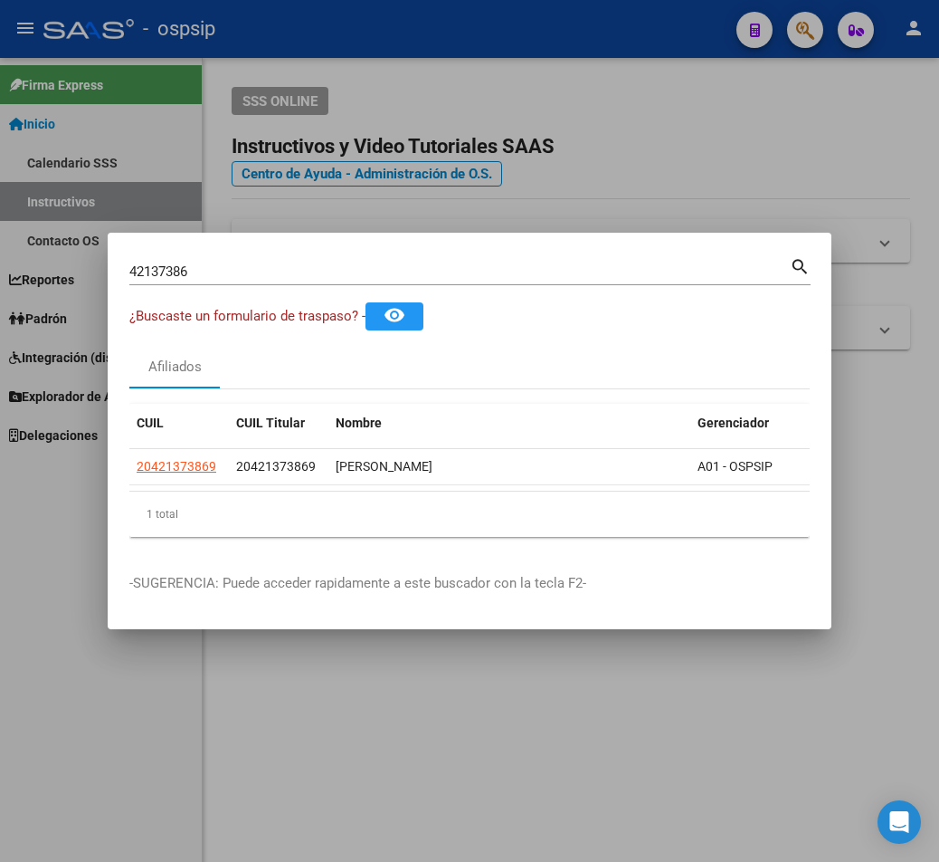
click at [418, 47] on div at bounding box center [469, 431] width 939 height 862
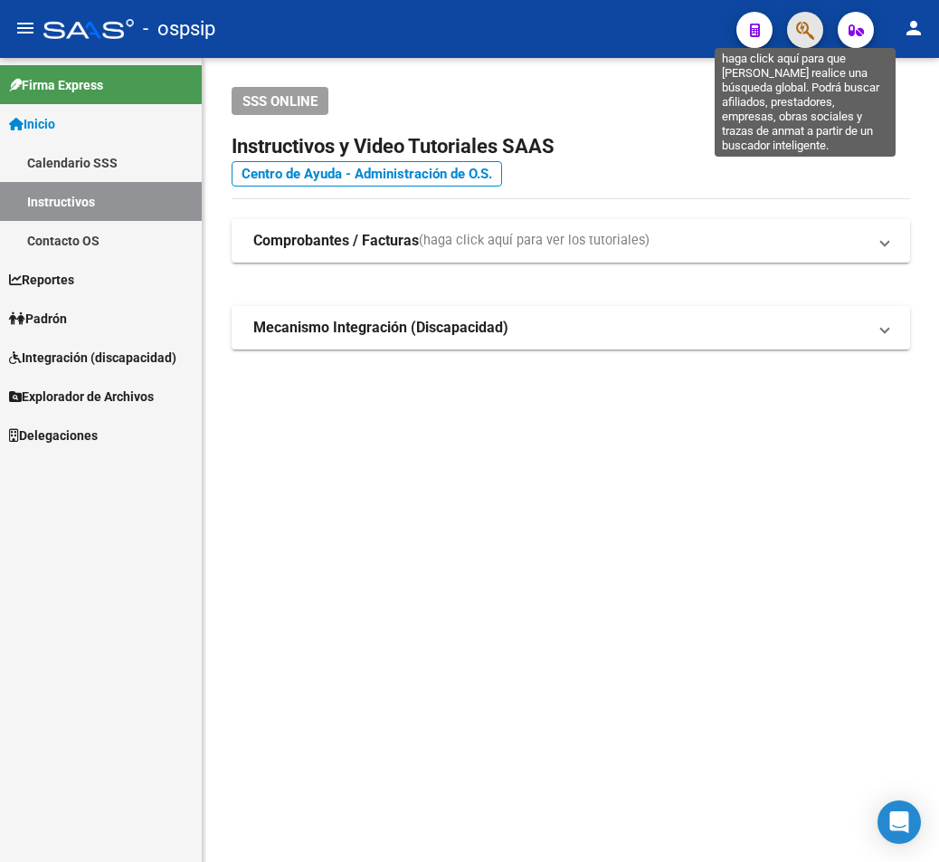
click at [684, 24] on icon "button" at bounding box center [805, 30] width 18 height 21
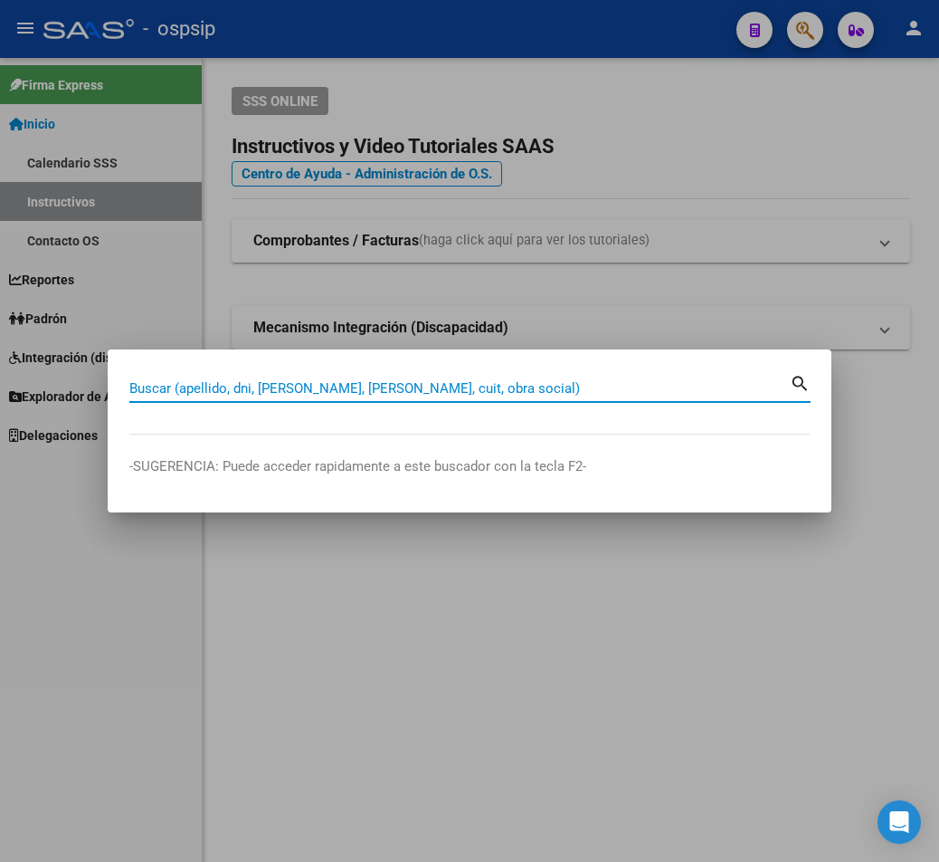
click at [188, 388] on input "Buscar (apellido, dni, [PERSON_NAME], [PERSON_NAME], cuit, obra social)" at bounding box center [459, 388] width 661 height 16
type input "42426147"
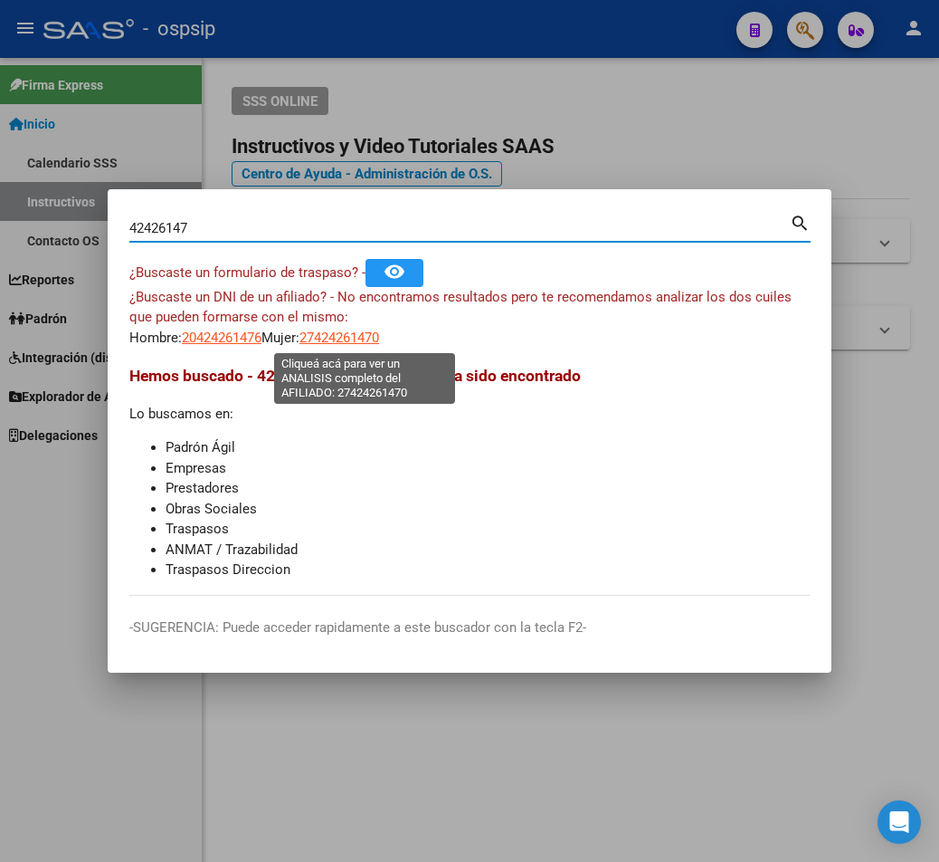
click at [379, 333] on span "27424261470" at bounding box center [340, 337] width 80 height 16
type textarea "27424261470"
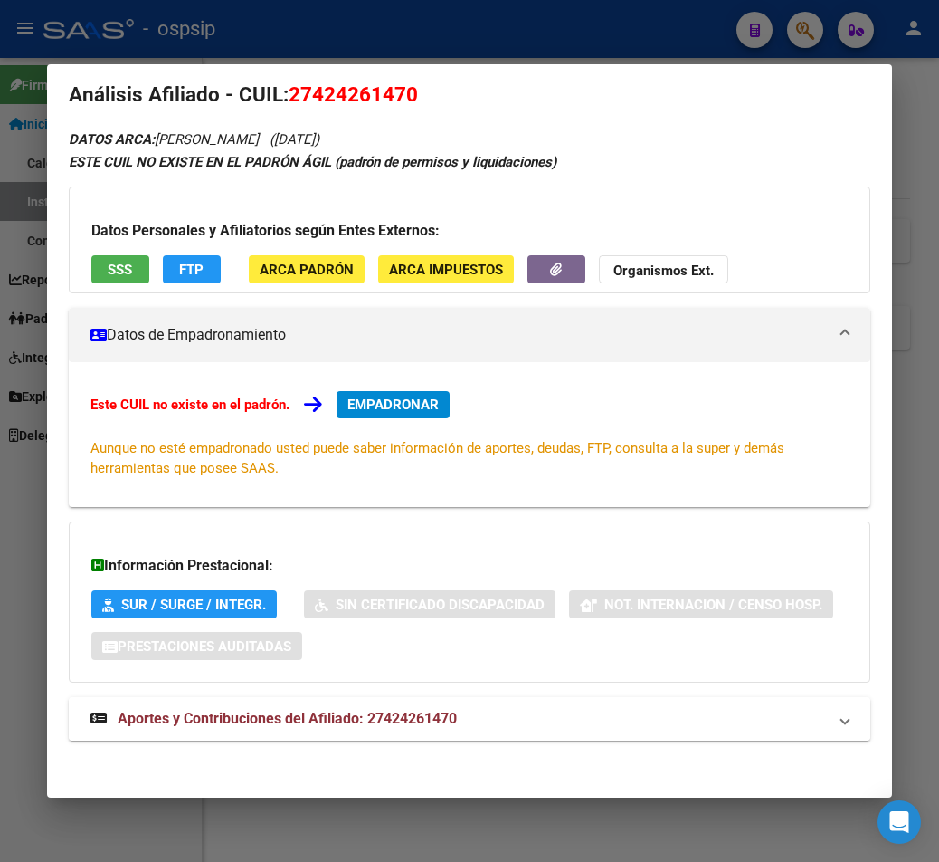
scroll to position [29, 0]
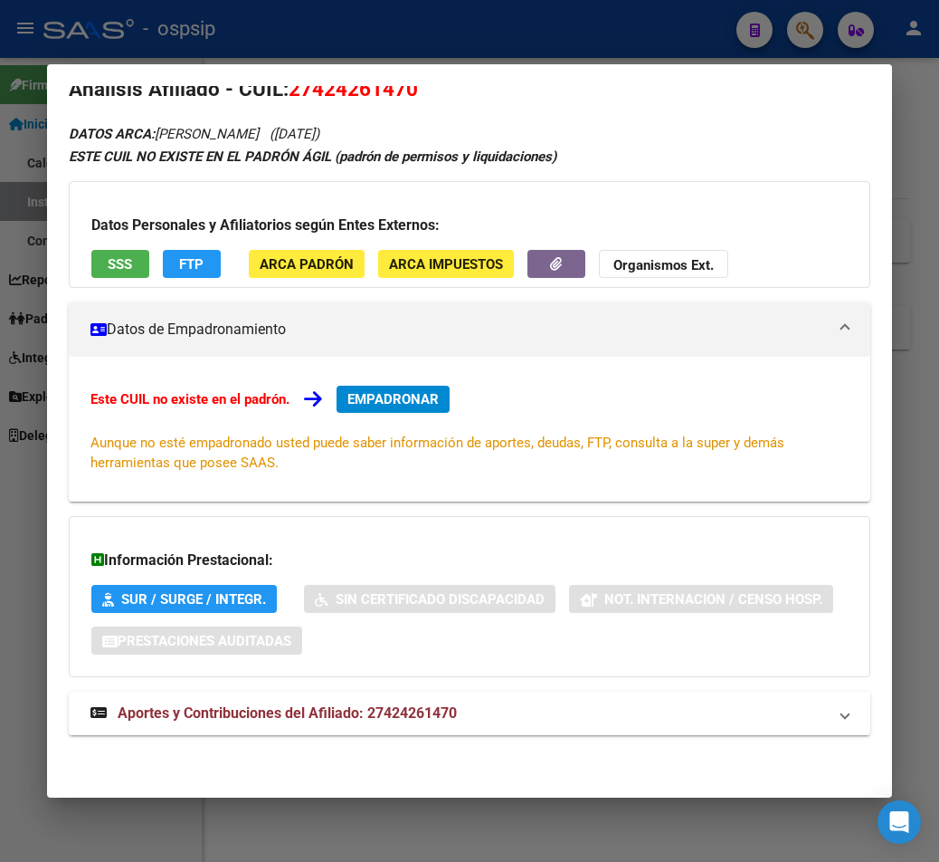
click at [373, 718] on span "Aportes y Contribuciones del Afiliado: 27424261470" at bounding box center [287, 712] width 339 height 17
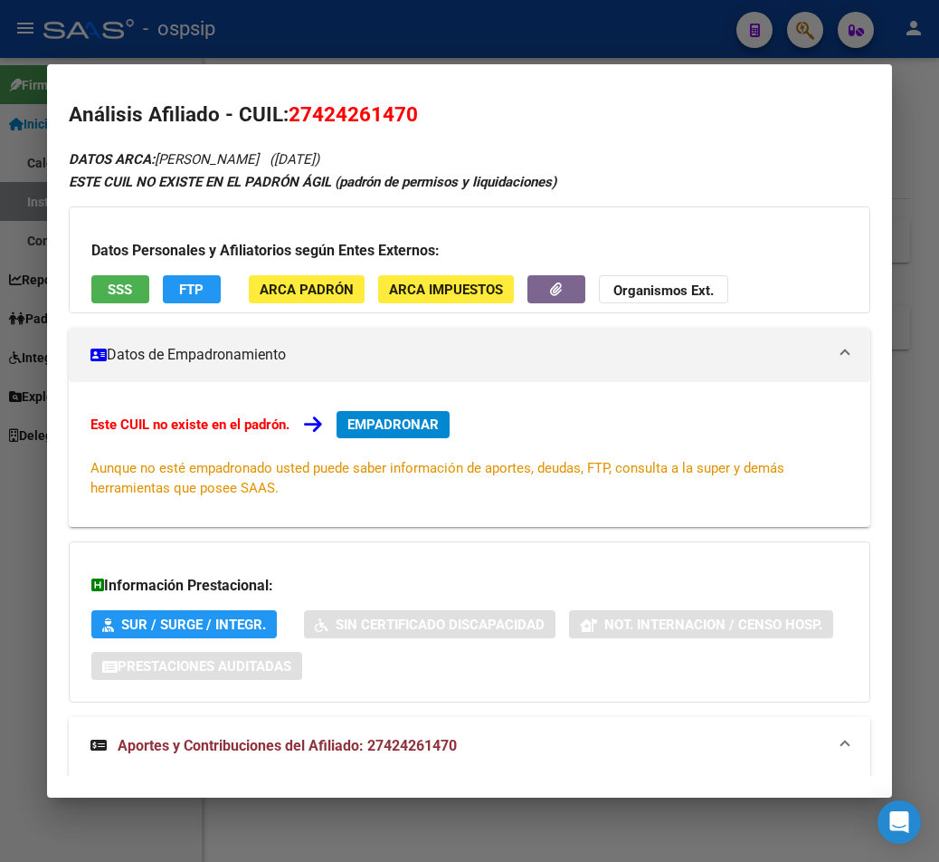
scroll to position [0, 0]
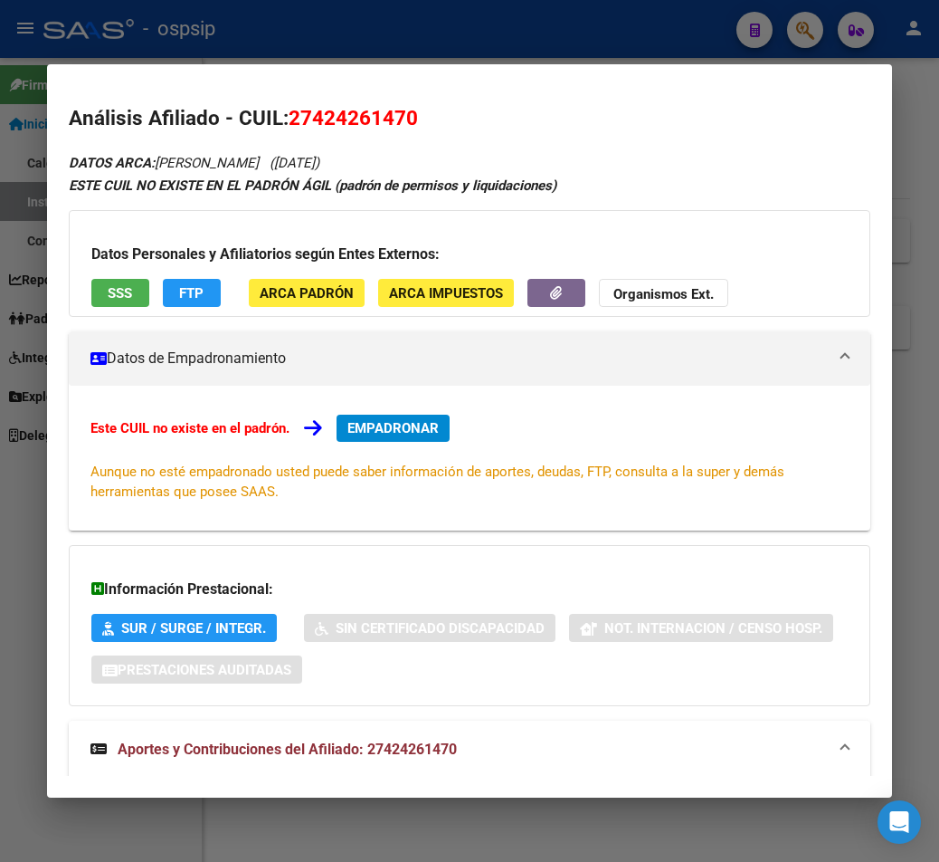
click at [367, 45] on div at bounding box center [469, 431] width 939 height 862
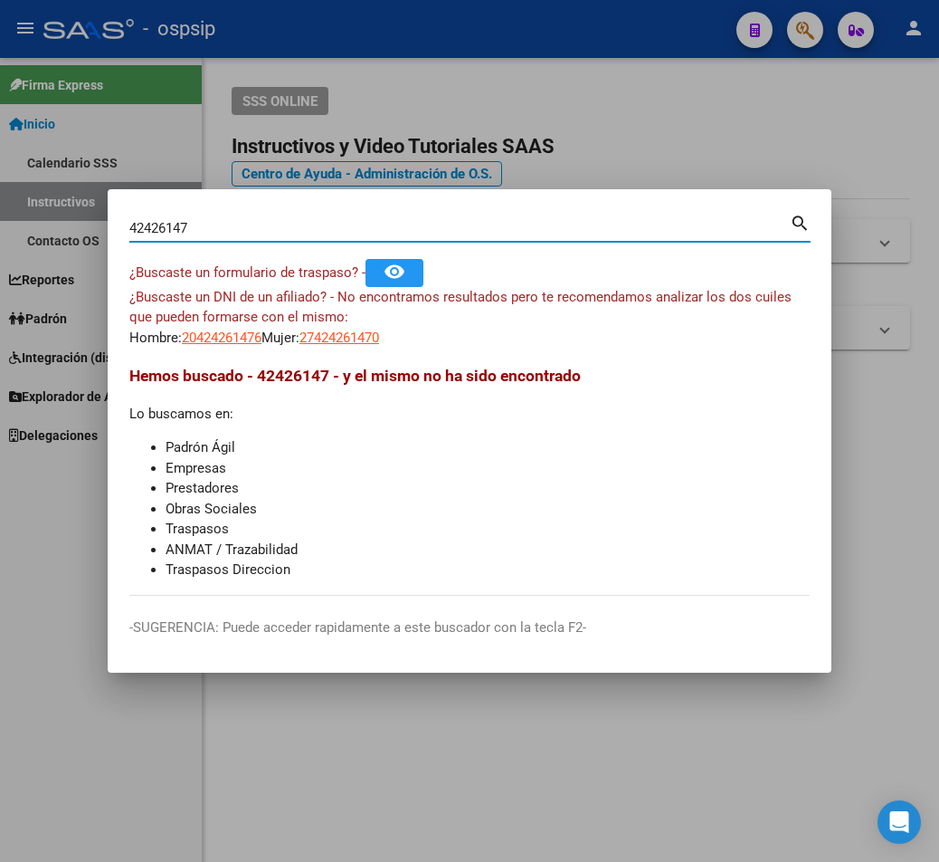
click at [195, 226] on input "42426147" at bounding box center [459, 228] width 661 height 16
type input "4"
type input "12688748"
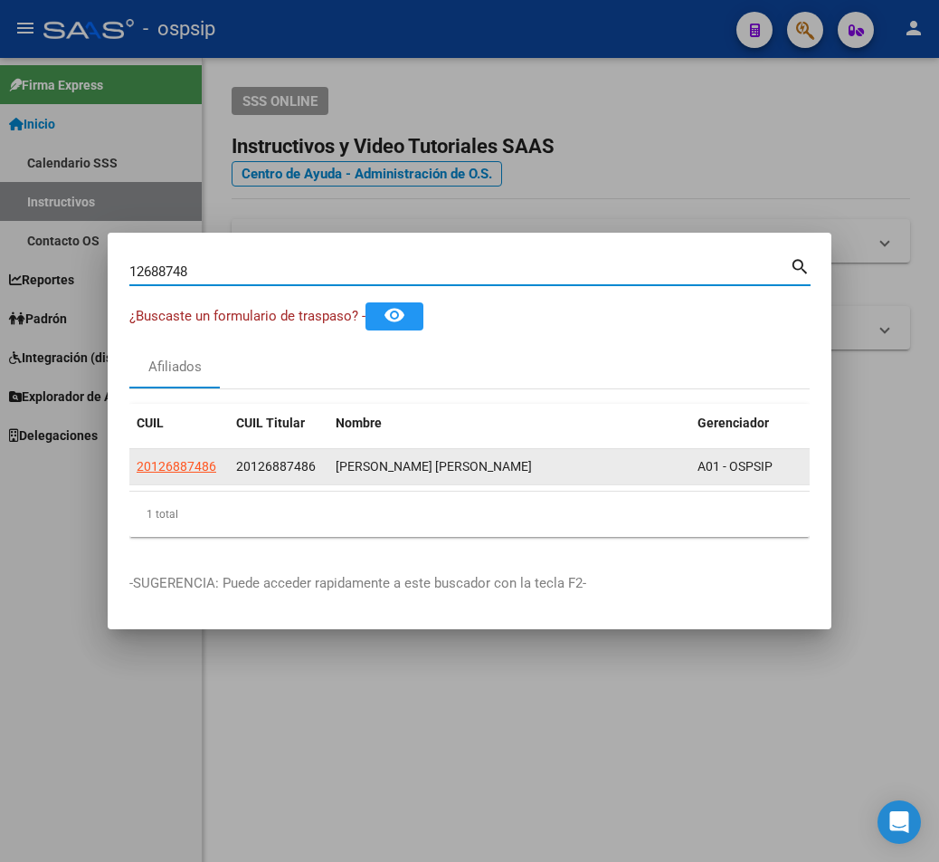
click at [190, 468] on app-link-go-to "20126887486" at bounding box center [177, 466] width 80 height 21
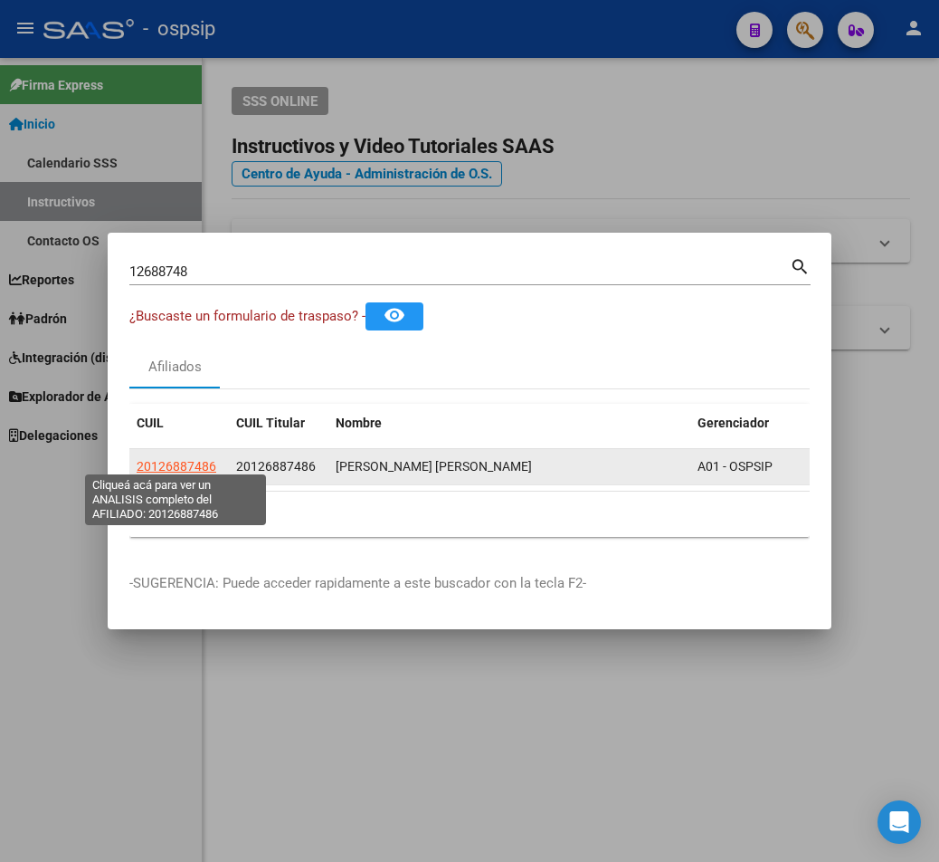
click at [194, 459] on span "20126887486" at bounding box center [177, 466] width 80 height 14
type textarea "20126887486"
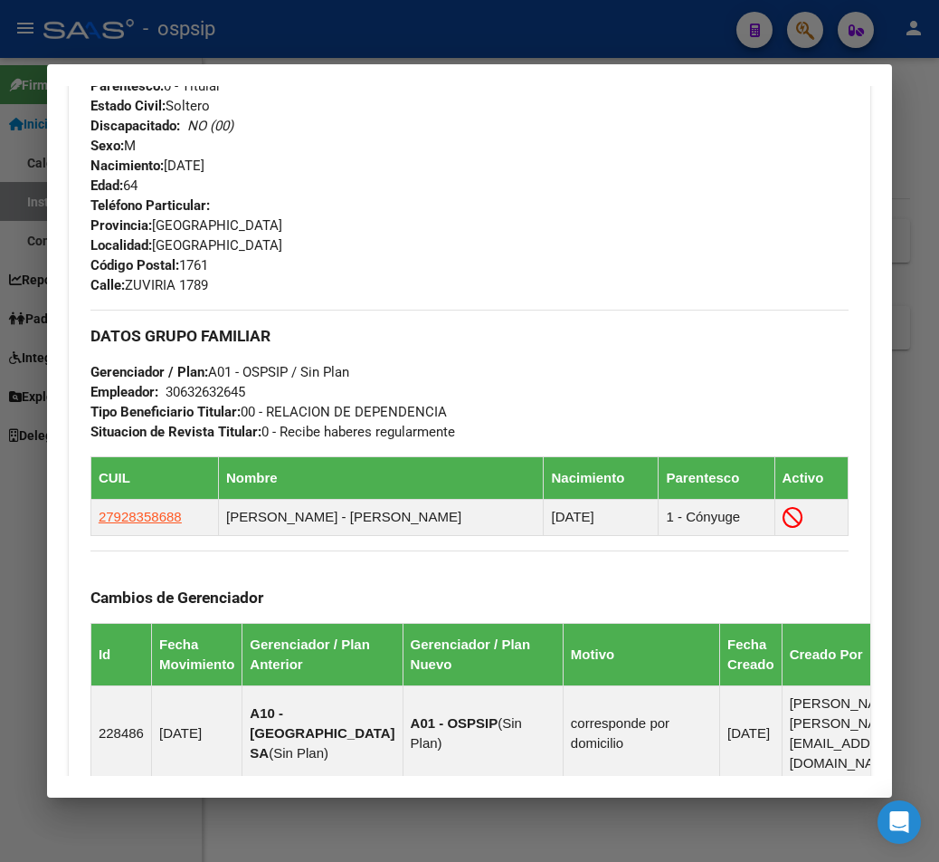
scroll to position [724, 0]
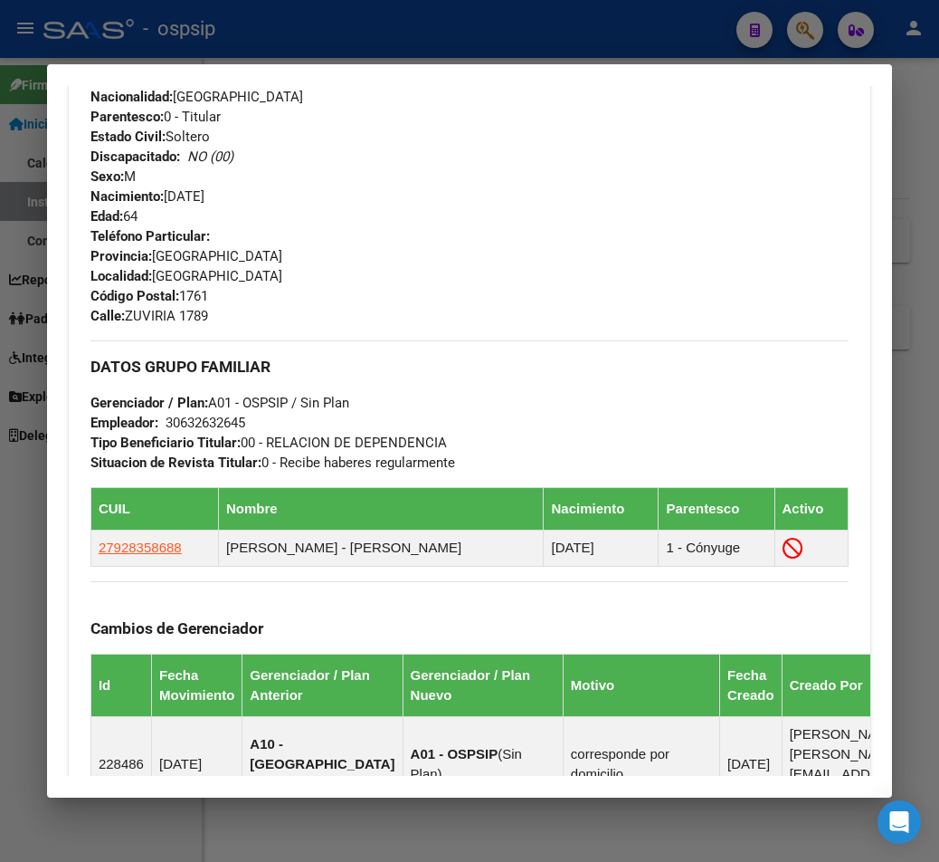
click at [589, 20] on div at bounding box center [469, 431] width 939 height 862
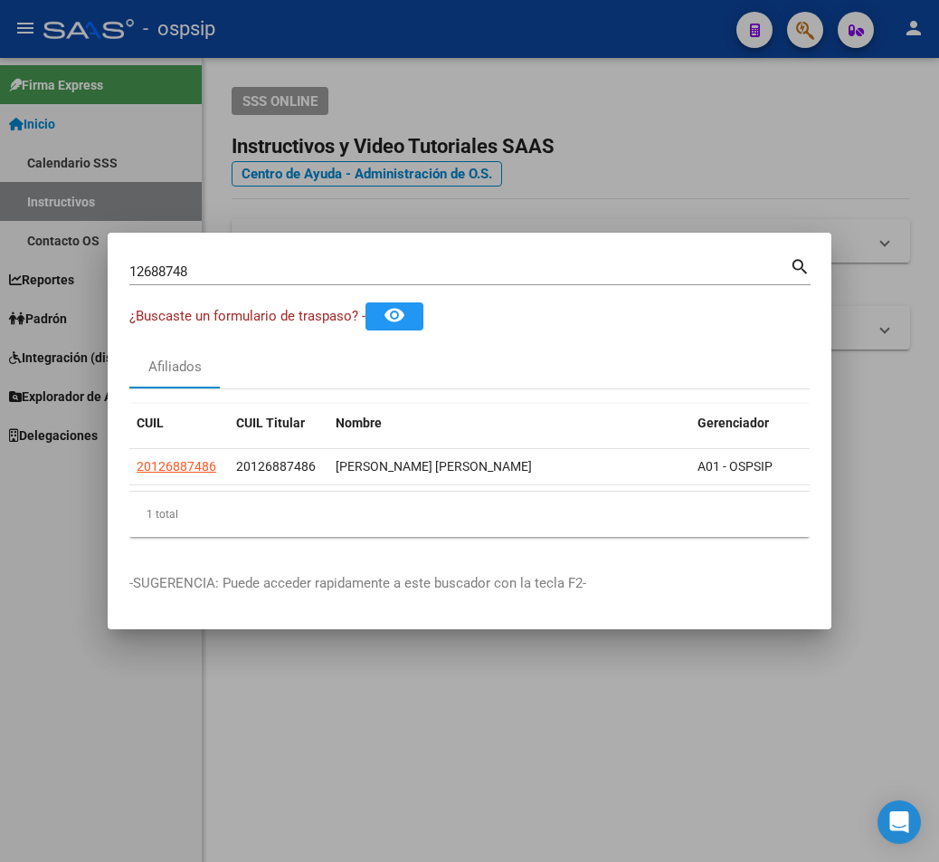
click at [207, 265] on input "12688748" at bounding box center [459, 271] width 661 height 16
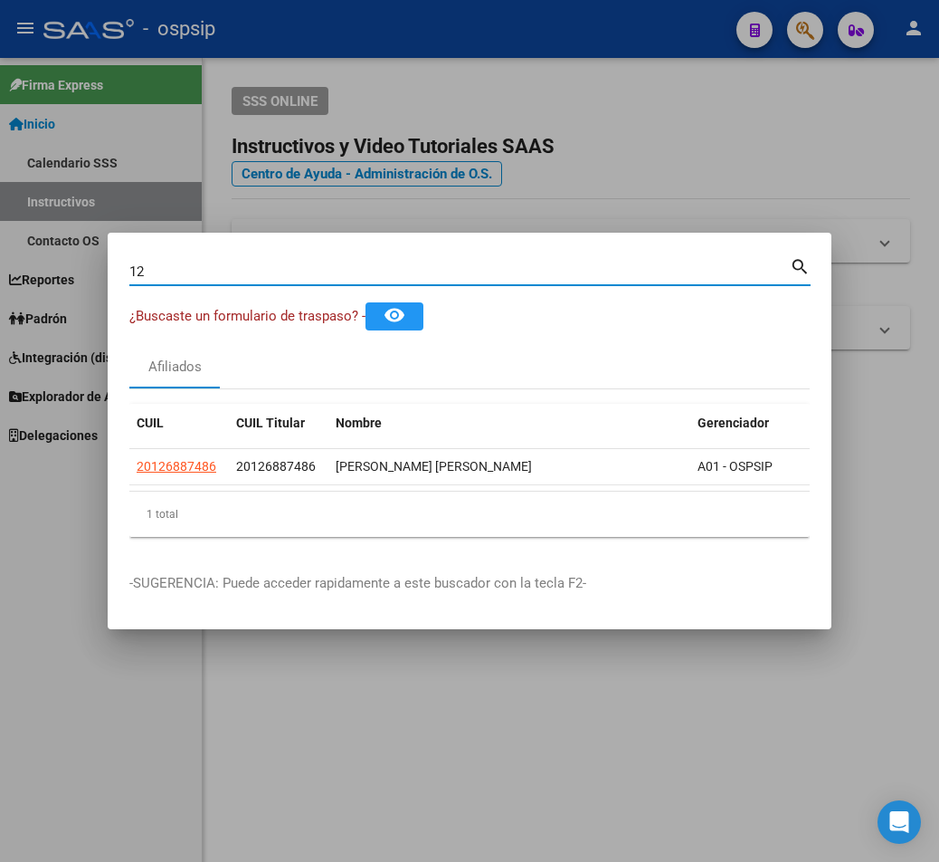
type input "1"
type input "96369427"
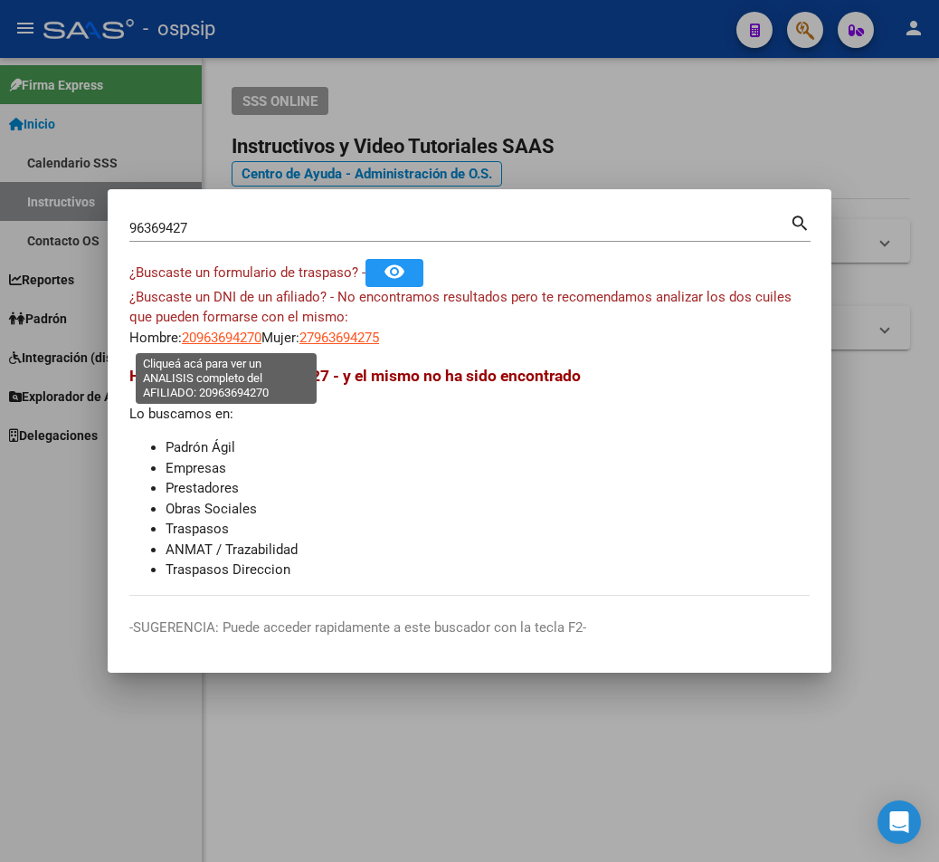
click at [226, 339] on span "20963694270" at bounding box center [222, 337] width 80 height 16
type textarea "20963694270"
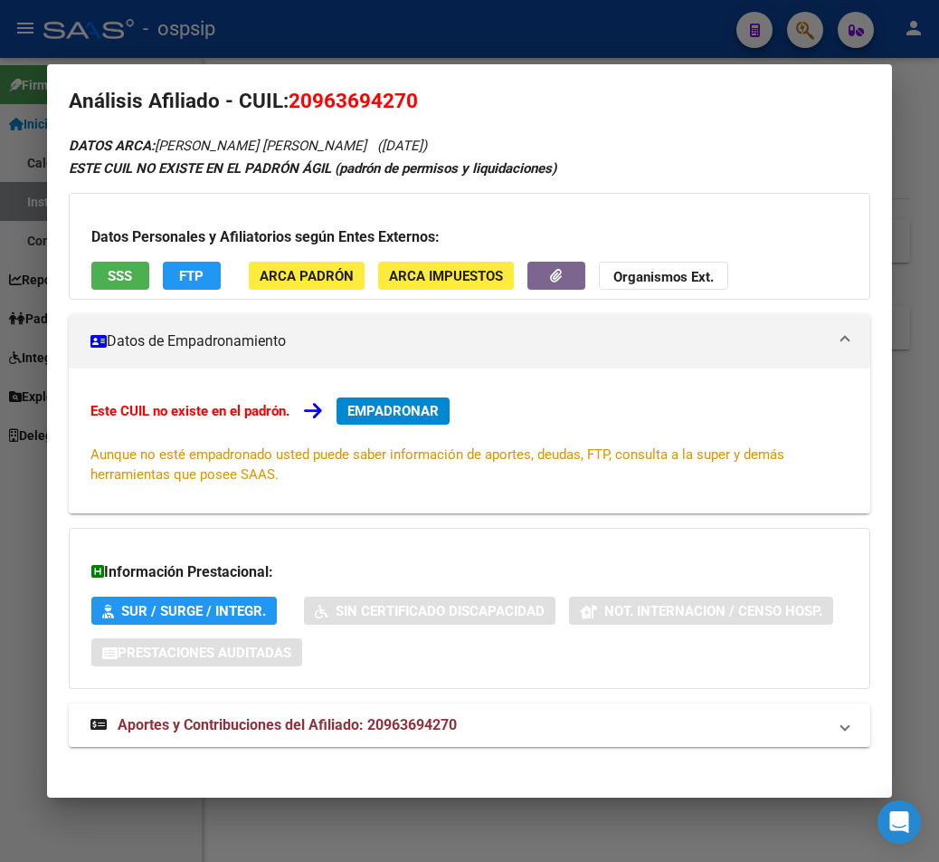
scroll to position [29, 0]
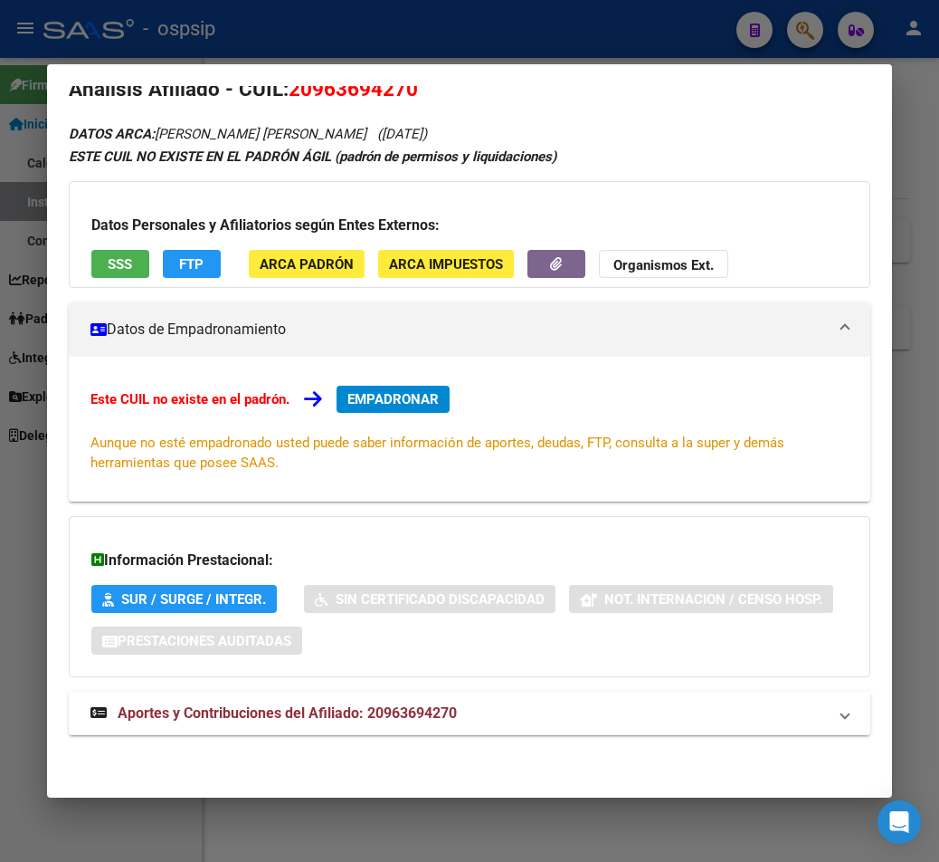
click at [350, 712] on span "Aportes y Contribuciones del Afiliado: 20963694270" at bounding box center [287, 712] width 339 height 17
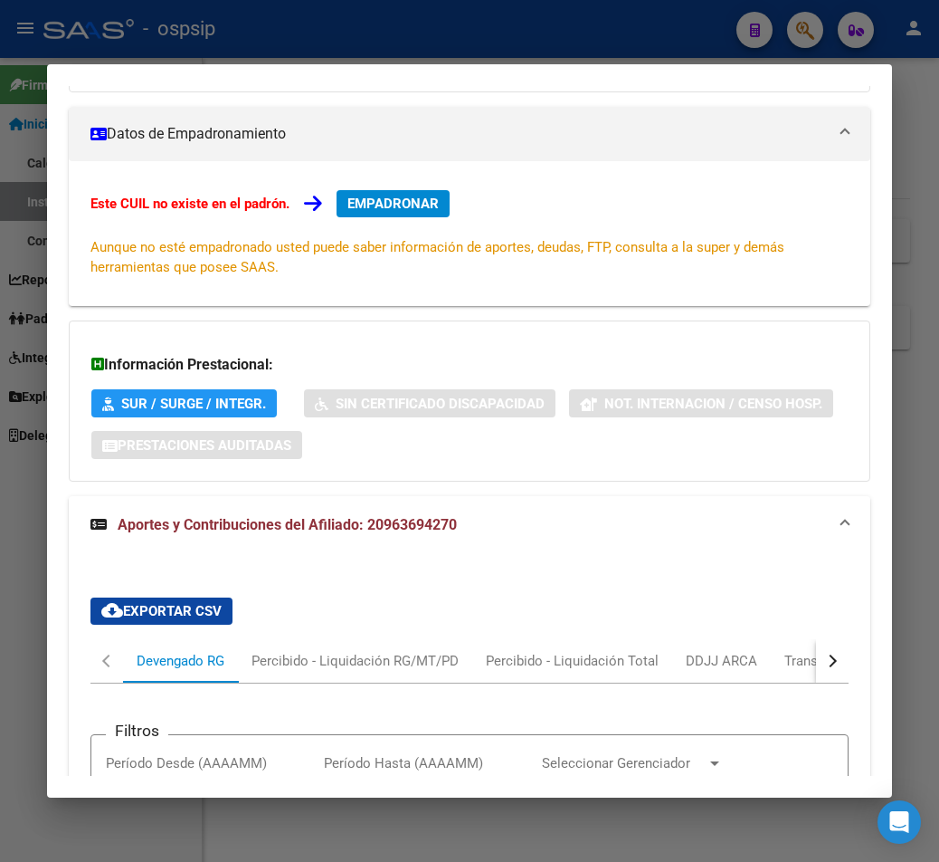
scroll to position [181, 0]
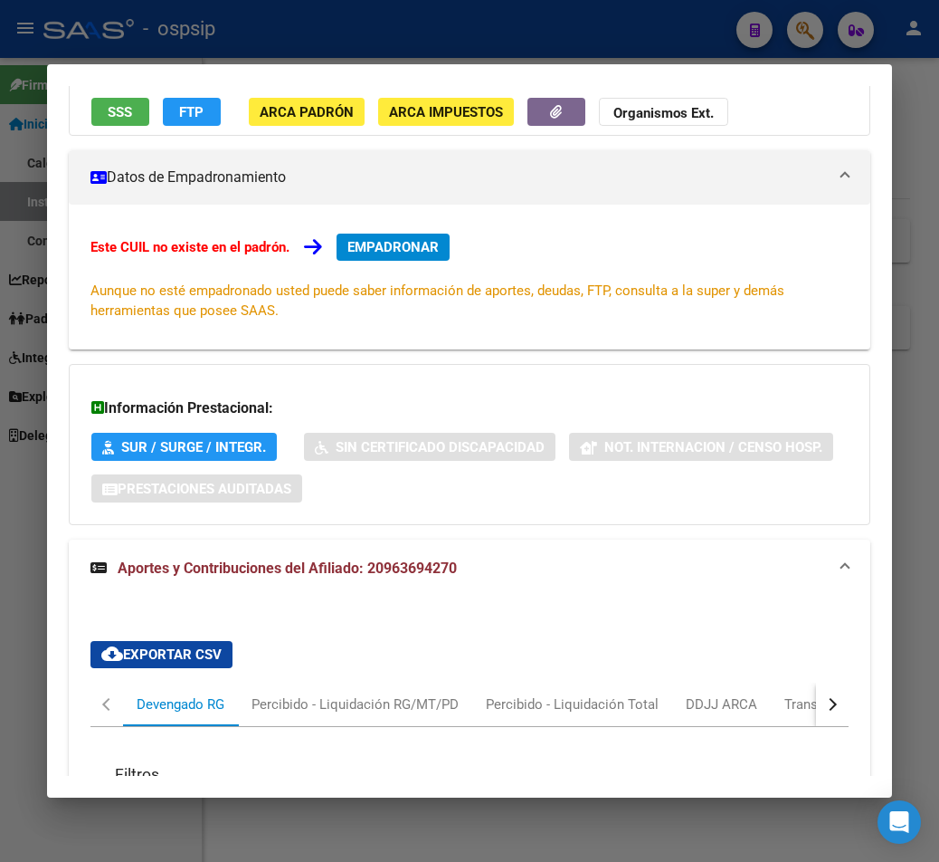
click at [398, 249] on span "EMPADRONAR" at bounding box center [393, 247] width 91 height 16
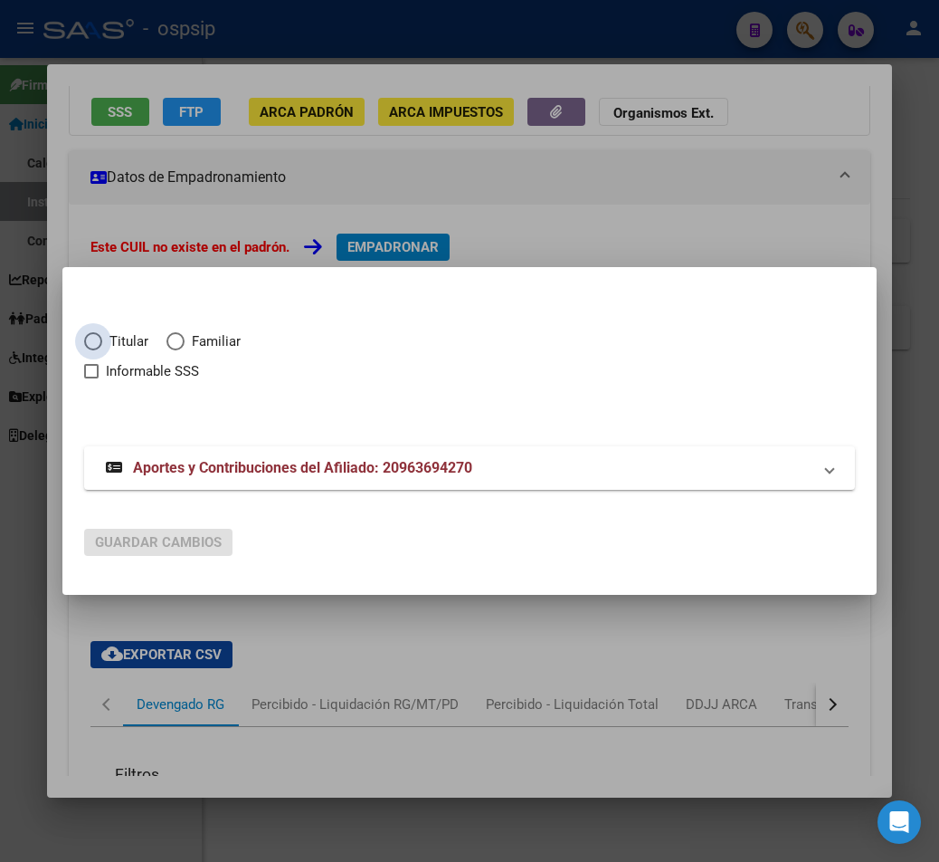
click at [98, 341] on span "Elija una opción" at bounding box center [93, 341] width 18 height 18
click at [98, 341] on input "Titular" at bounding box center [93, 341] width 18 height 18
radio input "true"
checkbox input "true"
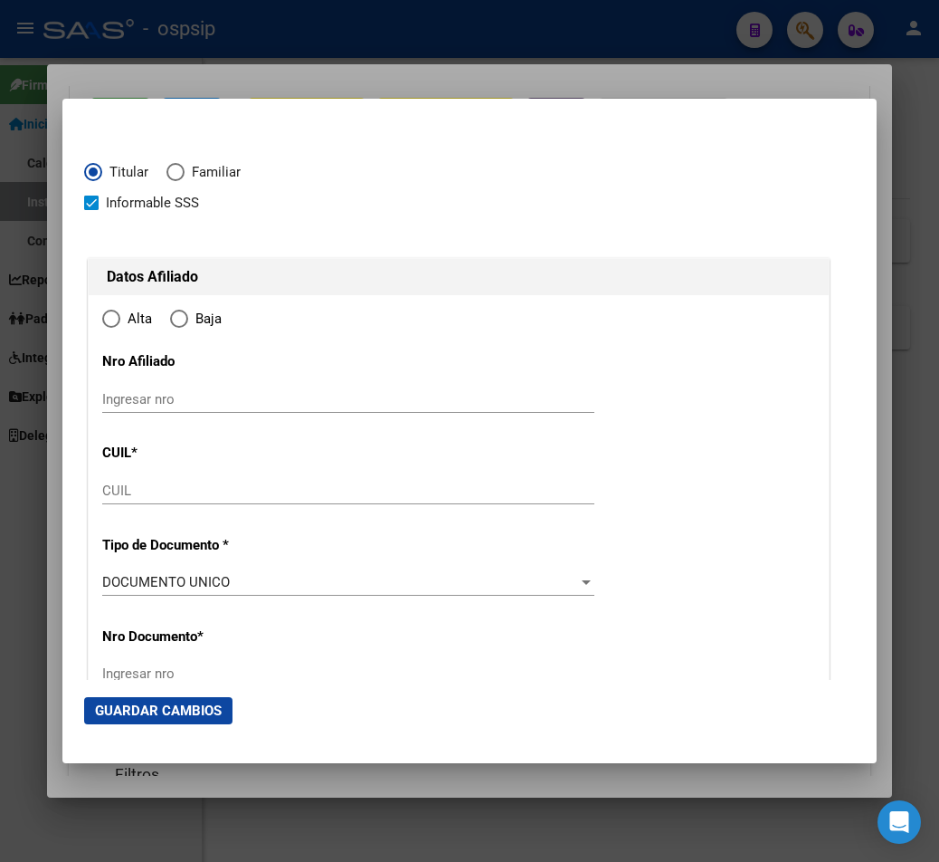
type input "20-96369427-0"
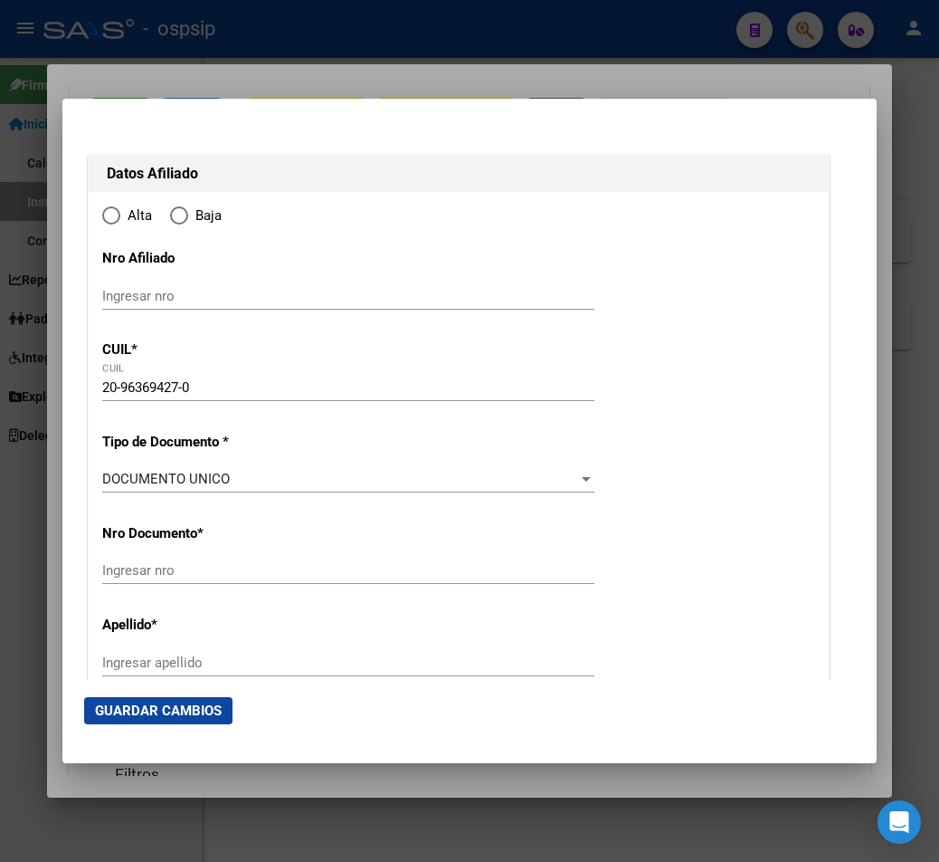
type input "96369427"
type input "[PERSON_NAME] [PERSON_NAME]"
type input "[DATE]"
type input "CABA"
type input "1065"
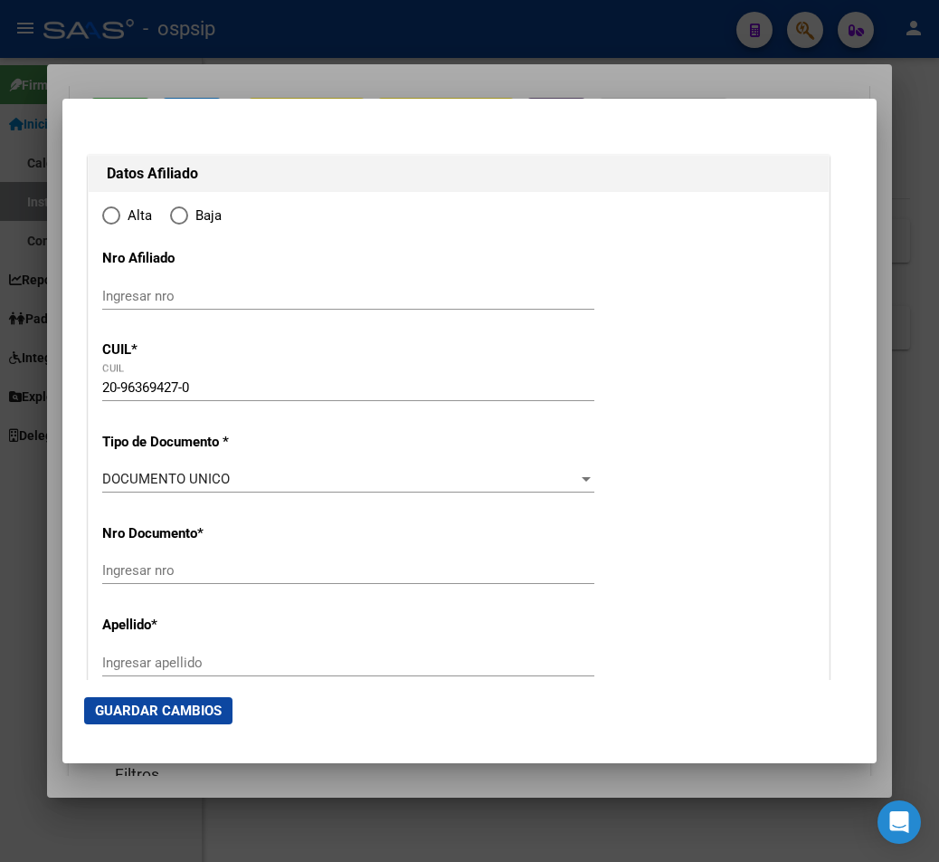
type input "DEFENSA"
type input "317"
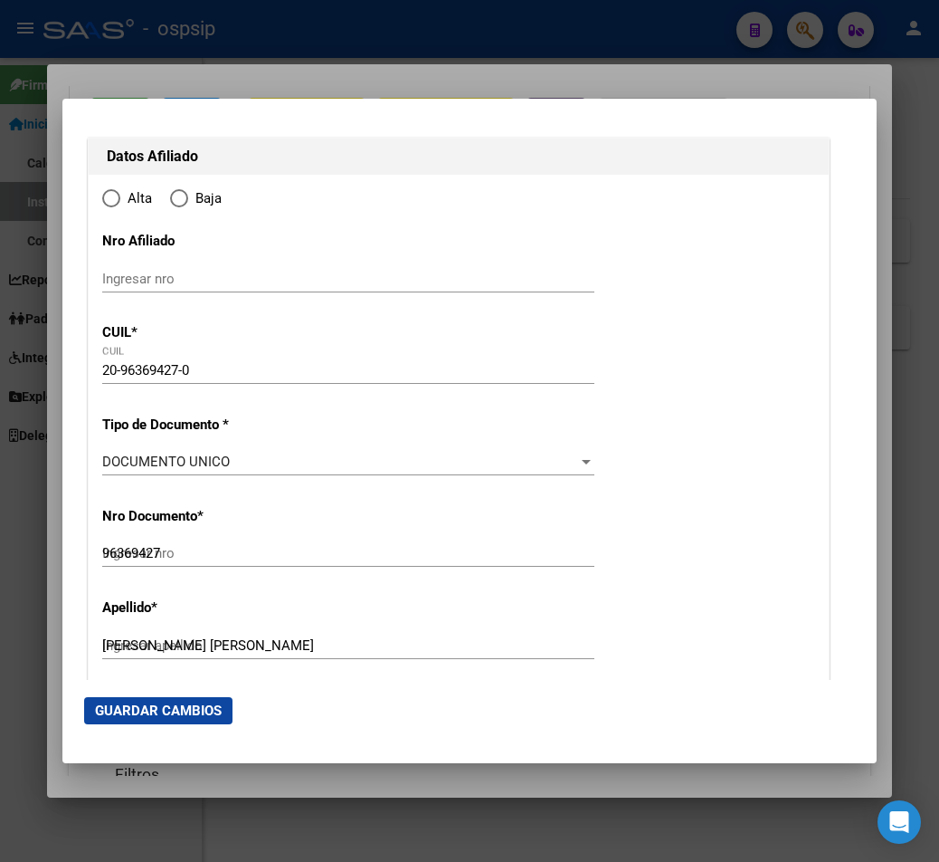
radio input "true"
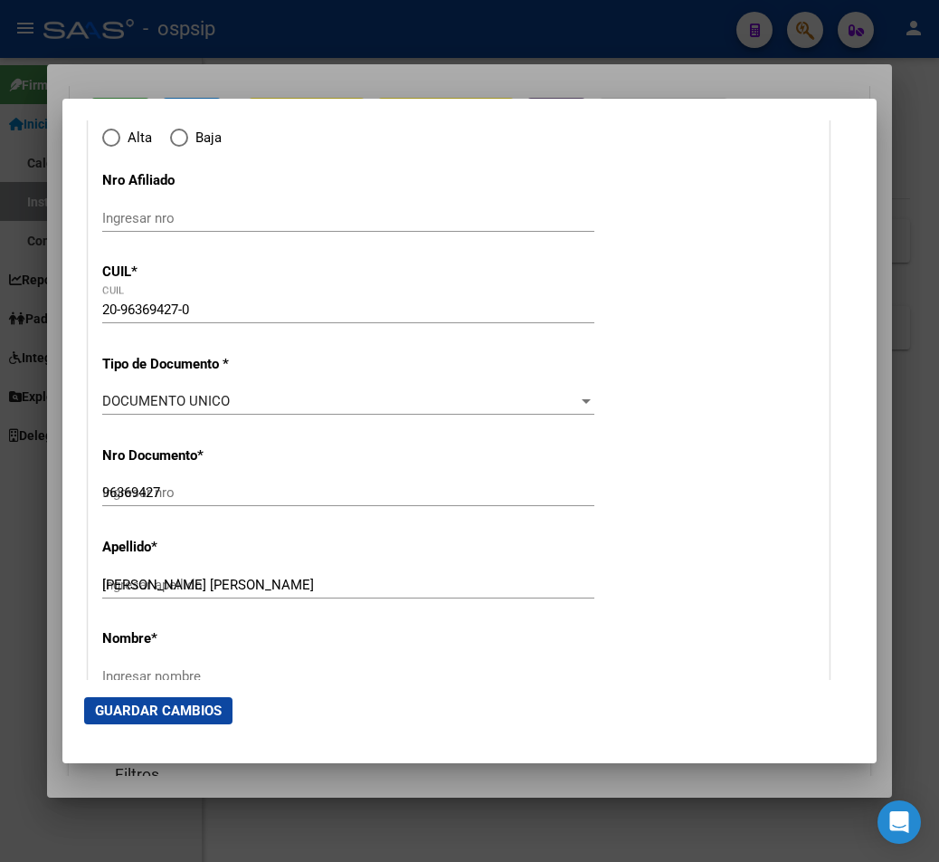
type input "CABA"
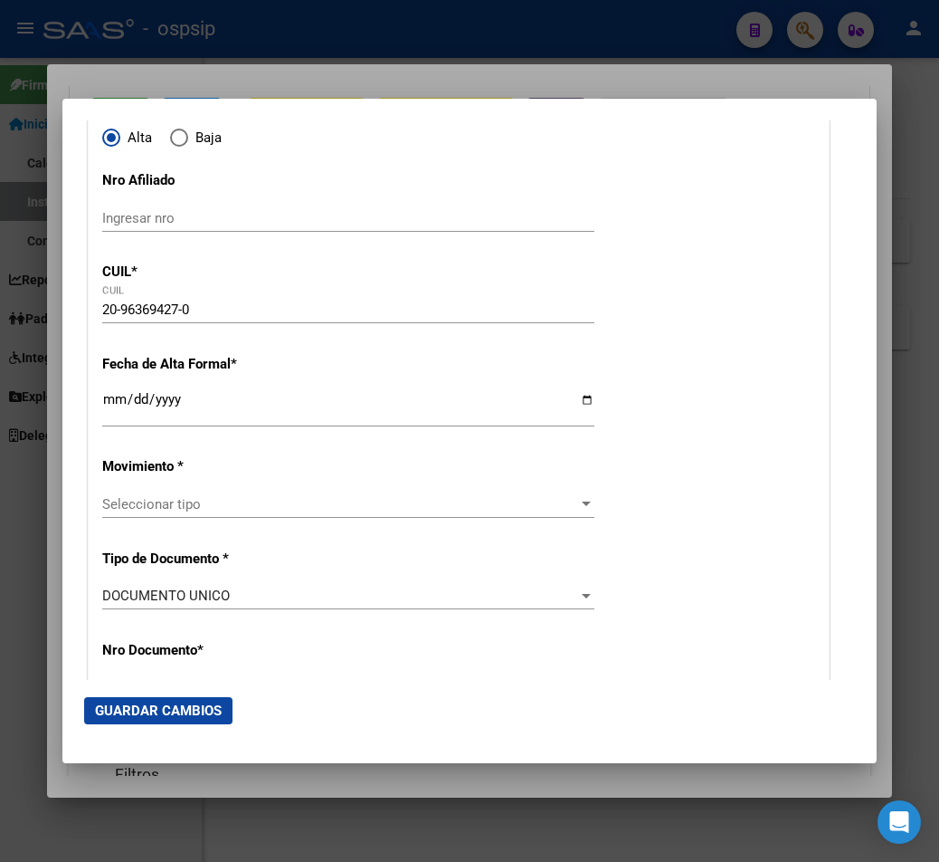
click at [118, 398] on input "Ingresar fecha" at bounding box center [348, 406] width 492 height 29
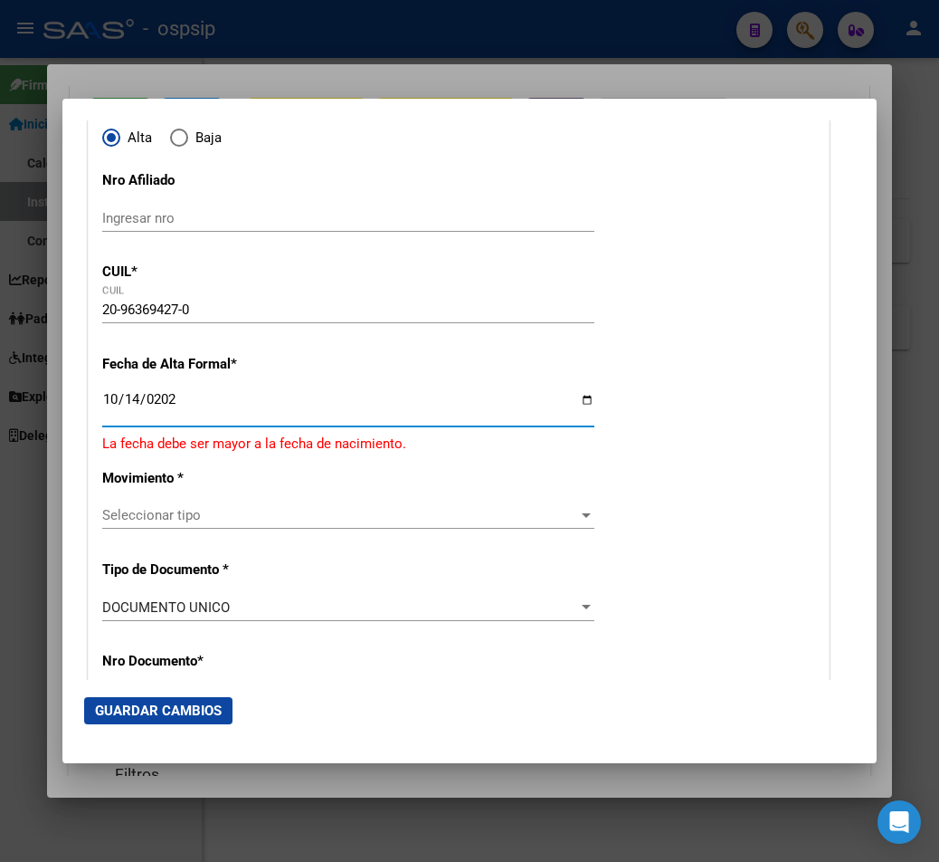
type input "[DATE]"
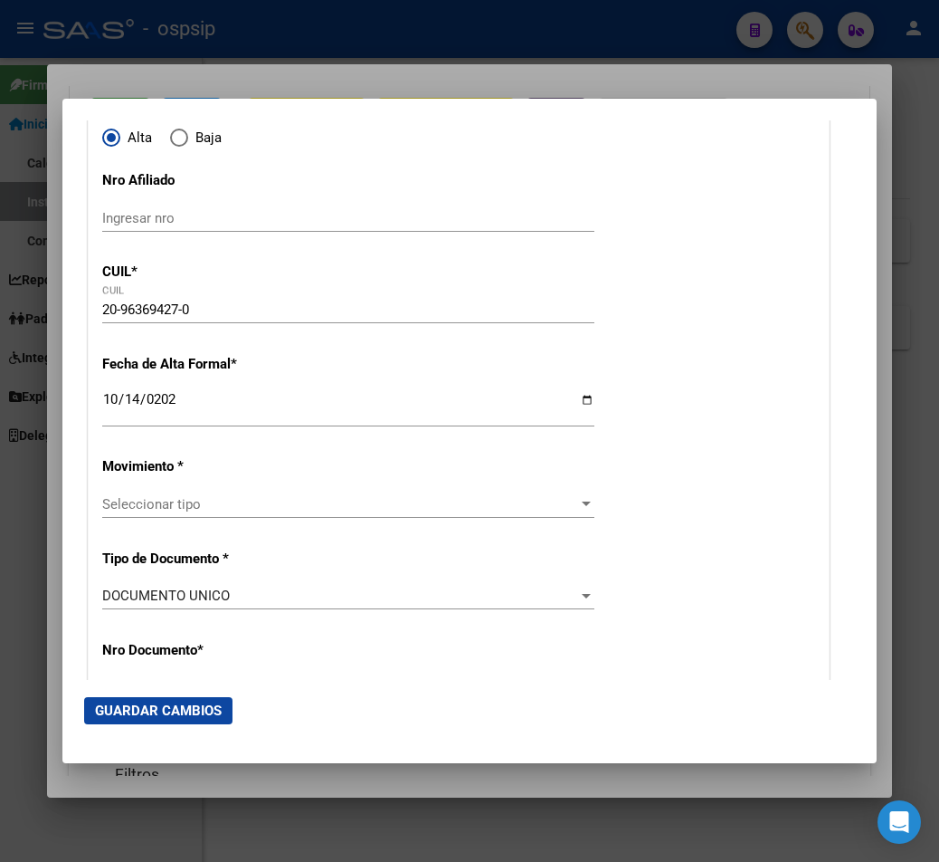
click at [558, 504] on span "Seleccionar tipo" at bounding box center [340, 504] width 476 height 16
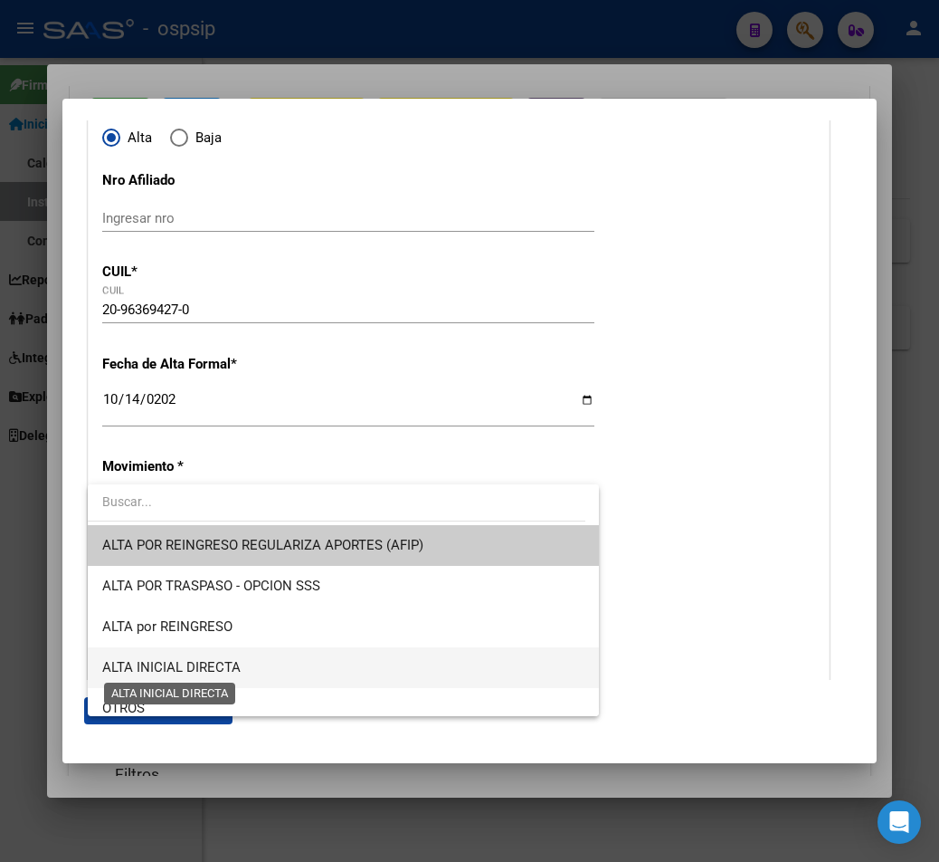
click at [180, 665] on span "ALTA INICIAL DIRECTA" at bounding box center [171, 667] width 138 height 16
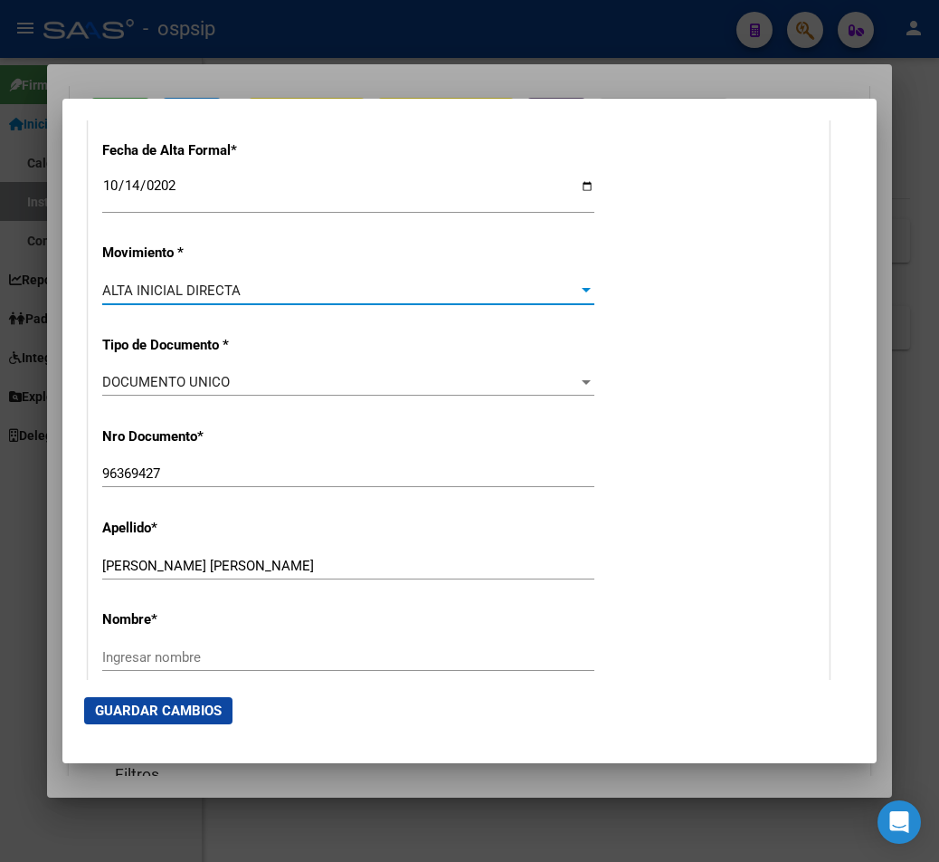
scroll to position [452, 0]
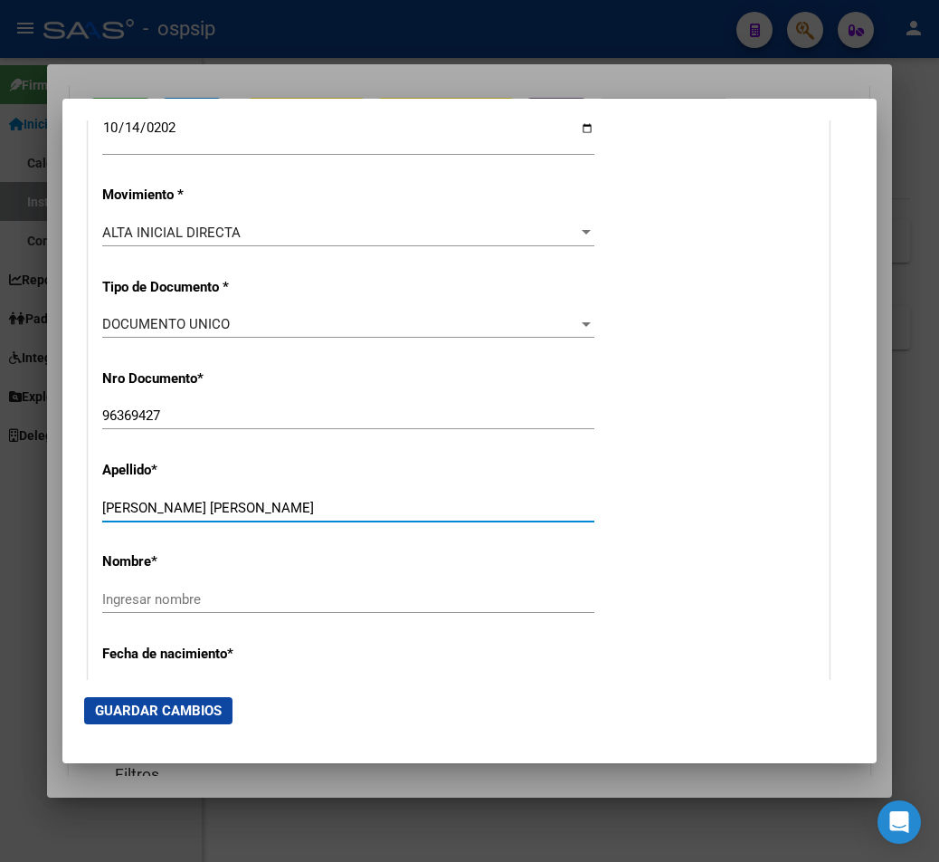
drag, startPoint x: 227, startPoint y: 508, endPoint x: 309, endPoint y: 514, distance: 81.7
click at [309, 514] on input "[PERSON_NAME] [PERSON_NAME]" at bounding box center [348, 508] width 492 height 16
type input "[PERSON_NAME]"
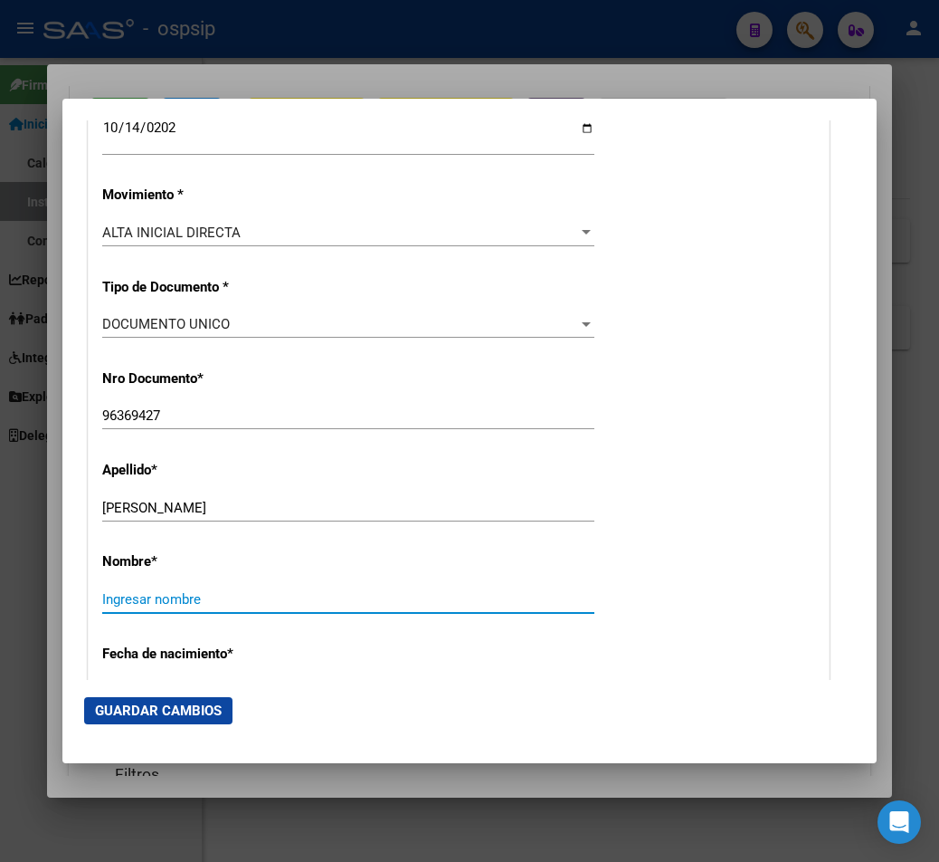
paste input "[PERSON_NAME]"
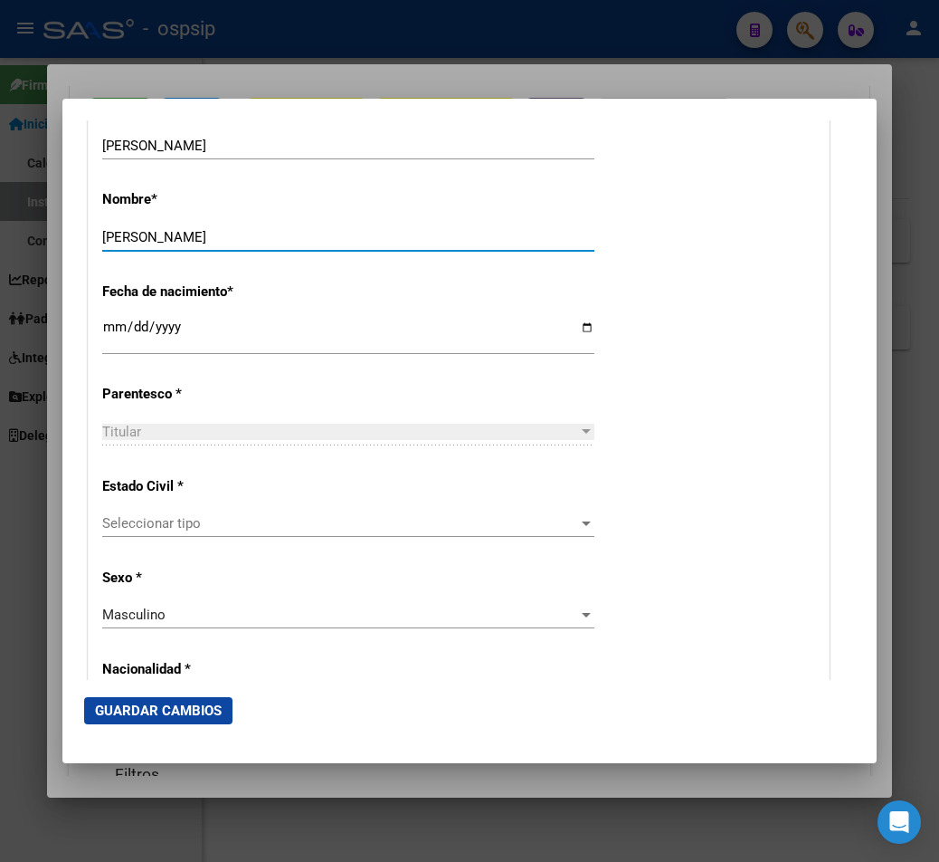
scroll to position [905, 0]
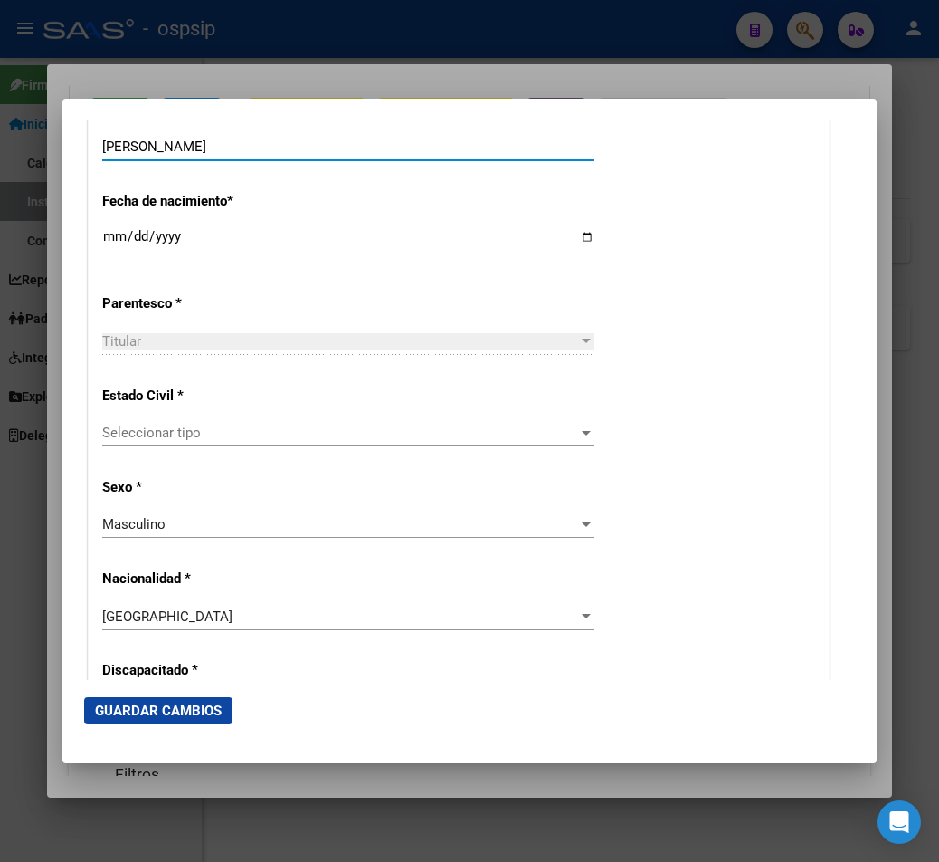
type input "[PERSON_NAME]"
click at [167, 435] on span "Seleccionar tipo" at bounding box center [340, 432] width 476 height 16
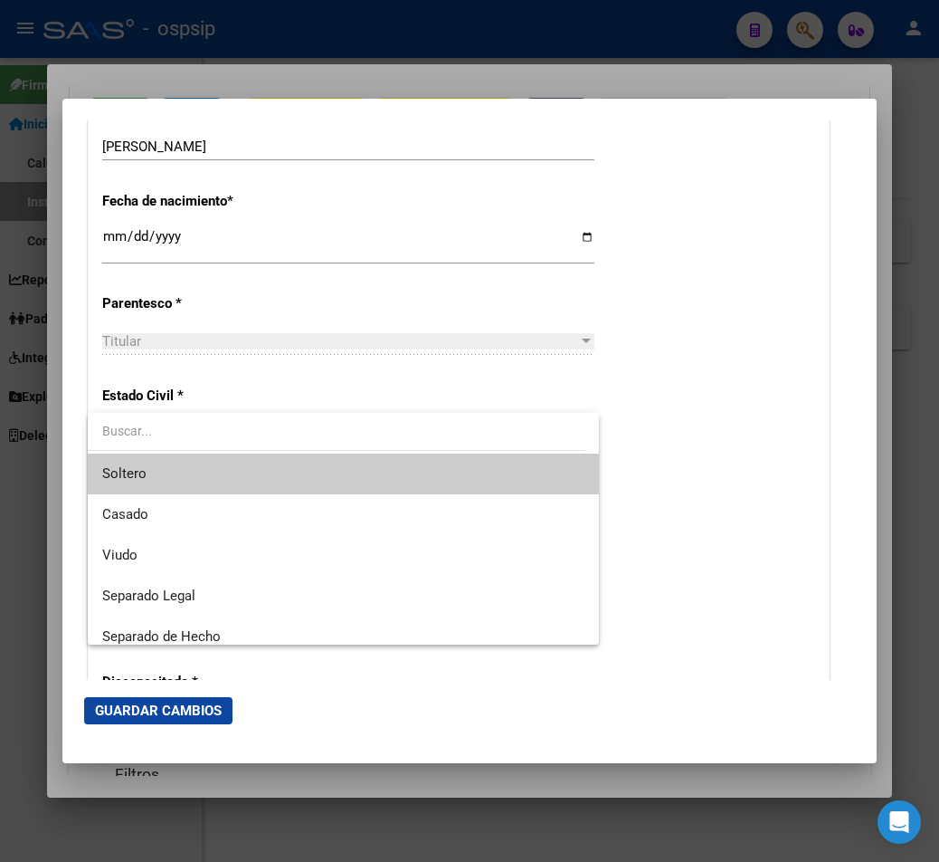
click at [159, 487] on span "Soltero" at bounding box center [343, 473] width 482 height 41
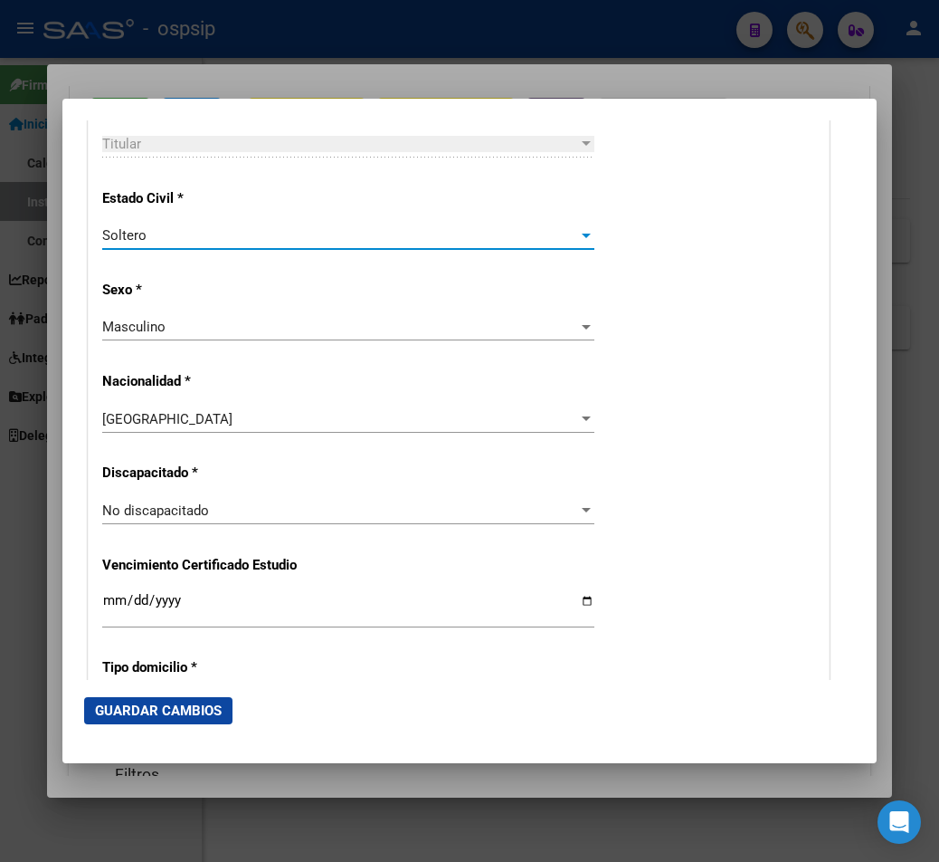
scroll to position [1176, 0]
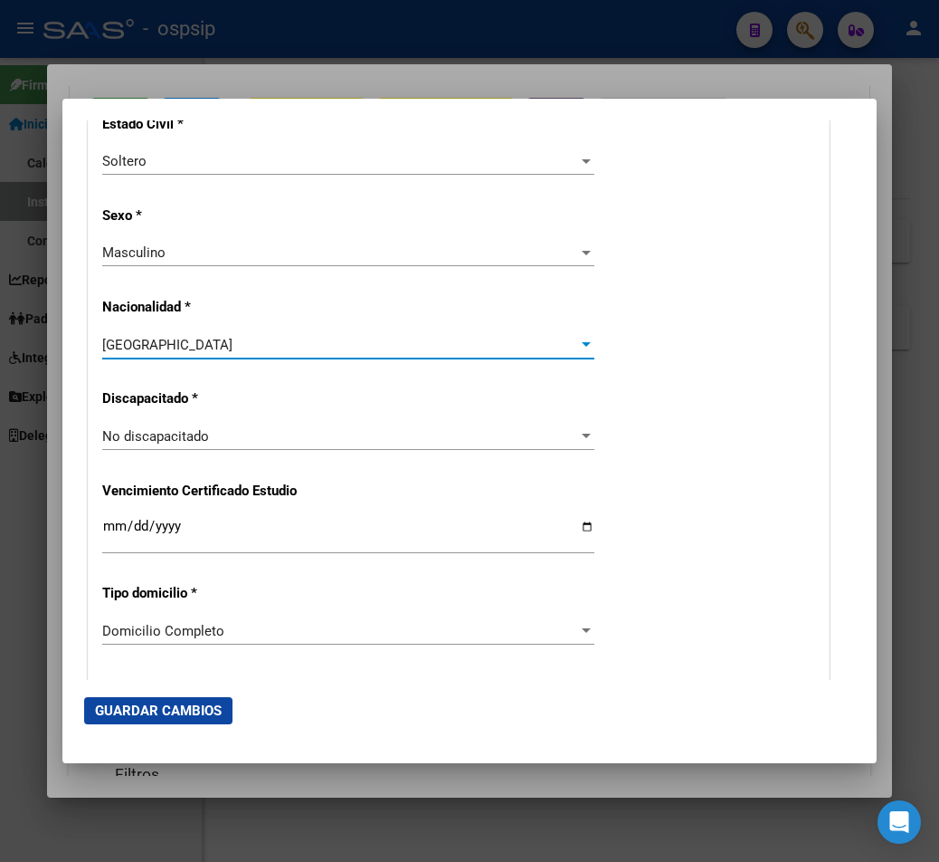
click at [578, 350] on div at bounding box center [586, 345] width 16 height 14
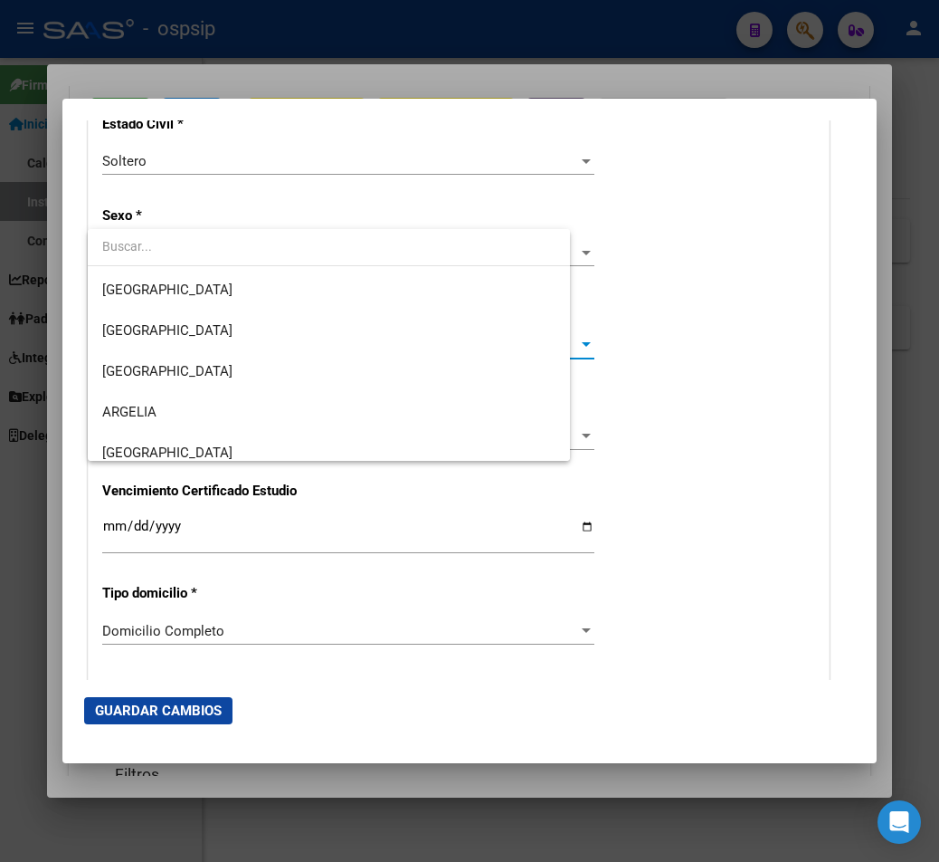
scroll to position [271, 0]
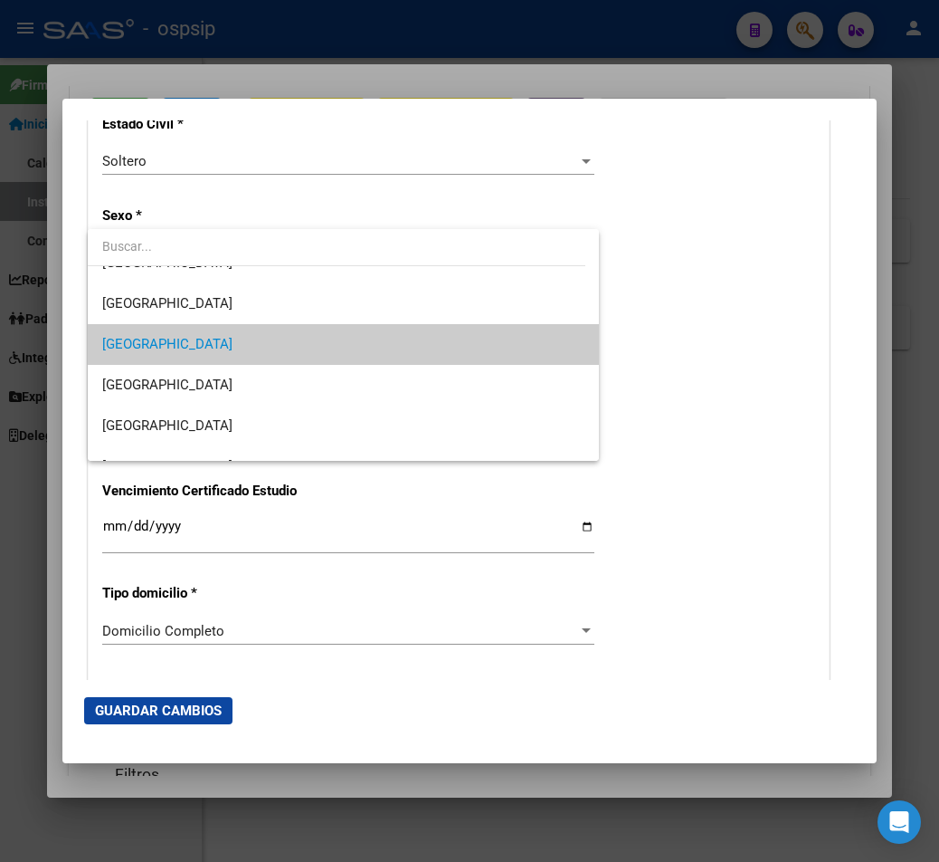
click at [136, 244] on input "dropdown search" at bounding box center [337, 246] width 498 height 38
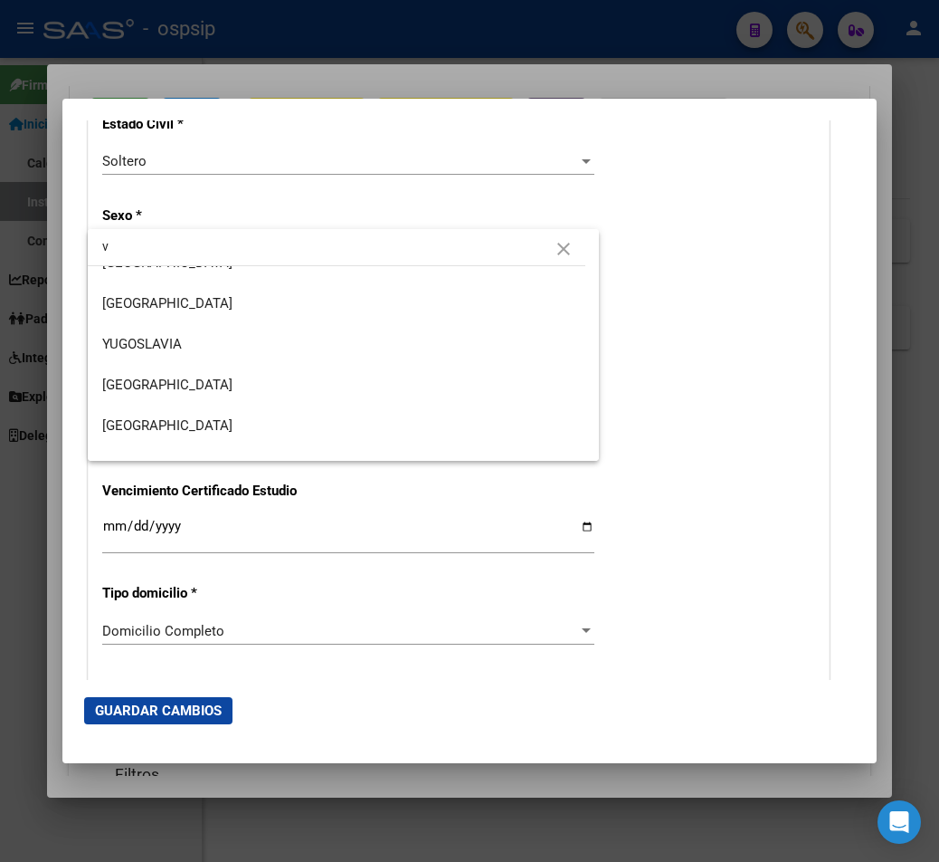
scroll to position [0, 0]
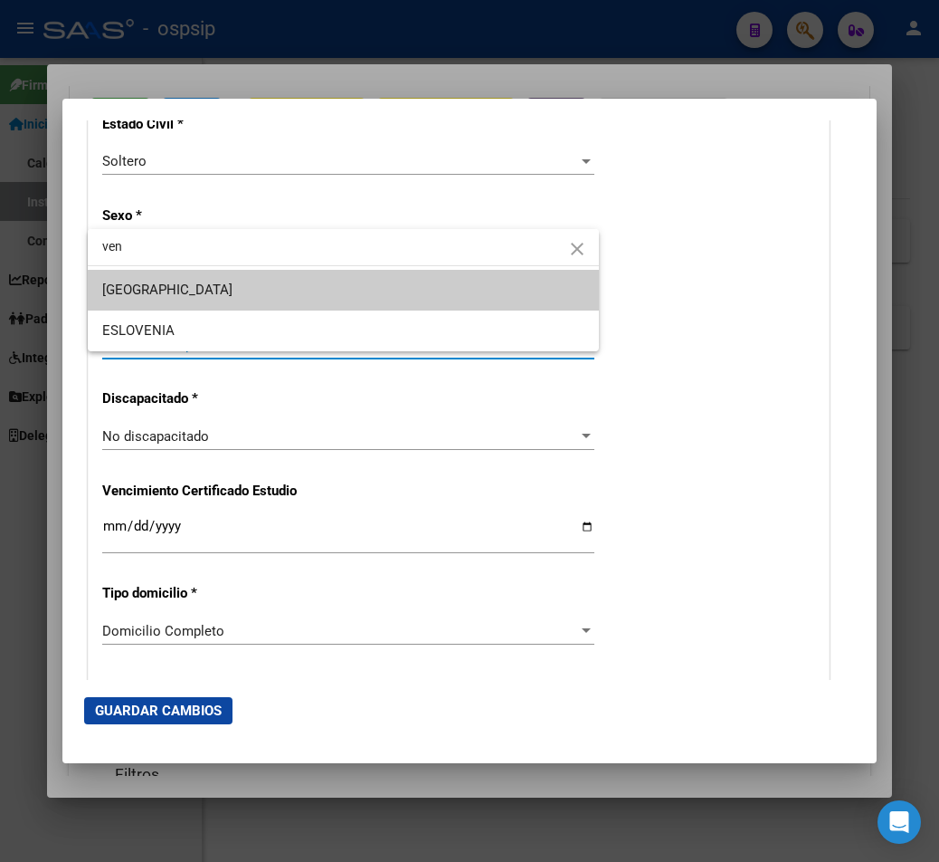
type input "ven"
click at [129, 299] on span "[GEOGRAPHIC_DATA]" at bounding box center [343, 290] width 482 height 41
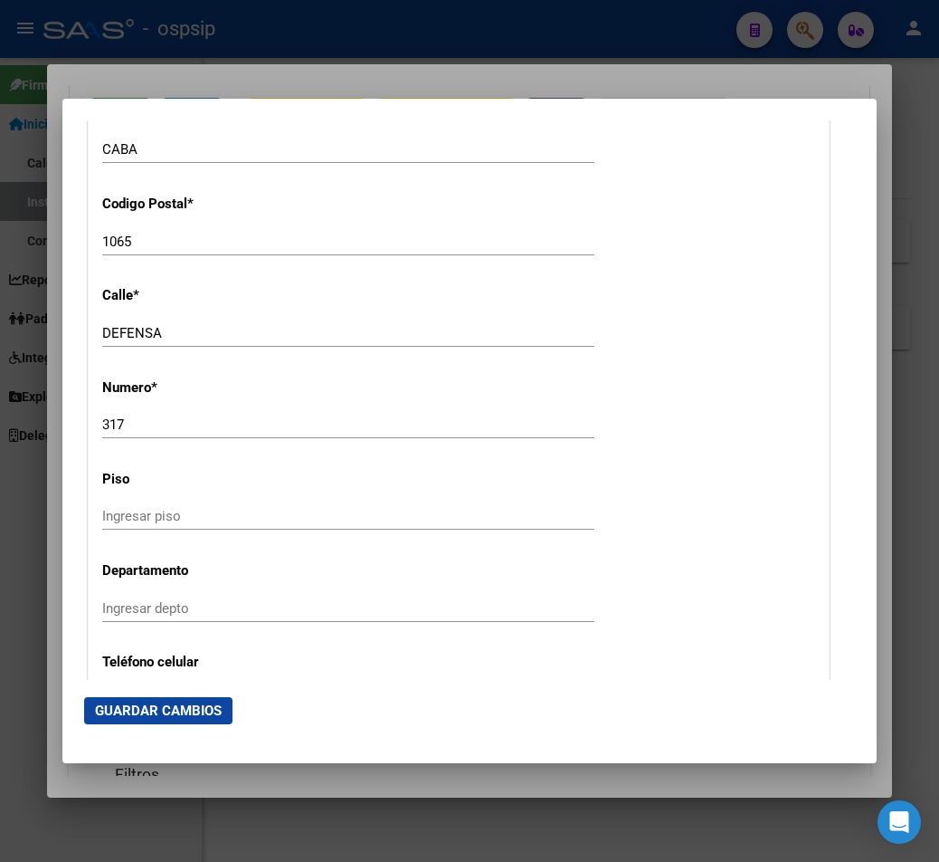
scroll to position [1810, 0]
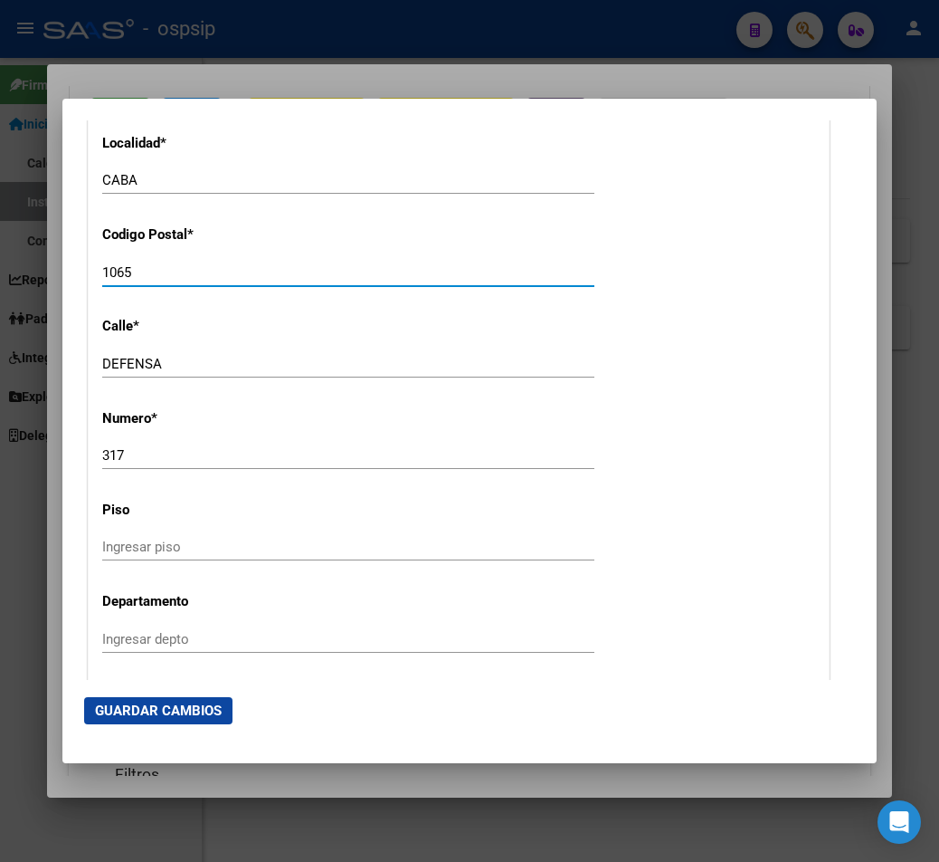
click at [163, 278] on input "1065" at bounding box center [348, 272] width 492 height 16
type input "1"
click at [173, 360] on input "DEFENSA" at bounding box center [348, 364] width 492 height 16
type input "D"
type input "a"
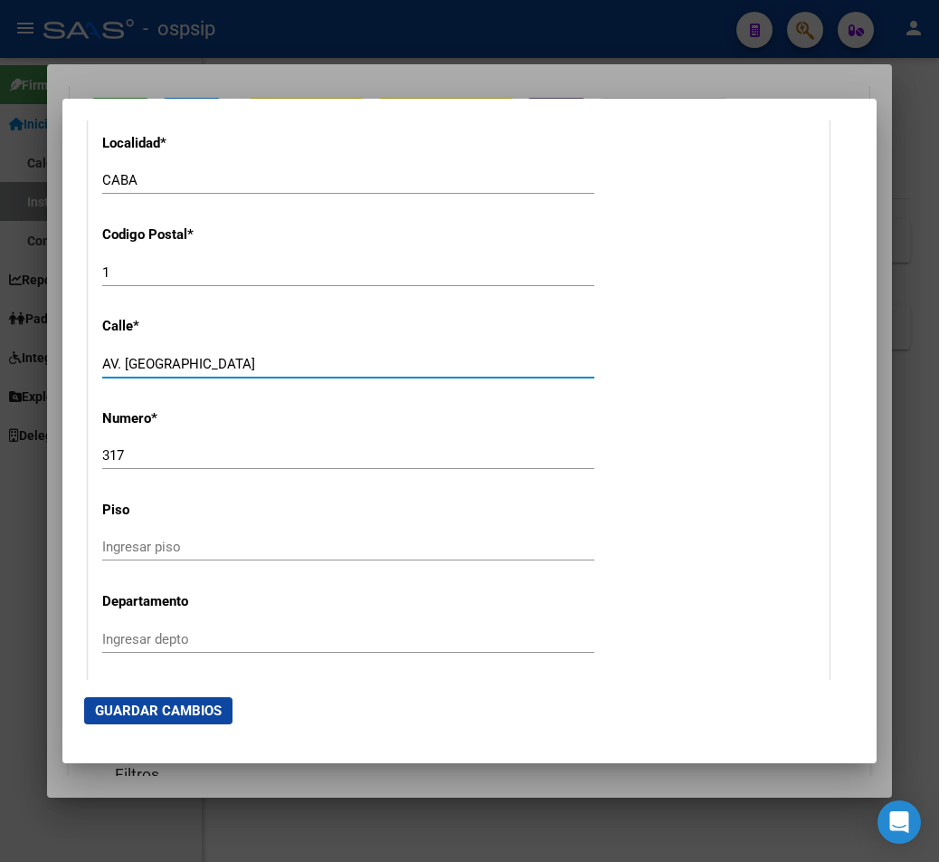
type input "AV. [GEOGRAPHIC_DATA]"
click at [129, 453] on input "317" at bounding box center [348, 455] width 492 height 16
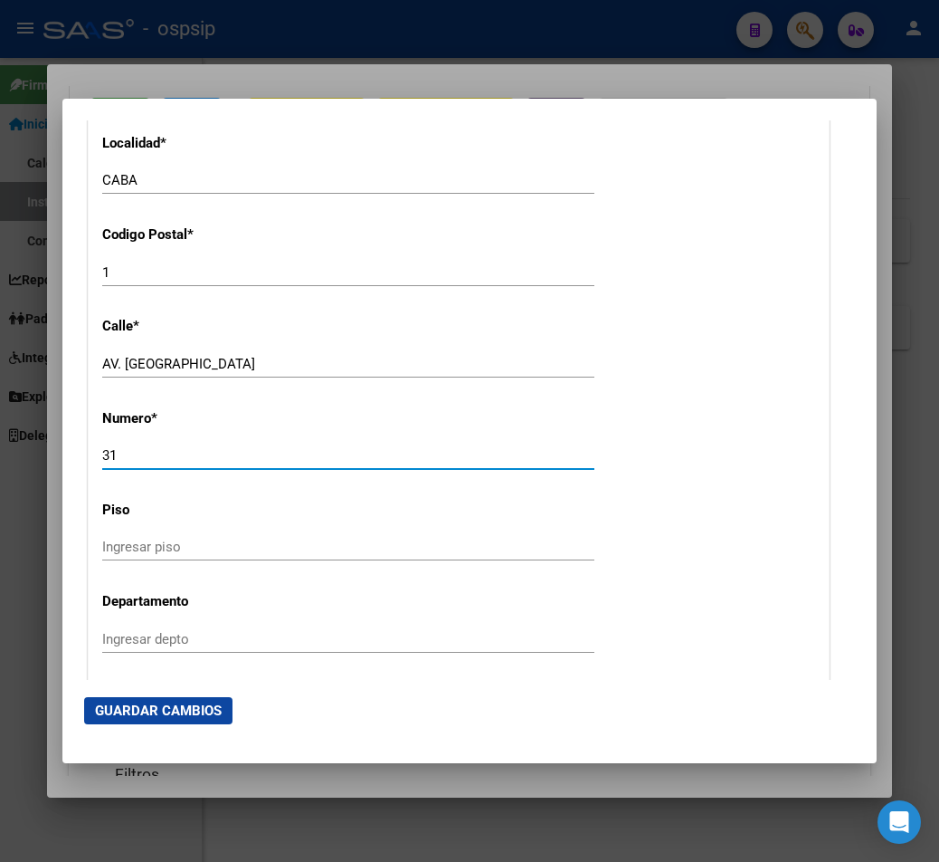
type input "3"
type input "3220"
click at [110, 266] on input "1" at bounding box center [348, 272] width 492 height 16
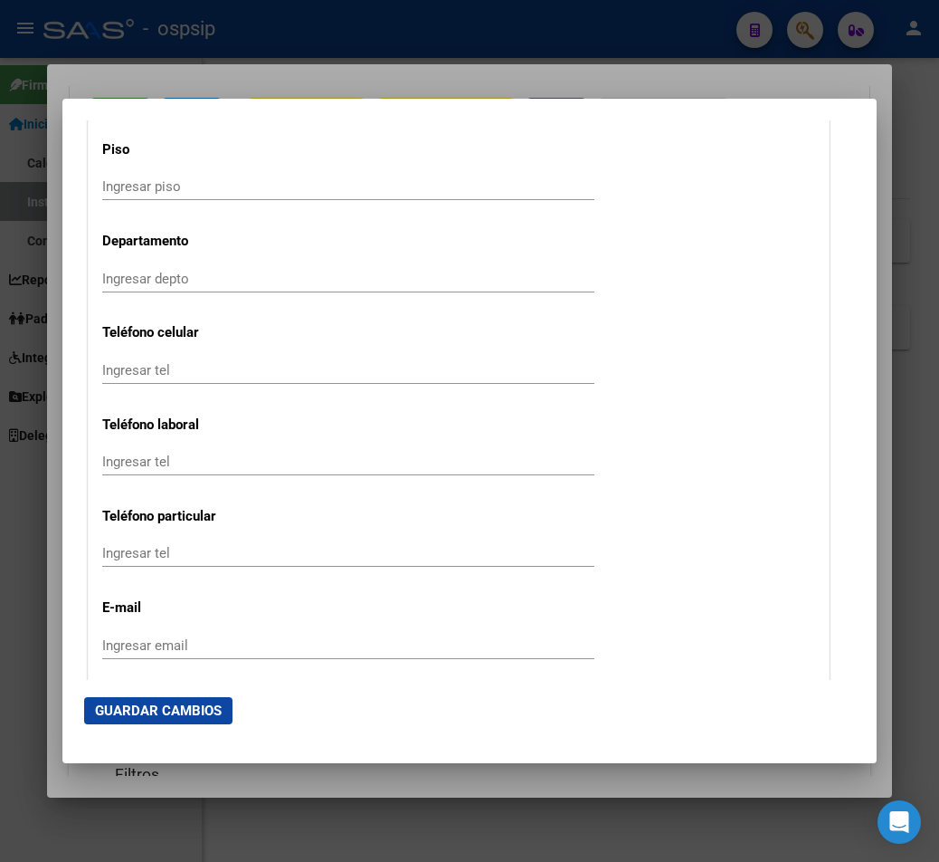
scroll to position [2172, 0]
type input "1213"
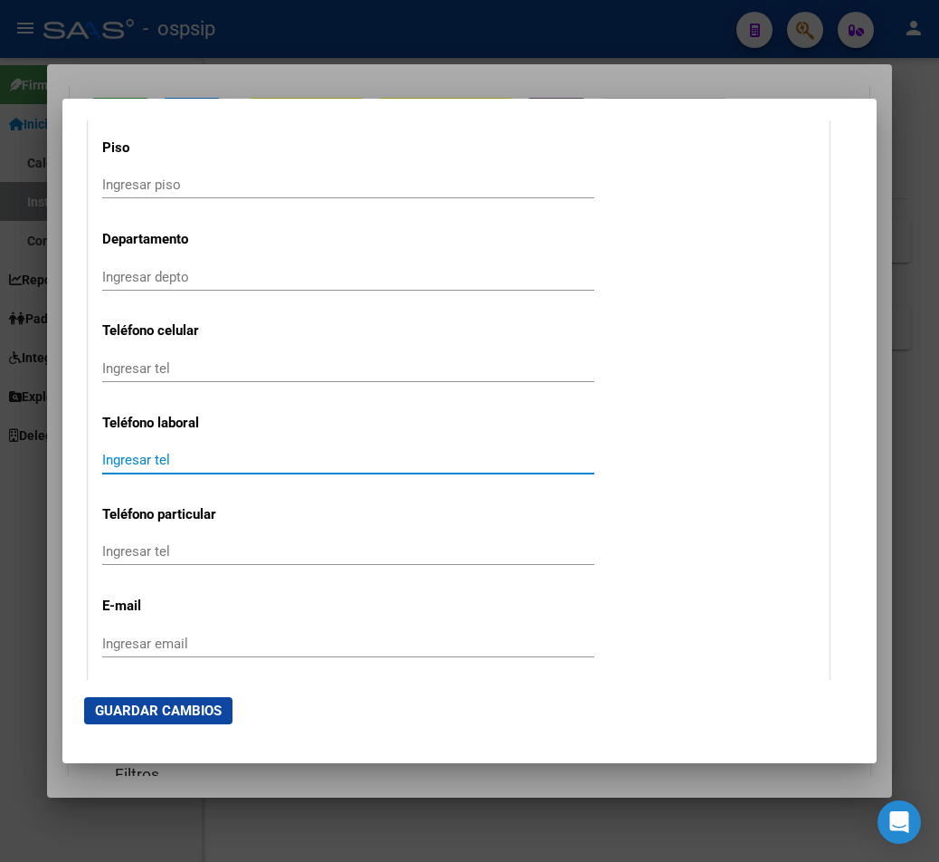
click at [122, 457] on input "Ingresar tel" at bounding box center [348, 460] width 492 height 16
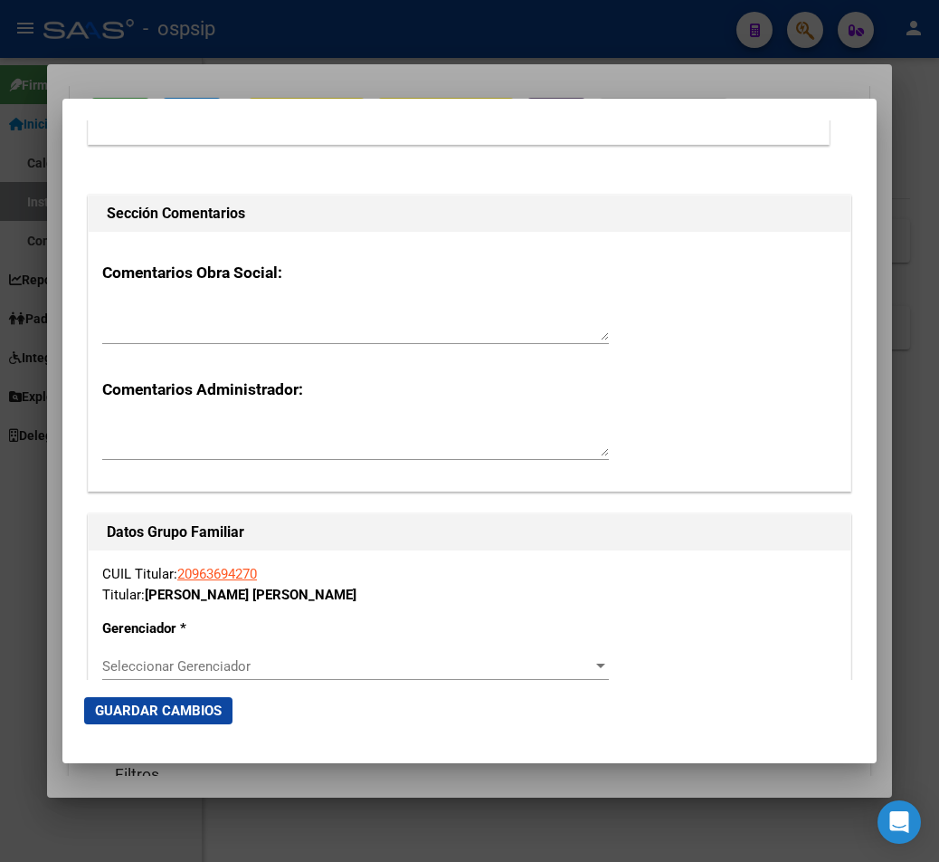
scroll to position [2896, 0]
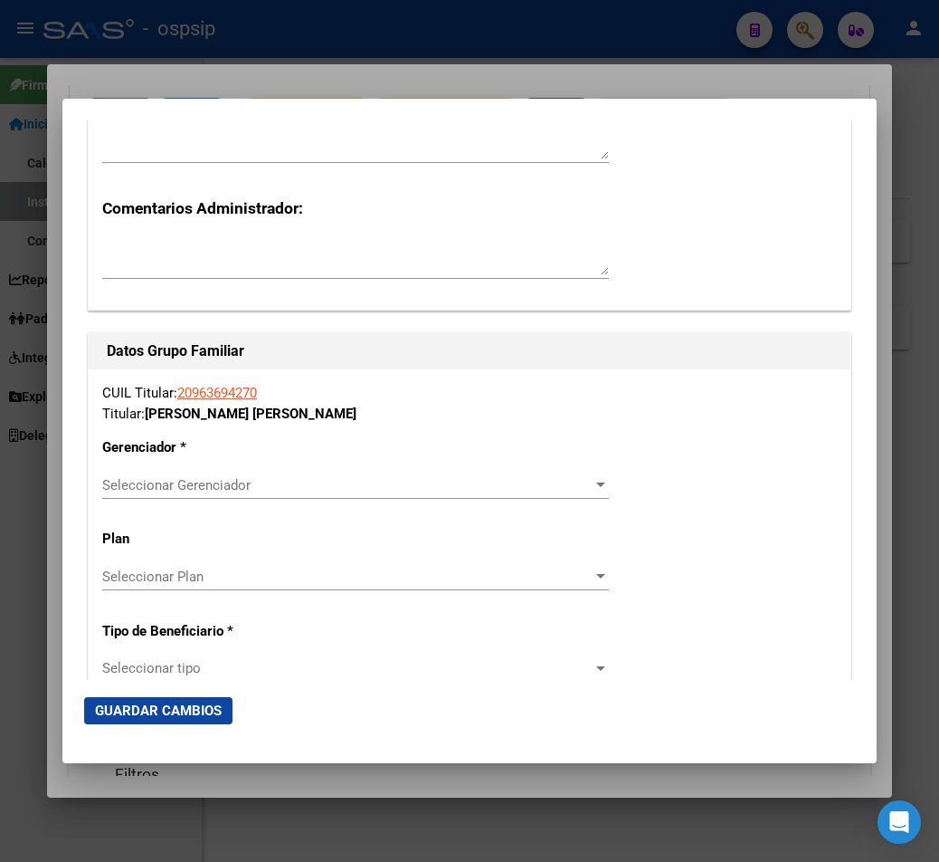
type input "1135658141"
click at [593, 480] on div at bounding box center [601, 485] width 16 height 14
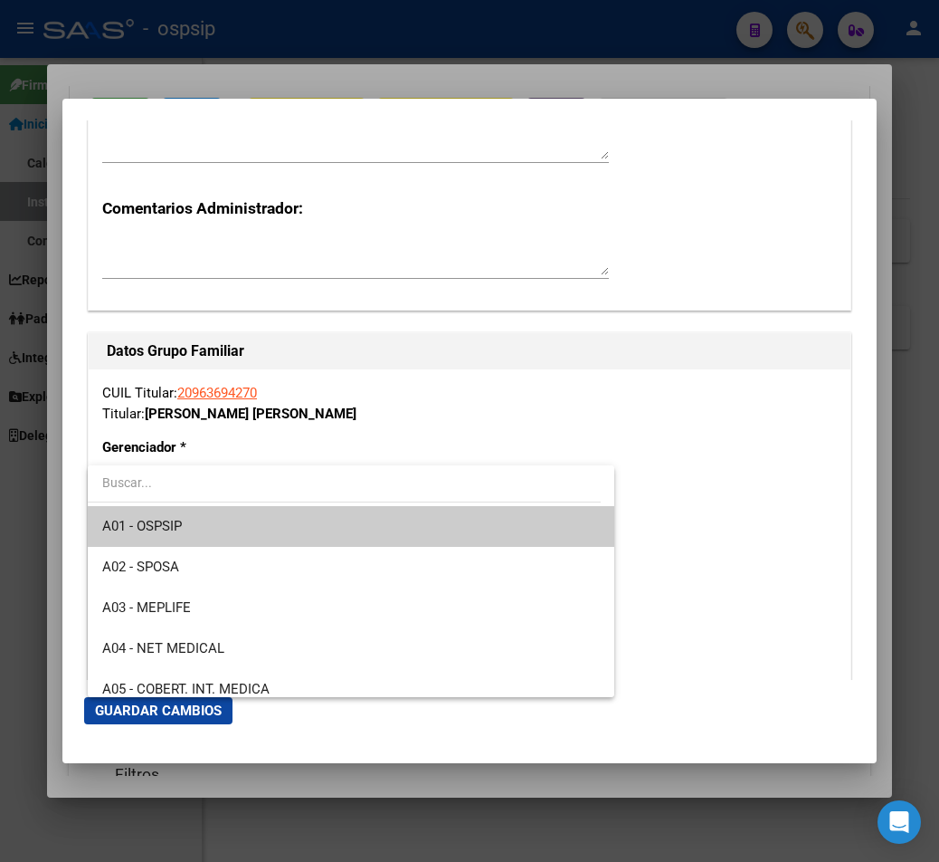
click at [327, 532] on span "A01 - OSPSIP" at bounding box center [351, 526] width 498 height 41
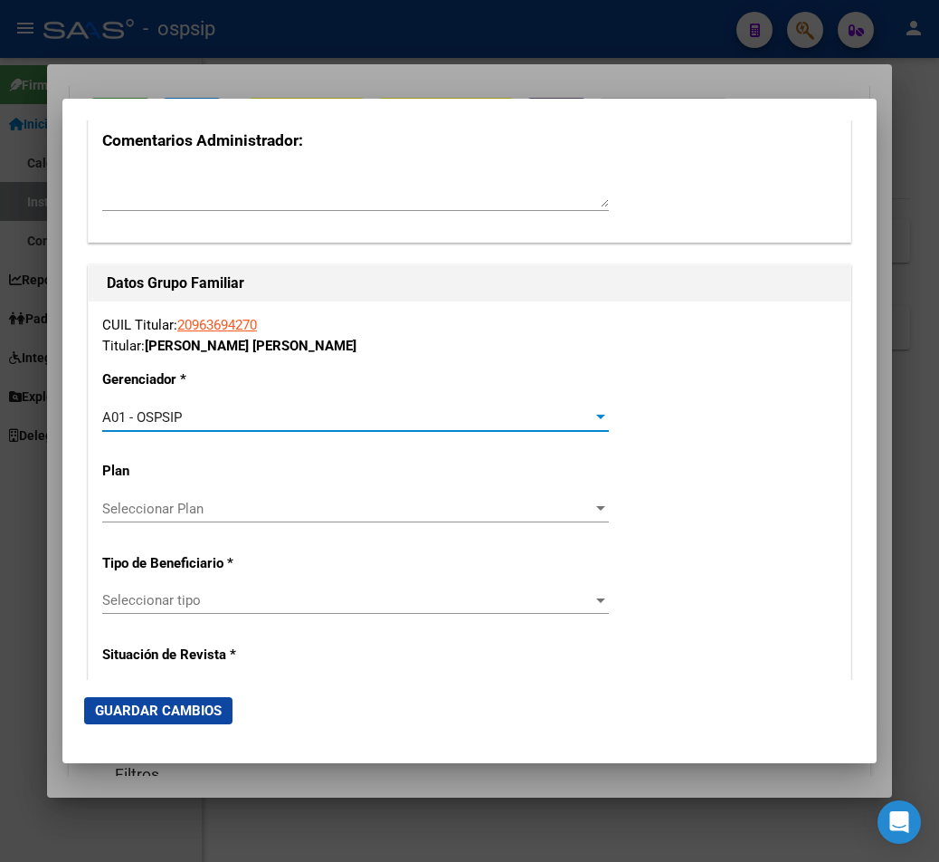
scroll to position [3167, 0]
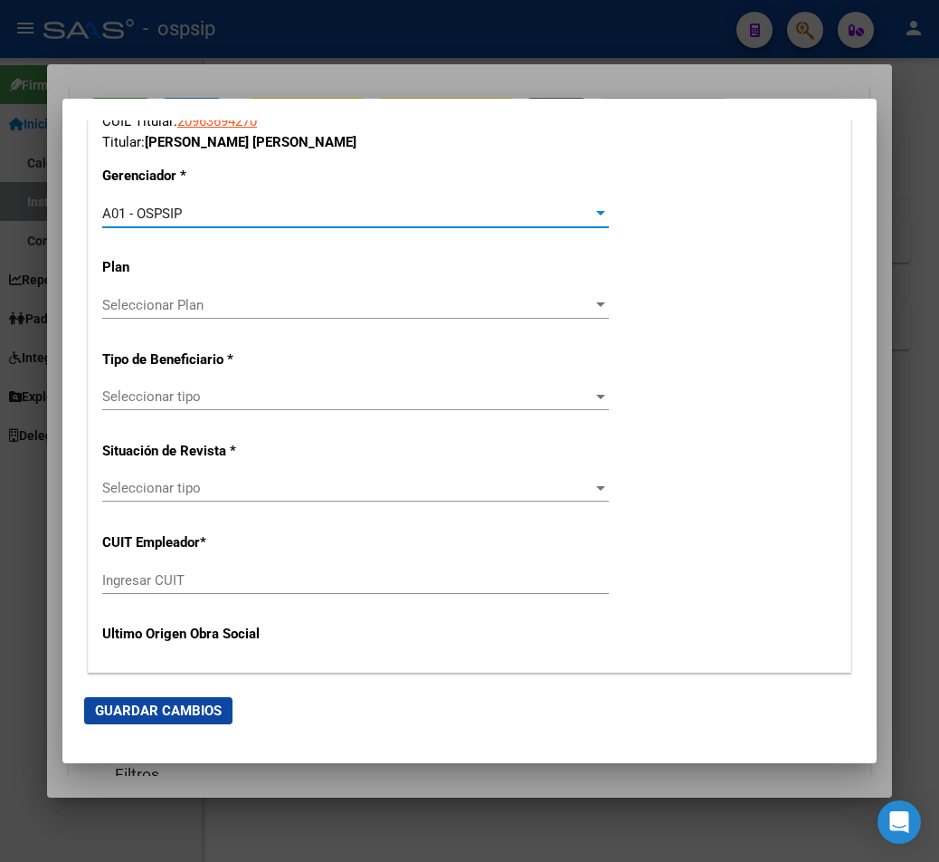
click at [593, 403] on div at bounding box center [601, 396] width 16 height 14
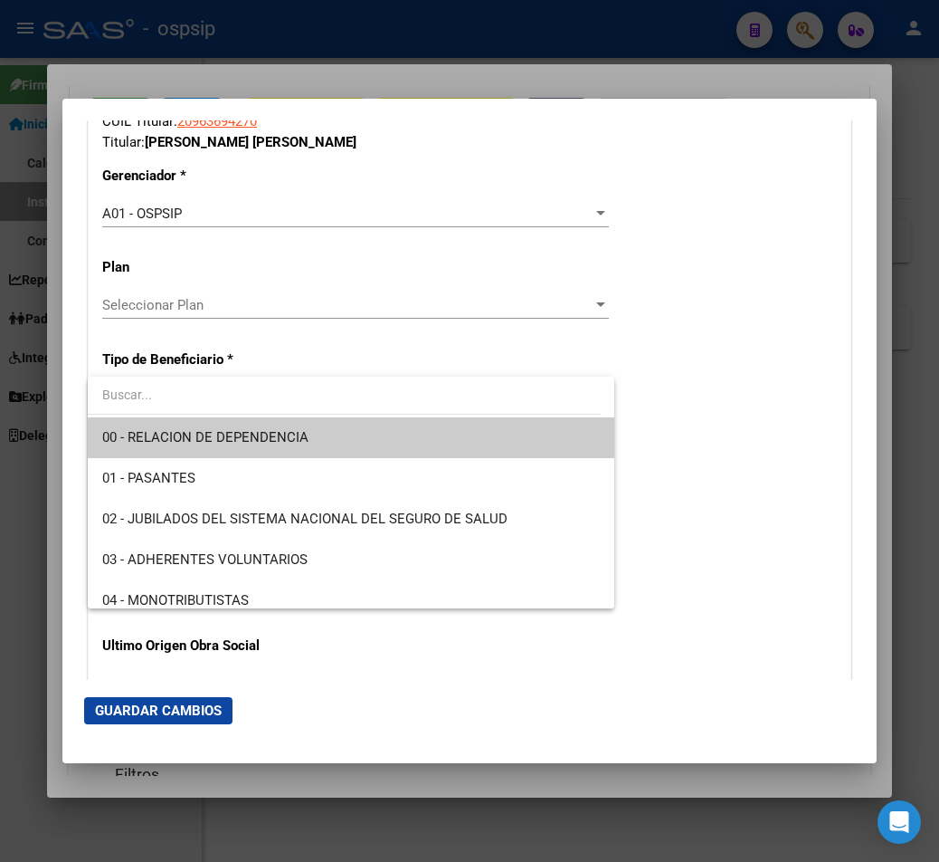
click at [442, 448] on span "00 - RELACION DE DEPENDENCIA" at bounding box center [351, 437] width 498 height 41
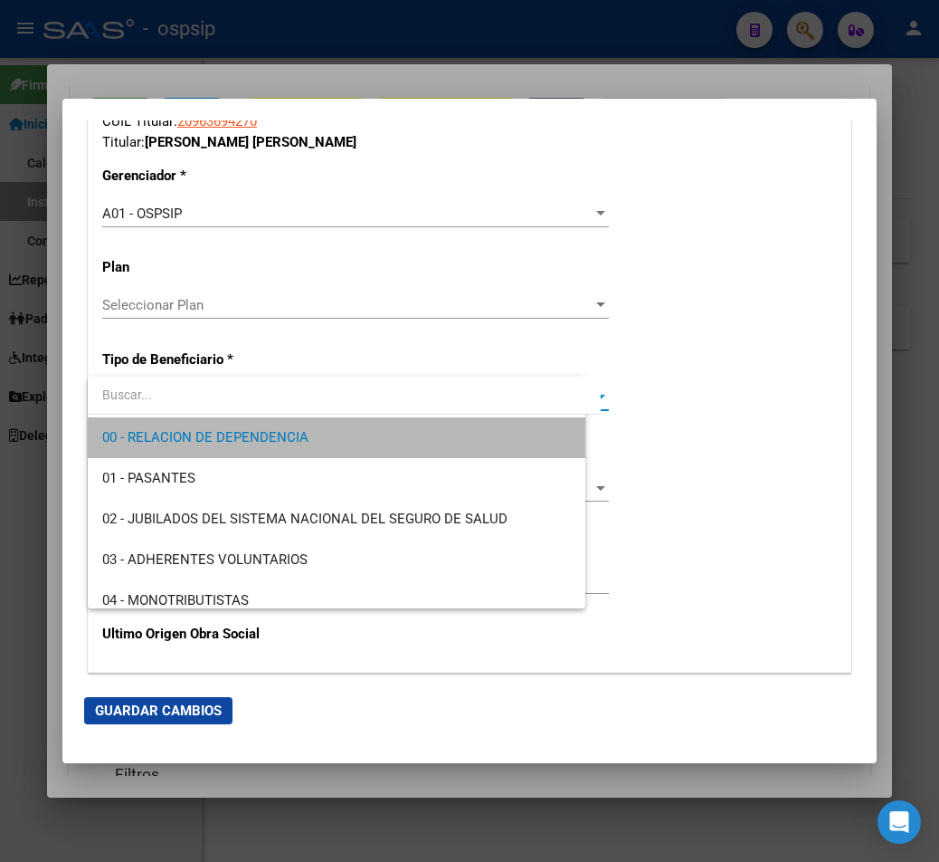
type input "30-71880845-2"
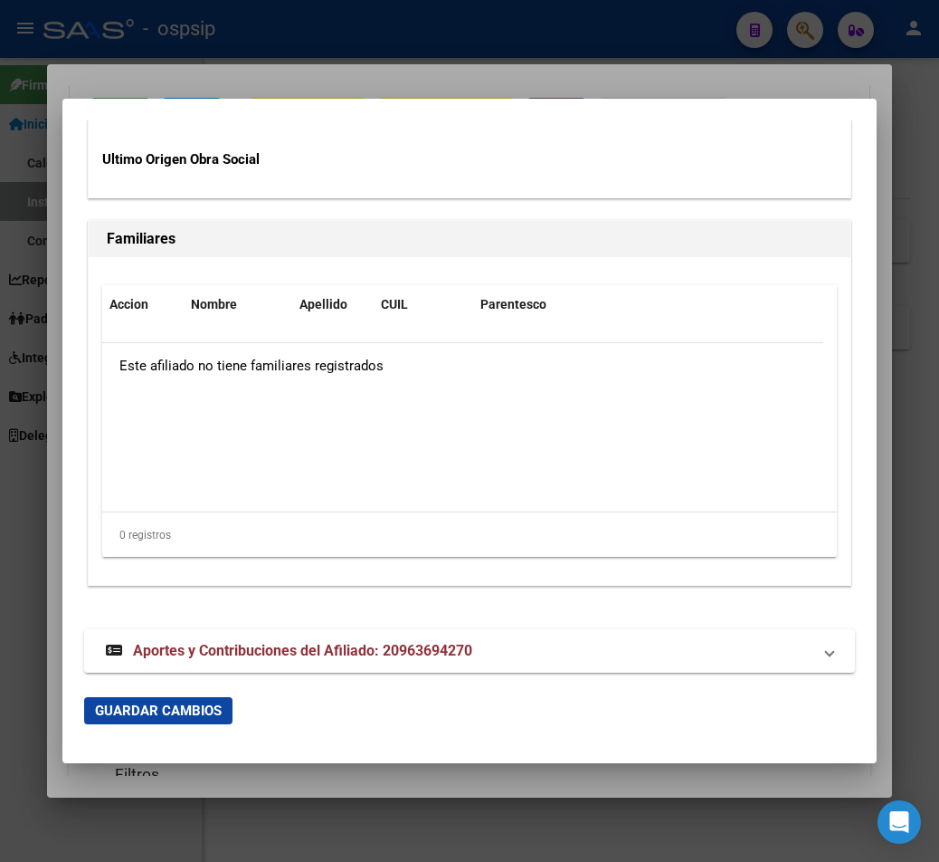
scroll to position [3655, 0]
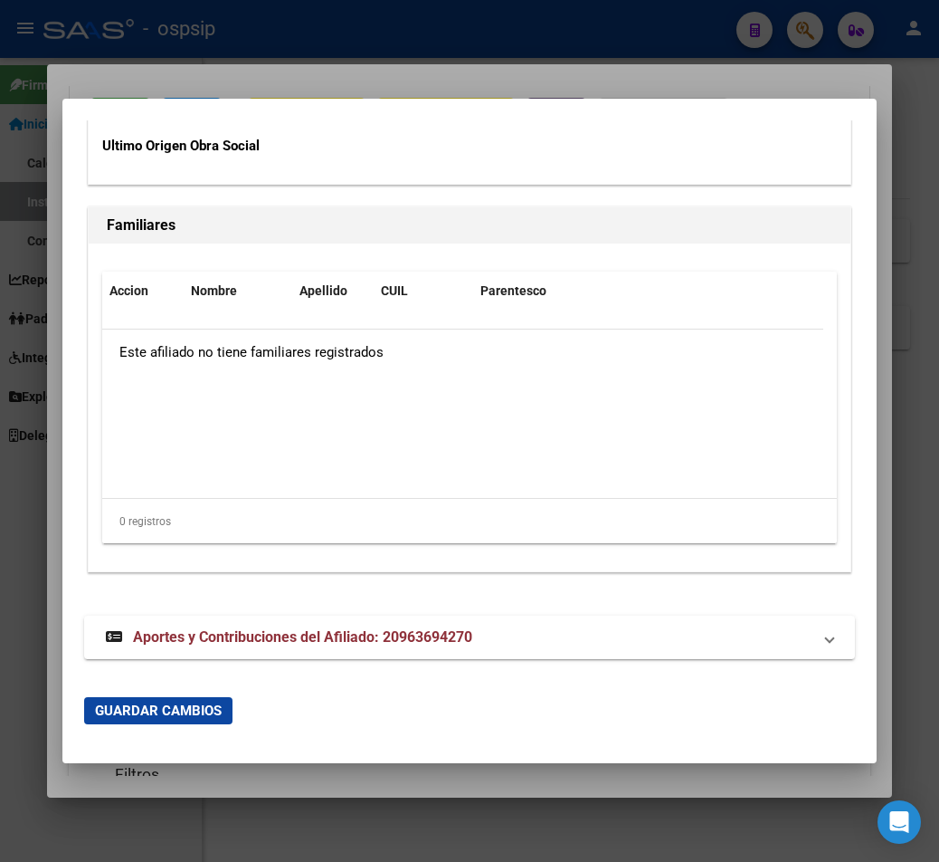
click at [162, 713] on span "Guardar Cambios" at bounding box center [158, 710] width 127 height 16
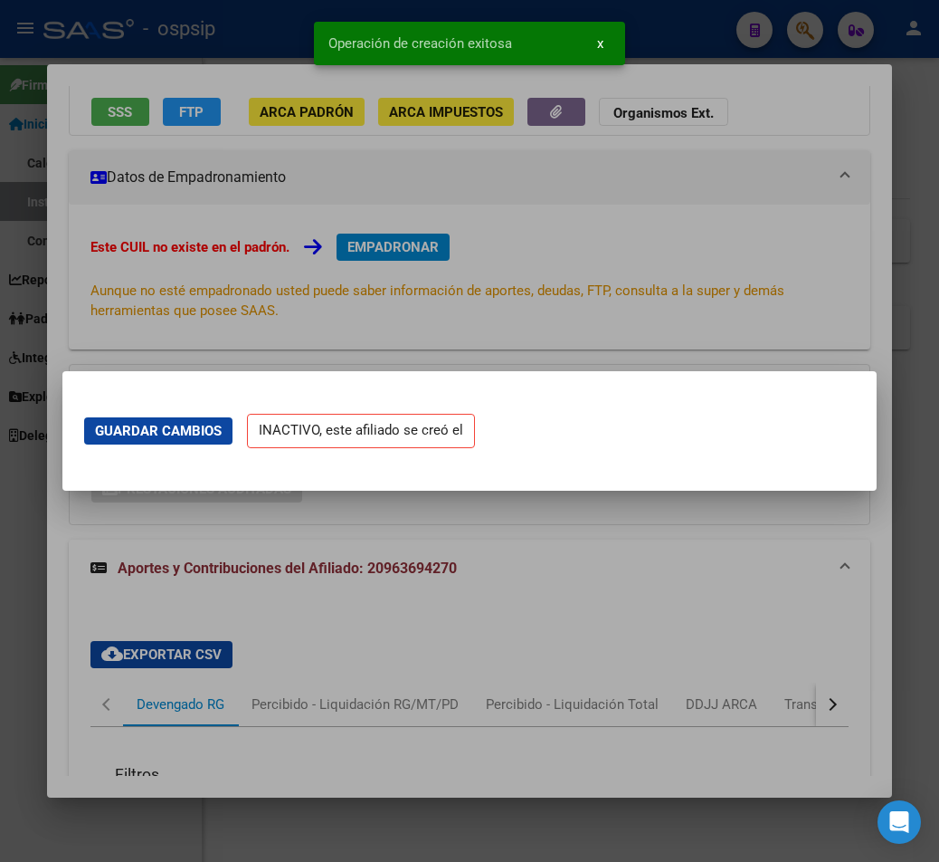
scroll to position [0, 0]
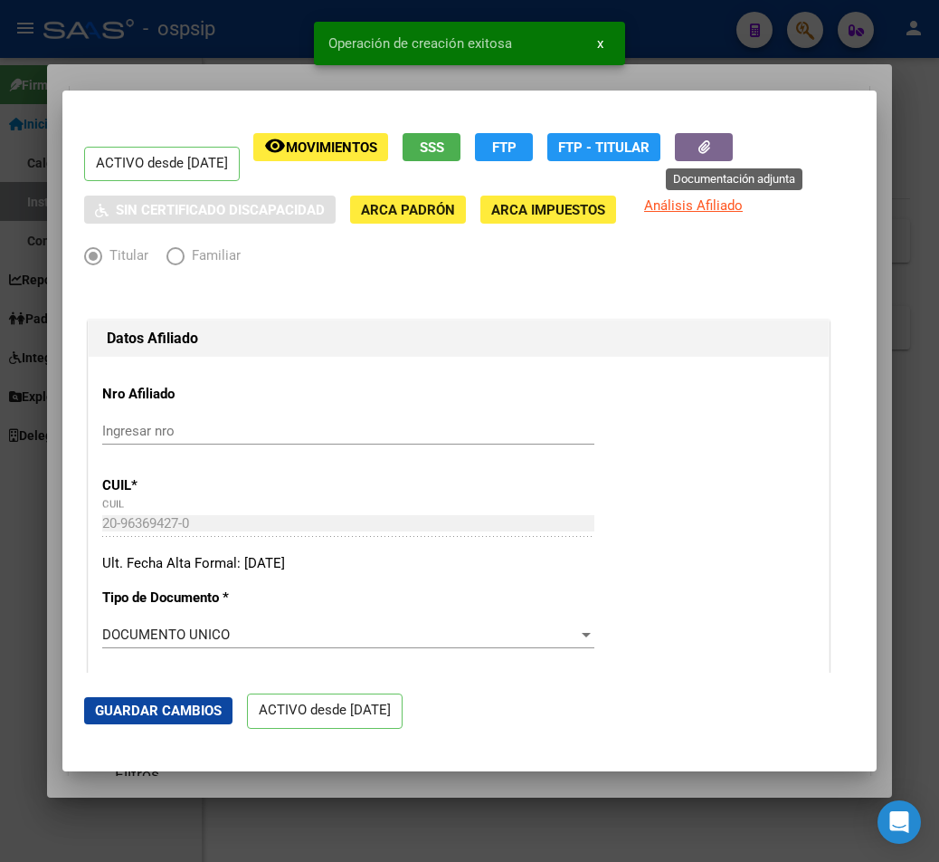
click at [684, 146] on button "button" at bounding box center [704, 147] width 58 height 28
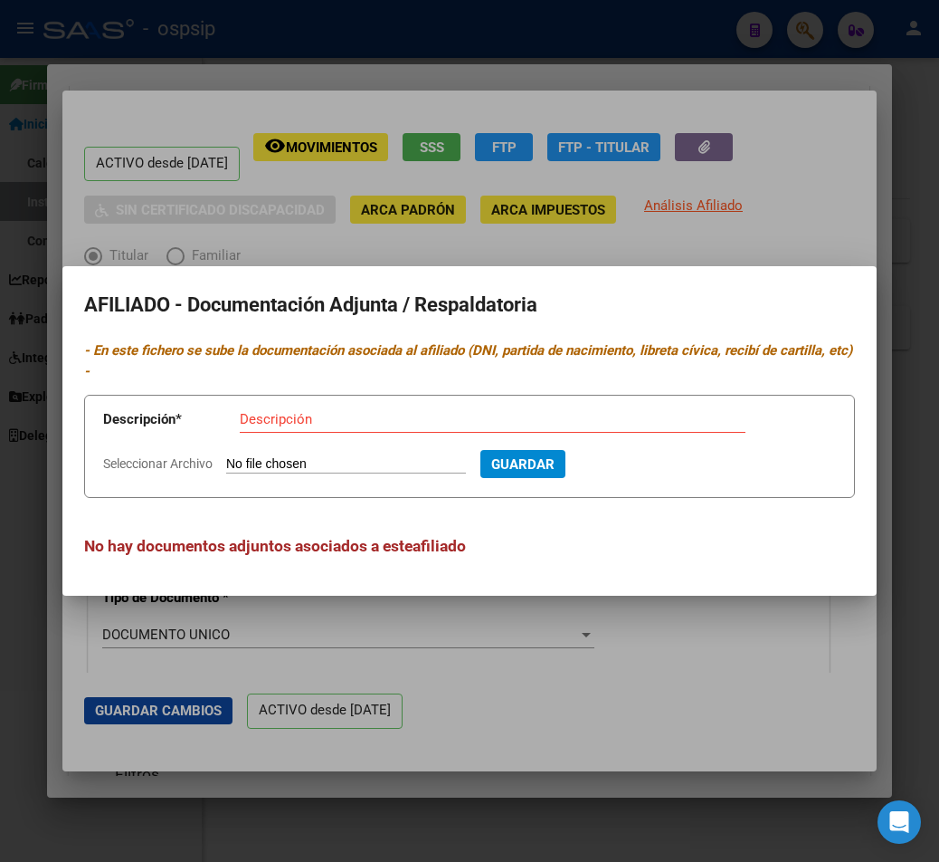
click at [282, 451] on form "Descripción * Descripción Seleccionar Archivo Guardar" at bounding box center [469, 446] width 771 height 103
click at [284, 467] on input "Seleccionar Archivo" at bounding box center [346, 464] width 240 height 17
type input "C:\fakepath\251014123200.pdf"
click at [287, 416] on input "Descripción" at bounding box center [493, 419] width 506 height 16
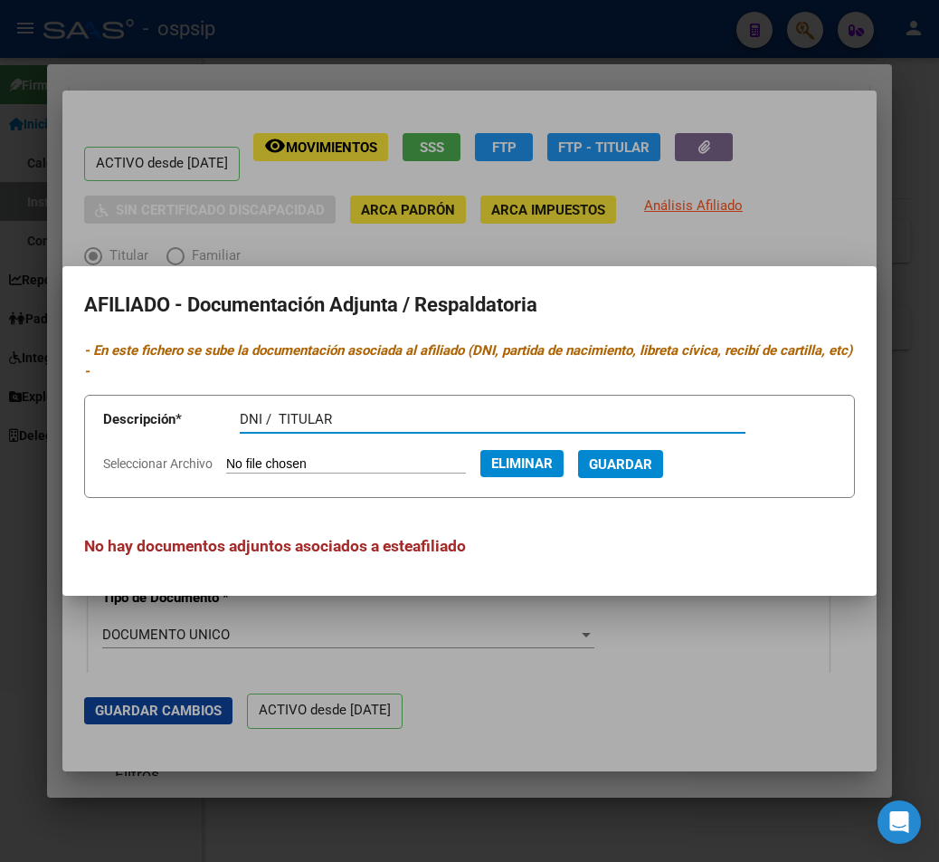
type input "DNI / TITULAR"
click at [652, 471] on span "Guardar" at bounding box center [620, 464] width 63 height 16
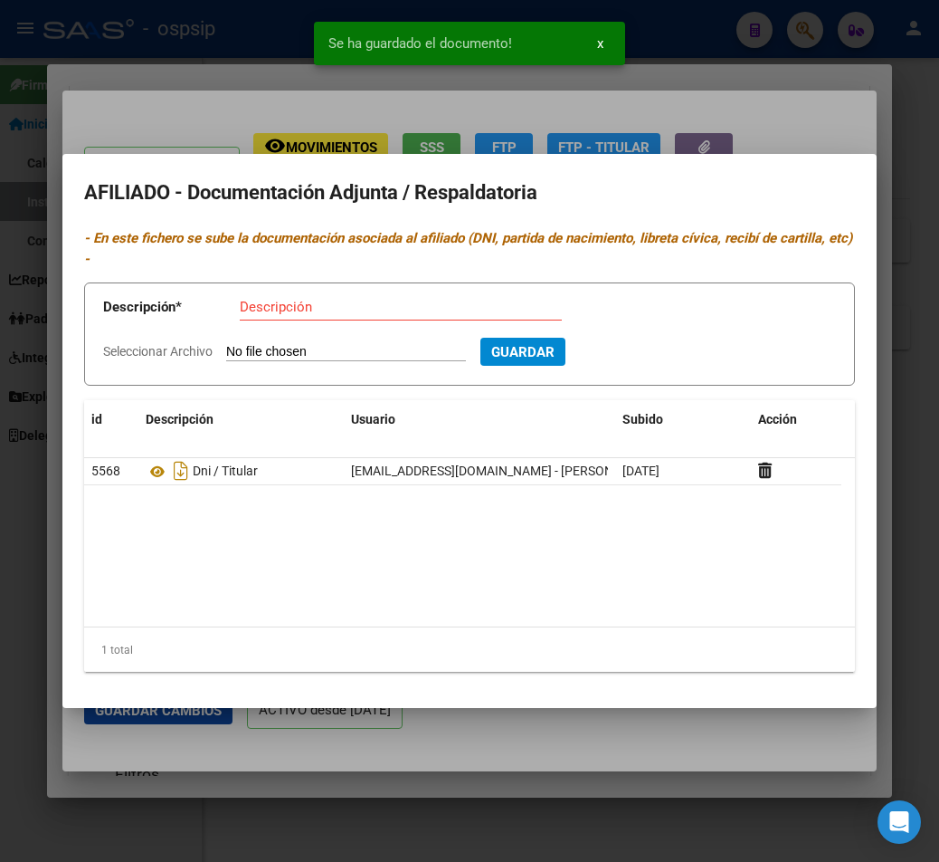
click at [313, 348] on input "Seleccionar Archivo" at bounding box center [346, 352] width 240 height 17
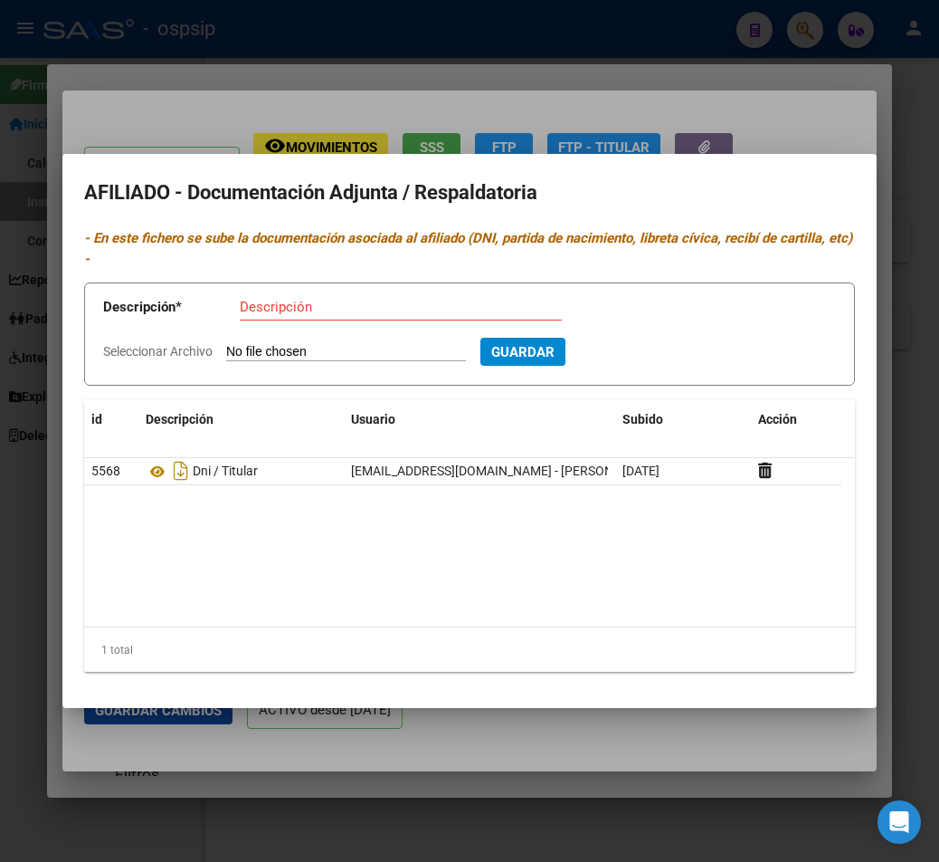
type input "C:\fakepath\251014123135.pdf"
click at [264, 310] on input "Descripción" at bounding box center [401, 307] width 322 height 16
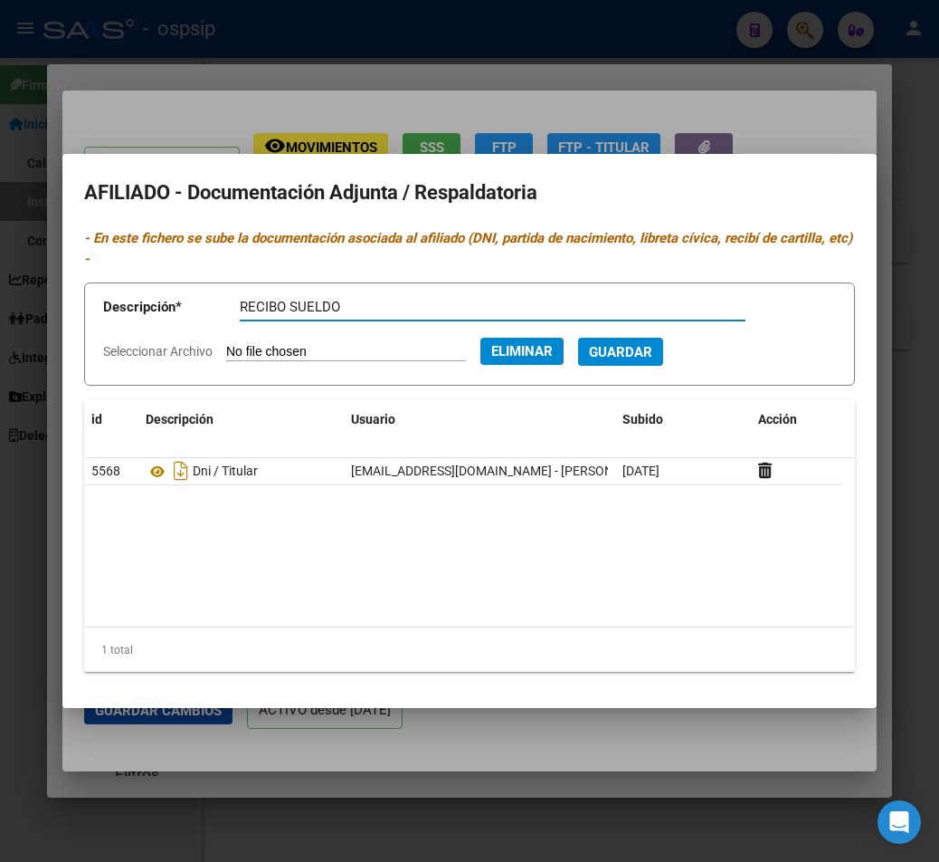
type input "RECIBO SUELDO"
click at [652, 351] on span "Guardar" at bounding box center [620, 352] width 63 height 16
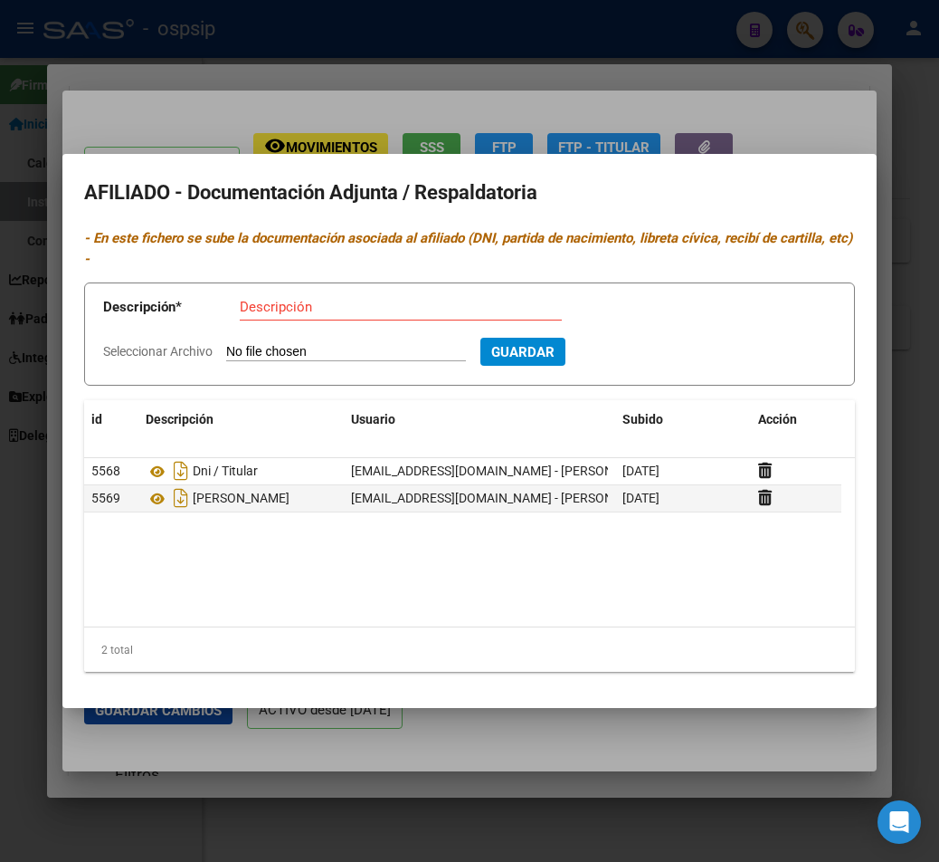
click at [684, 129] on div at bounding box center [469, 431] width 939 height 862
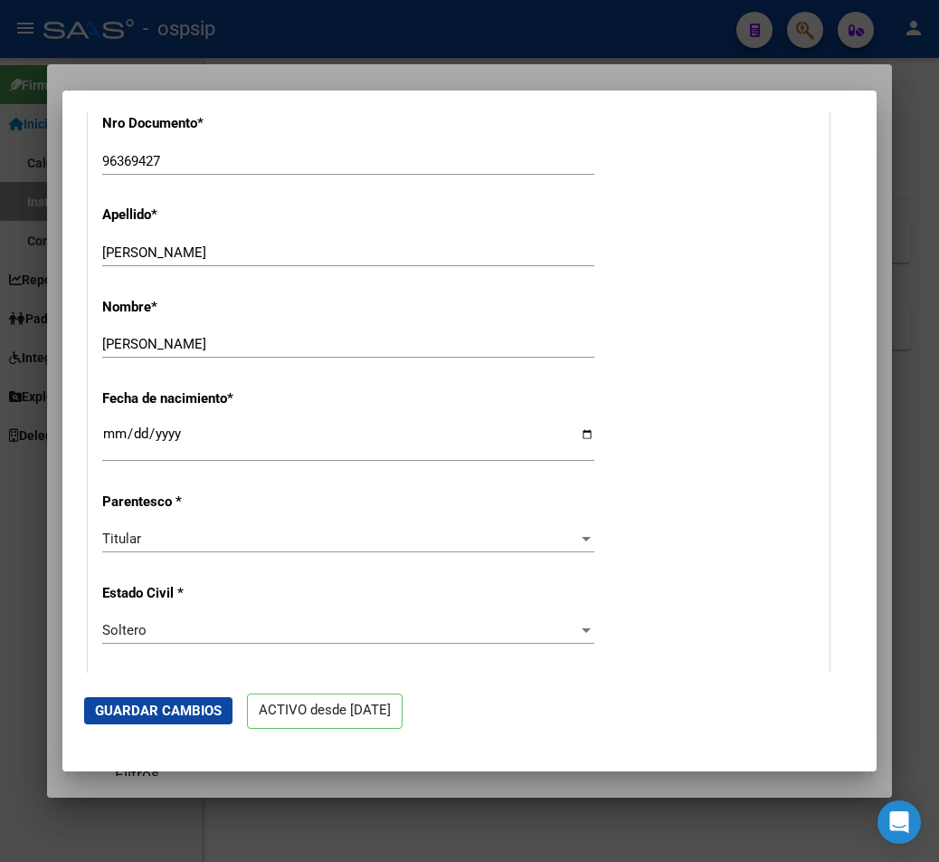
scroll to position [454, 0]
